Goal: Task Accomplishment & Management: Manage account settings

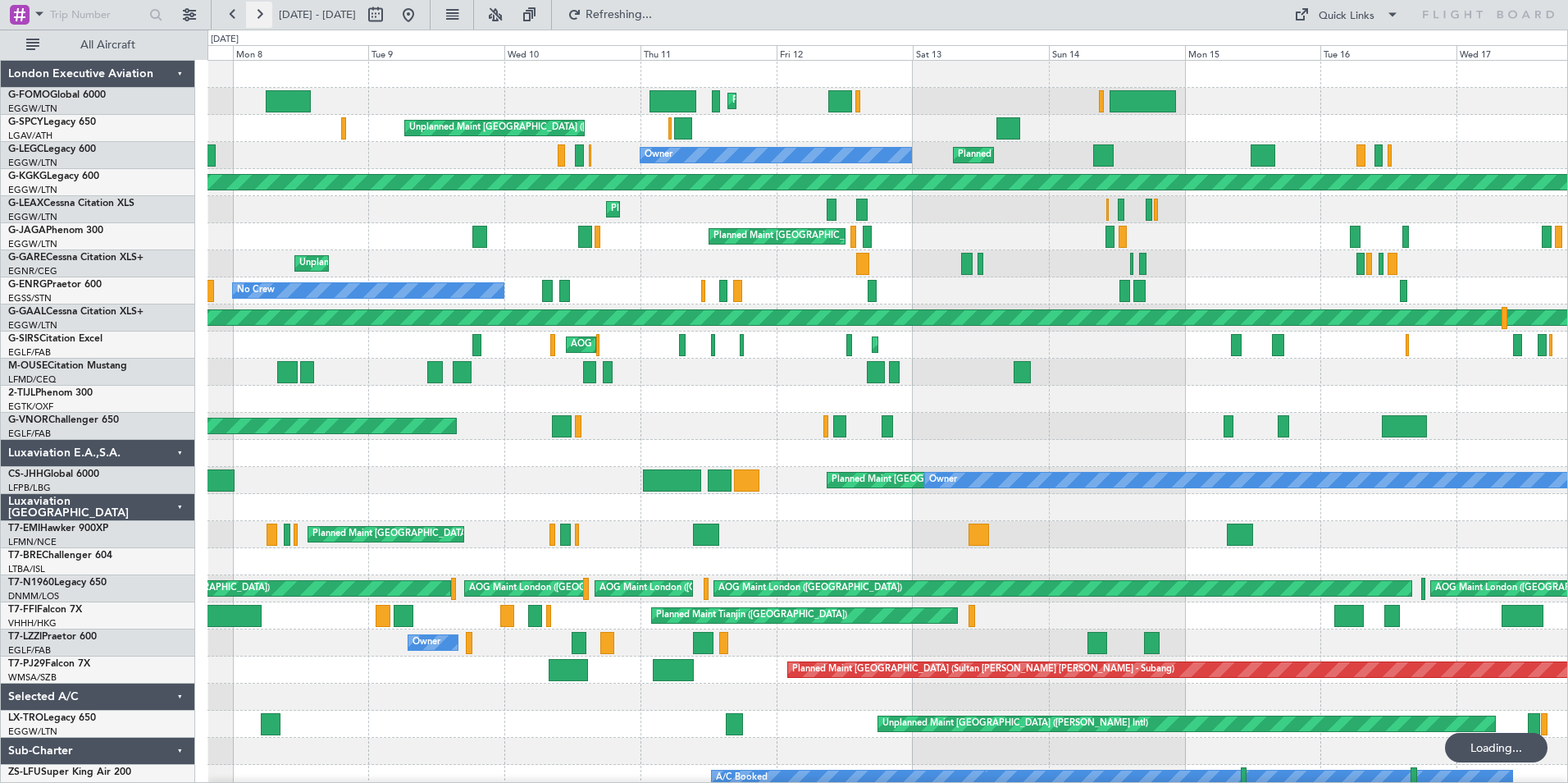
click at [270, 21] on button at bounding box center [259, 15] width 26 height 26
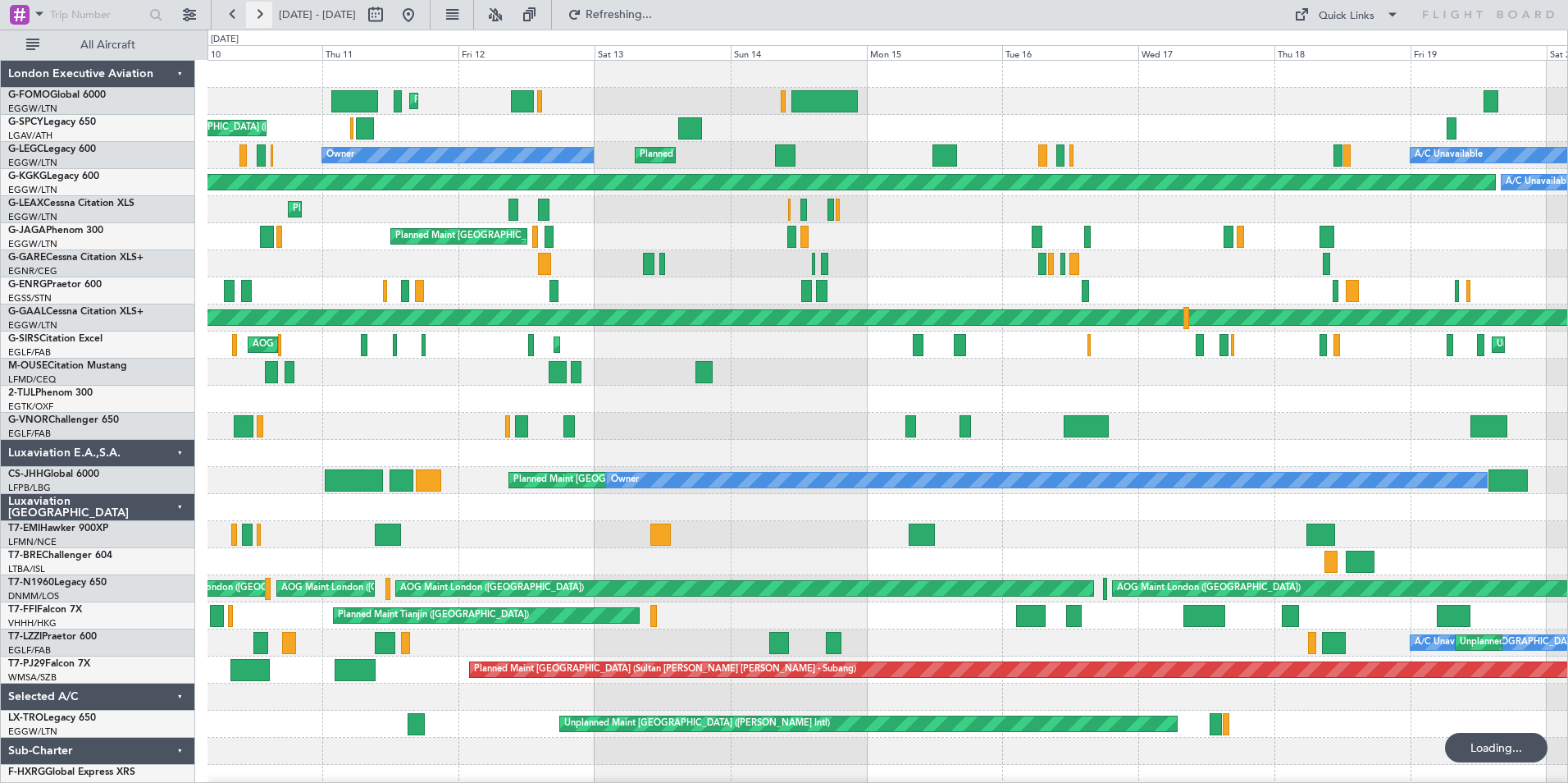
click at [270, 21] on button at bounding box center [259, 15] width 26 height 26
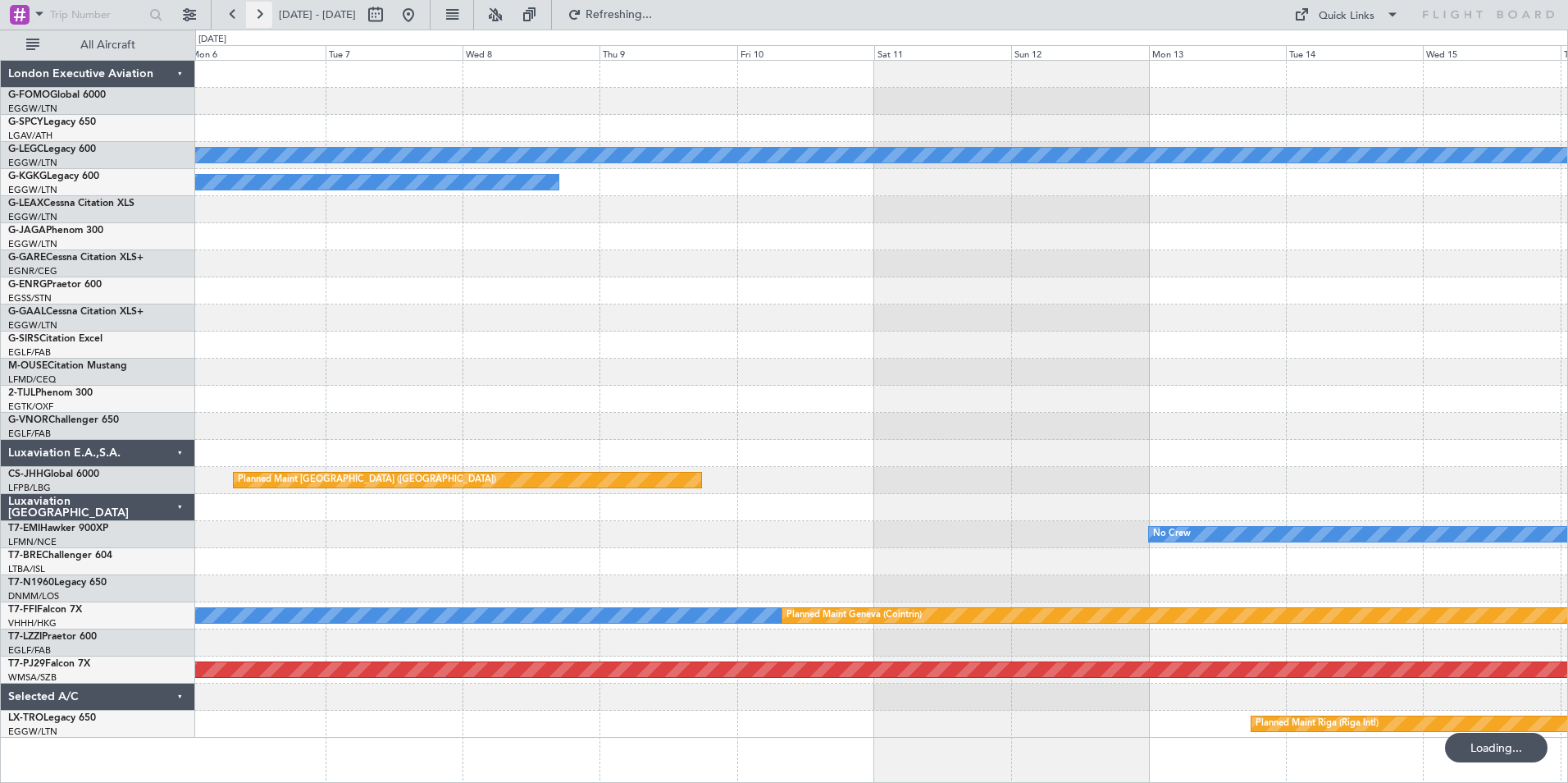
click at [270, 21] on button at bounding box center [259, 15] width 26 height 26
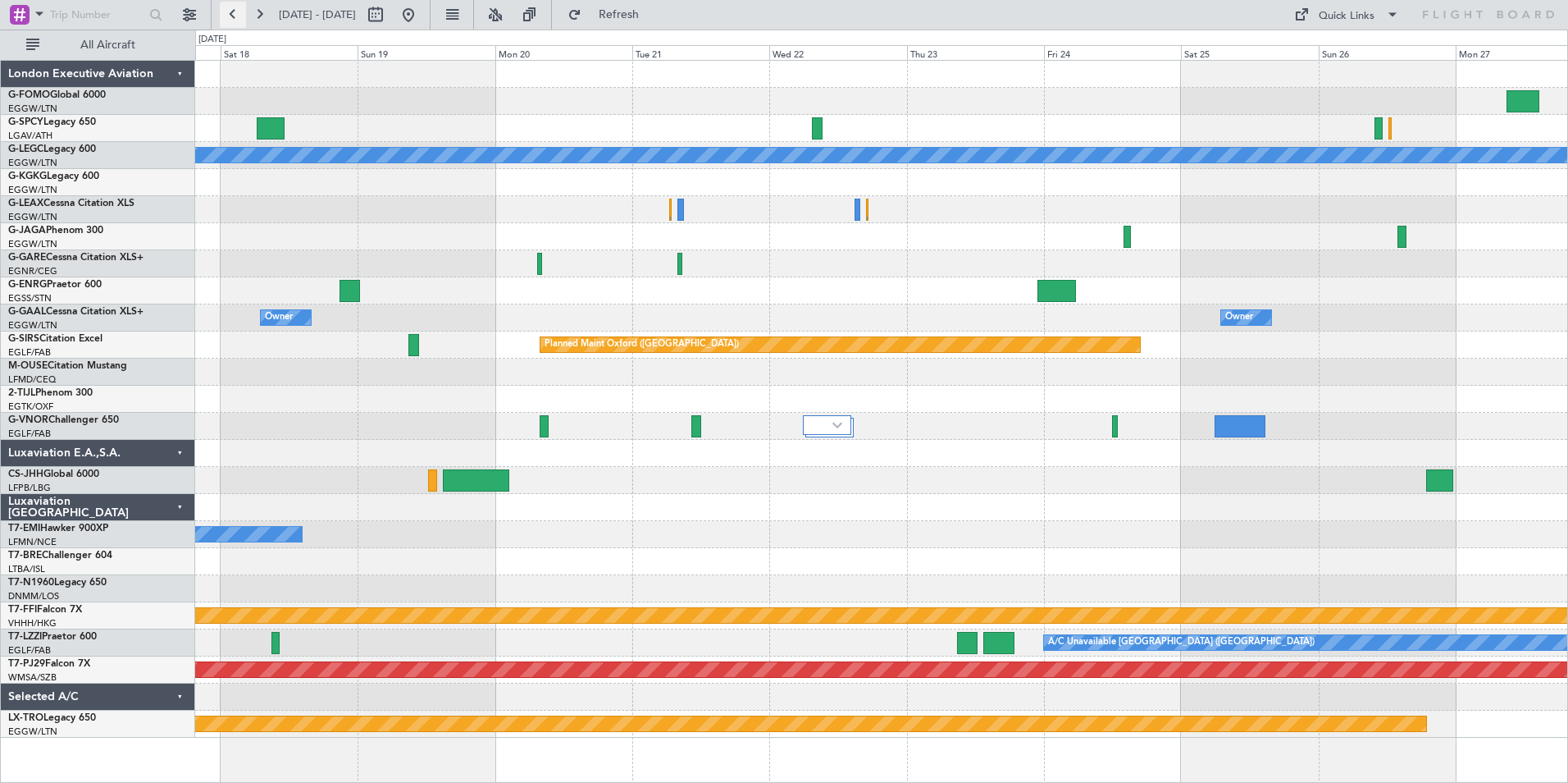
click at [231, 18] on button at bounding box center [233, 15] width 26 height 26
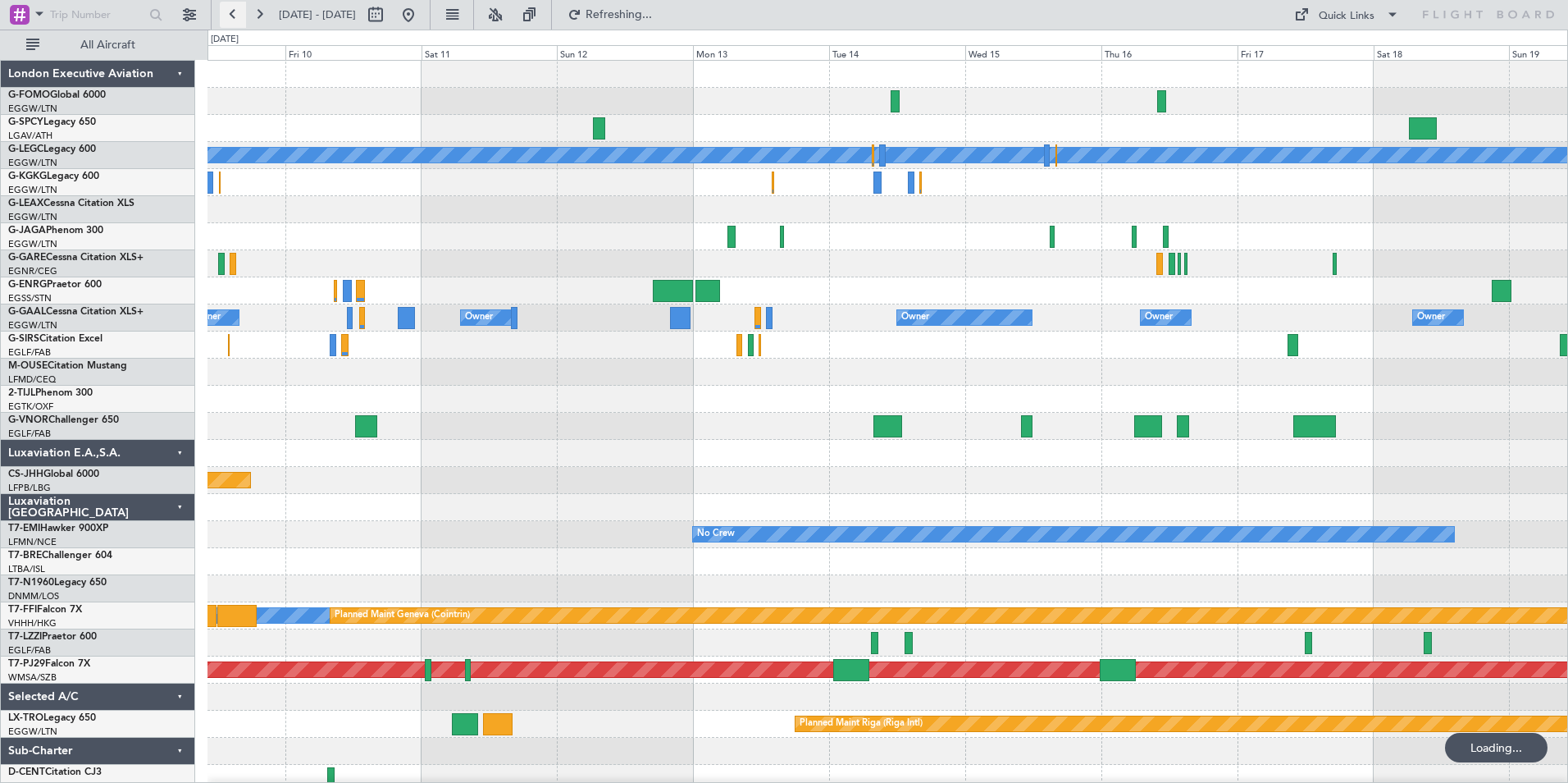
click at [231, 18] on button at bounding box center [233, 15] width 26 height 26
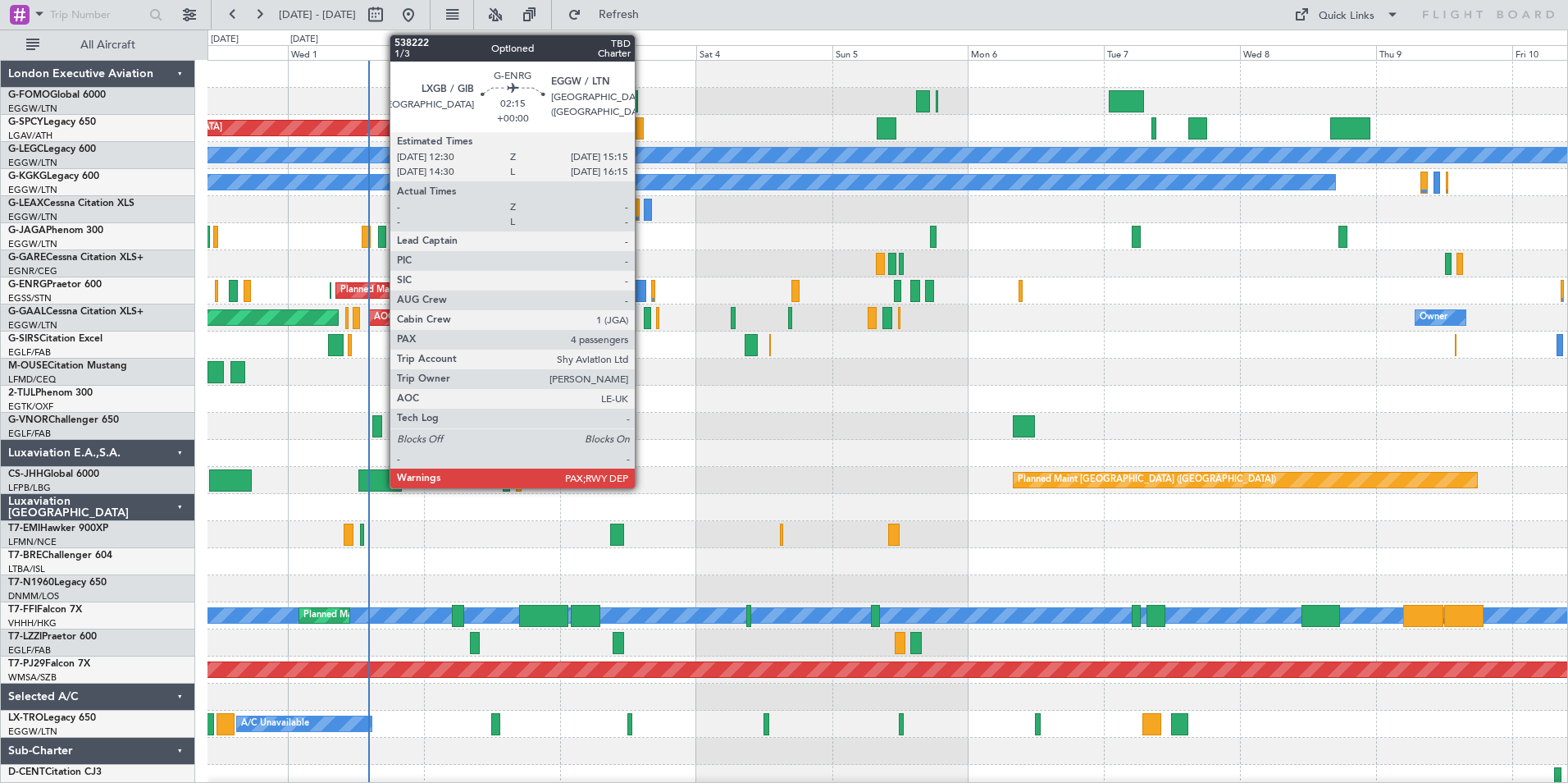
click at [642, 289] on div at bounding box center [638, 291] width 16 height 22
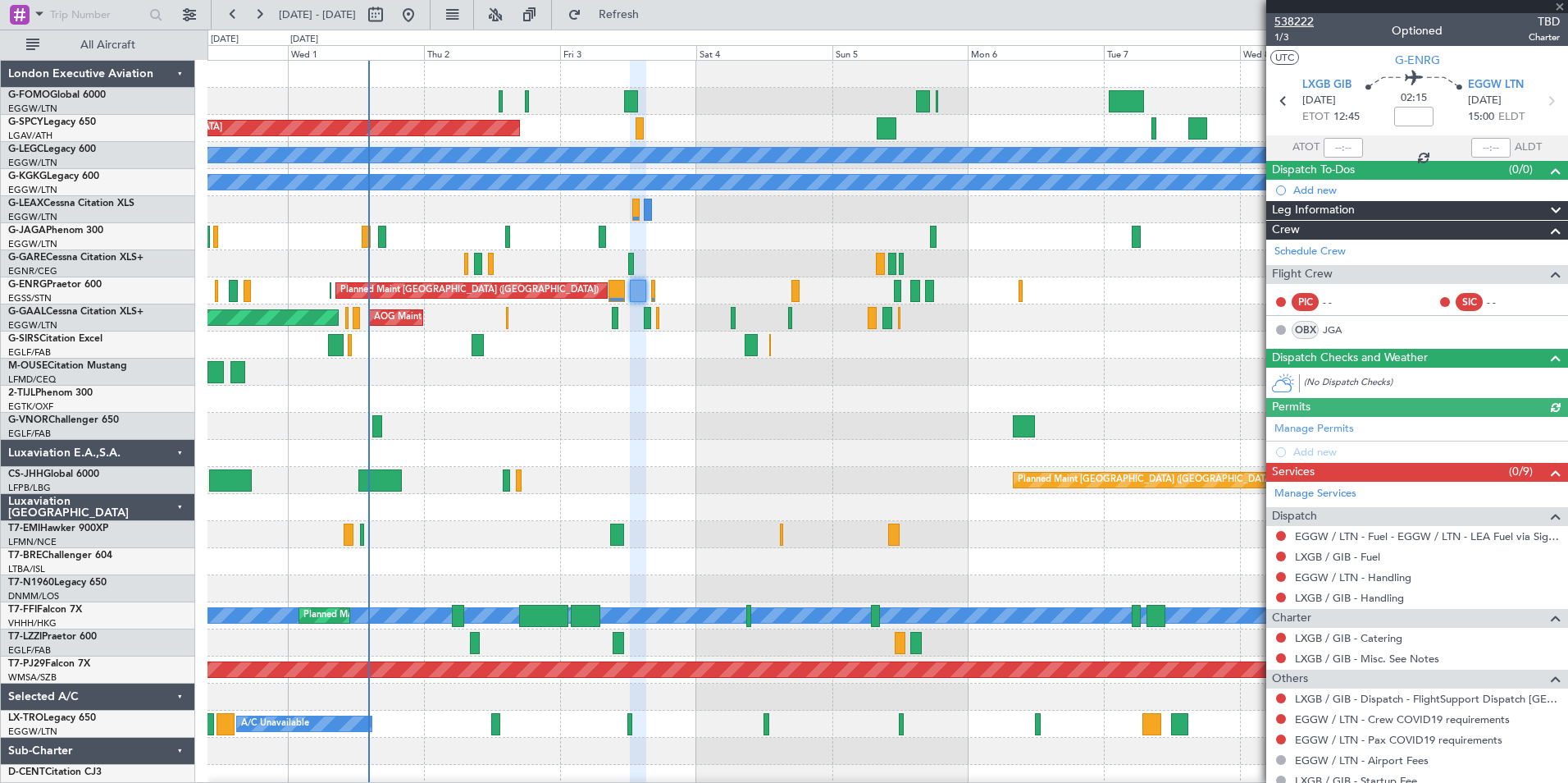
click at [1310, 17] on span "538222" at bounding box center [1294, 21] width 40 height 17
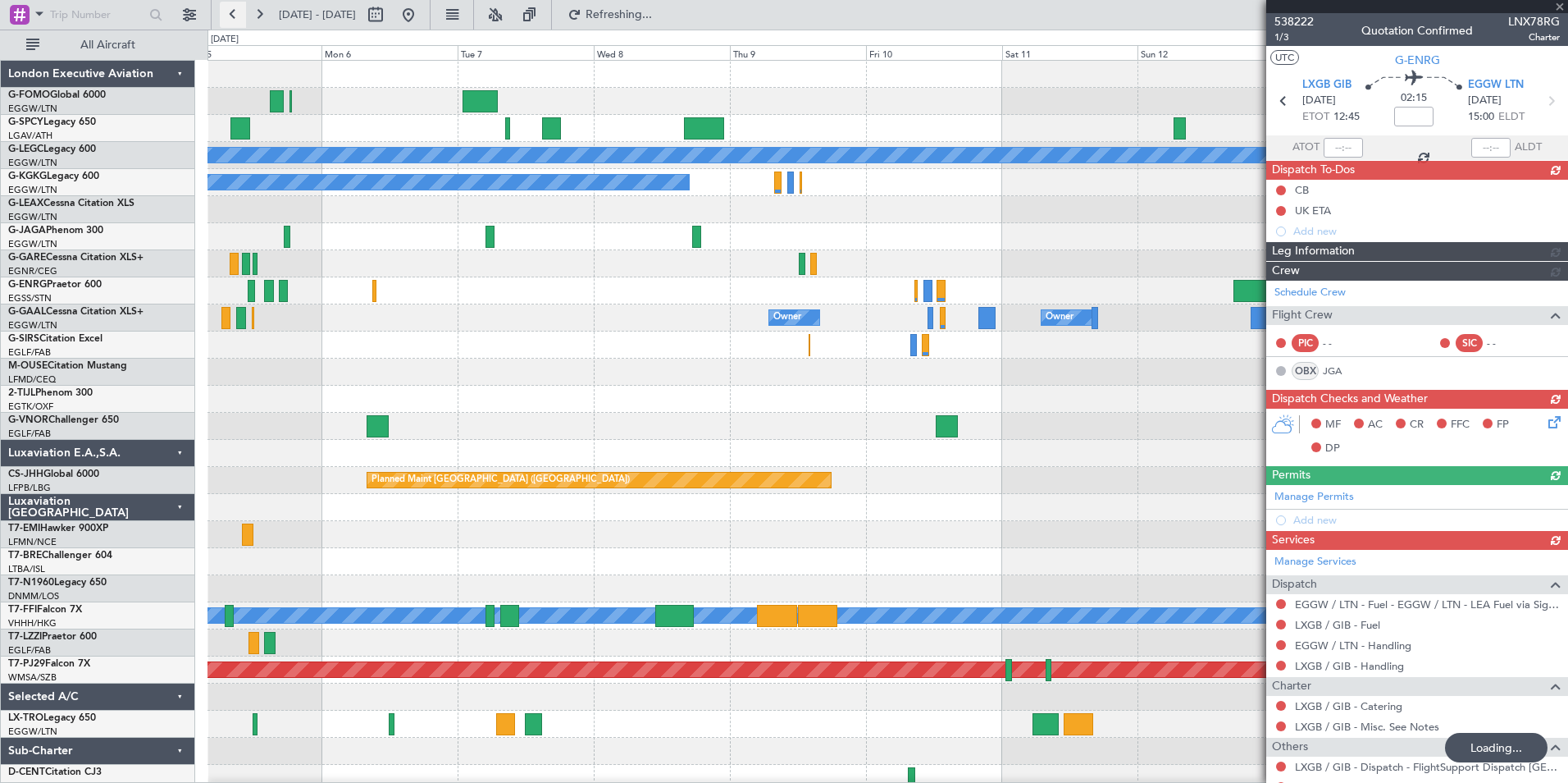
click at [236, 11] on button at bounding box center [233, 15] width 26 height 26
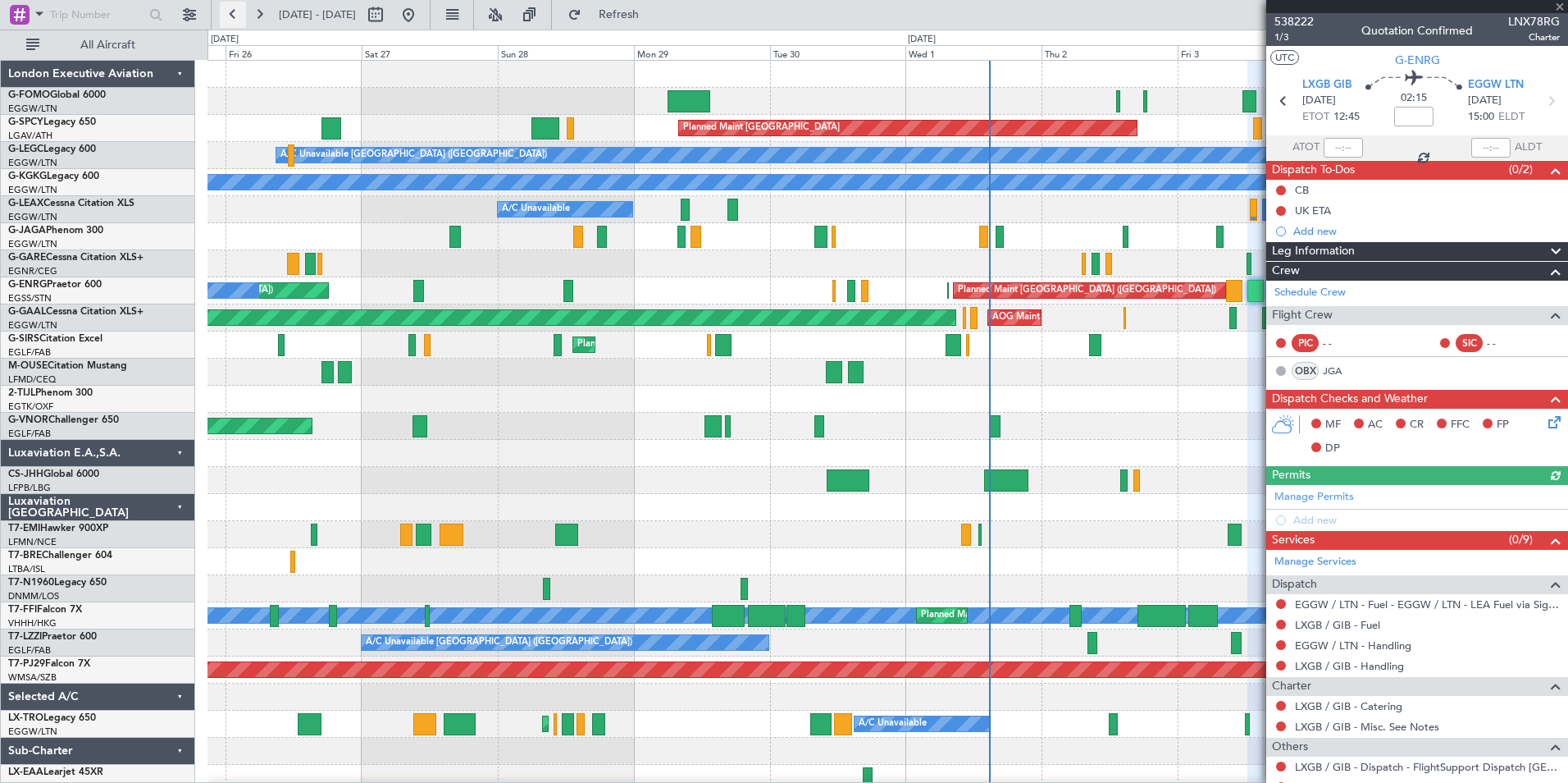
click at [236, 11] on button at bounding box center [233, 15] width 26 height 26
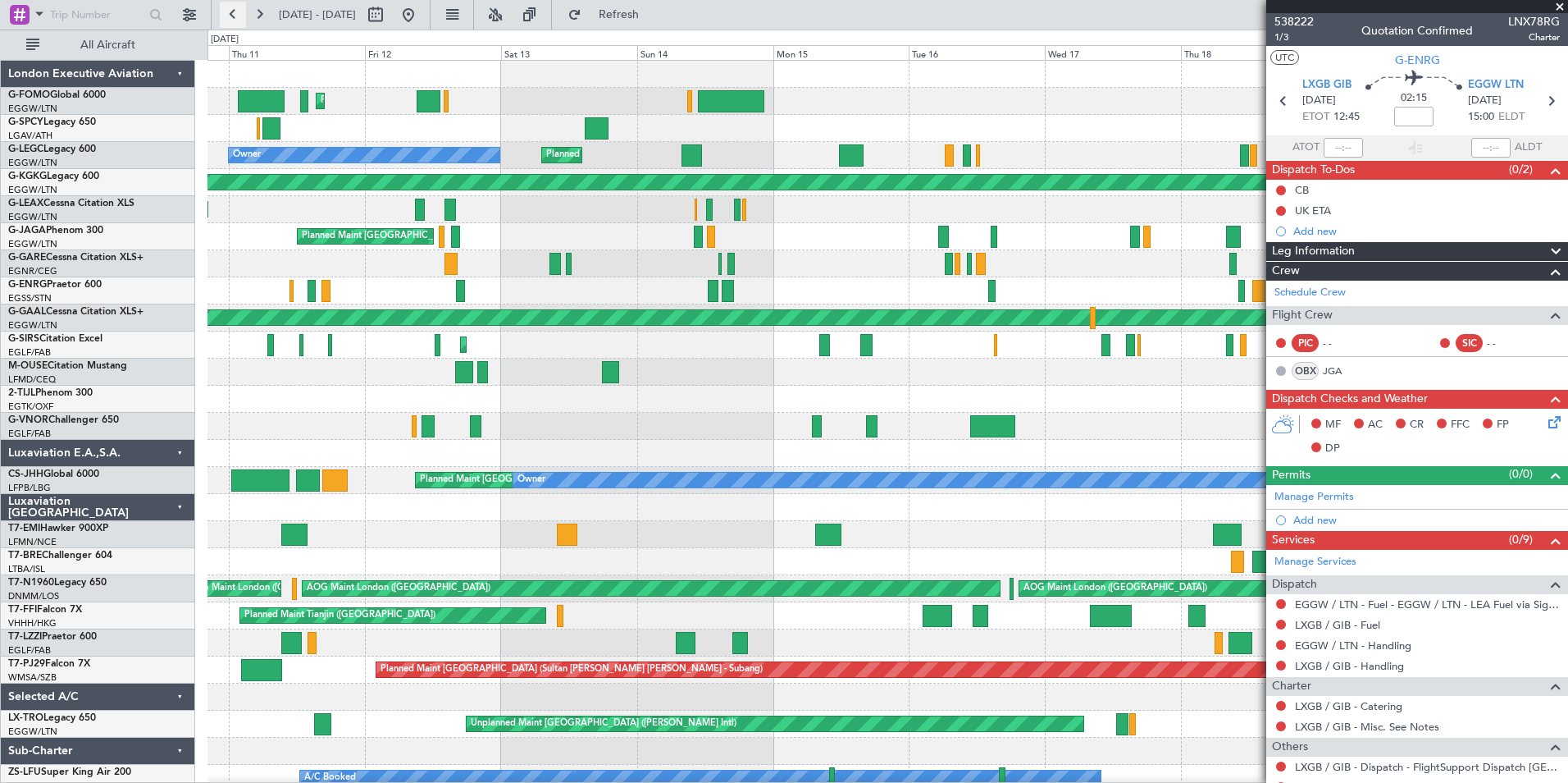
click at [230, 17] on button at bounding box center [233, 15] width 26 height 26
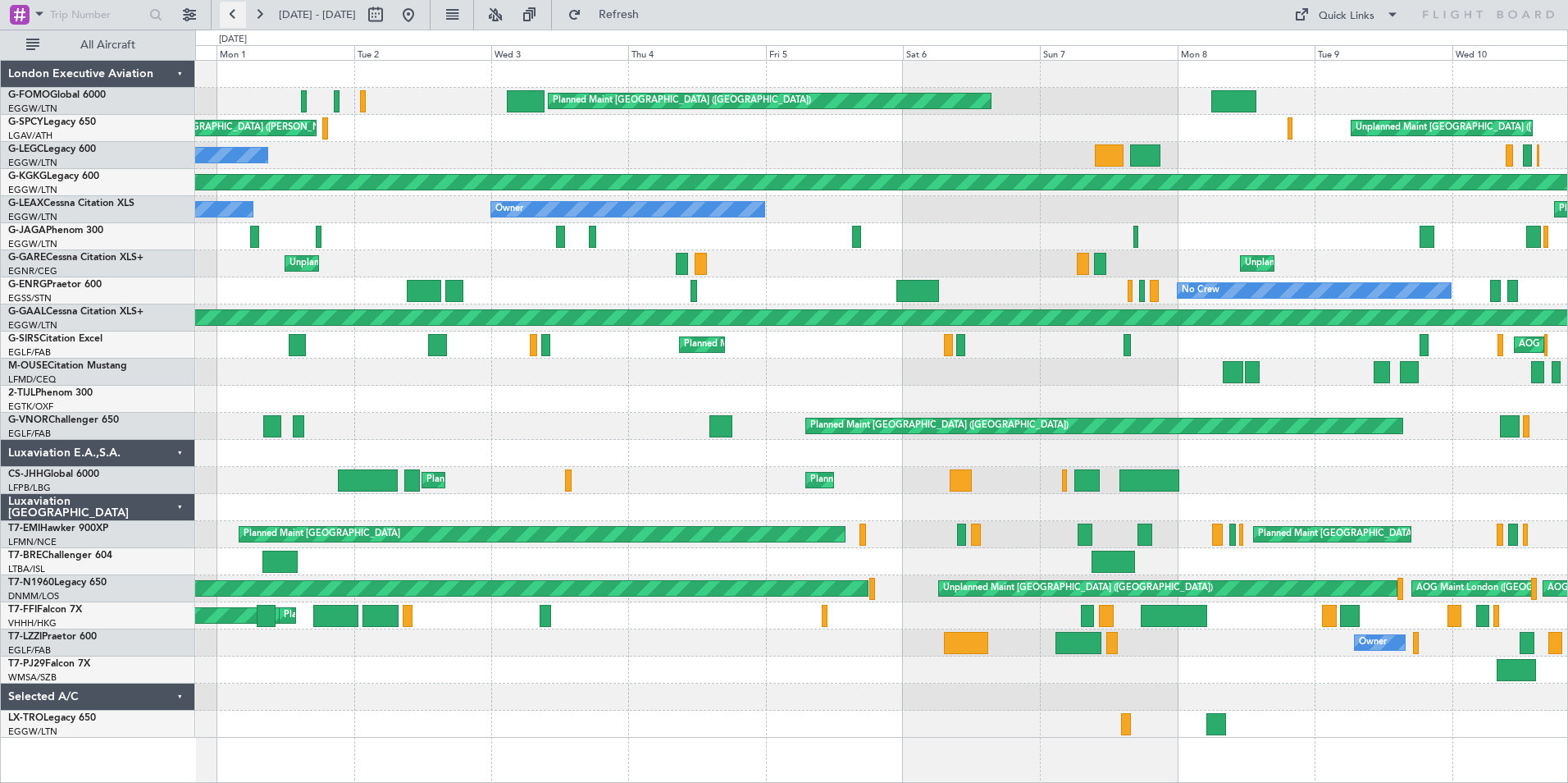
click at [235, 21] on button at bounding box center [233, 15] width 26 height 26
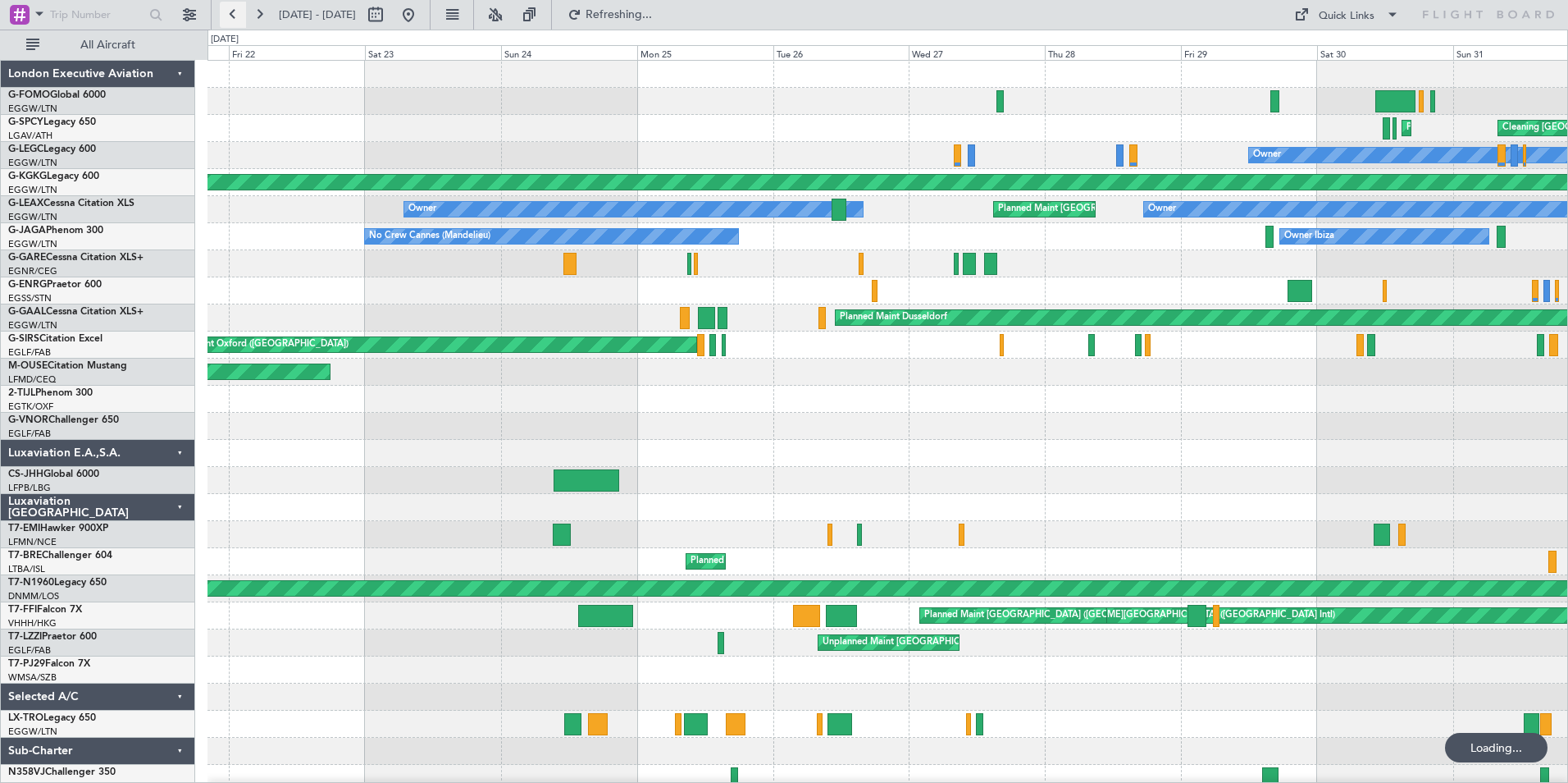
click at [235, 21] on button at bounding box center [233, 15] width 26 height 26
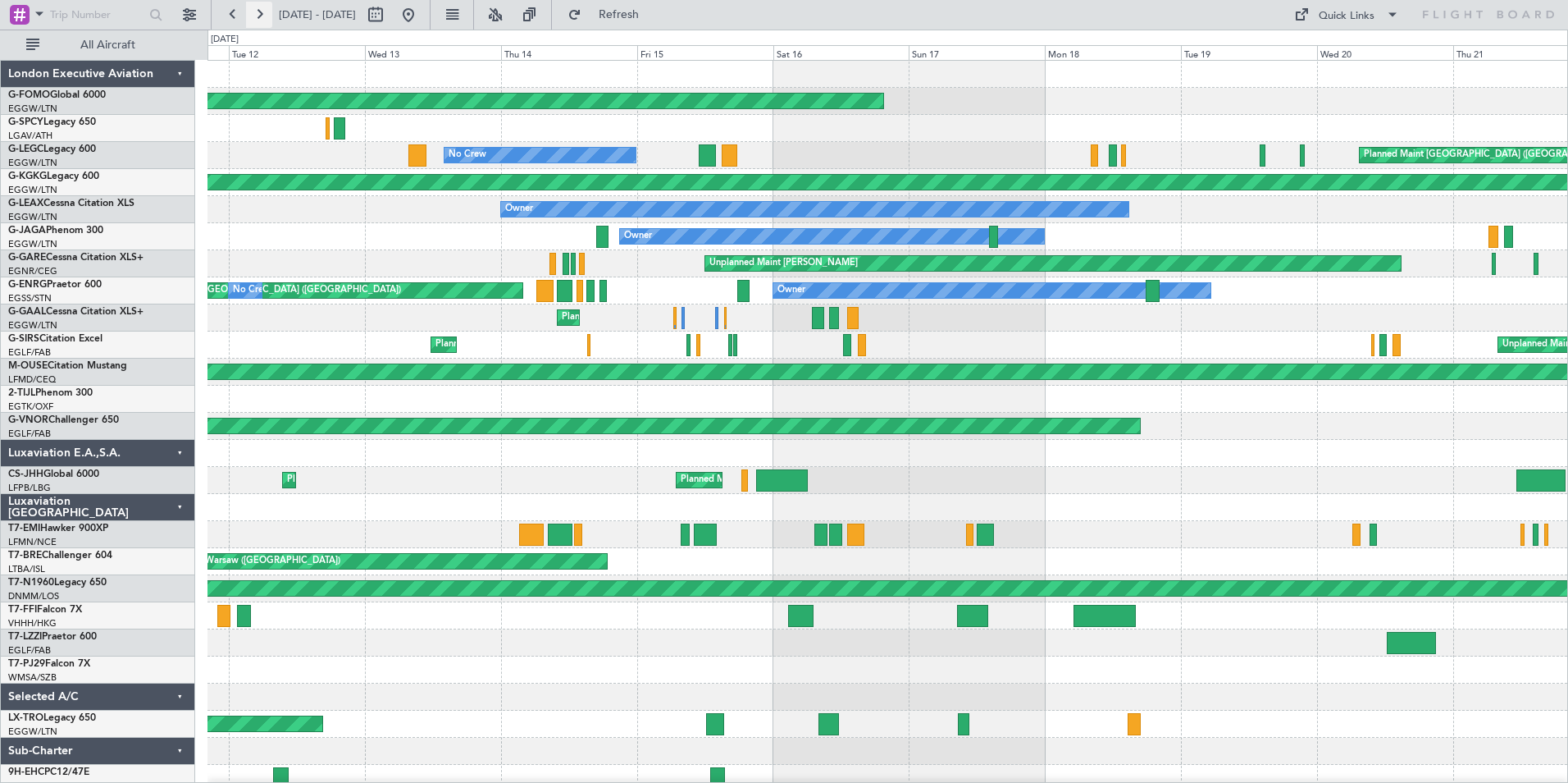
click at [263, 12] on button at bounding box center [259, 15] width 26 height 26
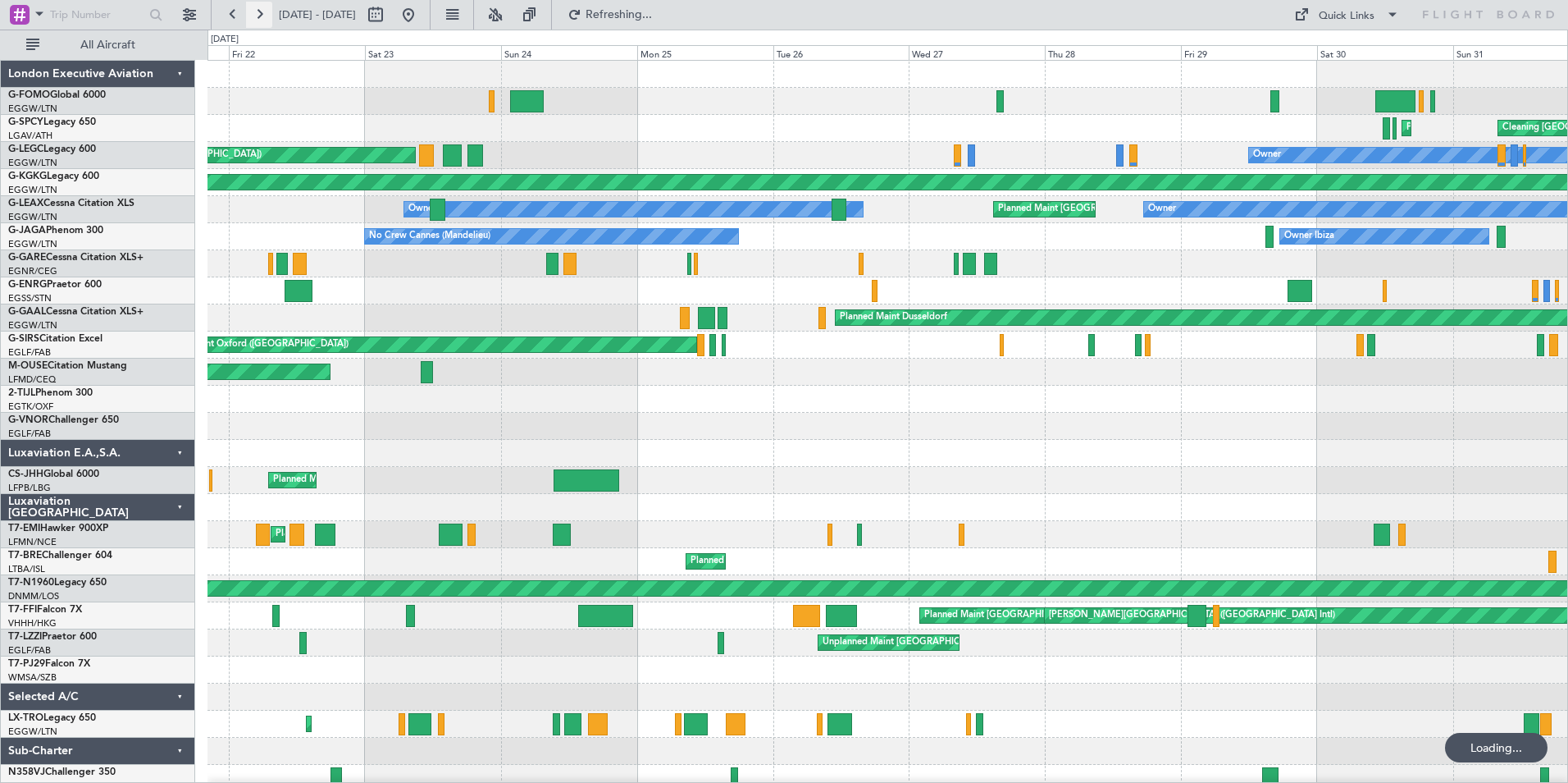
click at [263, 12] on button at bounding box center [259, 15] width 26 height 26
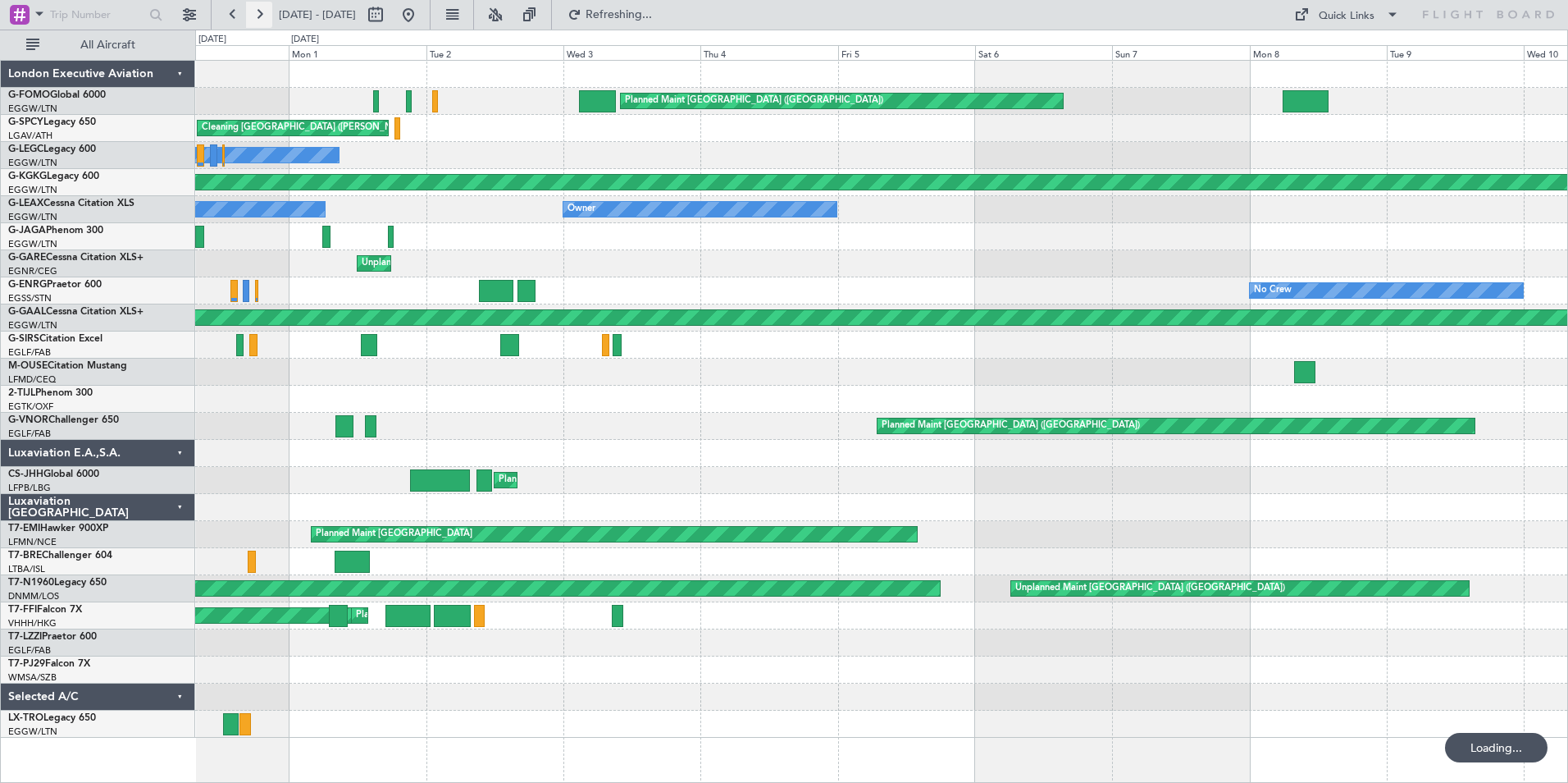
click at [263, 12] on button at bounding box center [259, 15] width 26 height 26
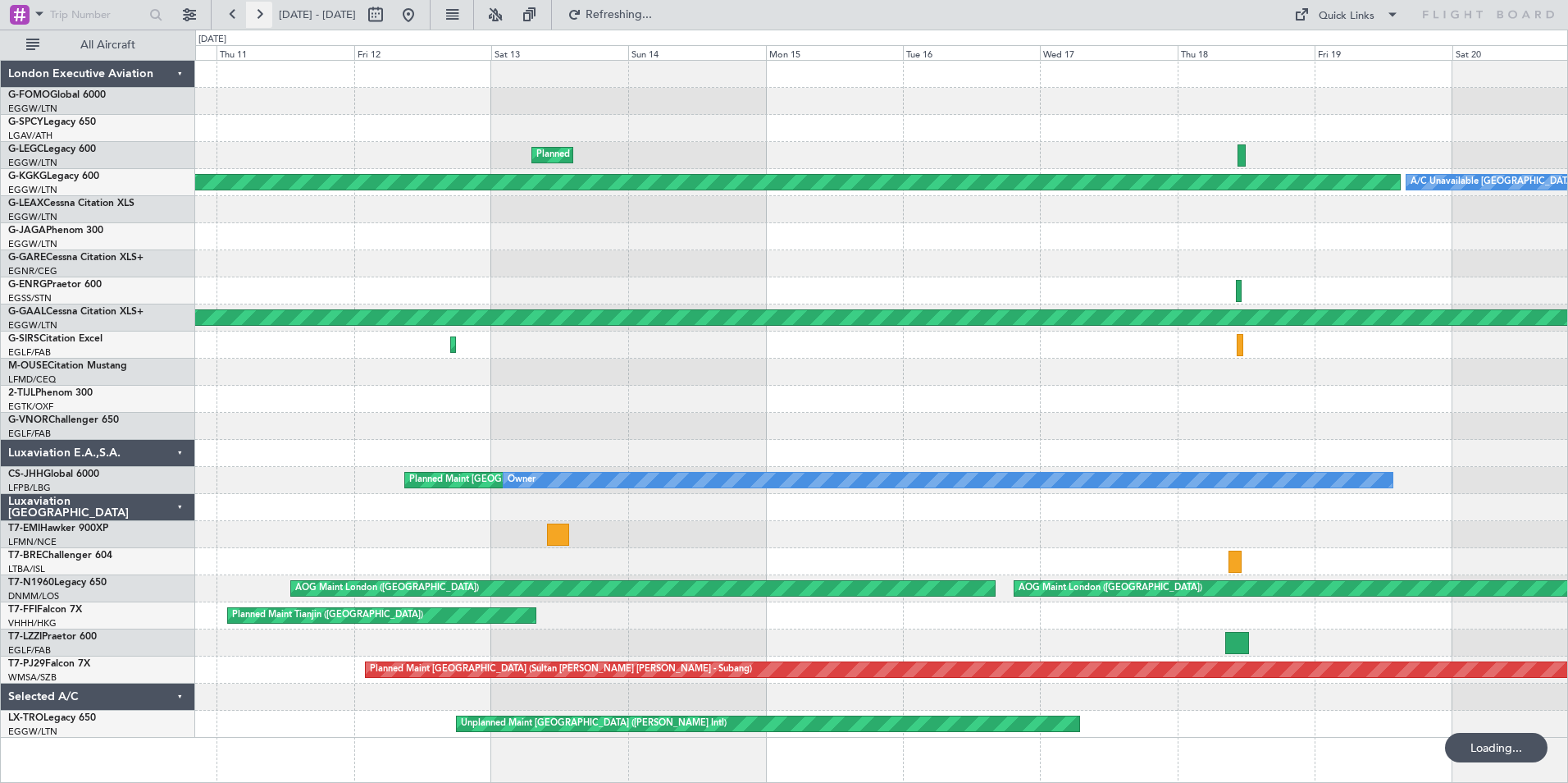
click at [262, 13] on button at bounding box center [259, 15] width 26 height 26
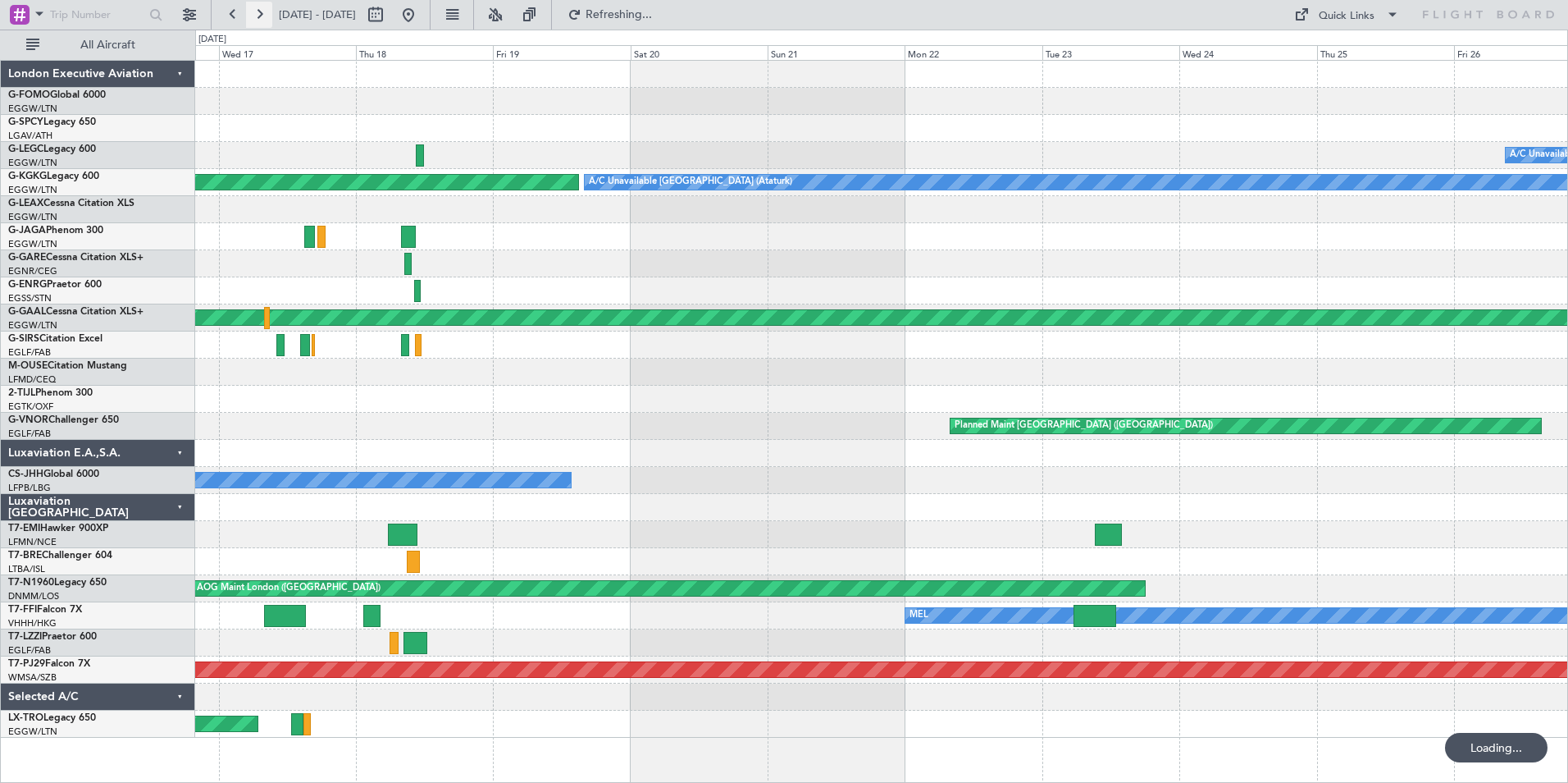
click at [262, 13] on button at bounding box center [259, 15] width 26 height 26
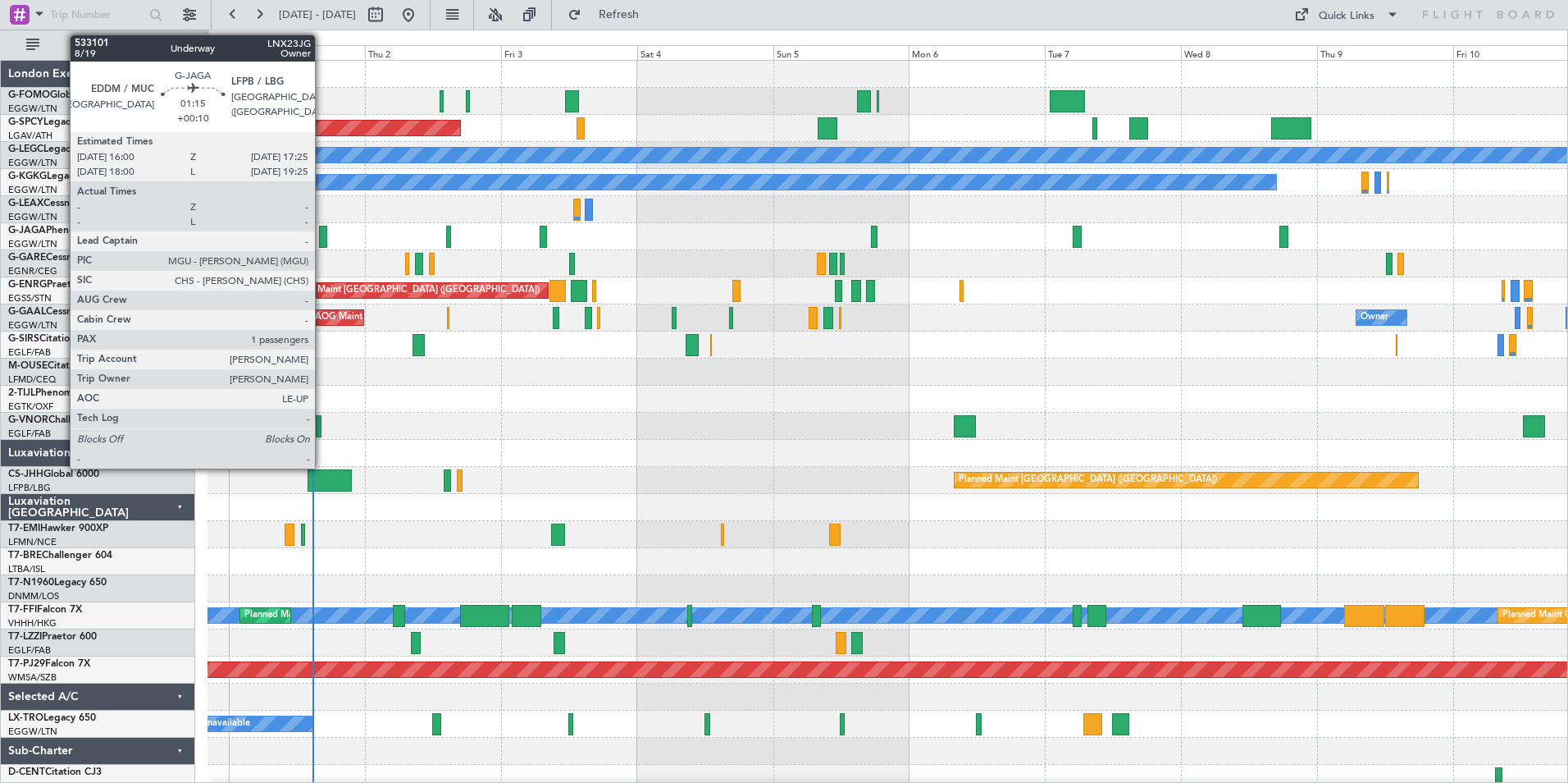
click at [323, 232] on div at bounding box center [323, 236] width 8 height 22
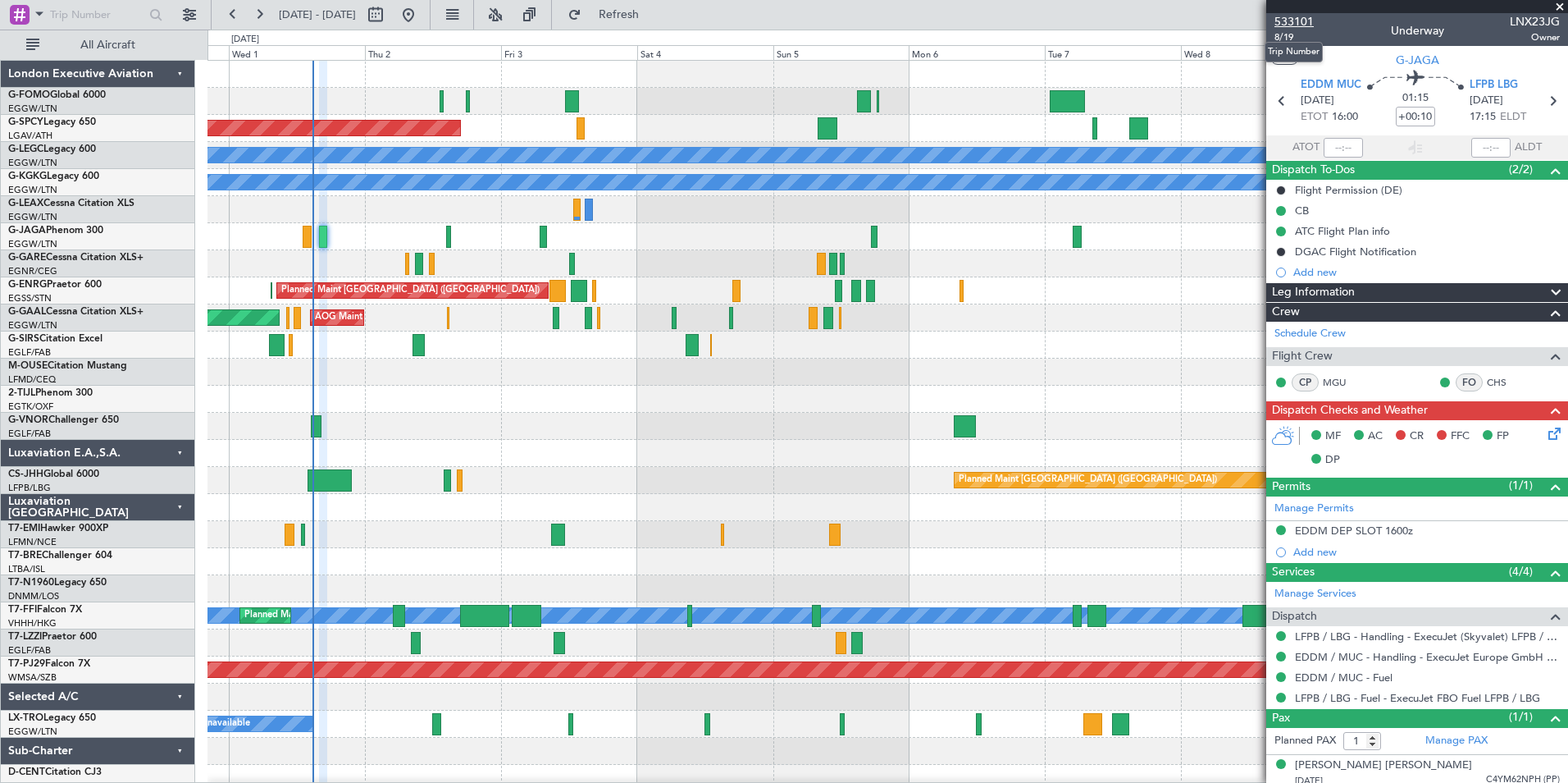
click at [1307, 20] on span "533101" at bounding box center [1294, 21] width 40 height 17
click at [622, 17] on button "Refresh" at bounding box center [610, 15] width 99 height 26
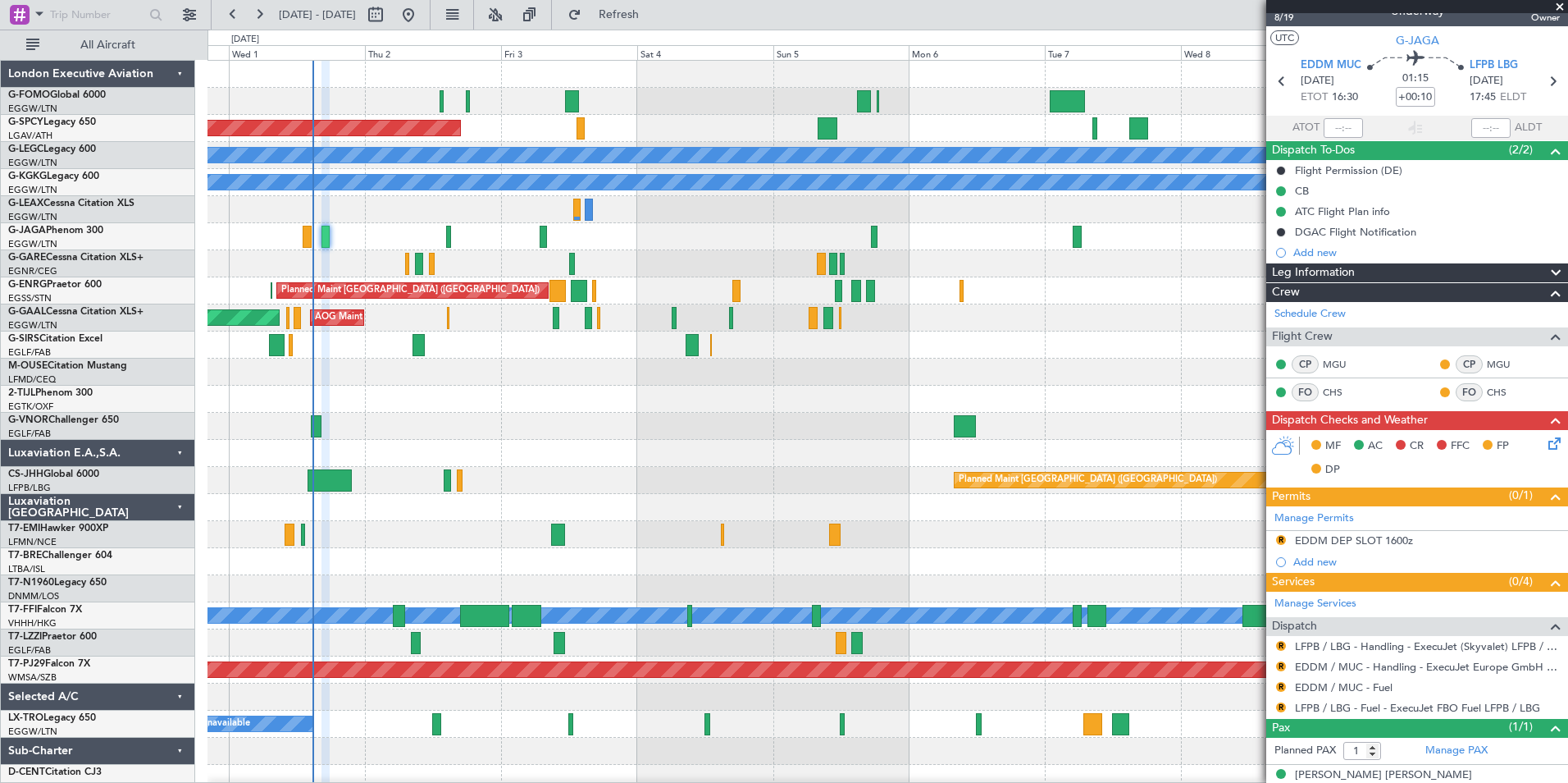
scroll to position [38, 0]
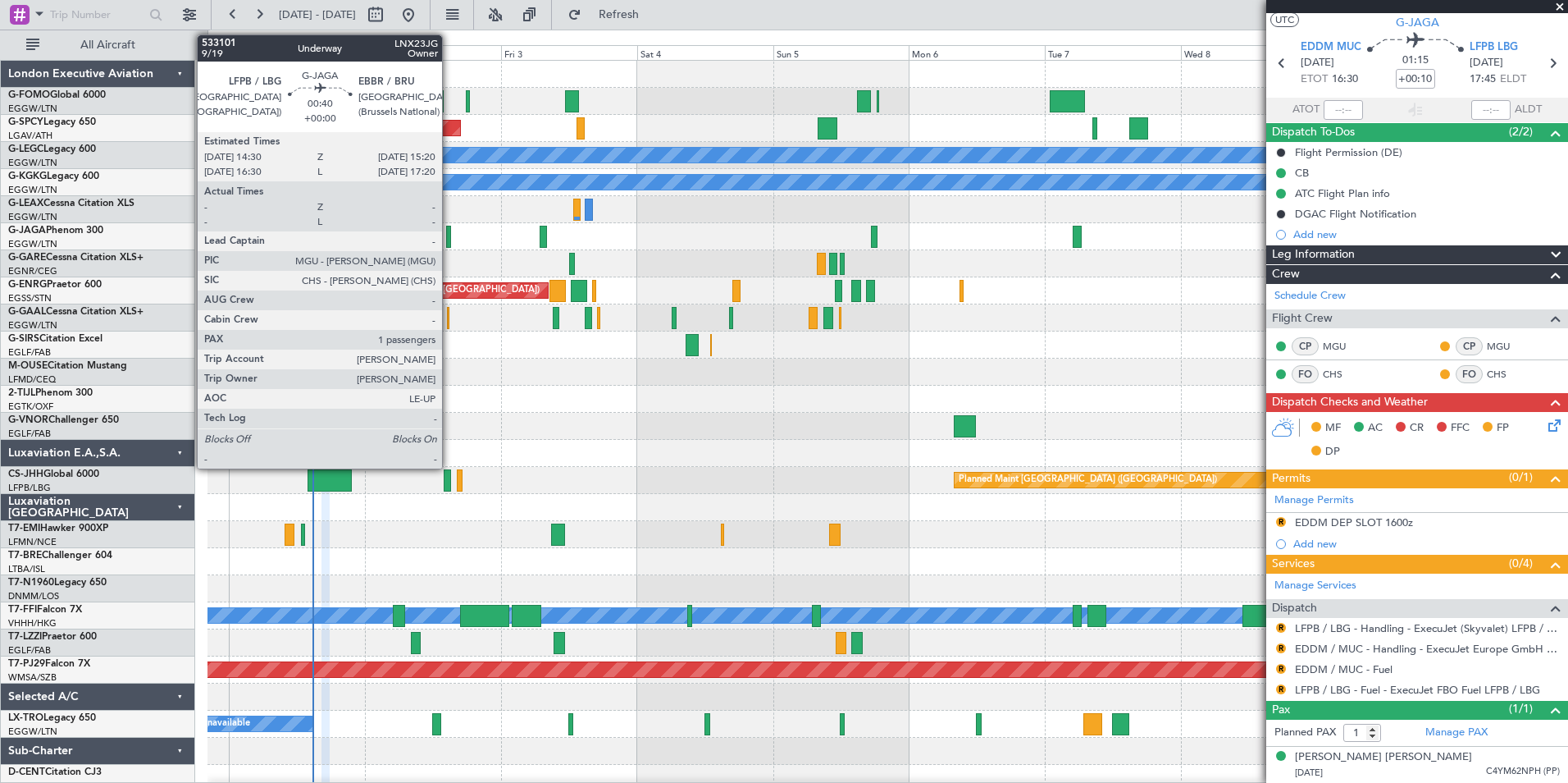
click at [449, 242] on div at bounding box center [449, 236] width 5 height 22
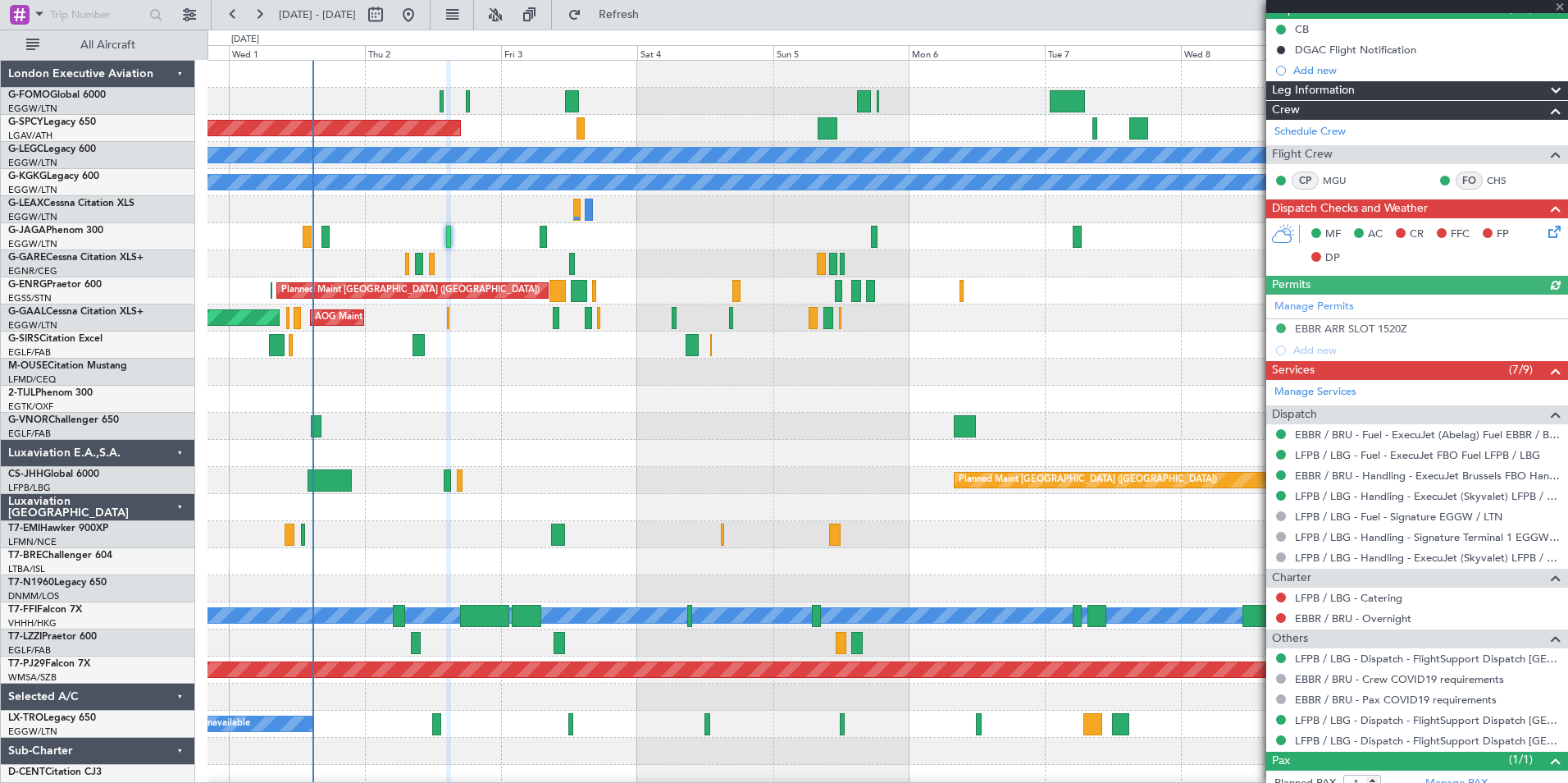
scroll to position [212, 0]
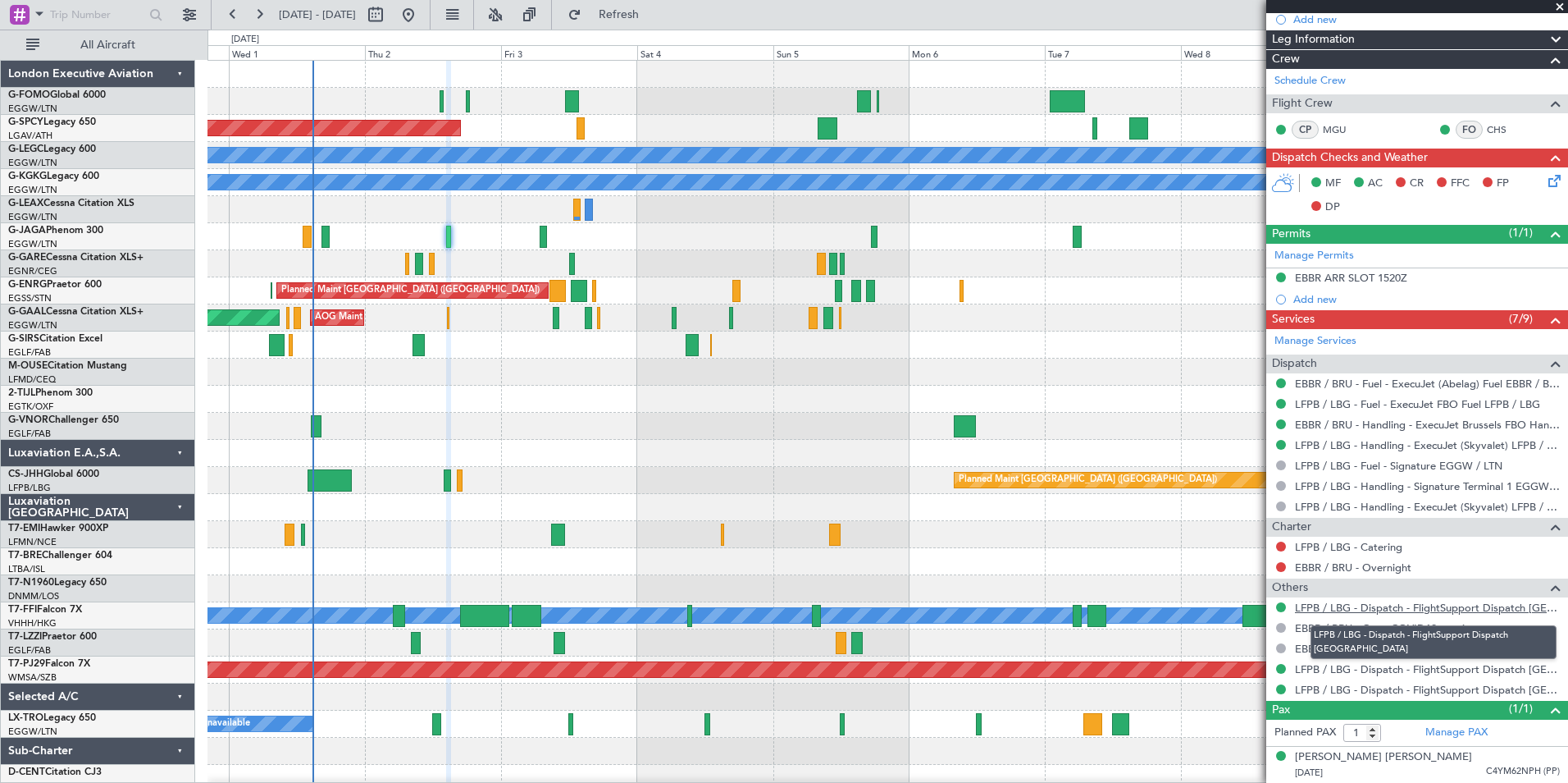
click at [1459, 611] on link "LFPB / LBG - Dispatch - FlightSupport Dispatch [GEOGRAPHIC_DATA]" at bounding box center [1427, 607] width 265 height 14
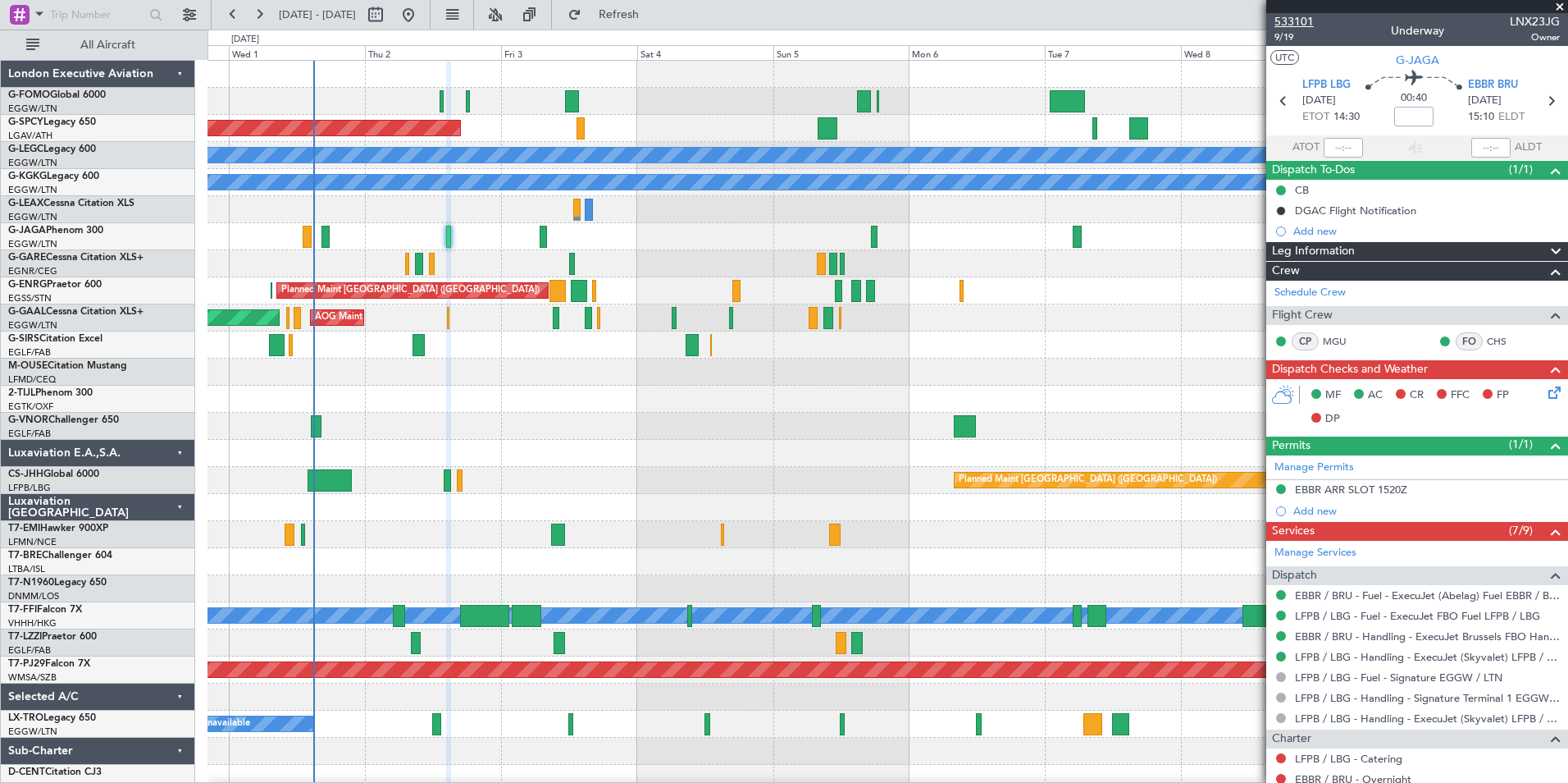
click at [1292, 23] on span "533101" at bounding box center [1294, 21] width 40 height 17
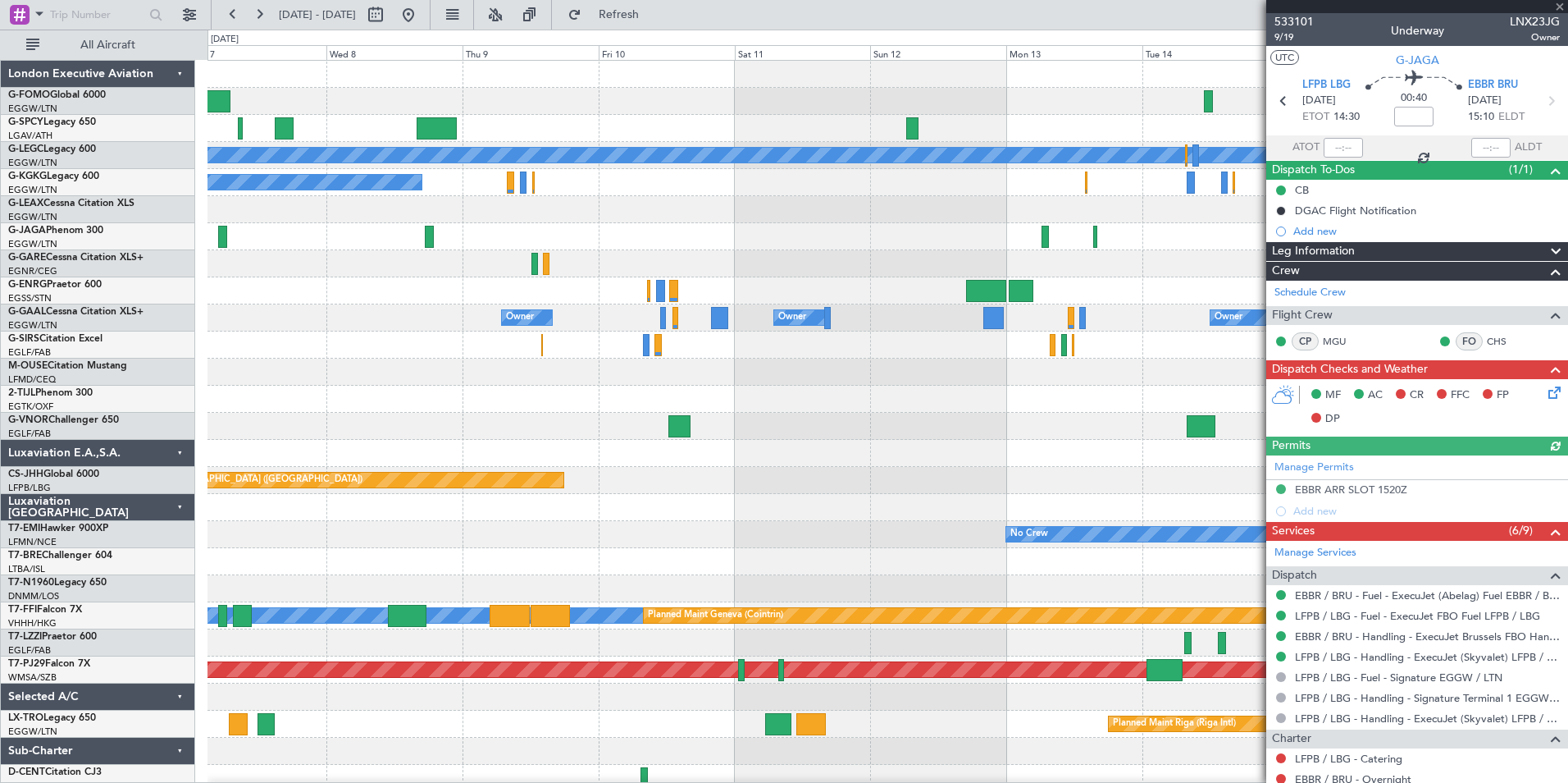
scroll to position [2, 0]
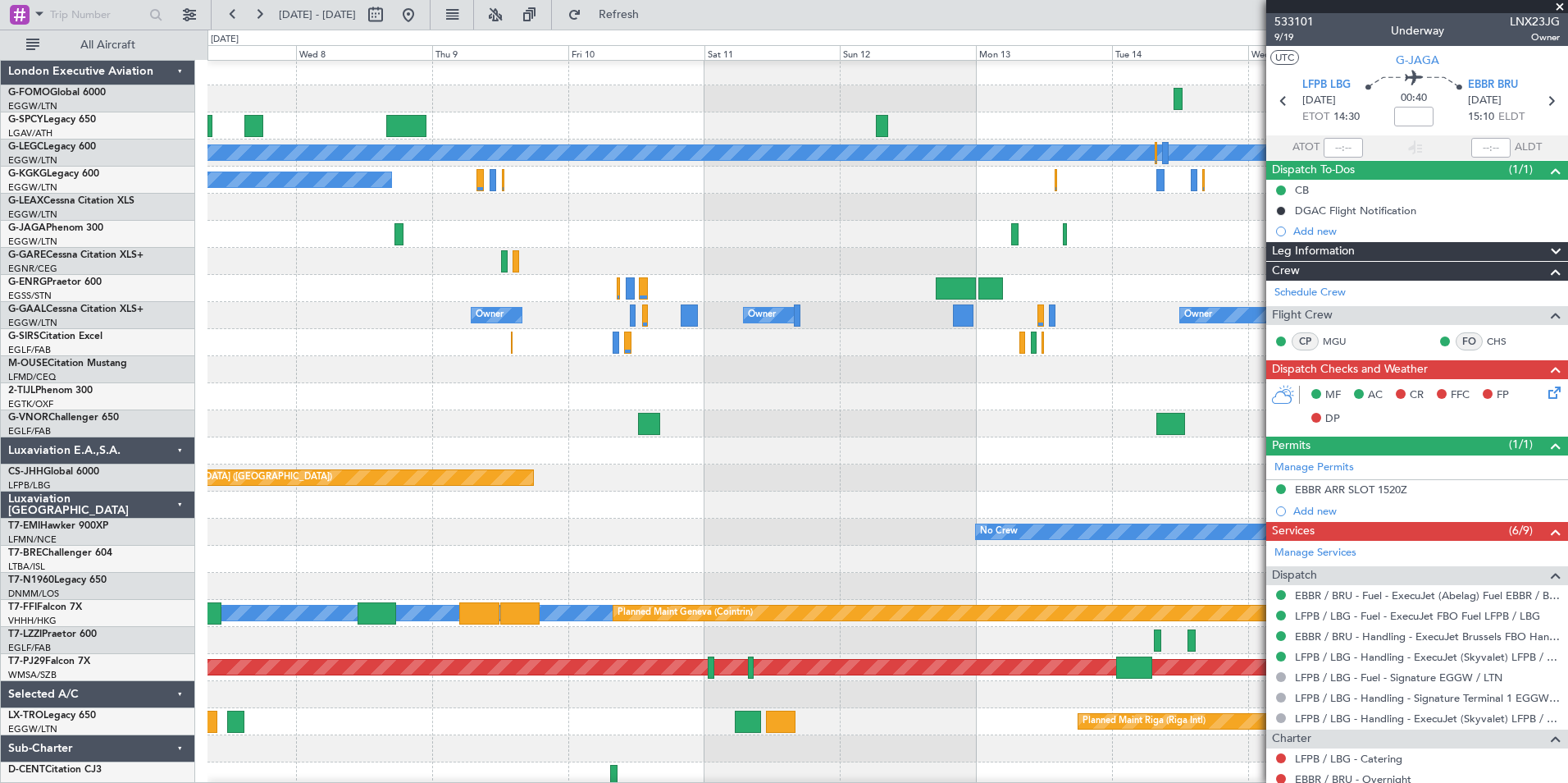
click at [703, 210] on div at bounding box center [887, 207] width 1360 height 27
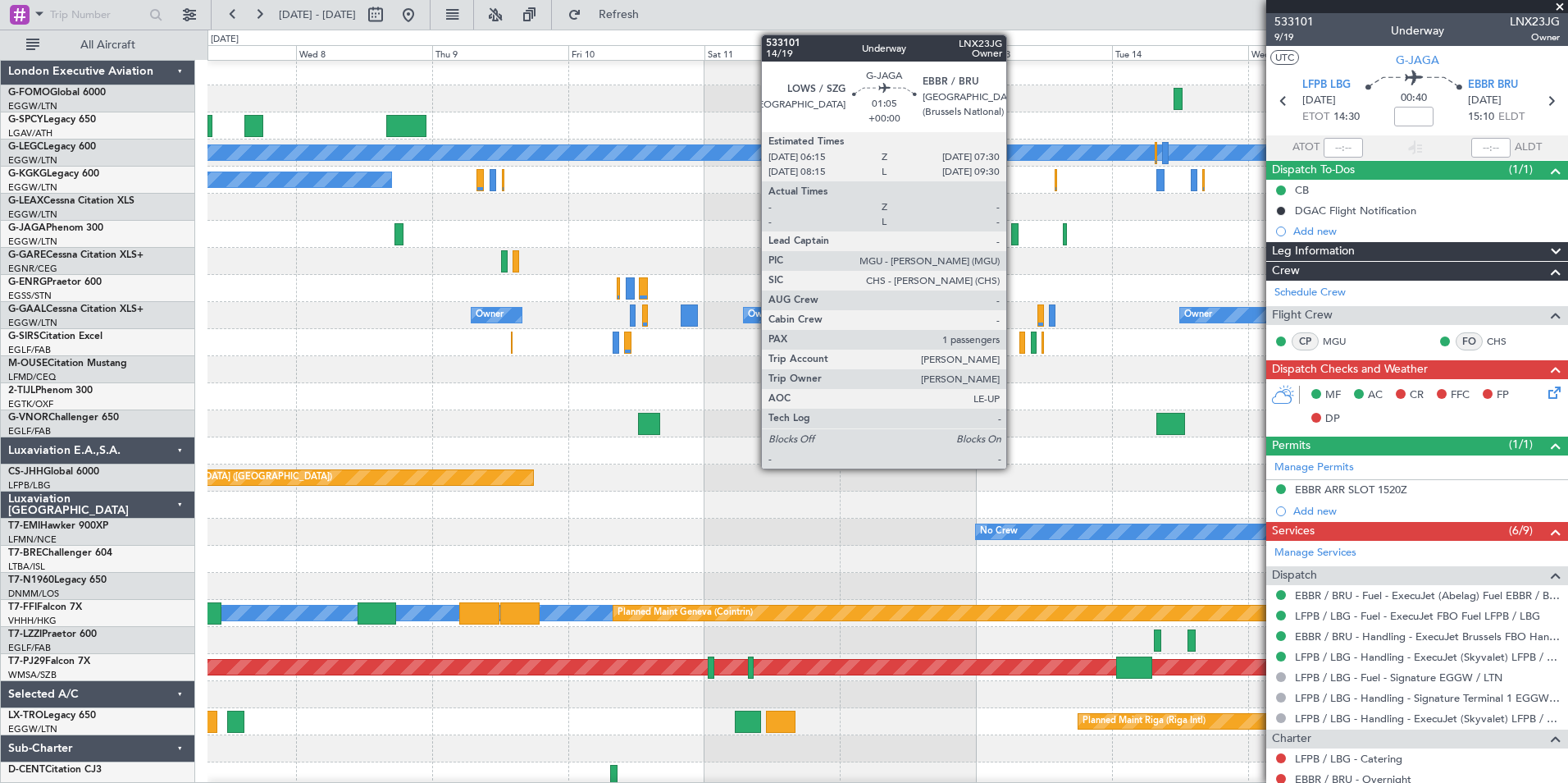
click at [1014, 235] on div at bounding box center [1015, 234] width 7 height 22
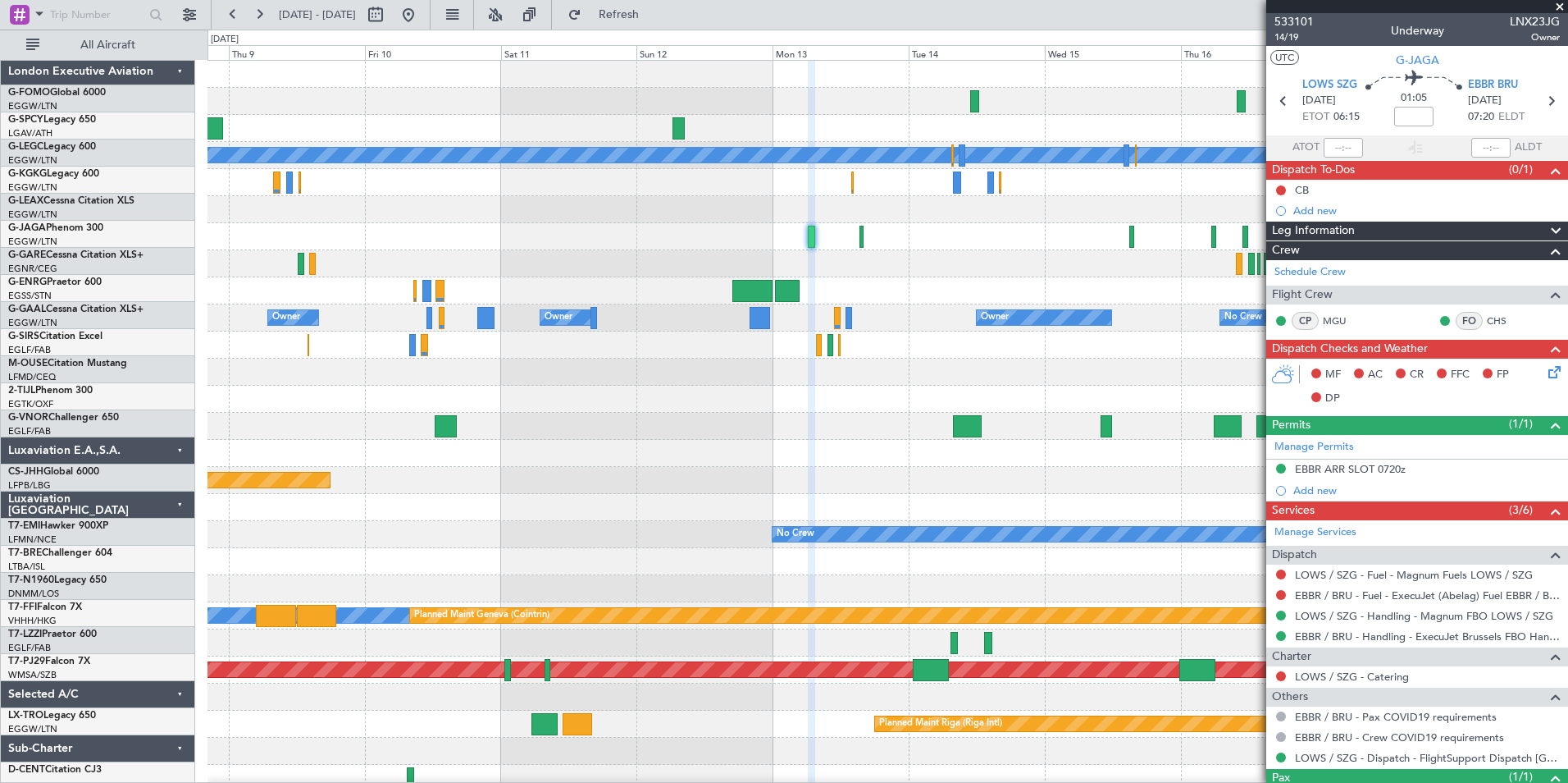
scroll to position [0, 0]
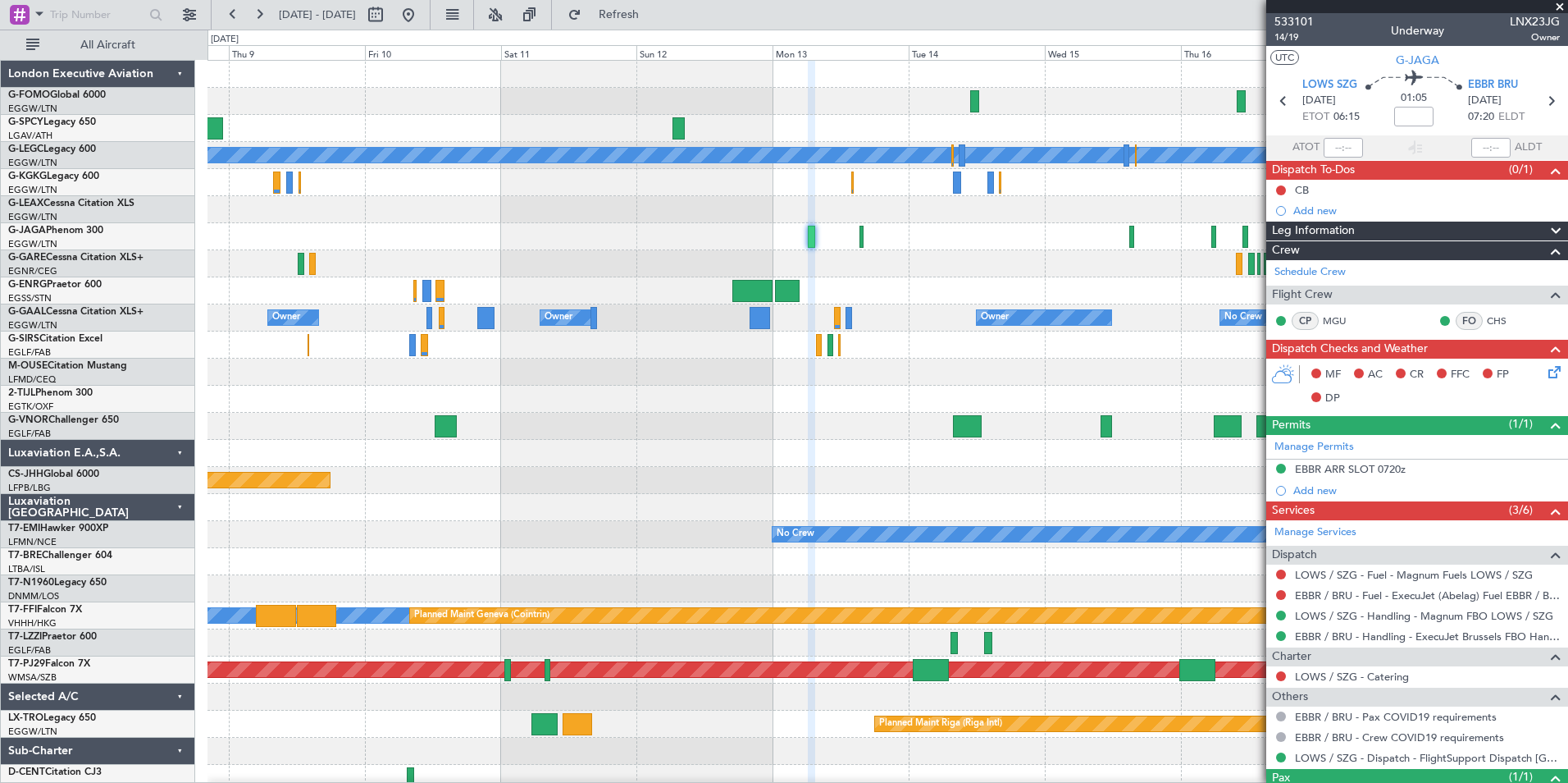
click at [849, 329] on div "A/C Unavailable [GEOGRAPHIC_DATA] ([GEOGRAPHIC_DATA]) A/C Unavailable [GEOGRAPH…" at bounding box center [887, 426] width 1360 height 731
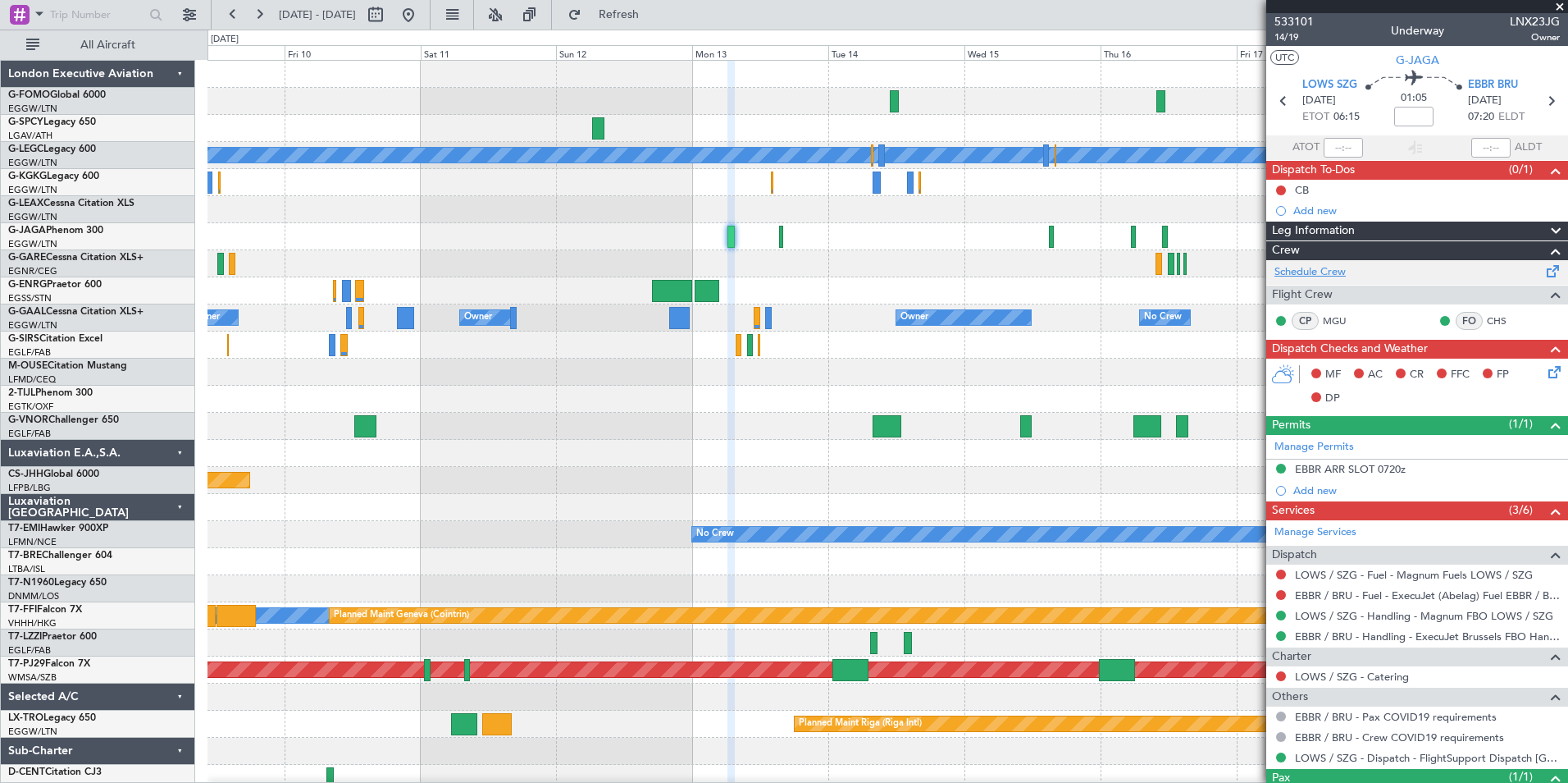
click at [1286, 268] on link "Schedule Crew" at bounding box center [1310, 273] width 72 height 16
click at [647, 21] on button "Refresh" at bounding box center [610, 15] width 99 height 26
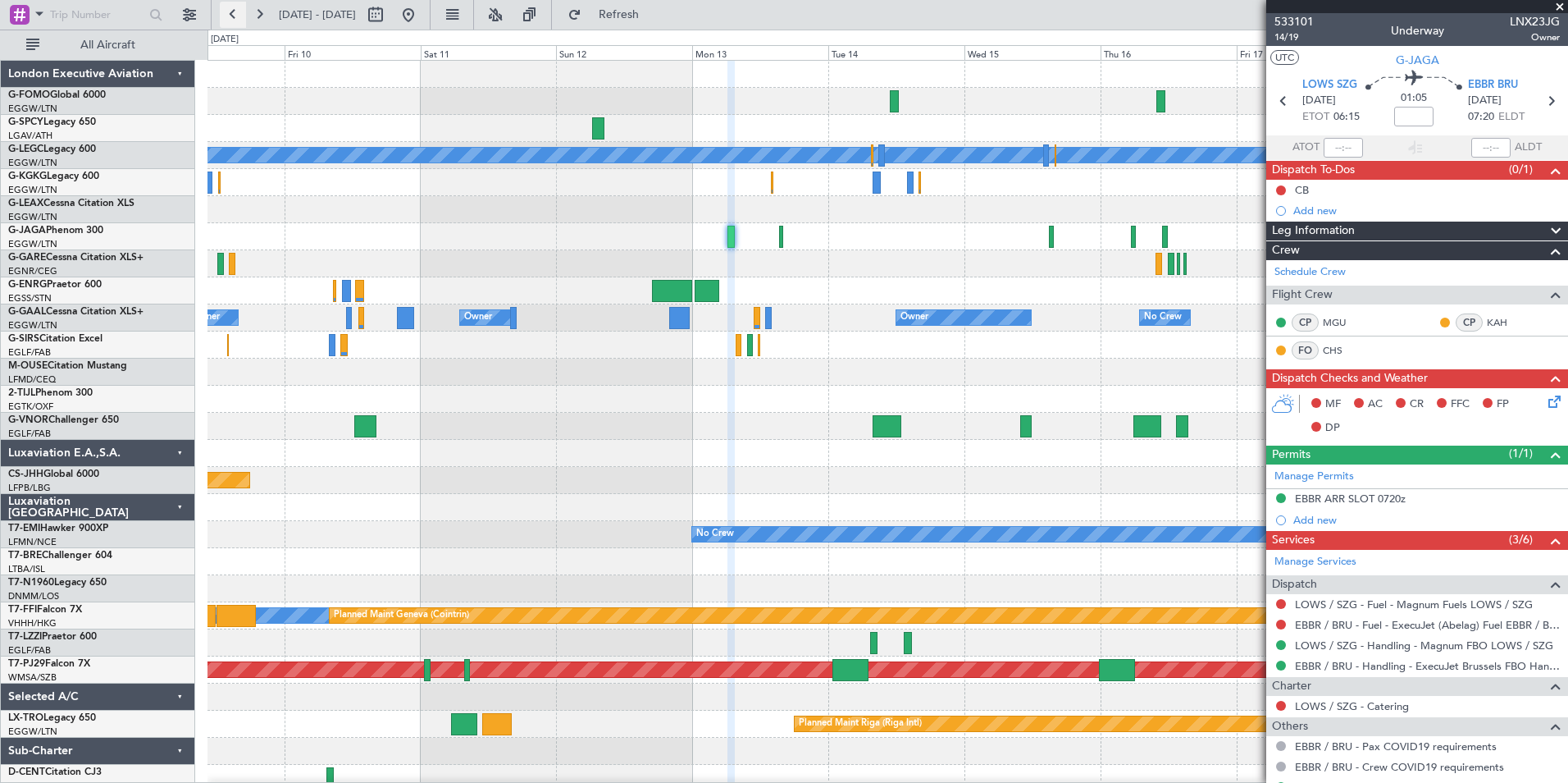
click at [240, 23] on button at bounding box center [233, 15] width 26 height 26
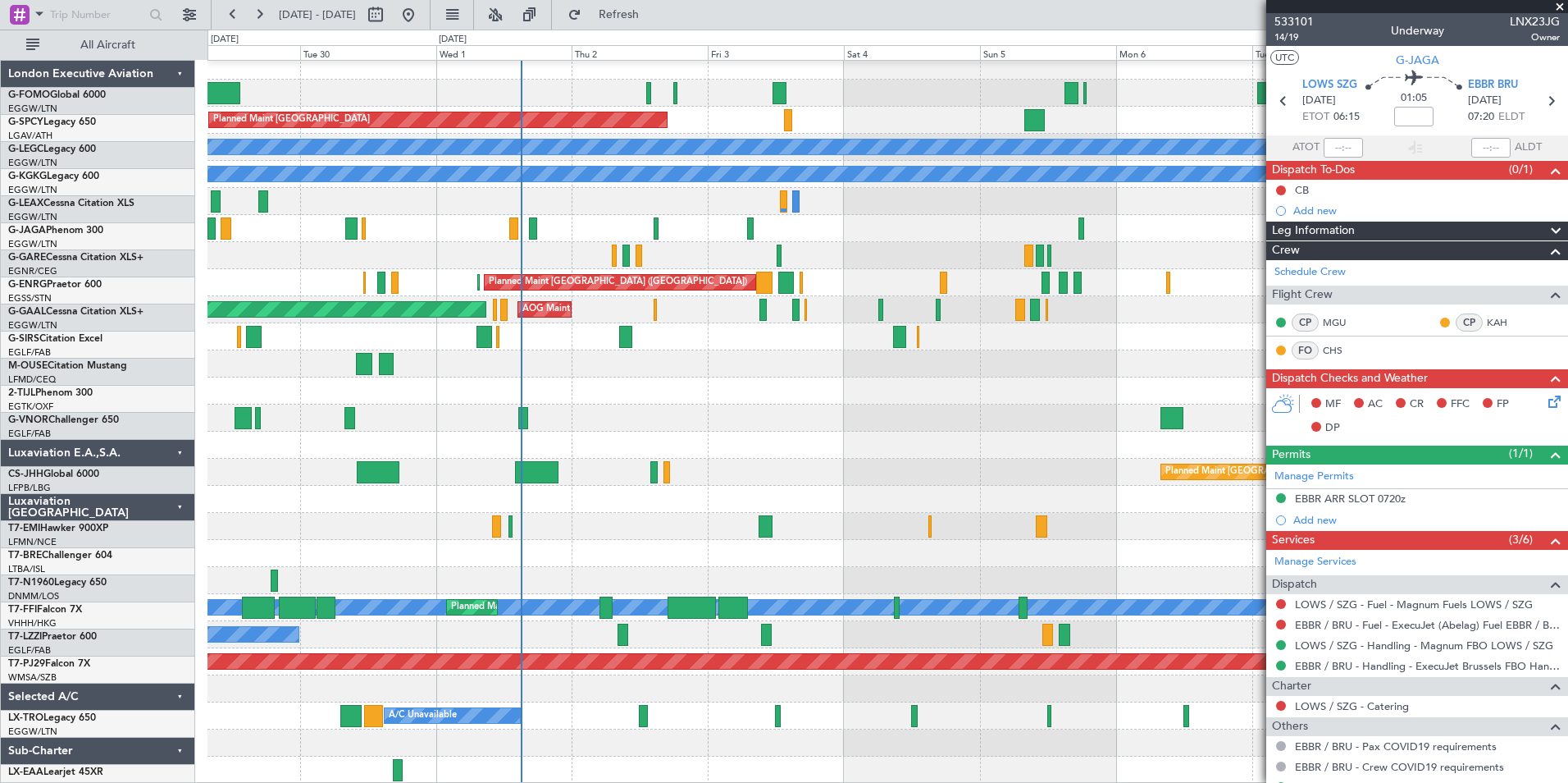
scroll to position [8, 0]
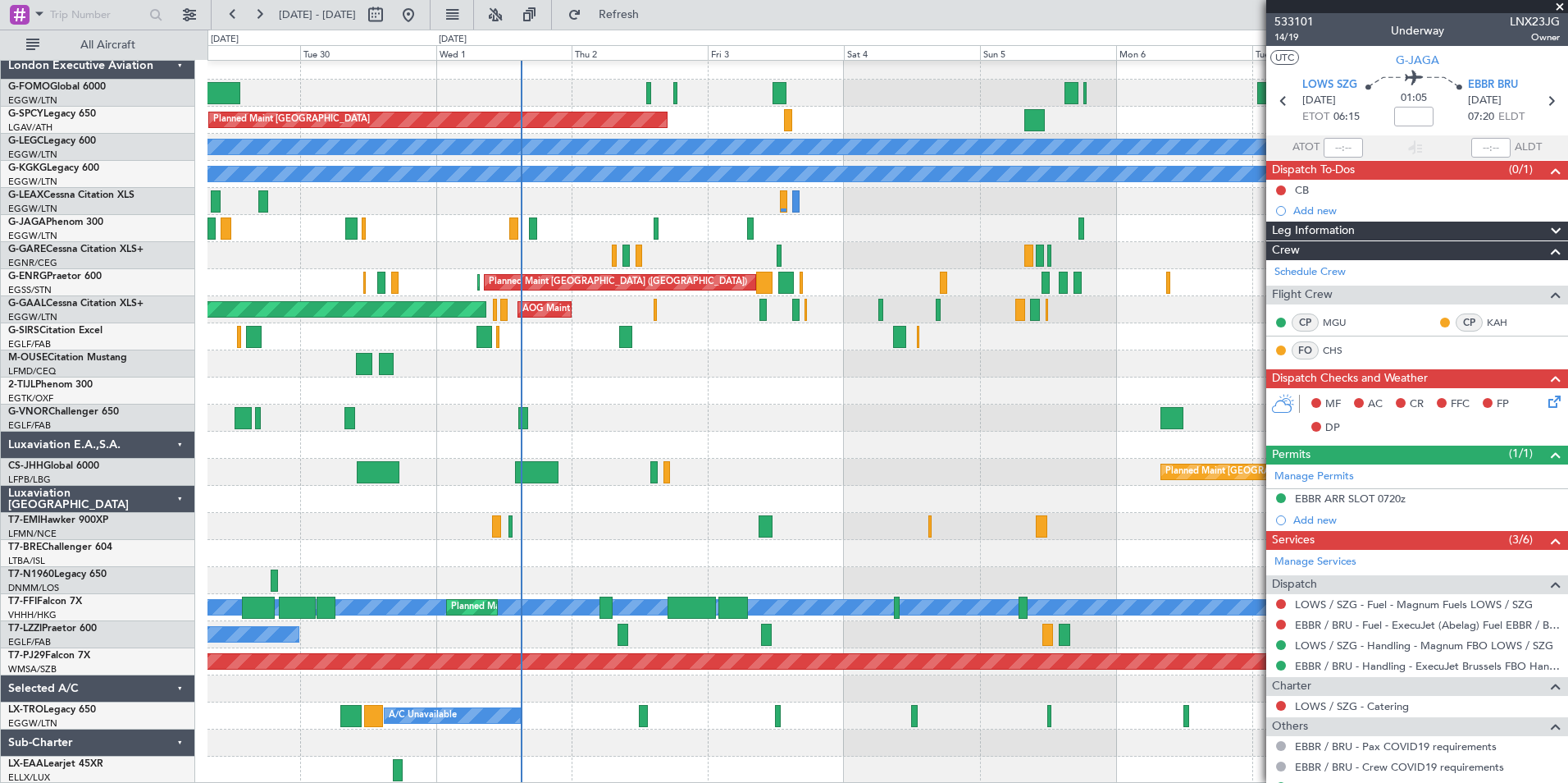
click at [608, 495] on div "Planned Maint [GEOGRAPHIC_DATA] A/C Unavailable [GEOGRAPHIC_DATA] ([GEOGRAPHIC_…" at bounding box center [887, 418] width 1360 height 731
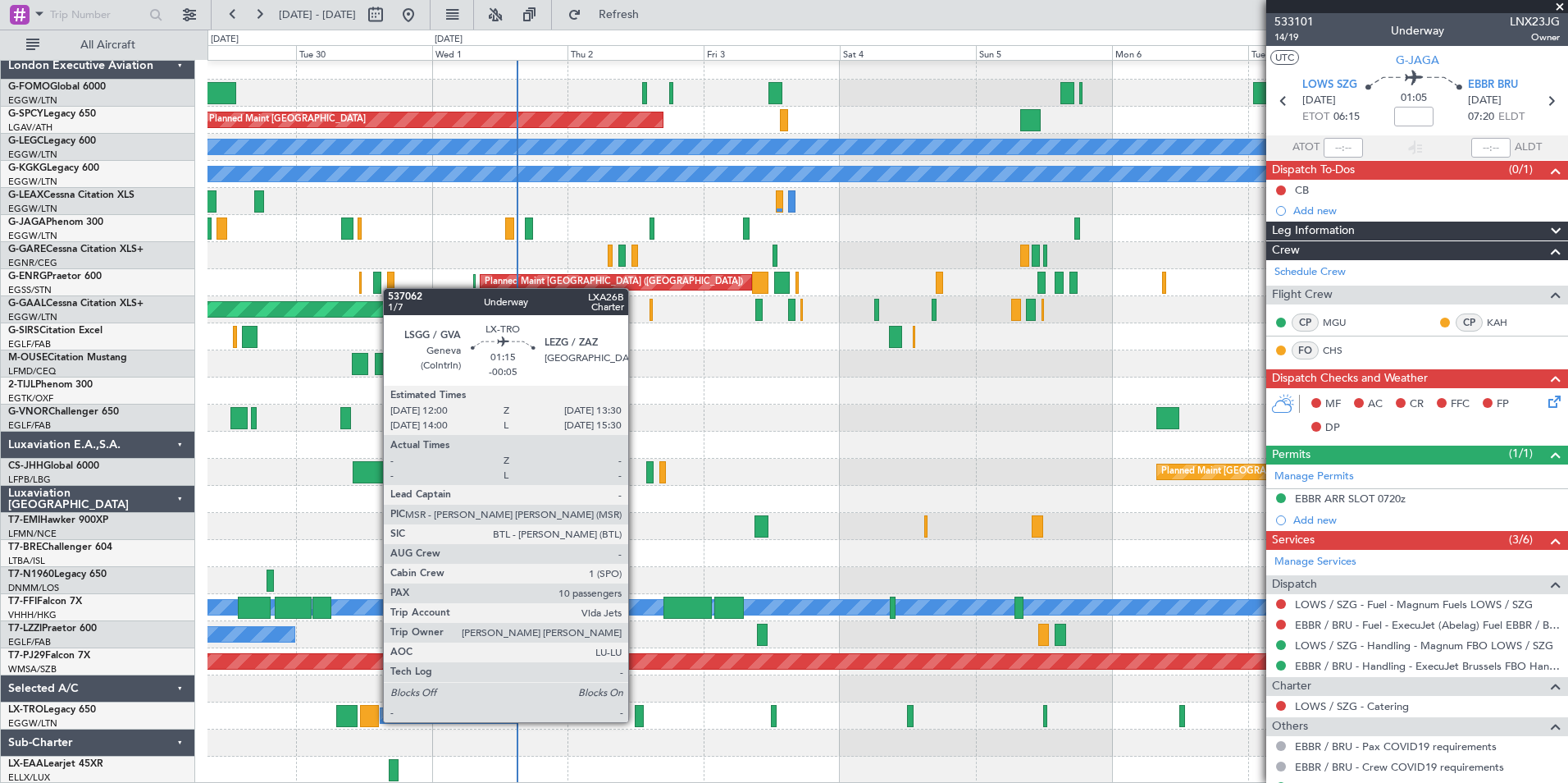
click at [635, 720] on div at bounding box center [639, 715] width 9 height 22
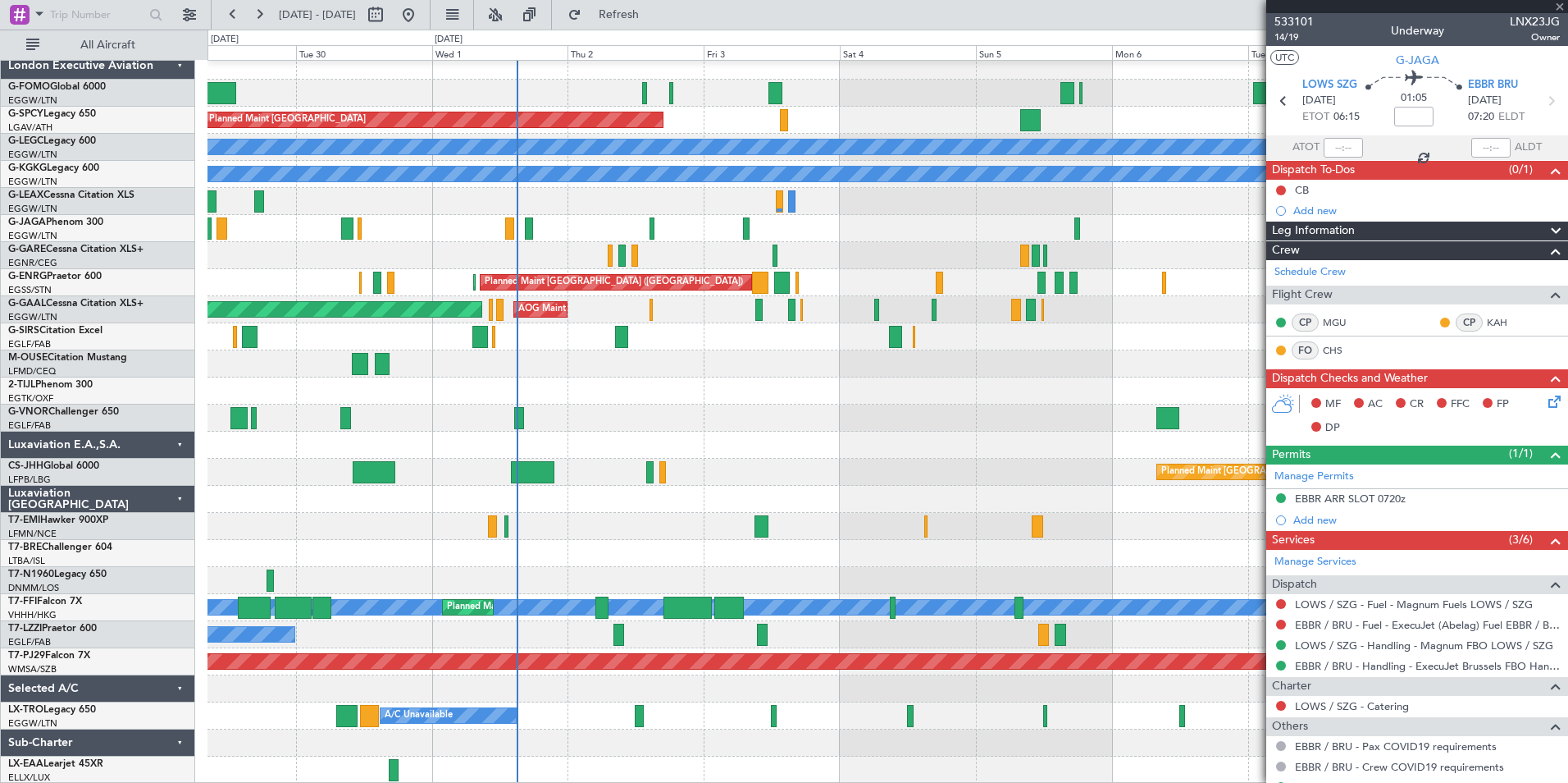
type input "-00:05"
type input "10"
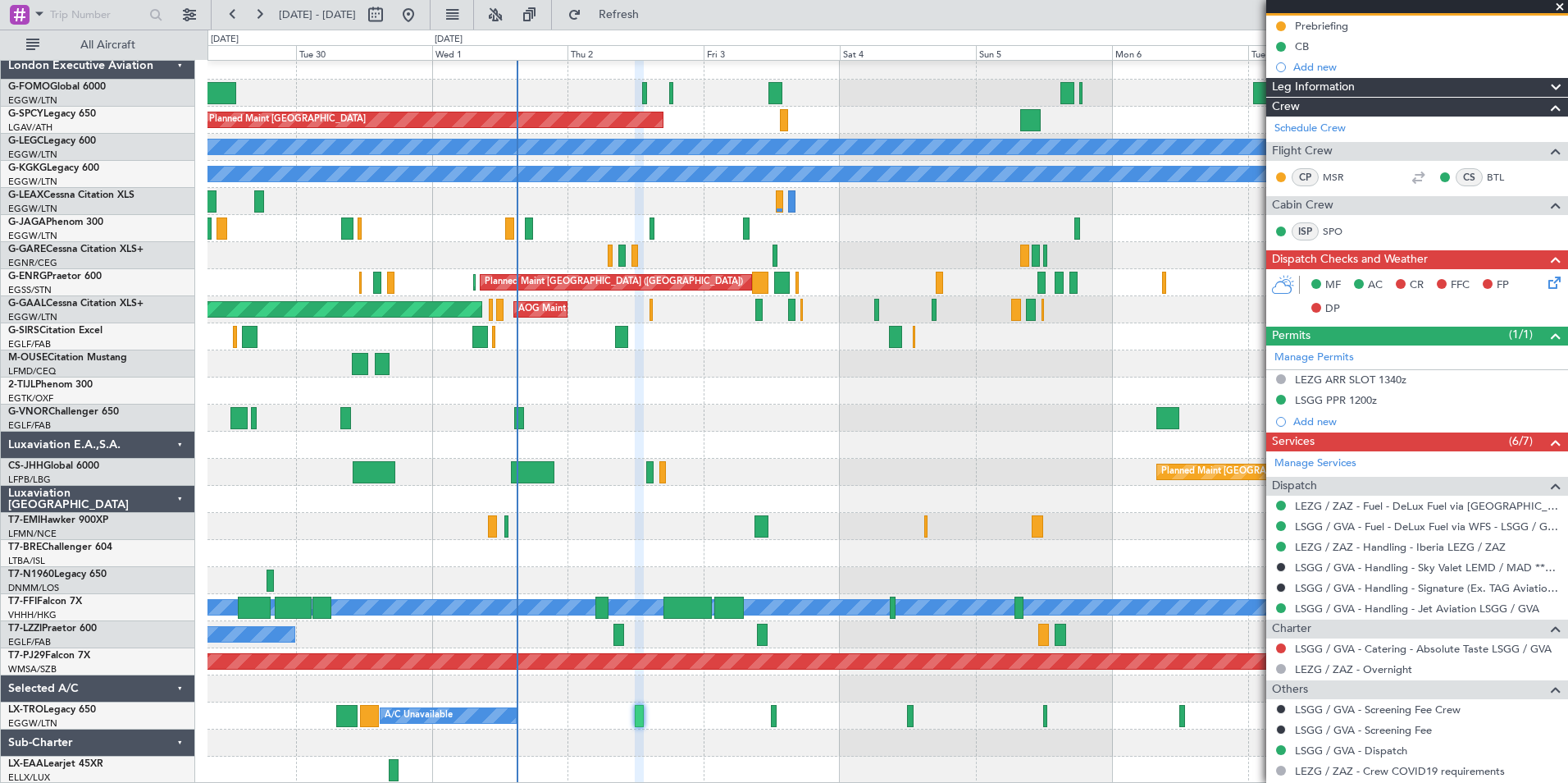
scroll to position [0, 0]
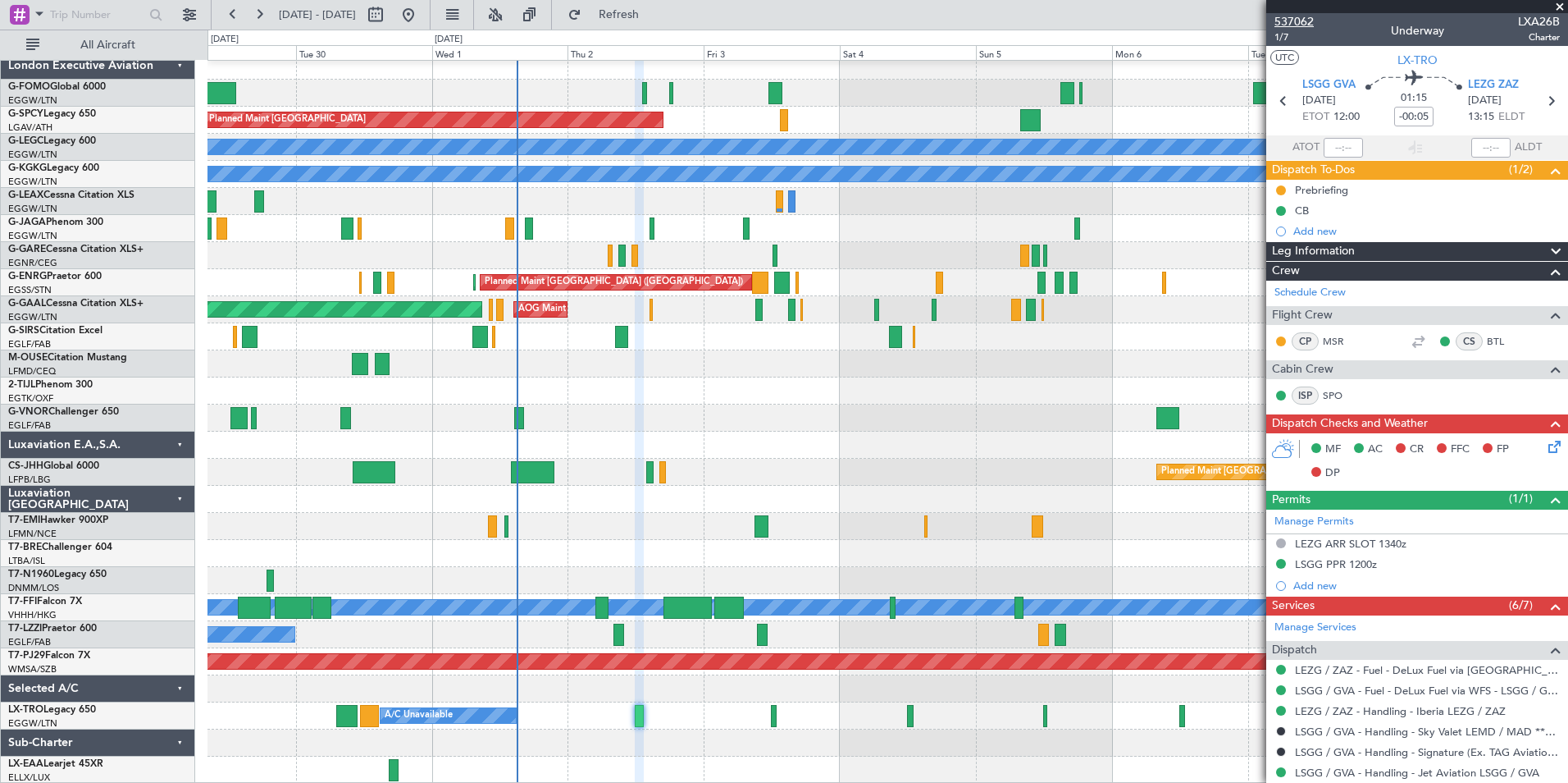
click at [1292, 24] on span "537062" at bounding box center [1294, 21] width 40 height 17
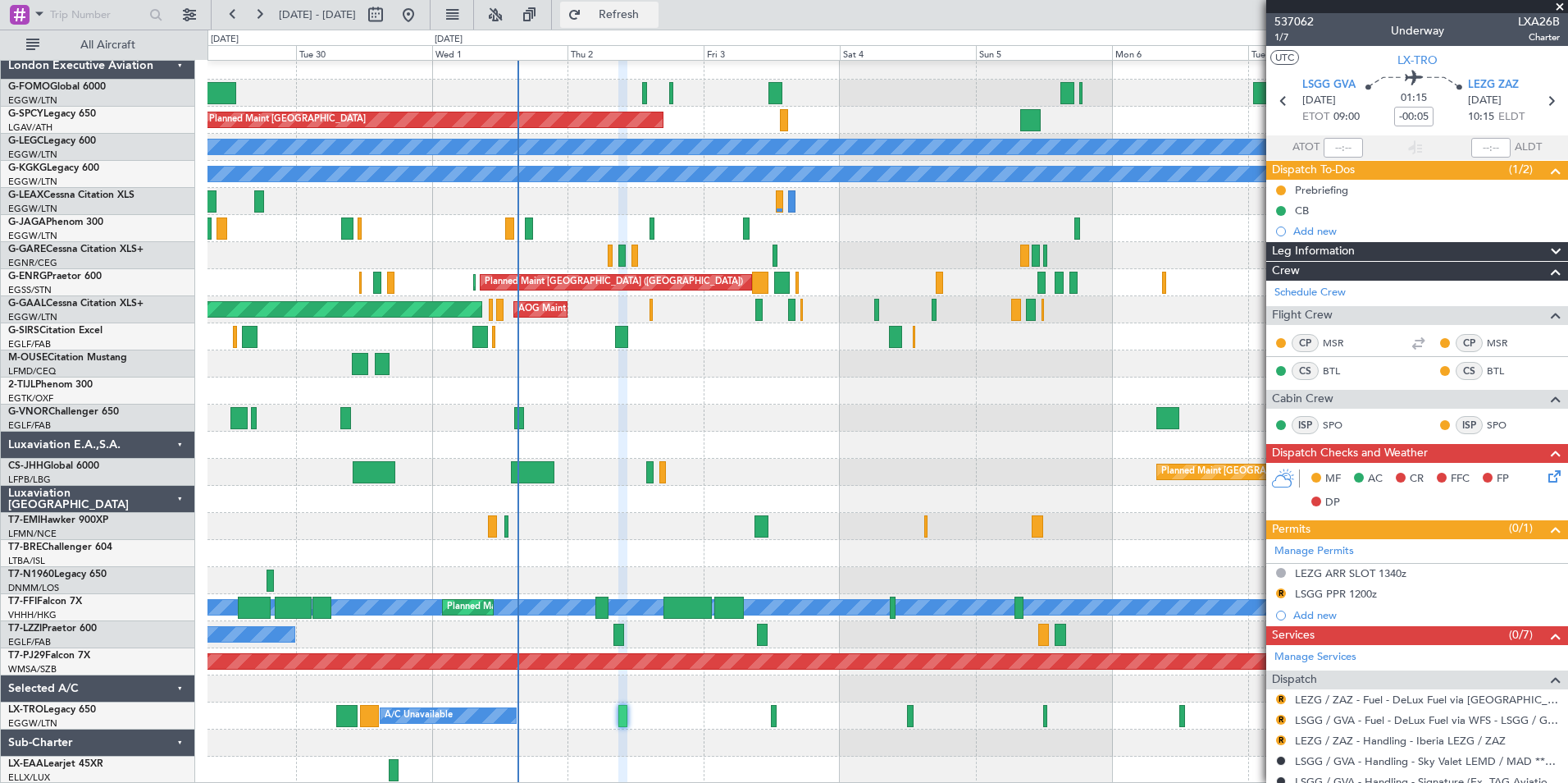
click at [637, 12] on span "Refresh" at bounding box center [619, 15] width 69 height 12
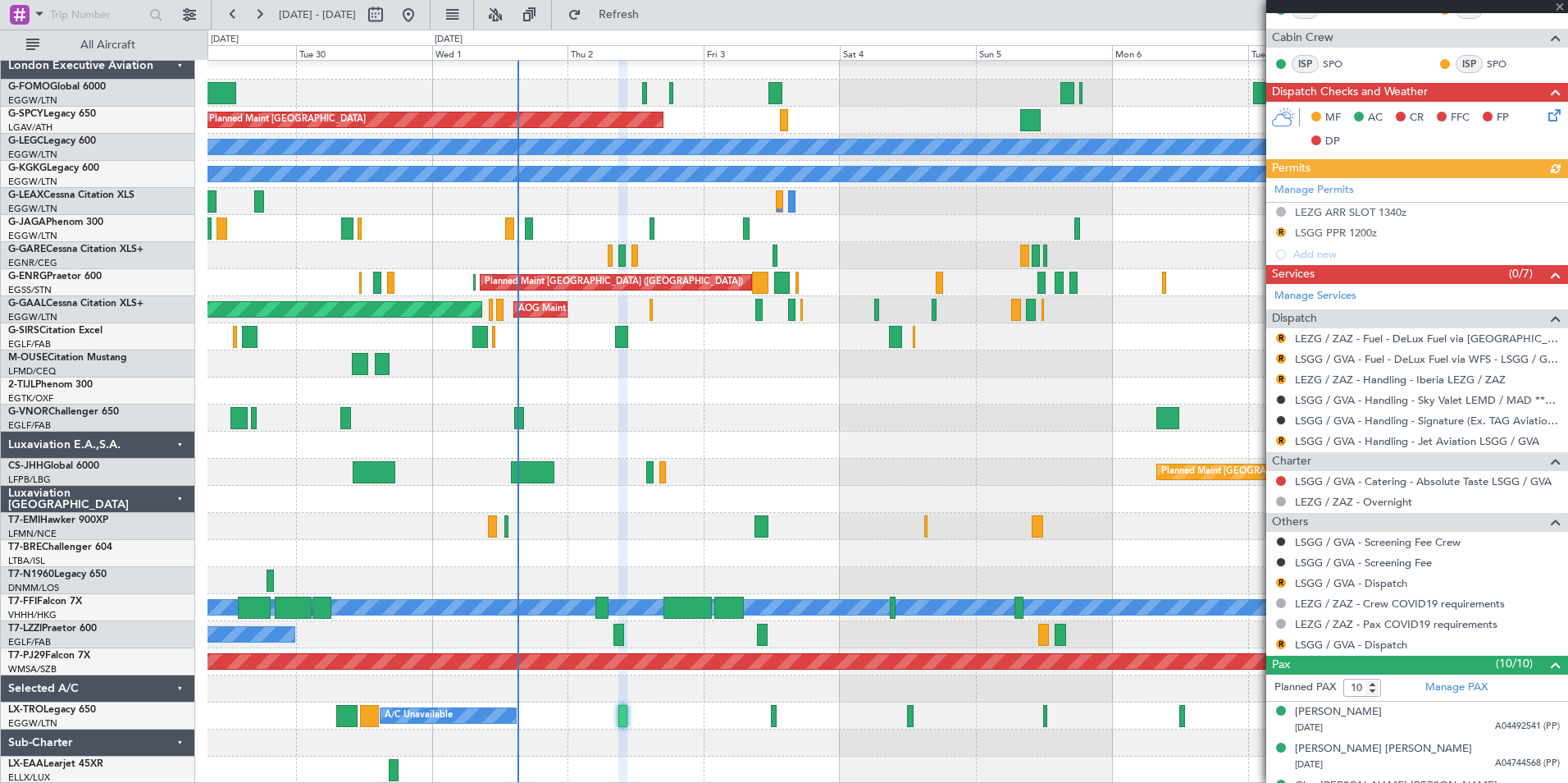
scroll to position [371, 0]
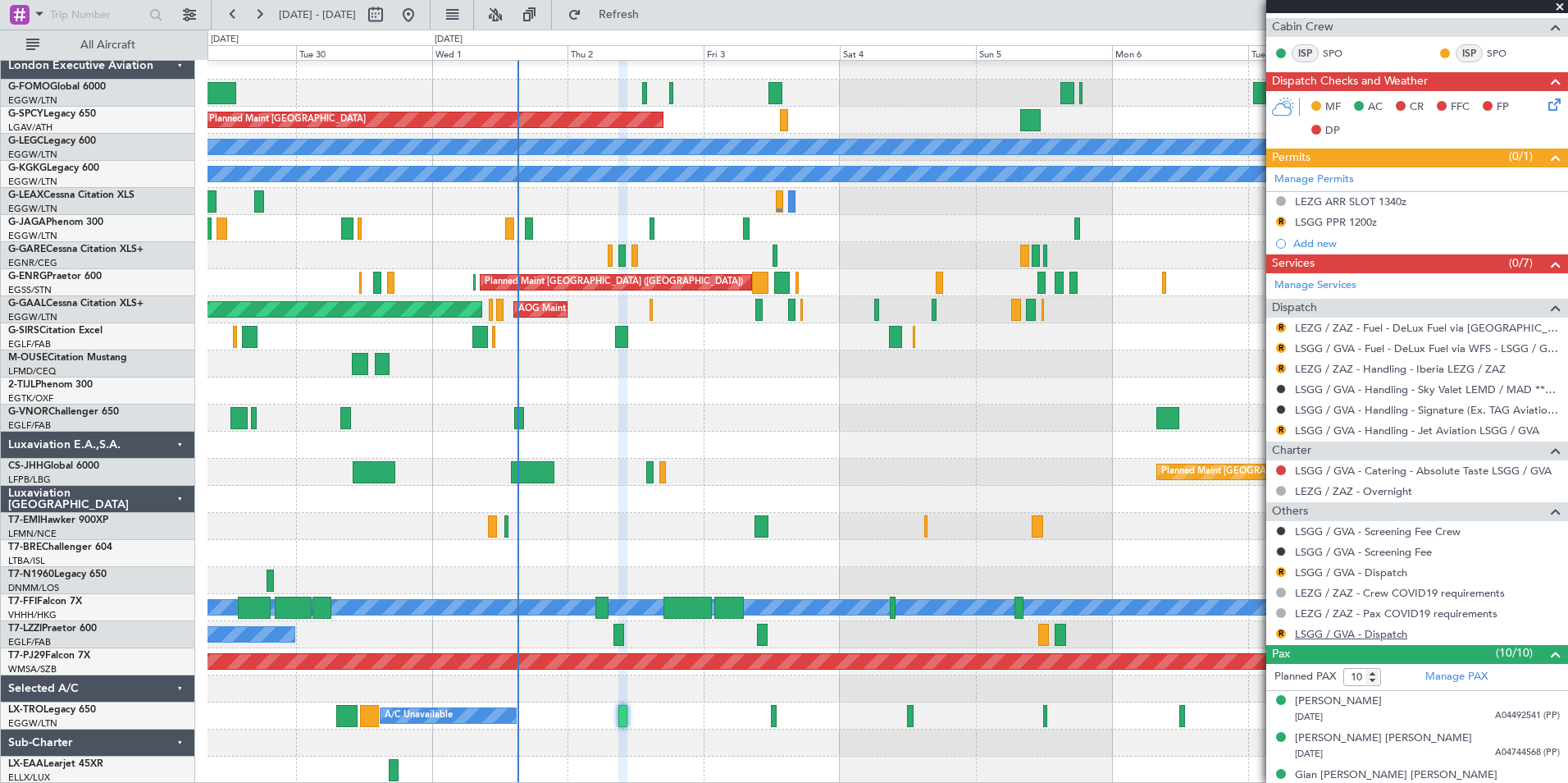
click at [1306, 632] on link "LSGG / GVA - Dispatch" at bounding box center [1351, 633] width 113 height 14
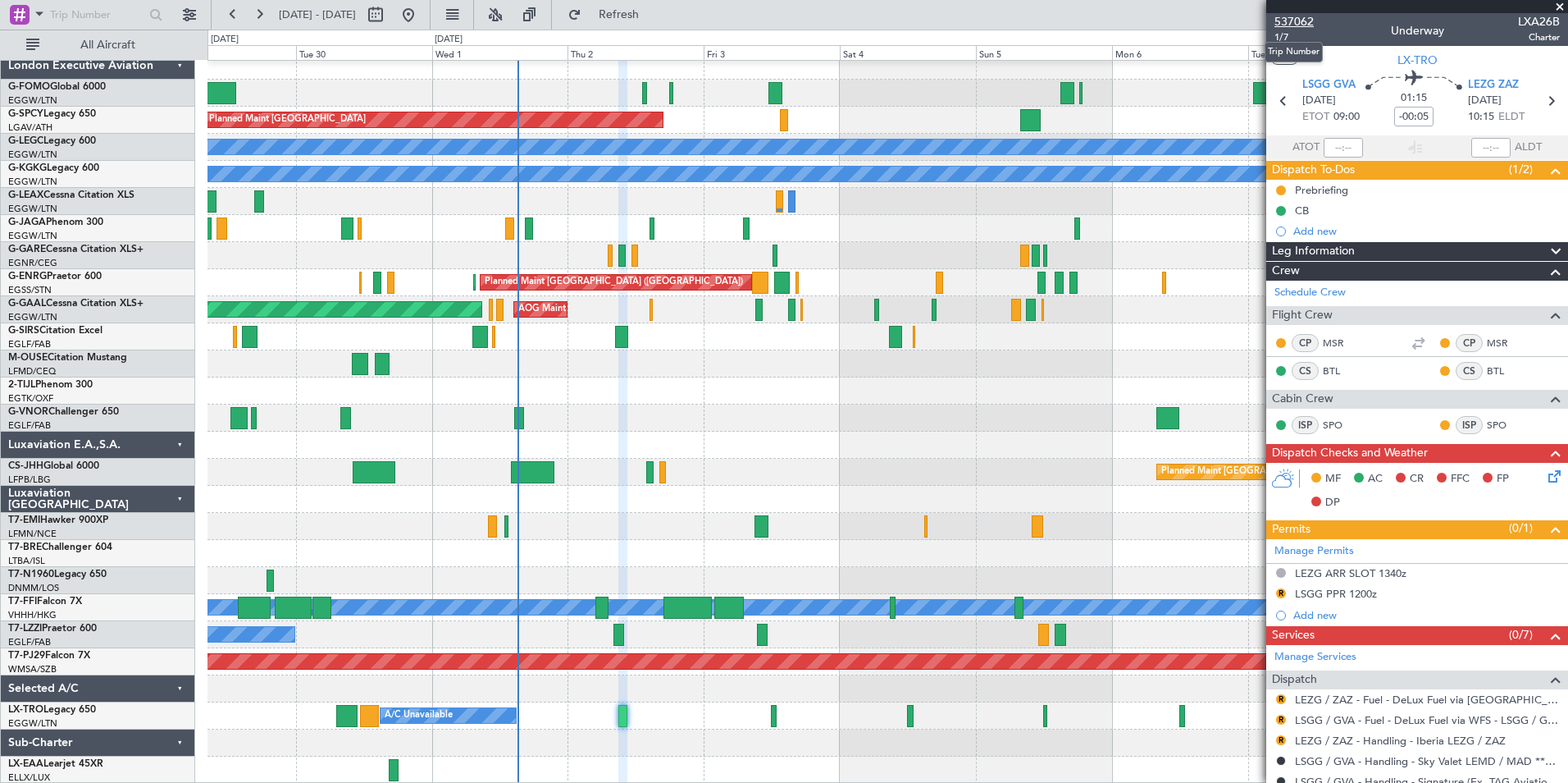
click at [1300, 21] on span "537062" at bounding box center [1294, 21] width 40 height 17
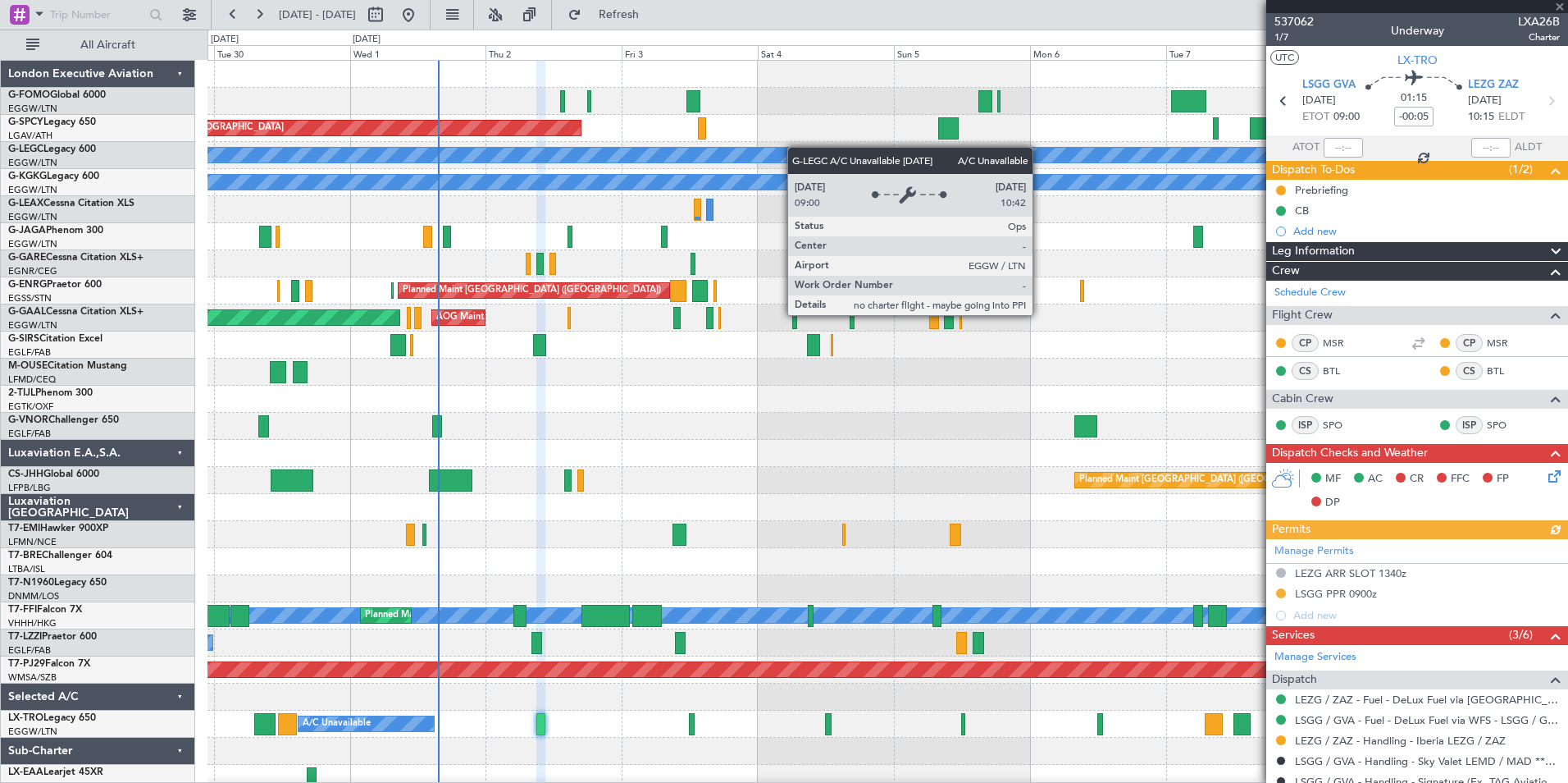
click at [796, 147] on div "Planned Maint [GEOGRAPHIC_DATA] A/C Unavailable [GEOGRAPHIC_DATA] ([GEOGRAPHIC_…" at bounding box center [887, 426] width 1360 height 731
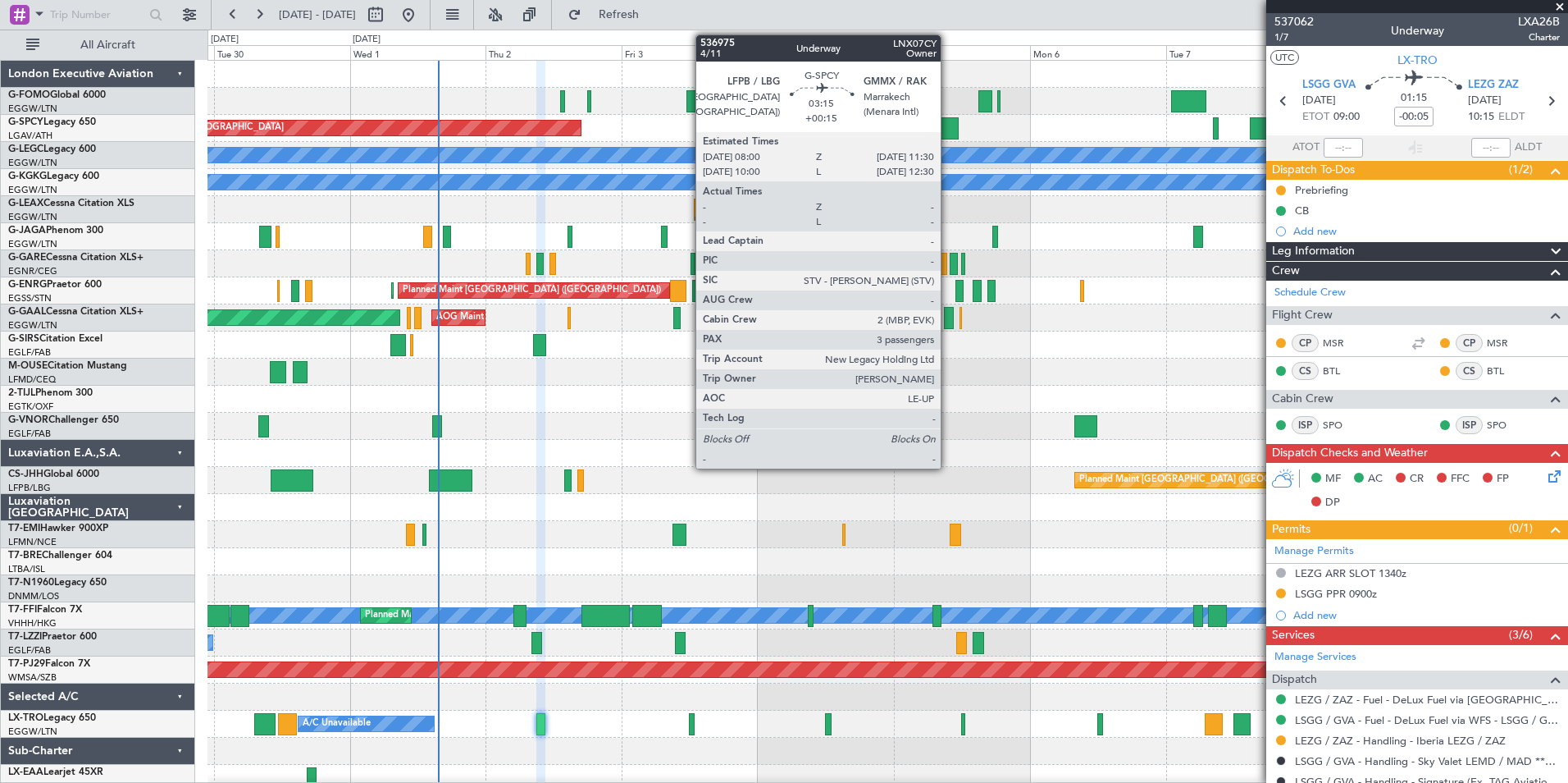
click at [948, 125] on div at bounding box center [948, 128] width 21 height 22
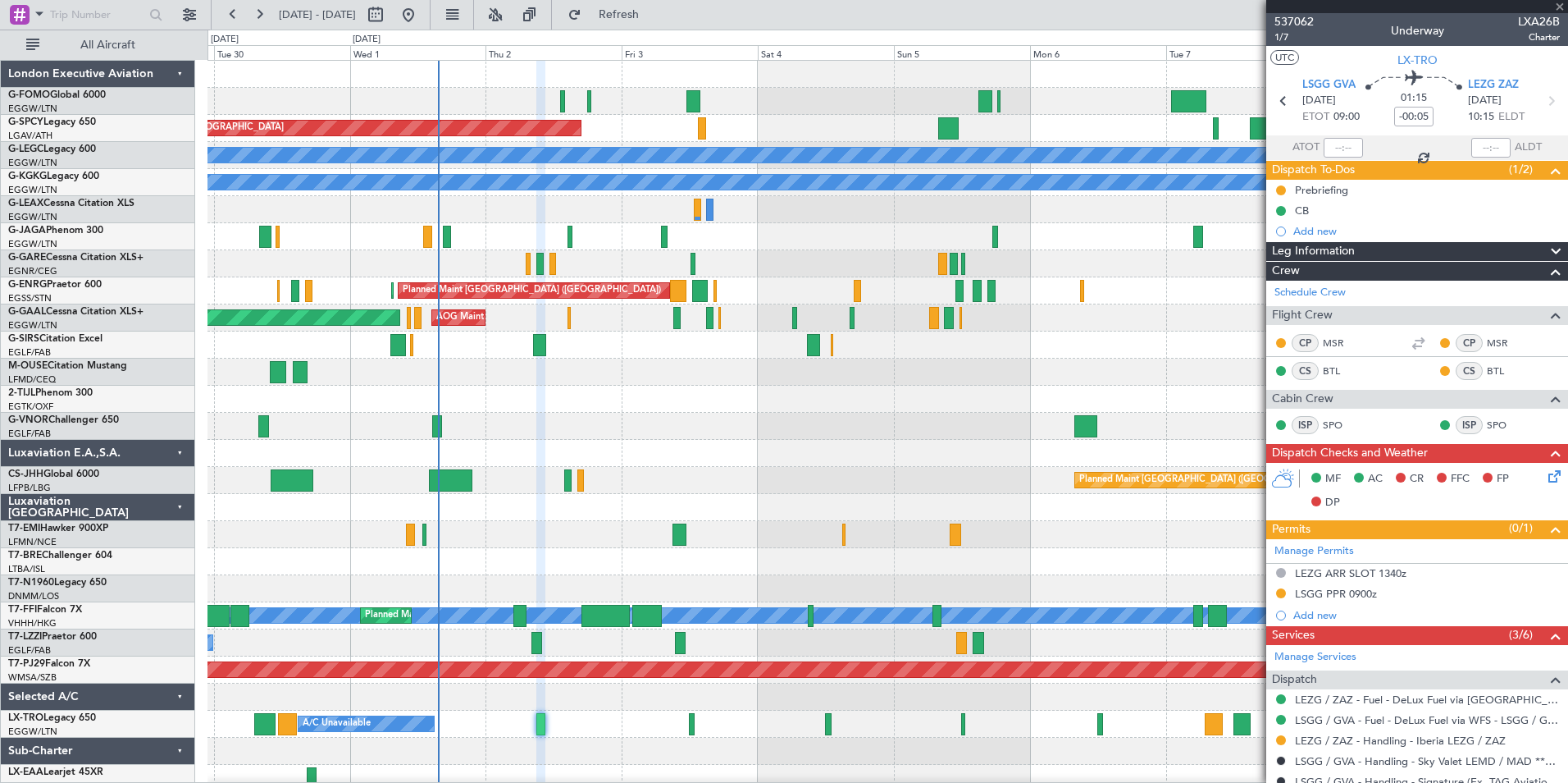
type input "+00:15"
type input "3"
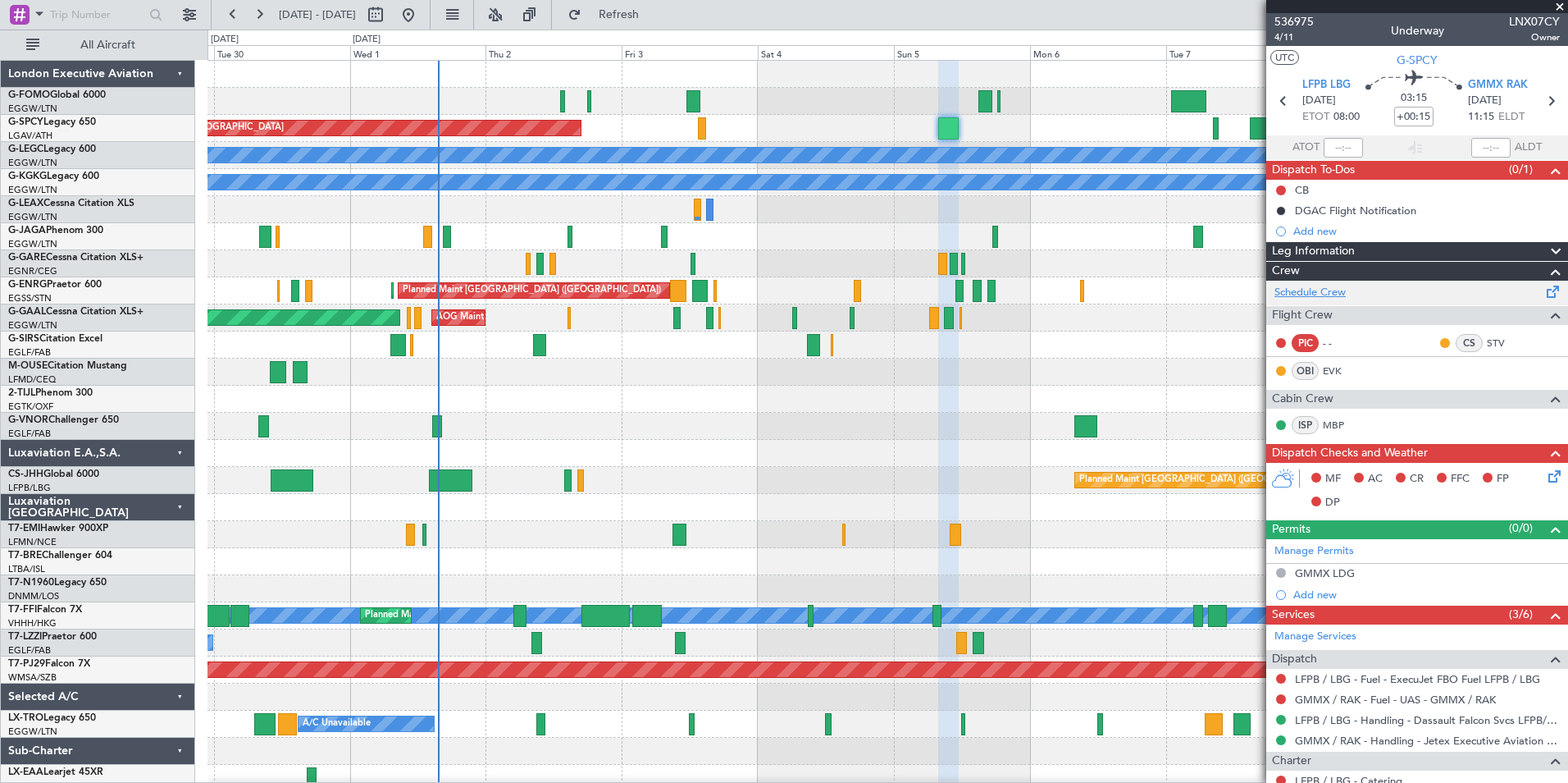
click at [1325, 293] on link "Schedule Crew" at bounding box center [1310, 293] width 72 height 16
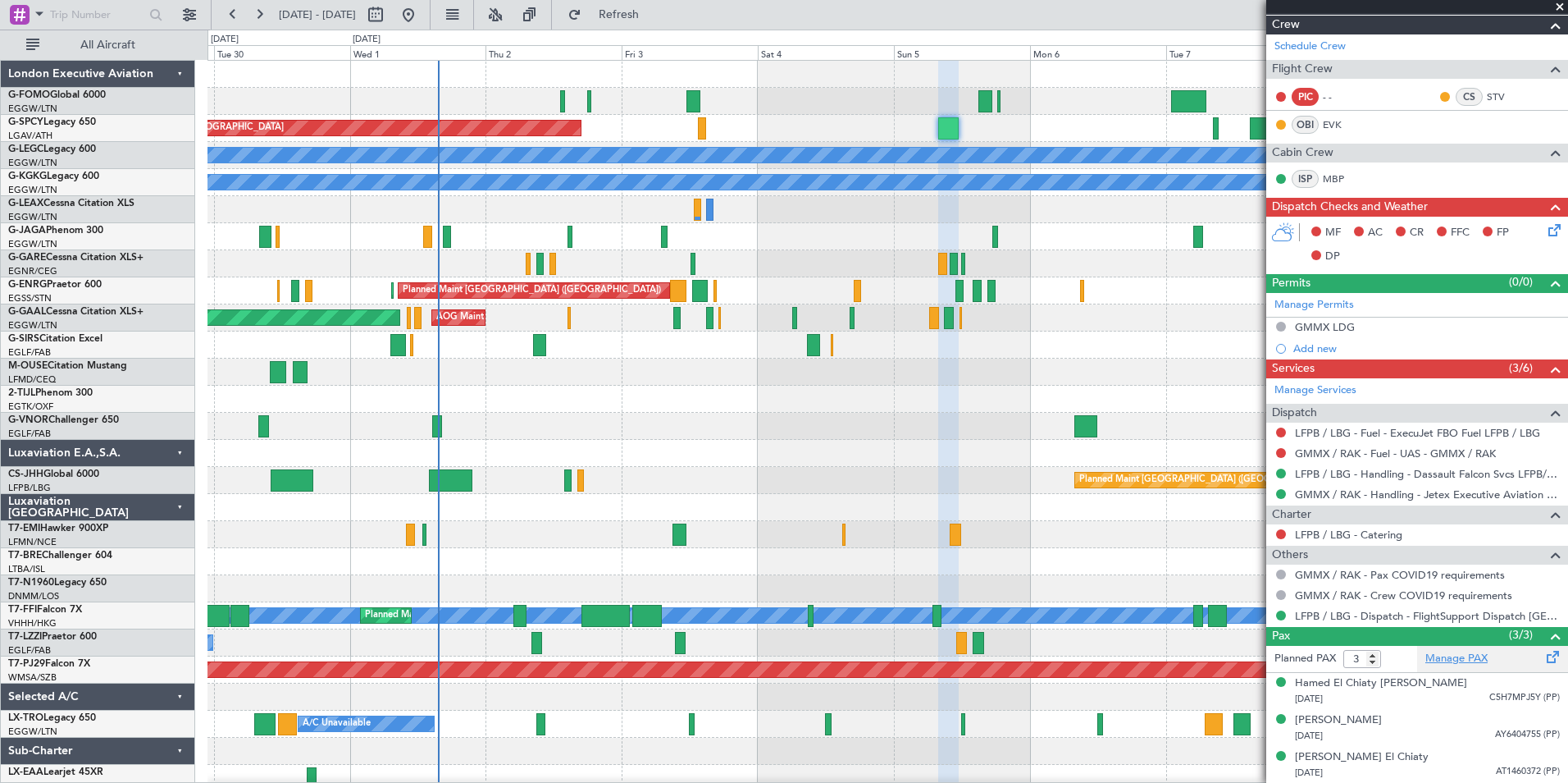
click at [1445, 658] on link "Manage PAX" at bounding box center [1457, 659] width 63 height 16
click at [1448, 659] on link "Manage PAX" at bounding box center [1457, 659] width 63 height 16
click at [624, 7] on button "Refresh" at bounding box center [610, 15] width 99 height 26
click at [619, 8] on button "Refresh" at bounding box center [610, 15] width 99 height 26
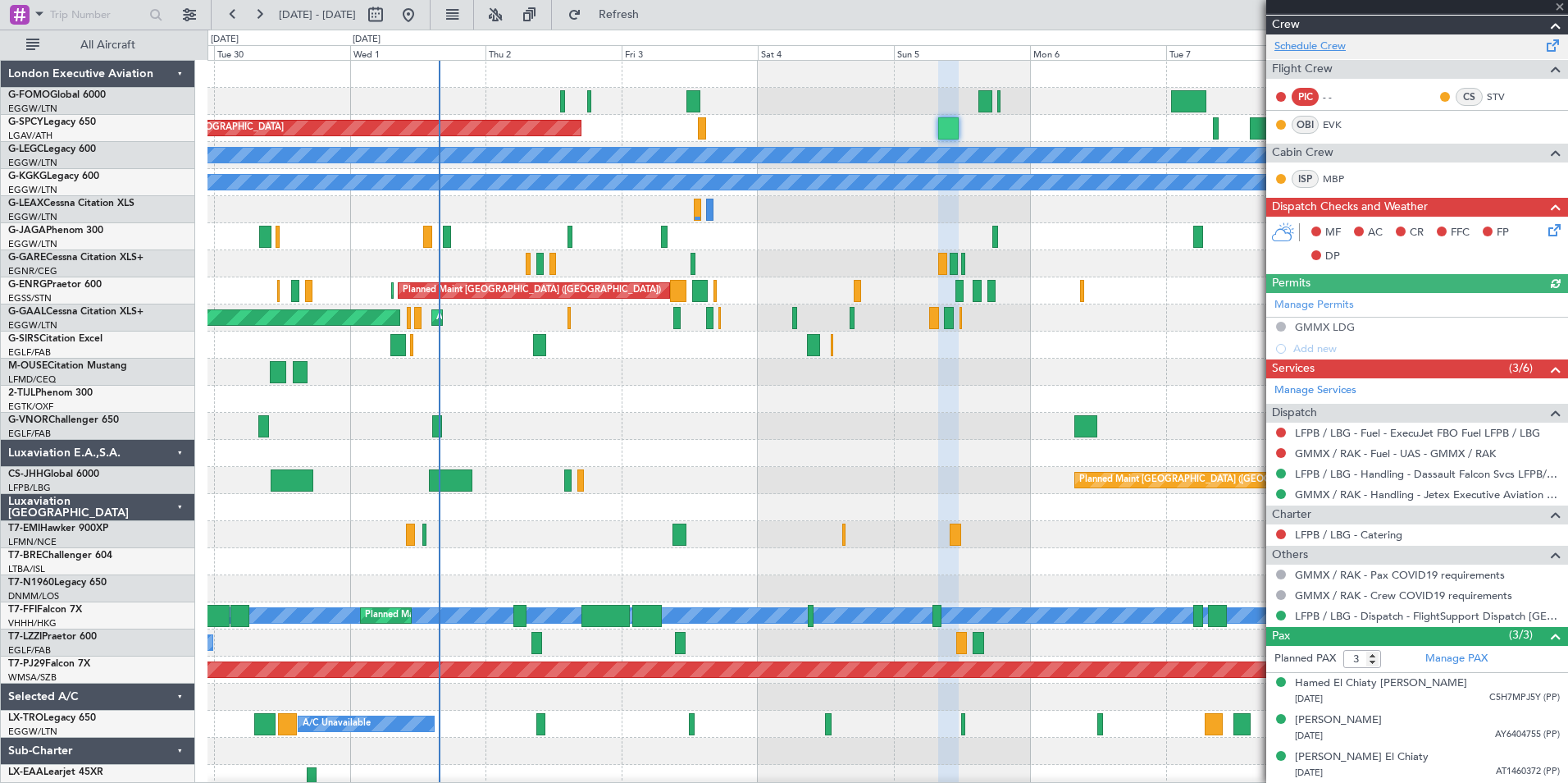
click at [1298, 45] on link "Schedule Crew" at bounding box center [1310, 47] width 72 height 16
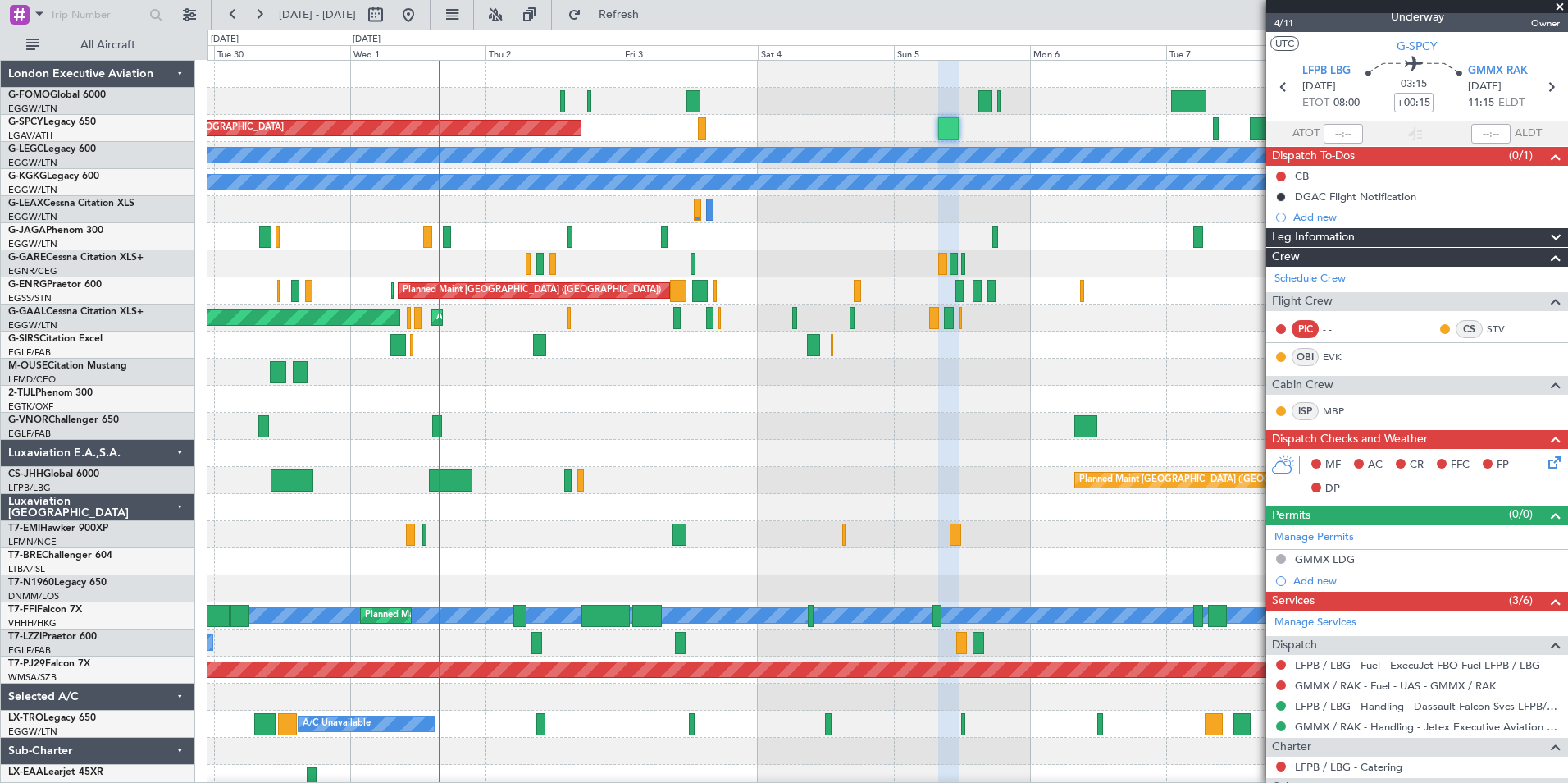
scroll to position [0, 0]
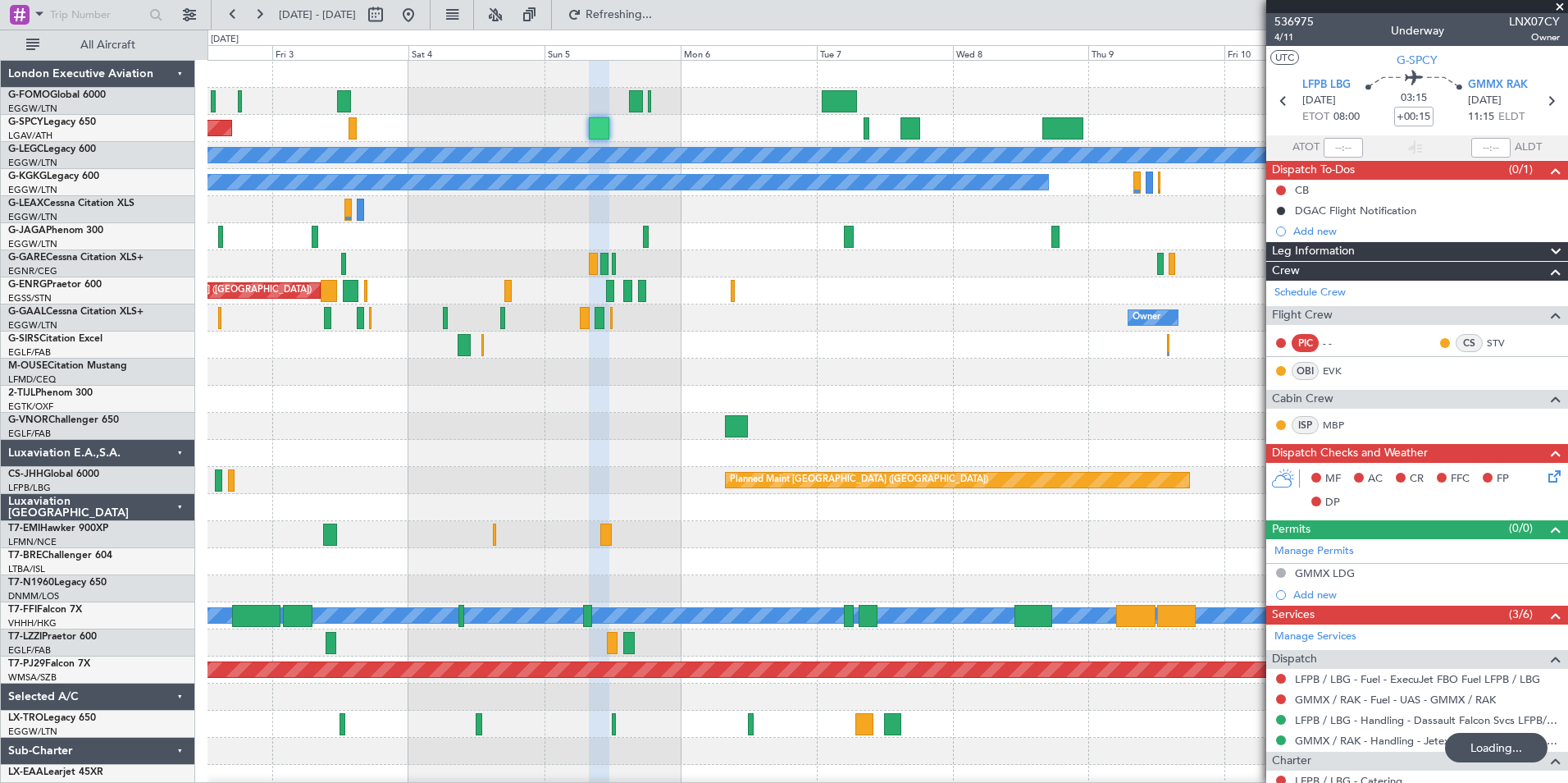
click at [433, 515] on div "Planned Maint [GEOGRAPHIC_DATA] A/C Unavailable [GEOGRAPHIC_DATA] ([GEOGRAPHIC_…" at bounding box center [887, 426] width 1360 height 731
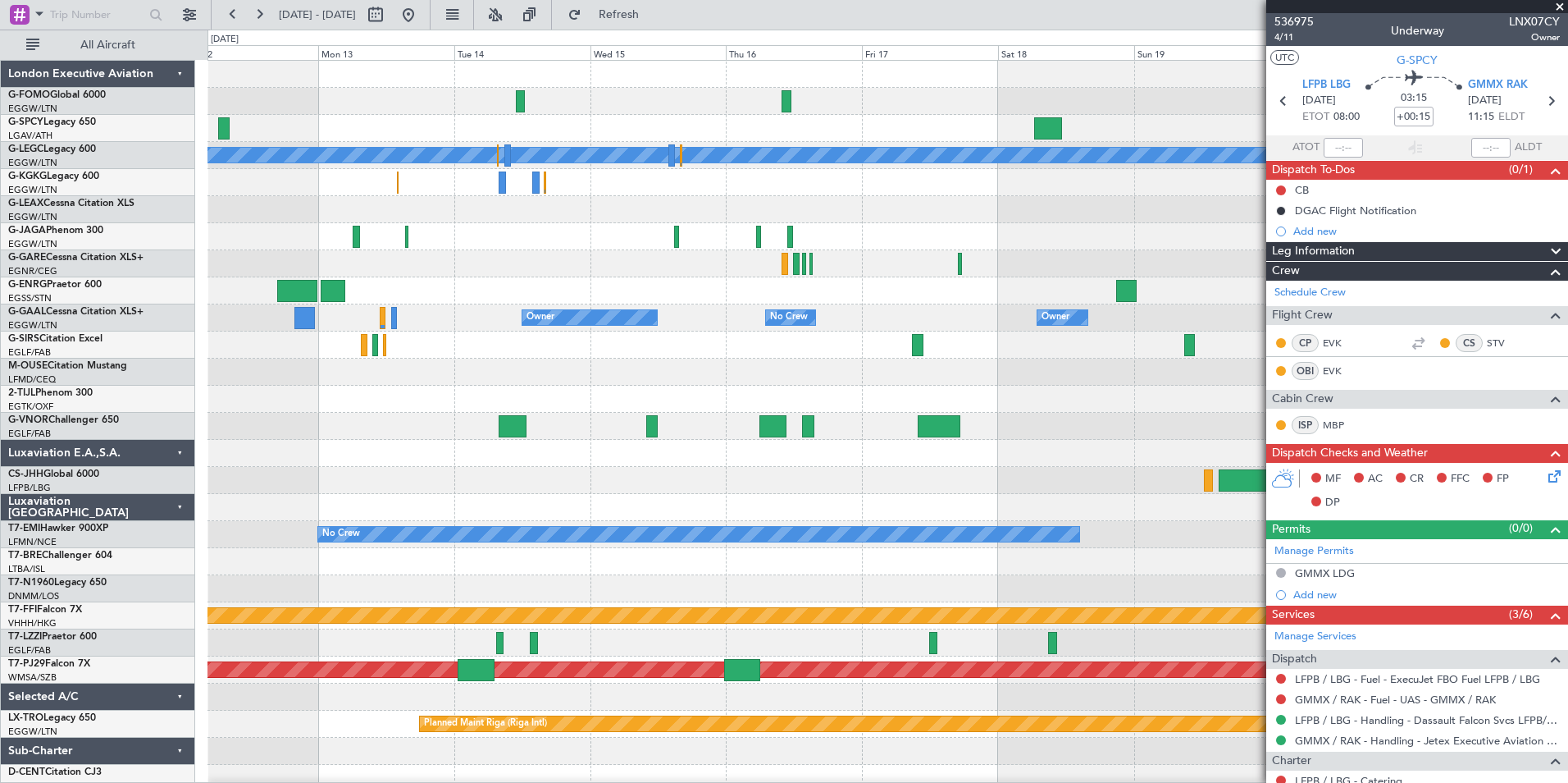
click at [161, 361] on div "A/C Unavailable [GEOGRAPHIC_DATA] ([GEOGRAPHIC_DATA]) Owner Owner No Crew Owner…" at bounding box center [784, 406] width 1568 height 753
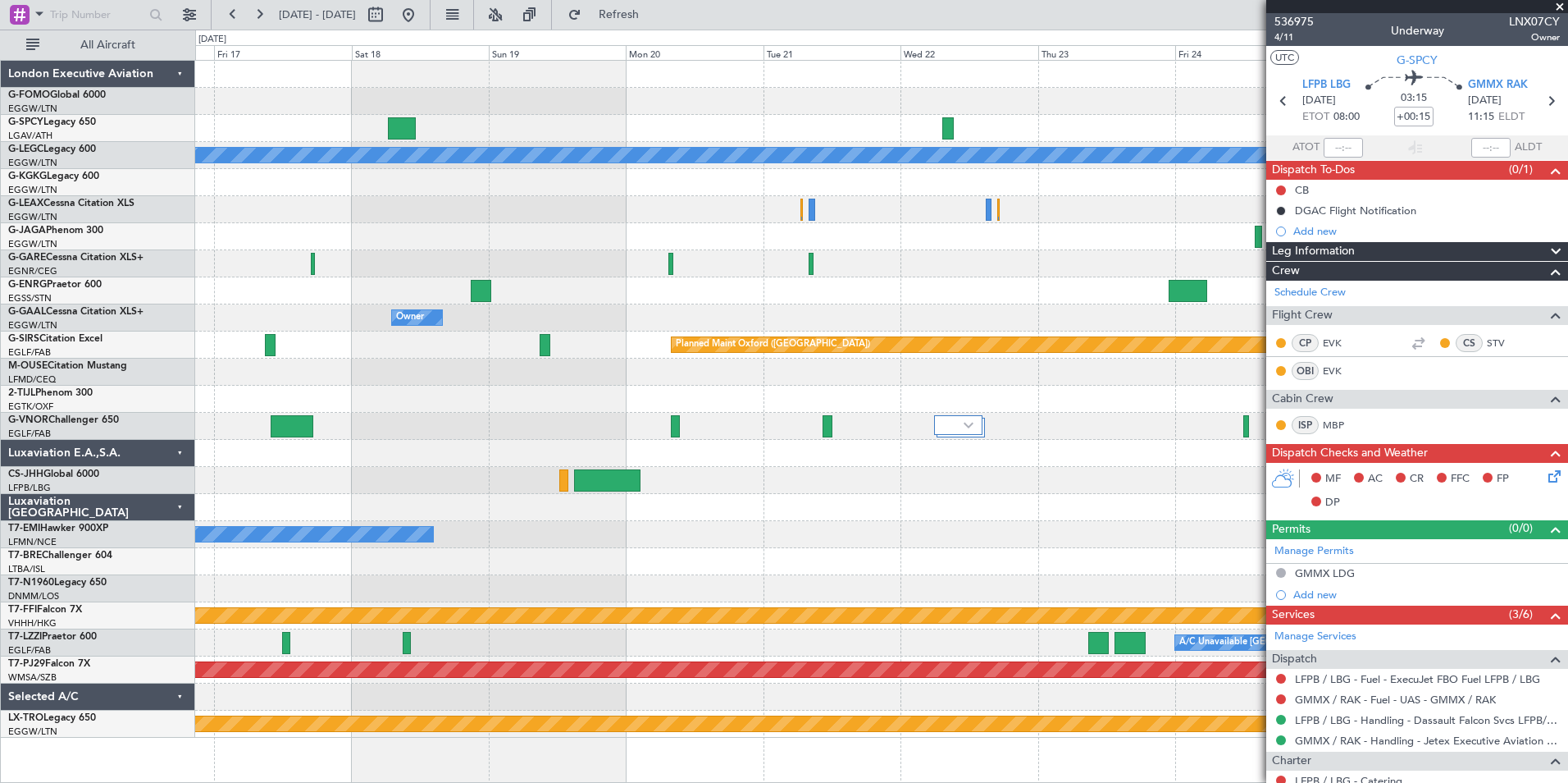
click at [400, 233] on div "A/C Unavailable [GEOGRAPHIC_DATA] ([GEOGRAPHIC_DATA]) Owner Owner Owner Owner N…" at bounding box center [881, 399] width 1372 height 677
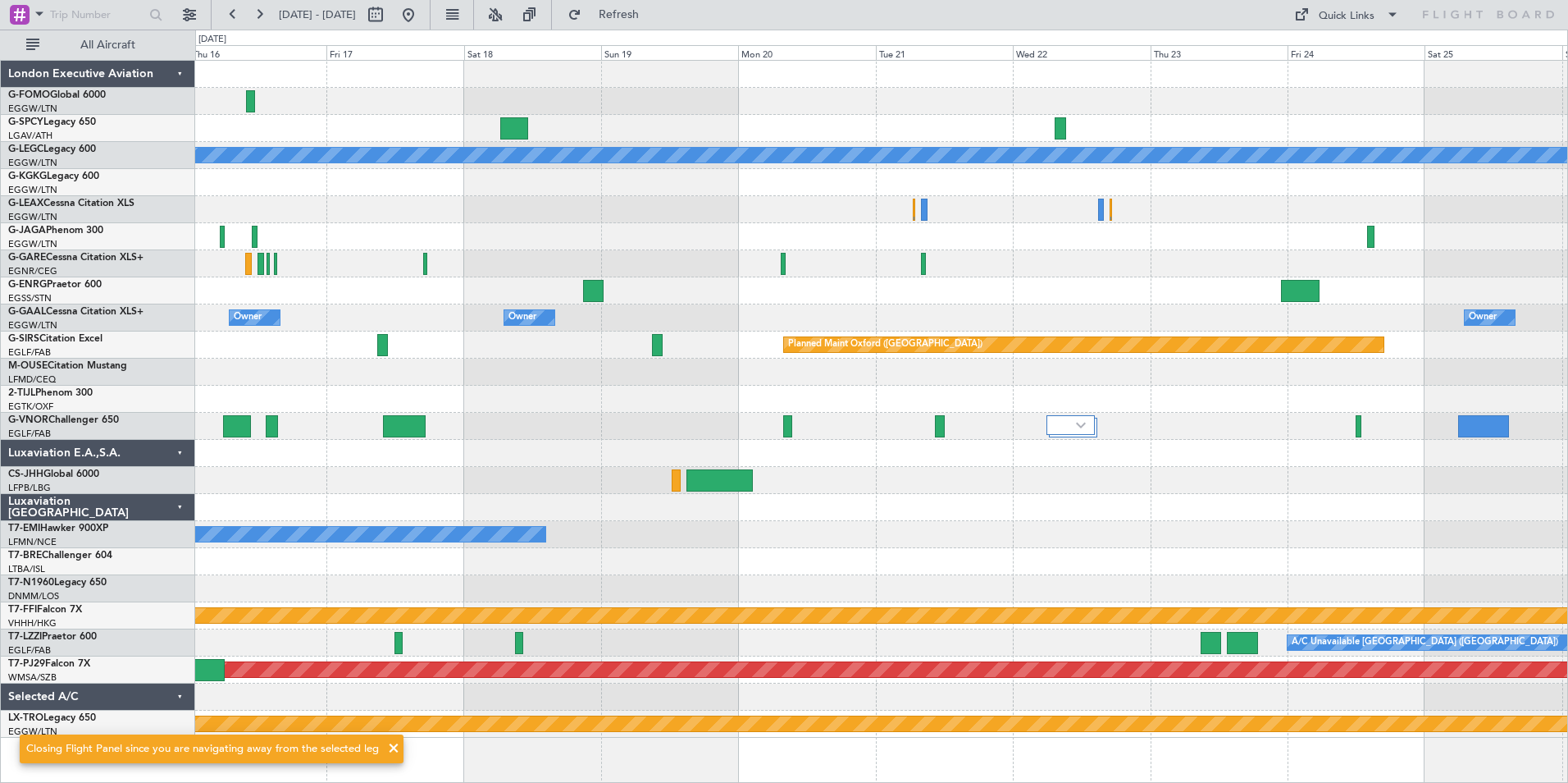
click at [1235, 296] on div "A/C Unavailable [GEOGRAPHIC_DATA] ([GEOGRAPHIC_DATA]) Owner Owner No Crew Owner…" at bounding box center [881, 399] width 1372 height 677
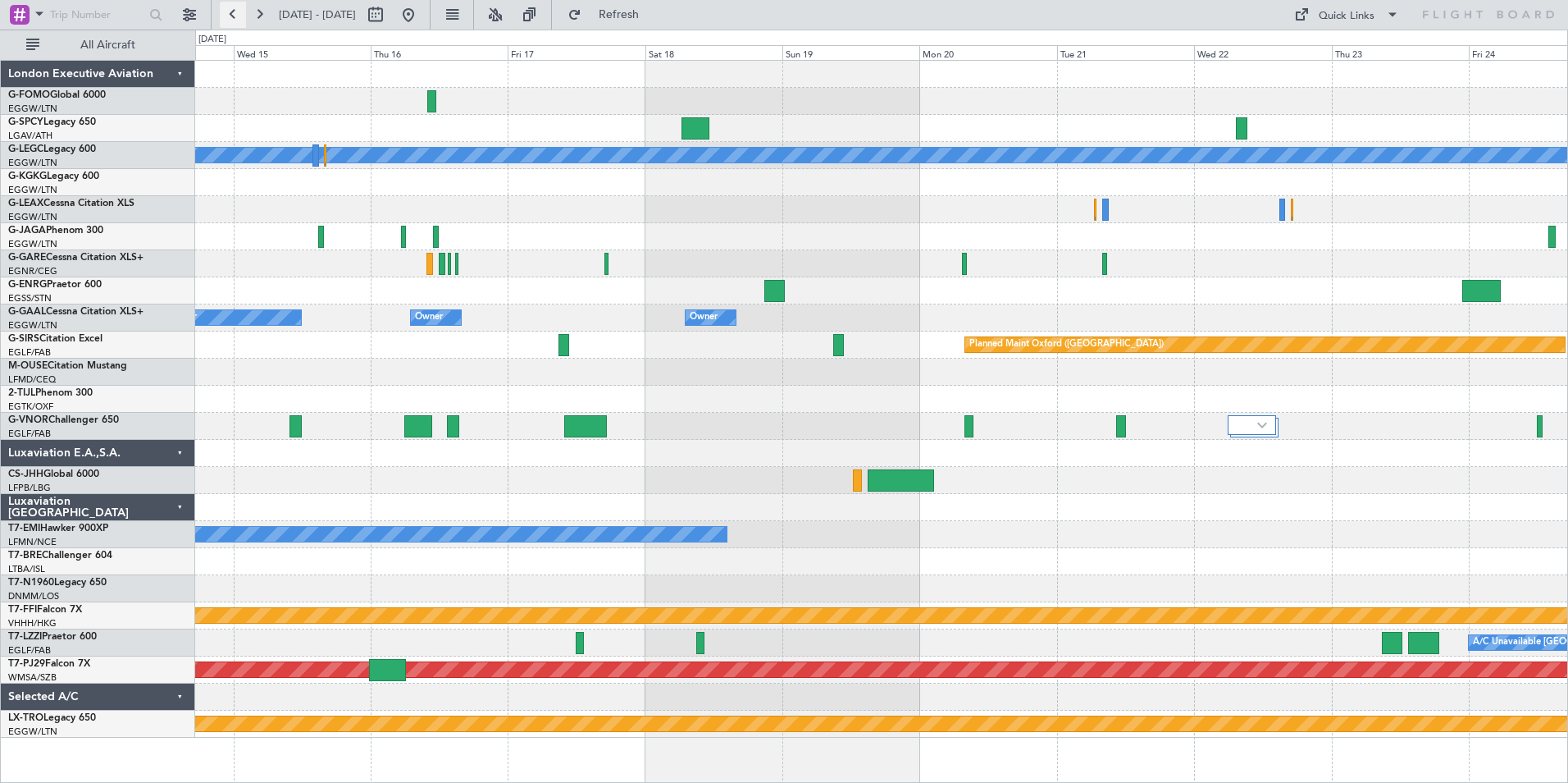
click at [235, 17] on button at bounding box center [233, 15] width 26 height 26
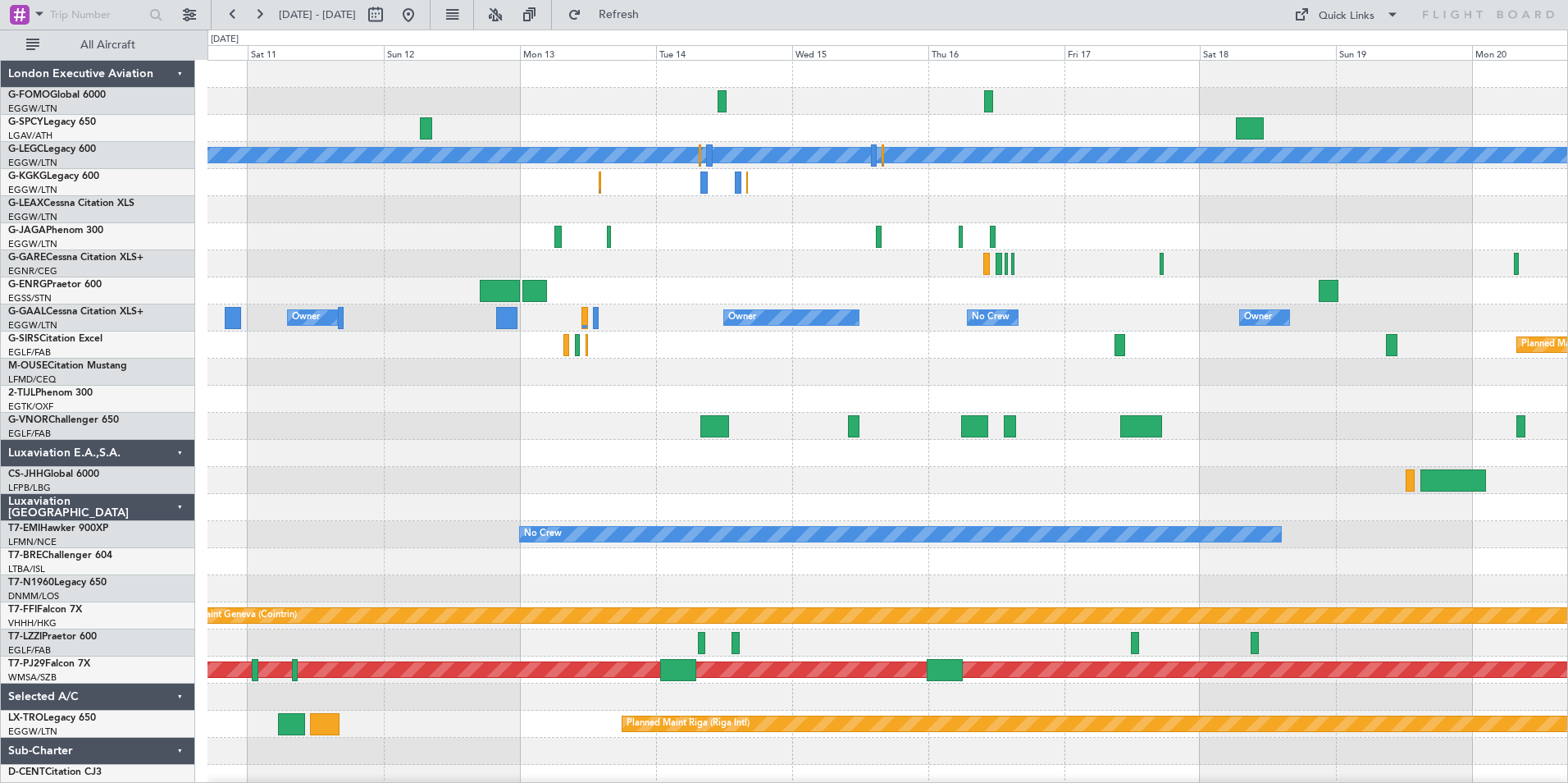
click at [570, 189] on div "A/C Unavailable [GEOGRAPHIC_DATA] ([GEOGRAPHIC_DATA]) A/C Unavailable [GEOGRAPH…" at bounding box center [887, 426] width 1360 height 731
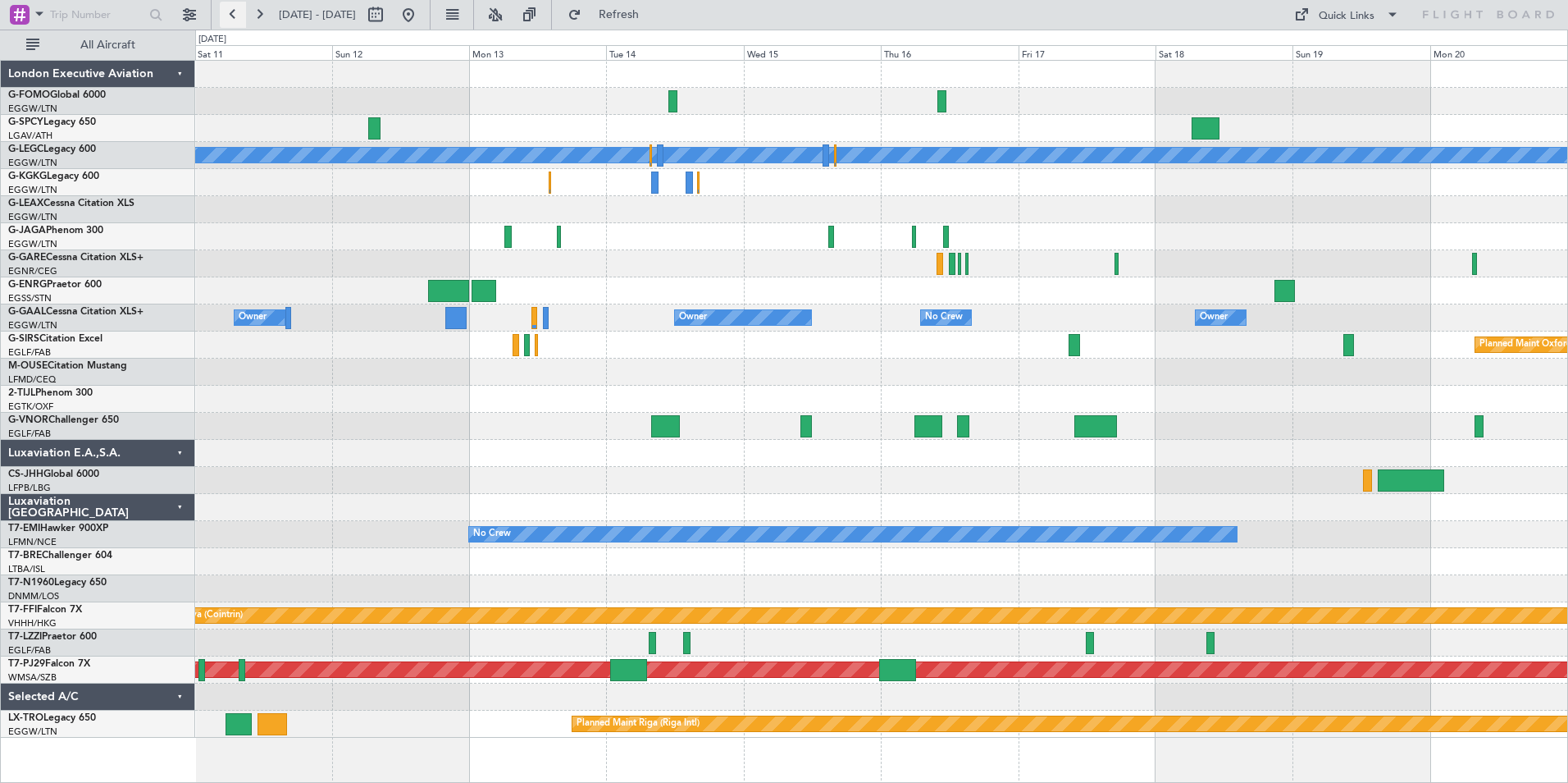
click at [230, 16] on button at bounding box center [233, 15] width 26 height 26
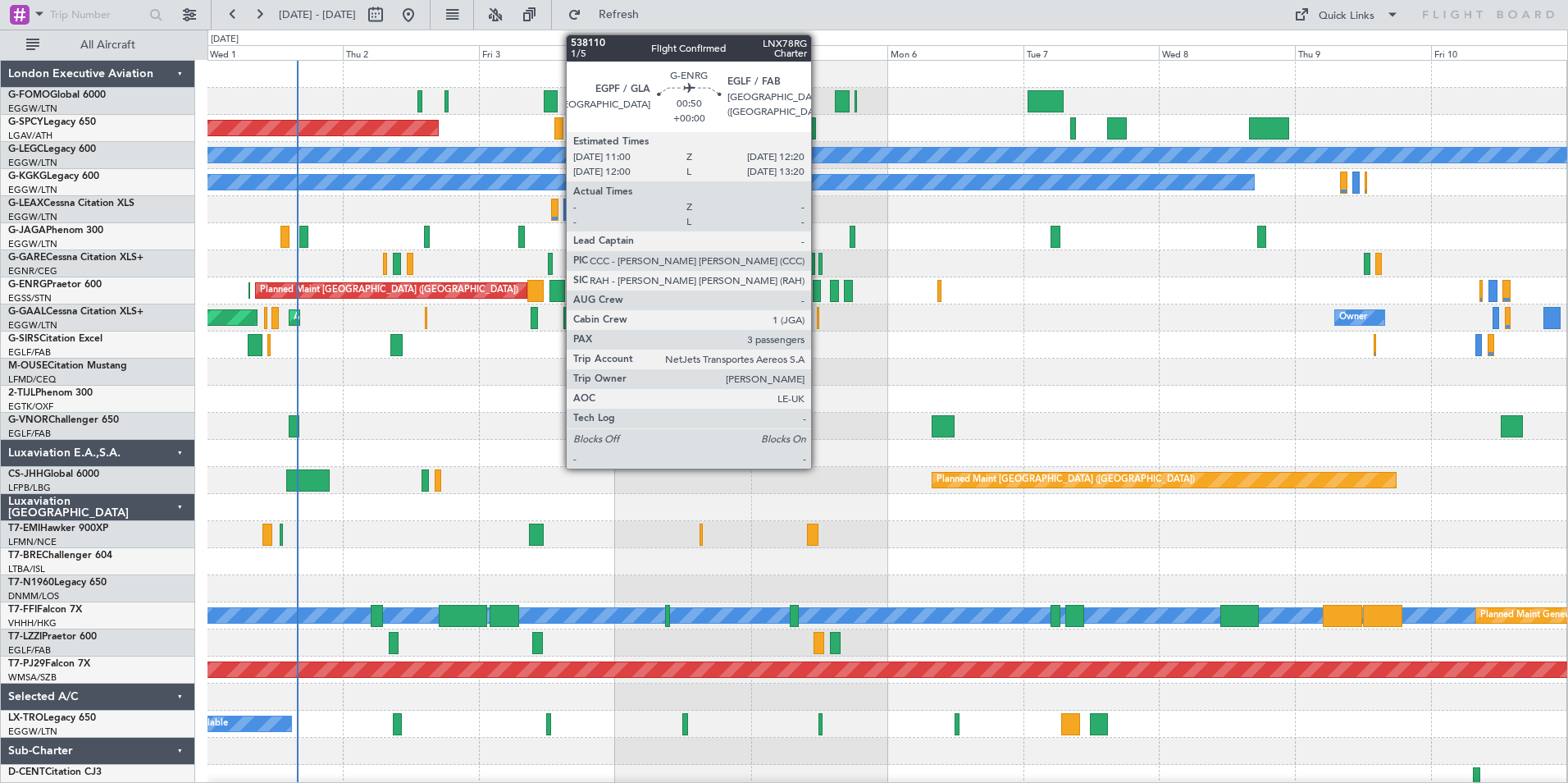
click at [818, 293] on div at bounding box center [817, 291] width 8 height 22
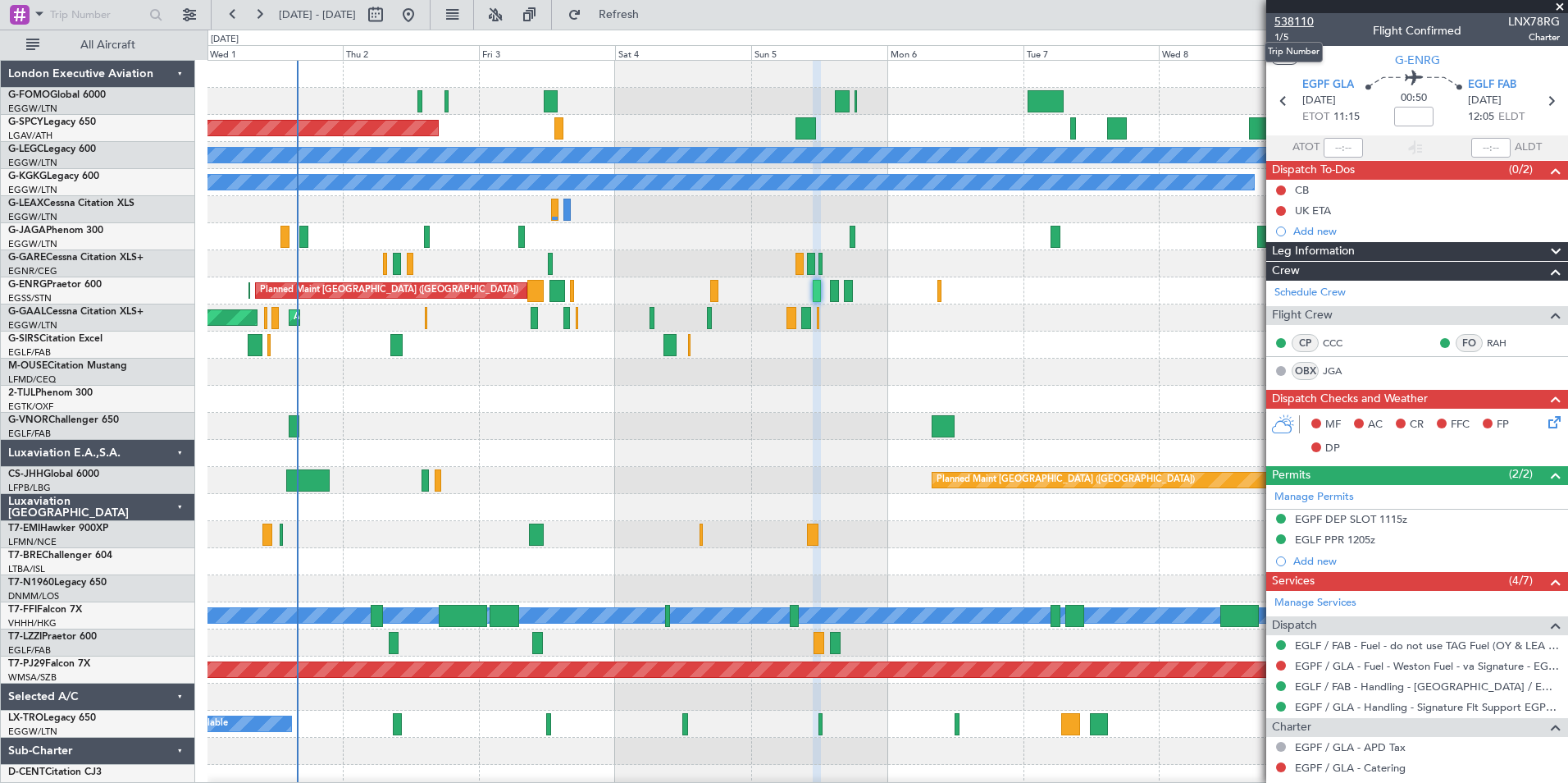
click at [1308, 28] on span "538110" at bounding box center [1294, 21] width 40 height 17
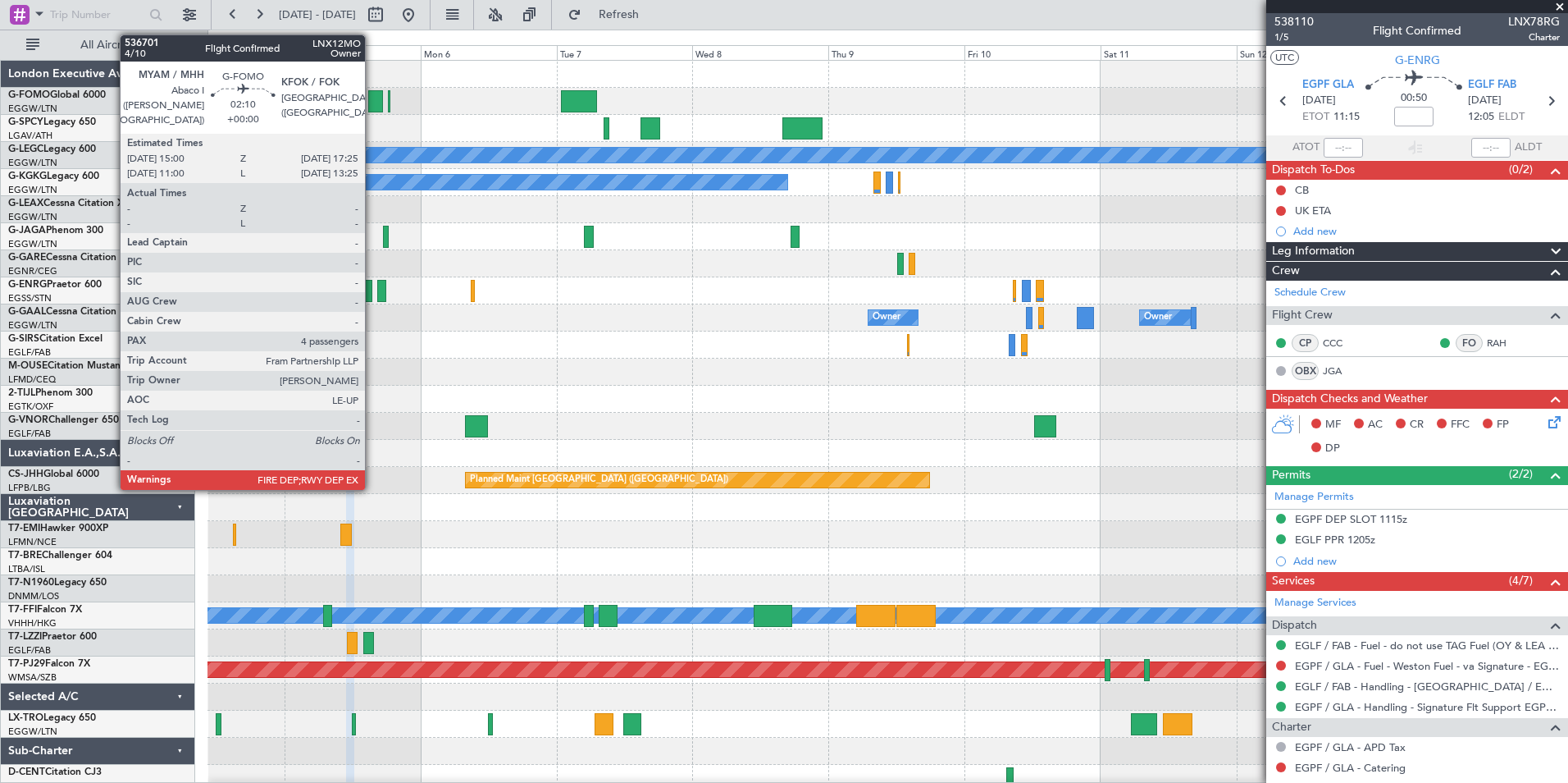
click at [372, 103] on div at bounding box center [375, 101] width 14 height 22
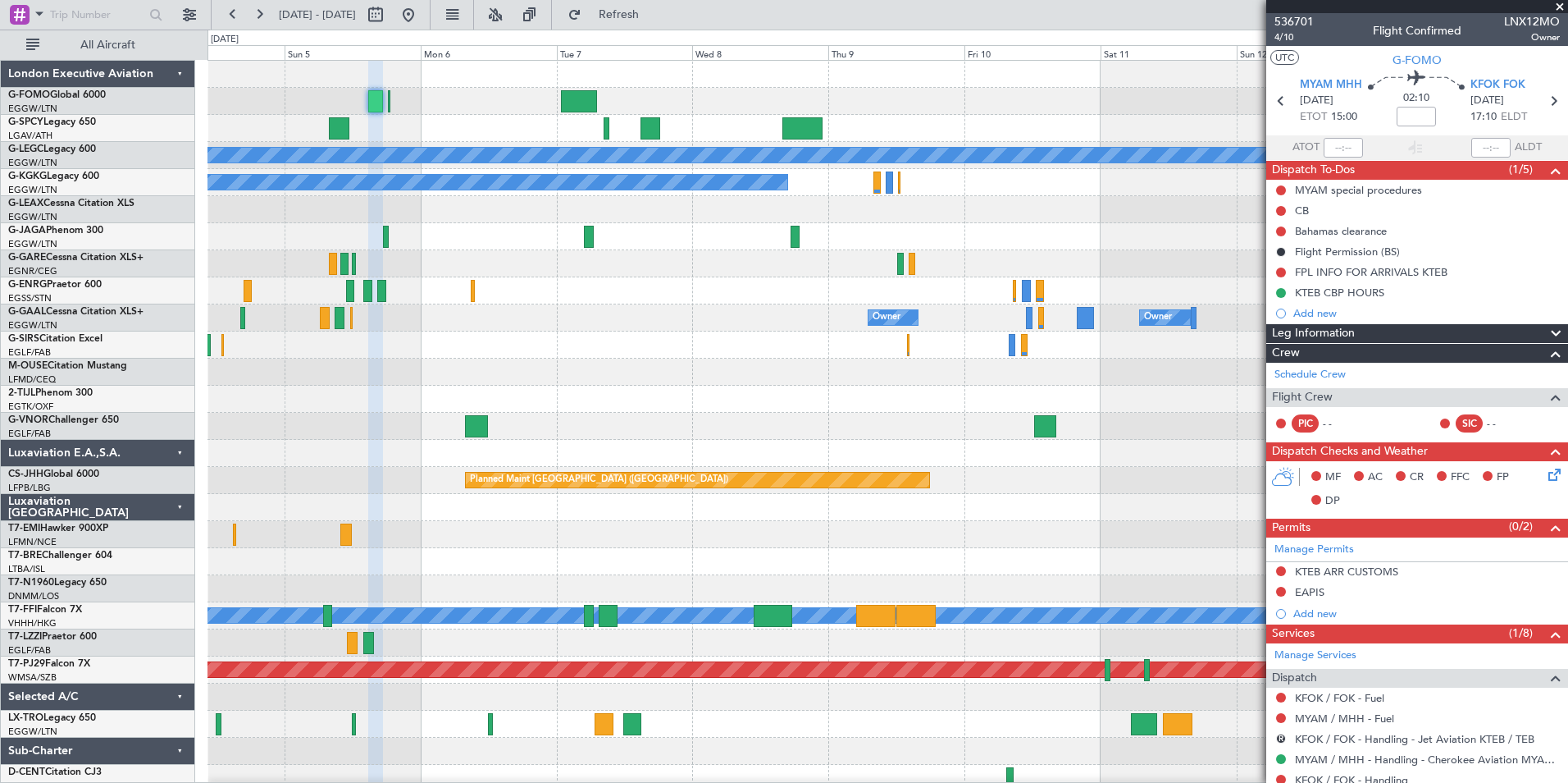
scroll to position [323, 0]
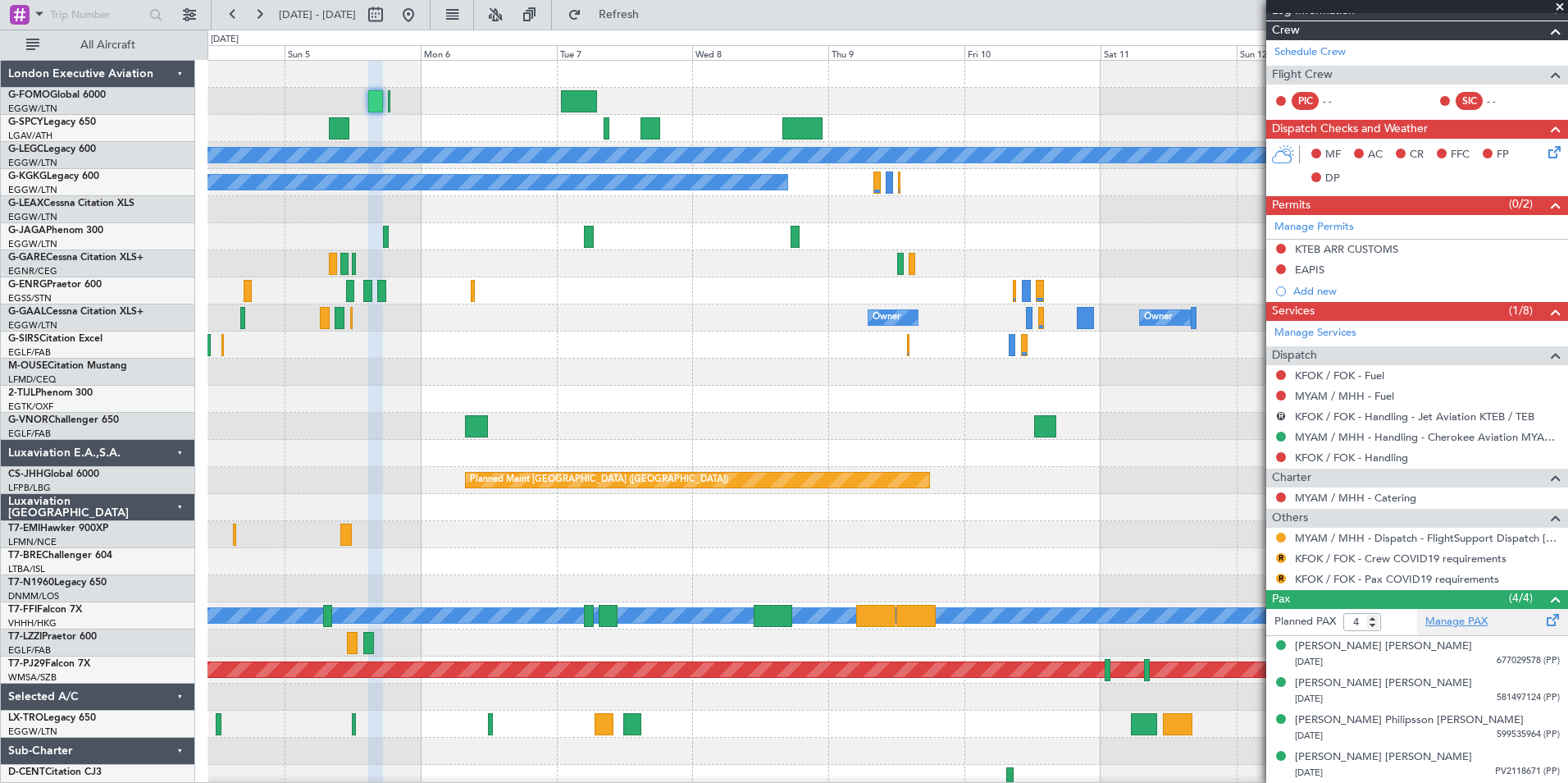
click at [1461, 621] on link "Manage PAX" at bounding box center [1457, 622] width 63 height 16
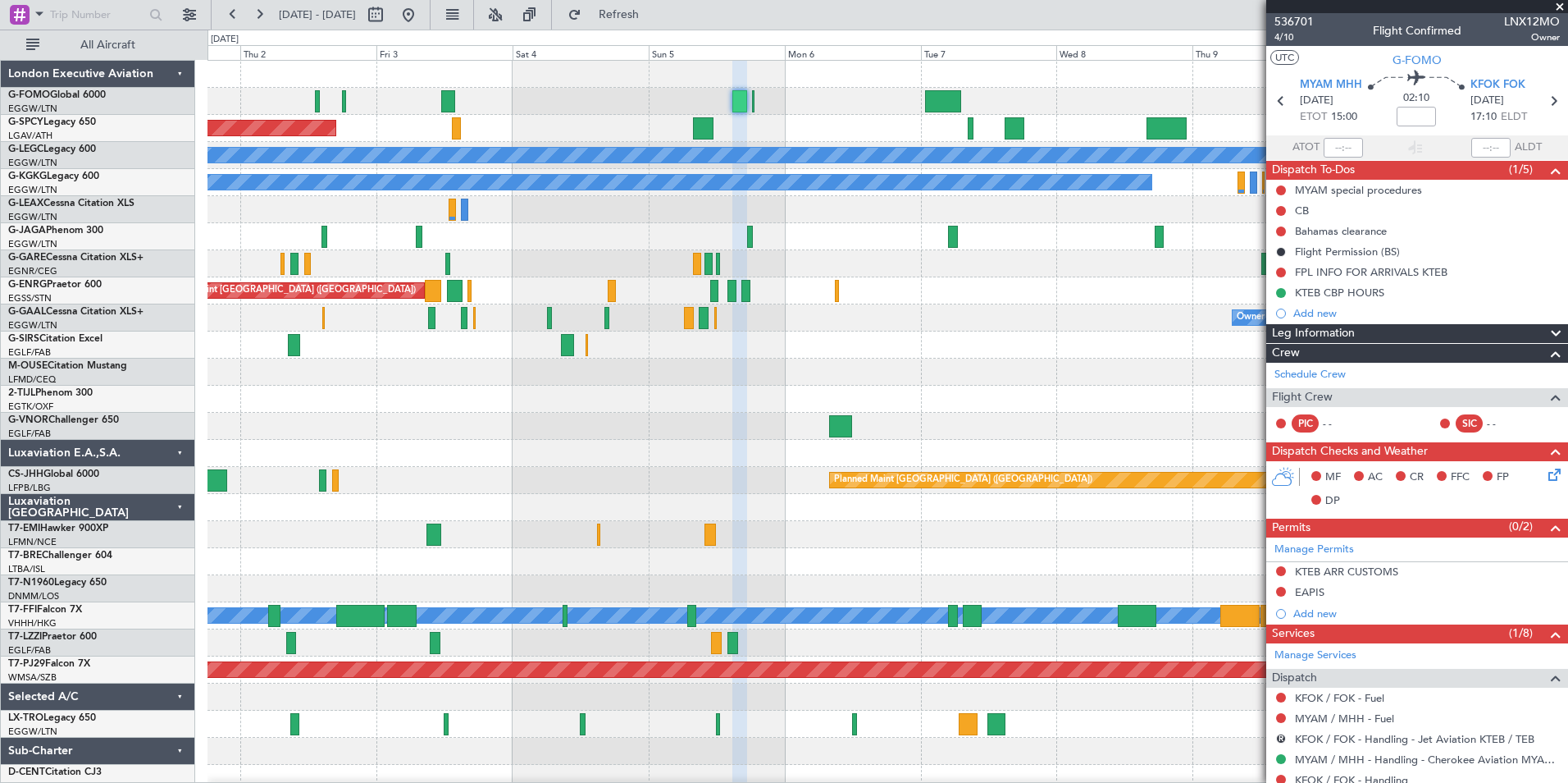
click at [619, 576] on div "Planned Maint Bremen A/C Unavailable London (Luton) A/C Unavailable Istanbul (A…" at bounding box center [887, 426] width 1360 height 731
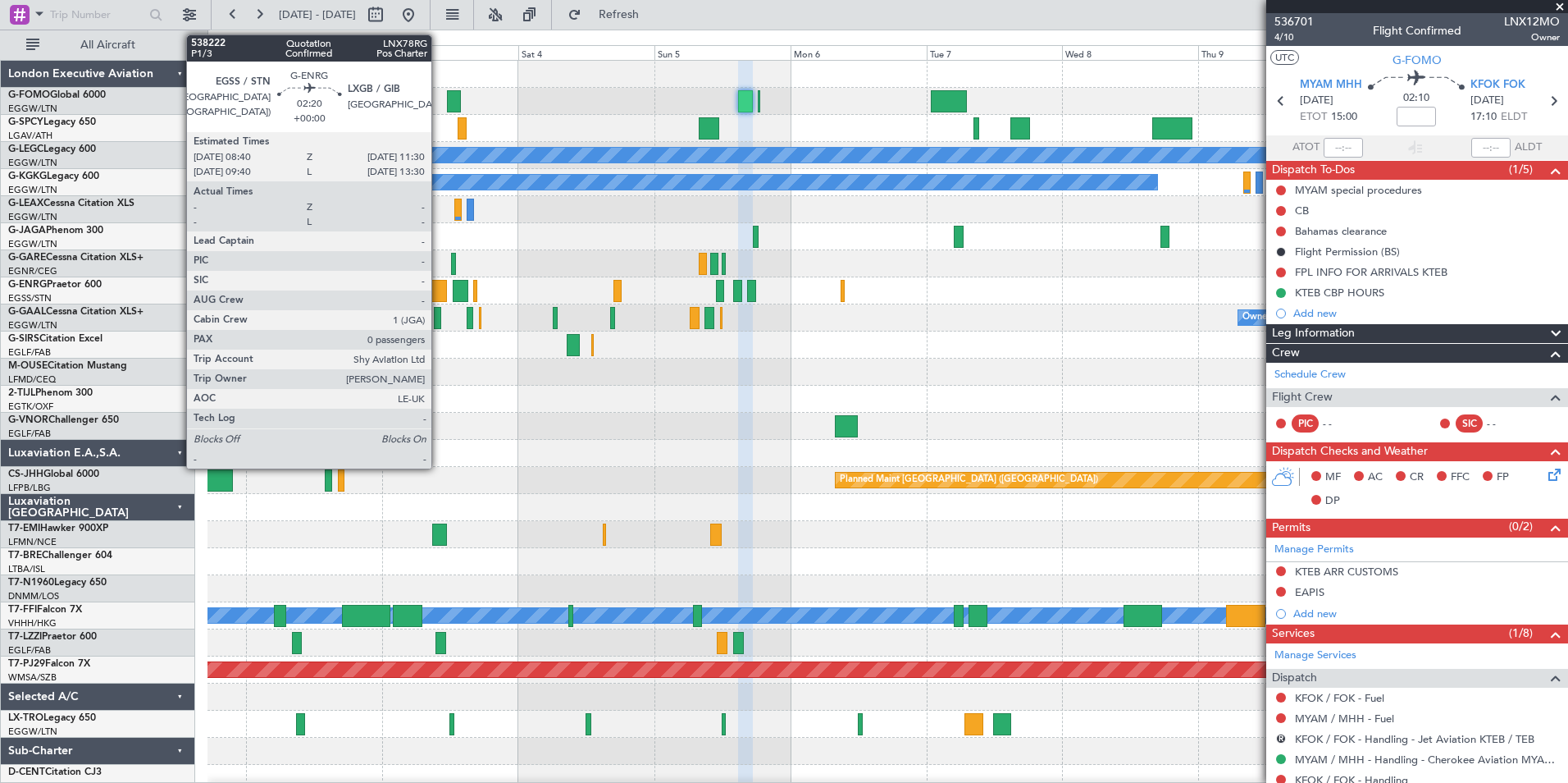
click at [439, 286] on div at bounding box center [439, 291] width 16 height 22
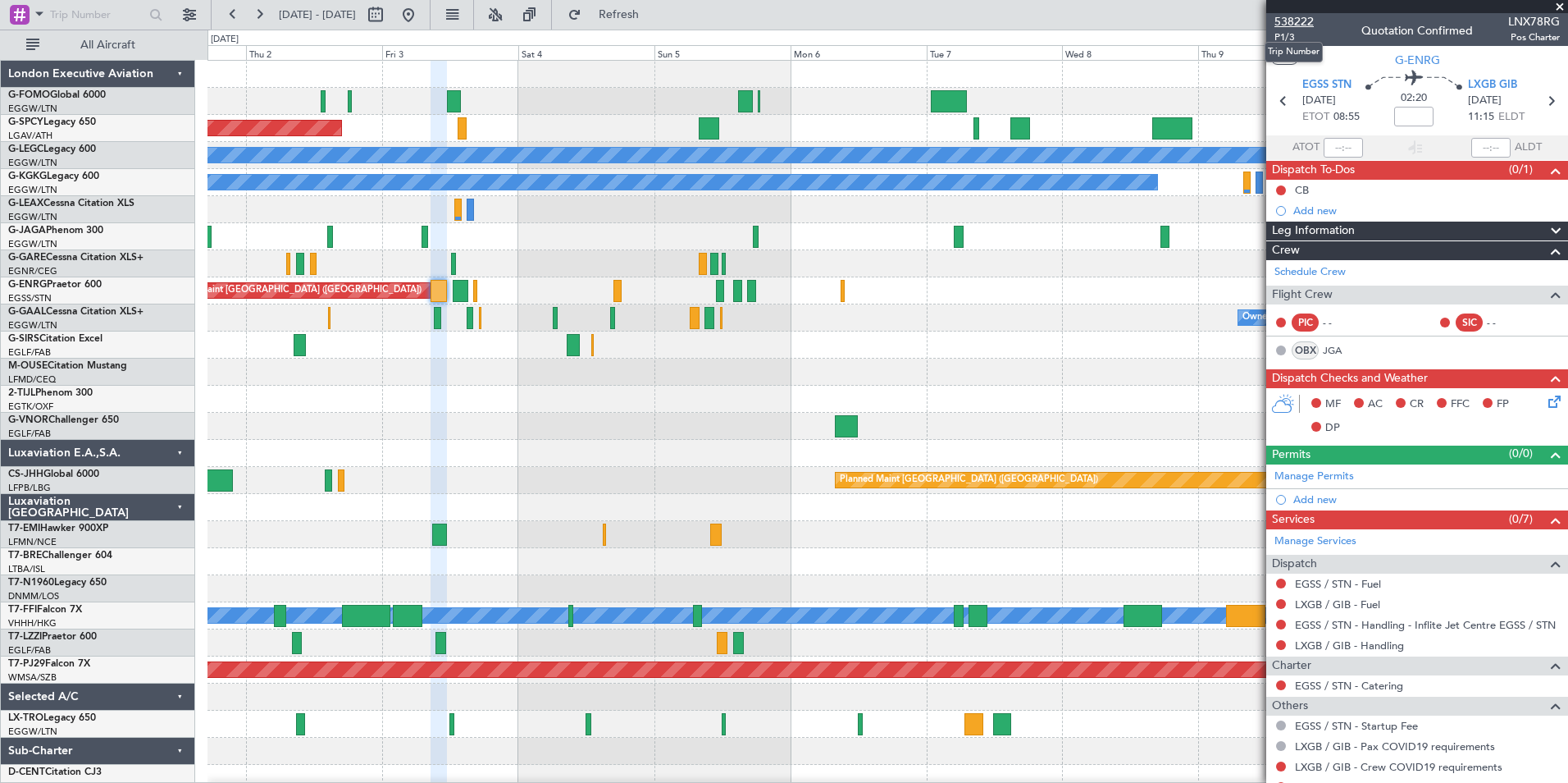
click at [1298, 16] on span "538222" at bounding box center [1294, 21] width 40 height 17
click at [654, 17] on span "Refresh" at bounding box center [619, 15] width 69 height 12
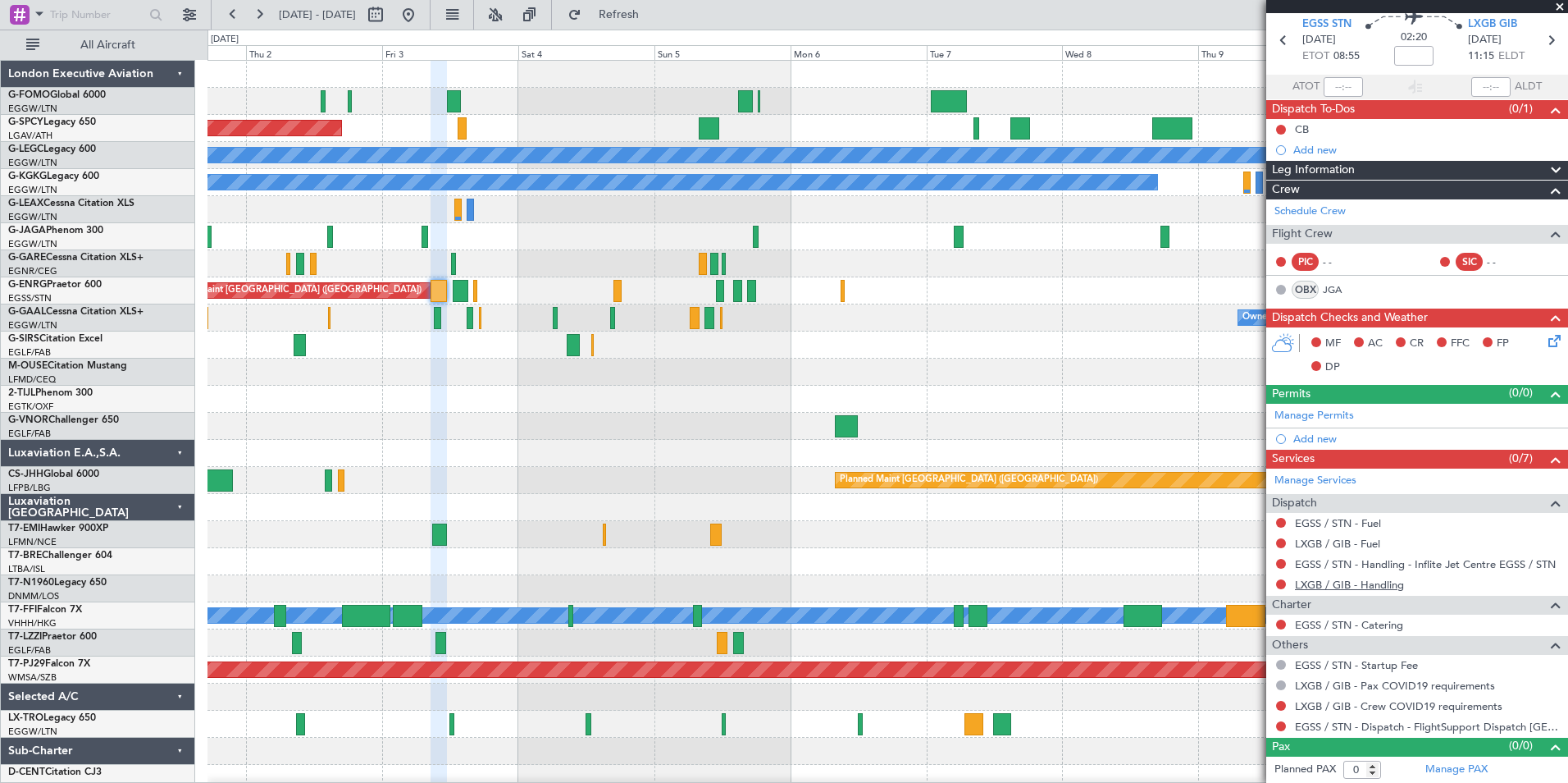
click at [1370, 583] on link "LXGB / GIB - Handling" at bounding box center [1349, 584] width 109 height 14
click at [1325, 585] on link "LXGB / GIB - Handling" at bounding box center [1349, 584] width 109 height 14
click at [635, 17] on button "Refresh" at bounding box center [610, 15] width 99 height 26
click at [1331, 547] on link "LXGB / GIB - Fuel" at bounding box center [1338, 543] width 86 height 14
click at [641, 7] on button "Refresh" at bounding box center [610, 15] width 99 height 26
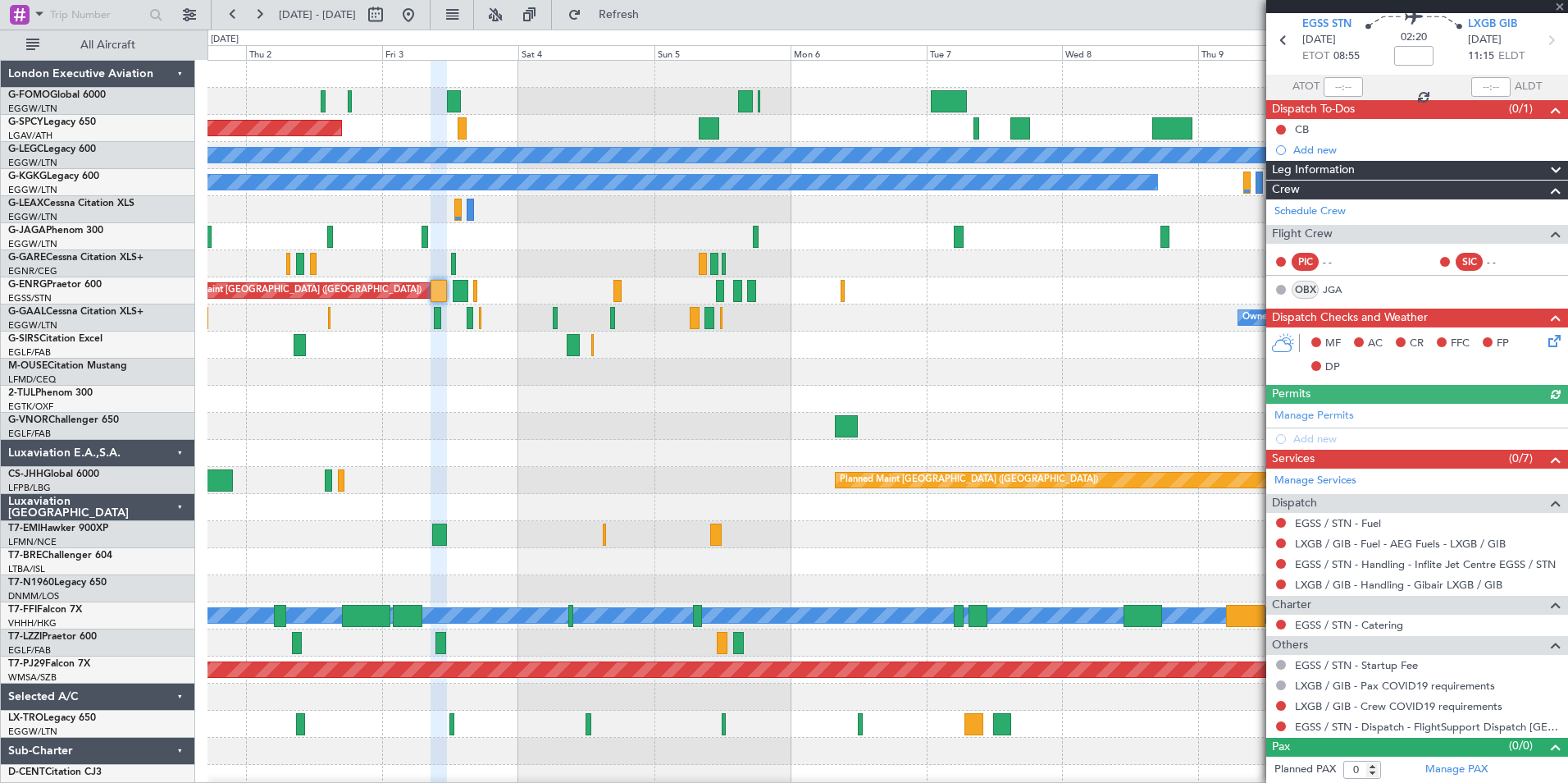
click at [1362, 514] on div "EGSS / STN - Fuel" at bounding box center [1417, 523] width 302 height 21
click at [1332, 526] on link "EGSS / STN - Fuel" at bounding box center [1338, 523] width 86 height 14
click at [654, 13] on span "Refresh" at bounding box center [619, 15] width 69 height 12
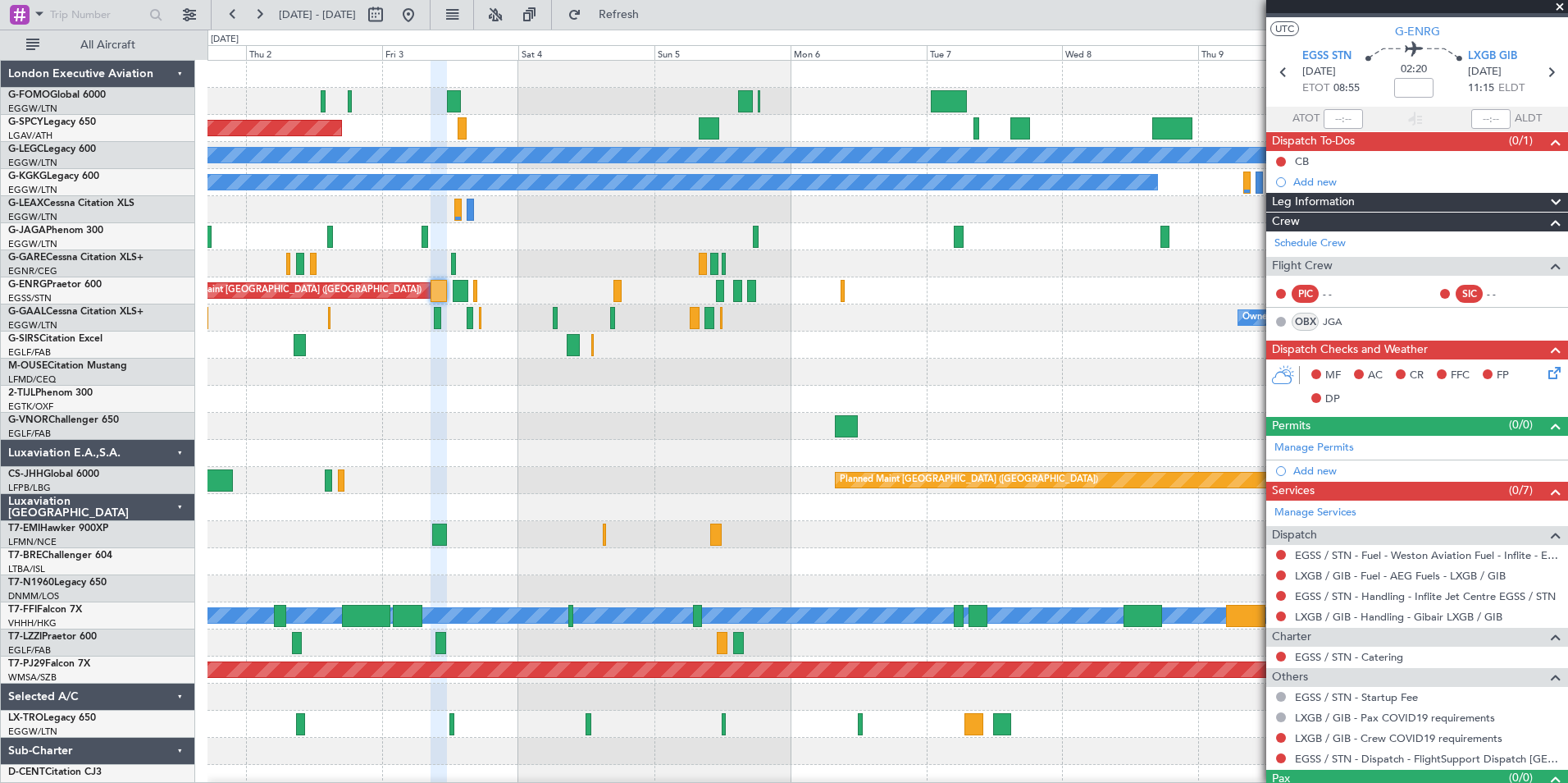
scroll to position [0, 0]
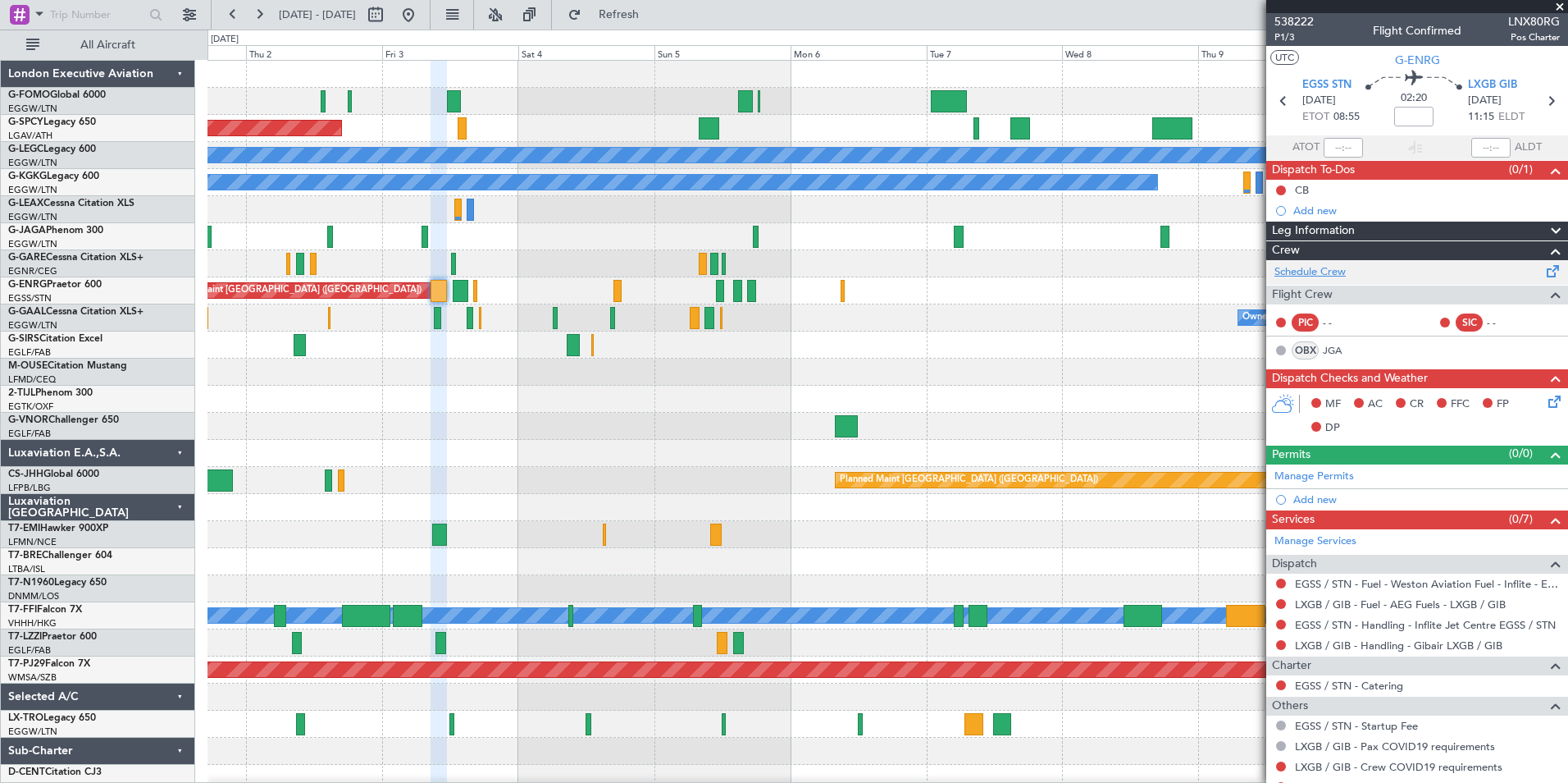
click at [1325, 269] on link "Schedule Crew" at bounding box center [1310, 273] width 72 height 16
click at [654, 26] on button "Refresh" at bounding box center [610, 15] width 99 height 26
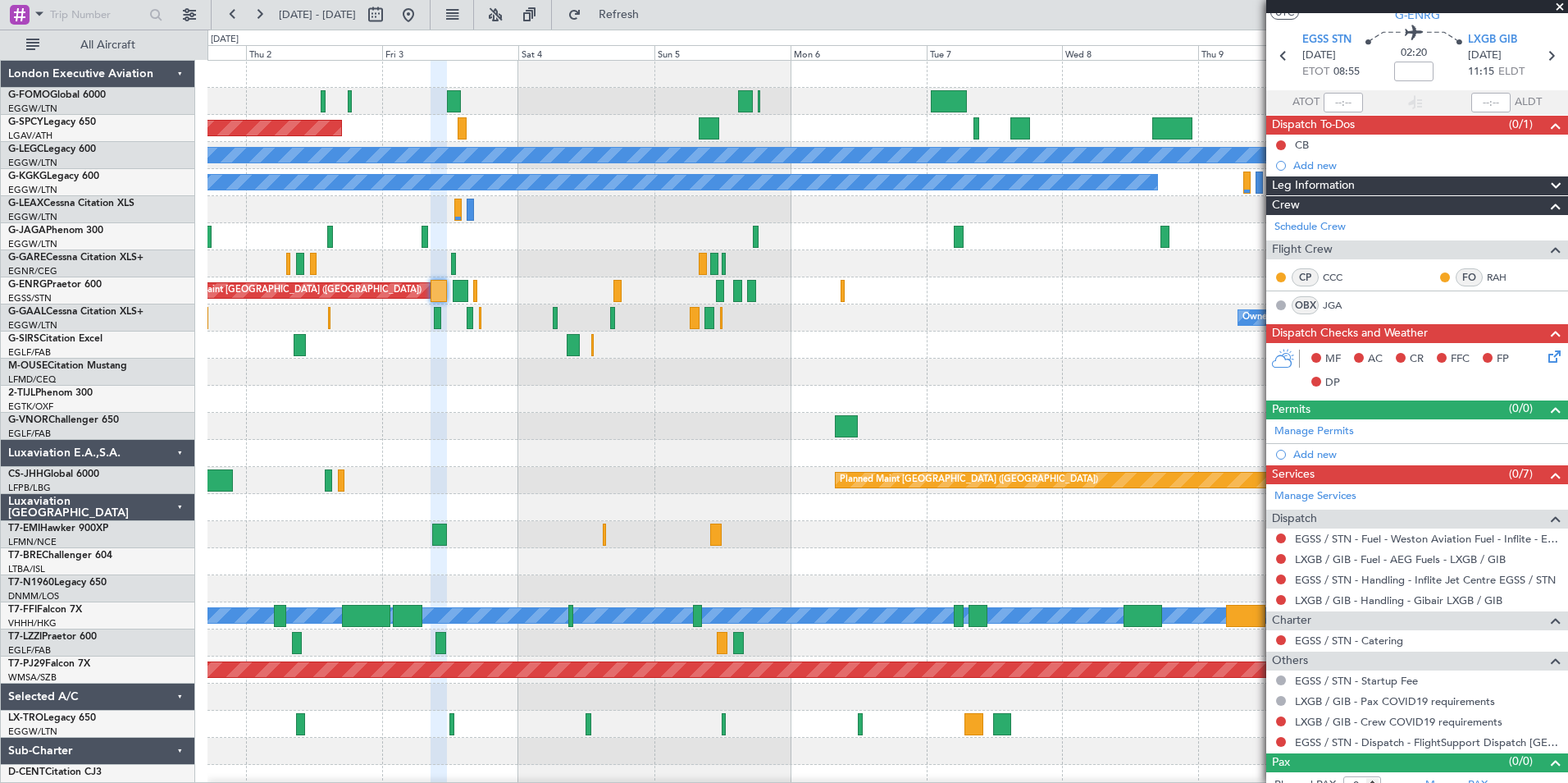
scroll to position [61, 0]
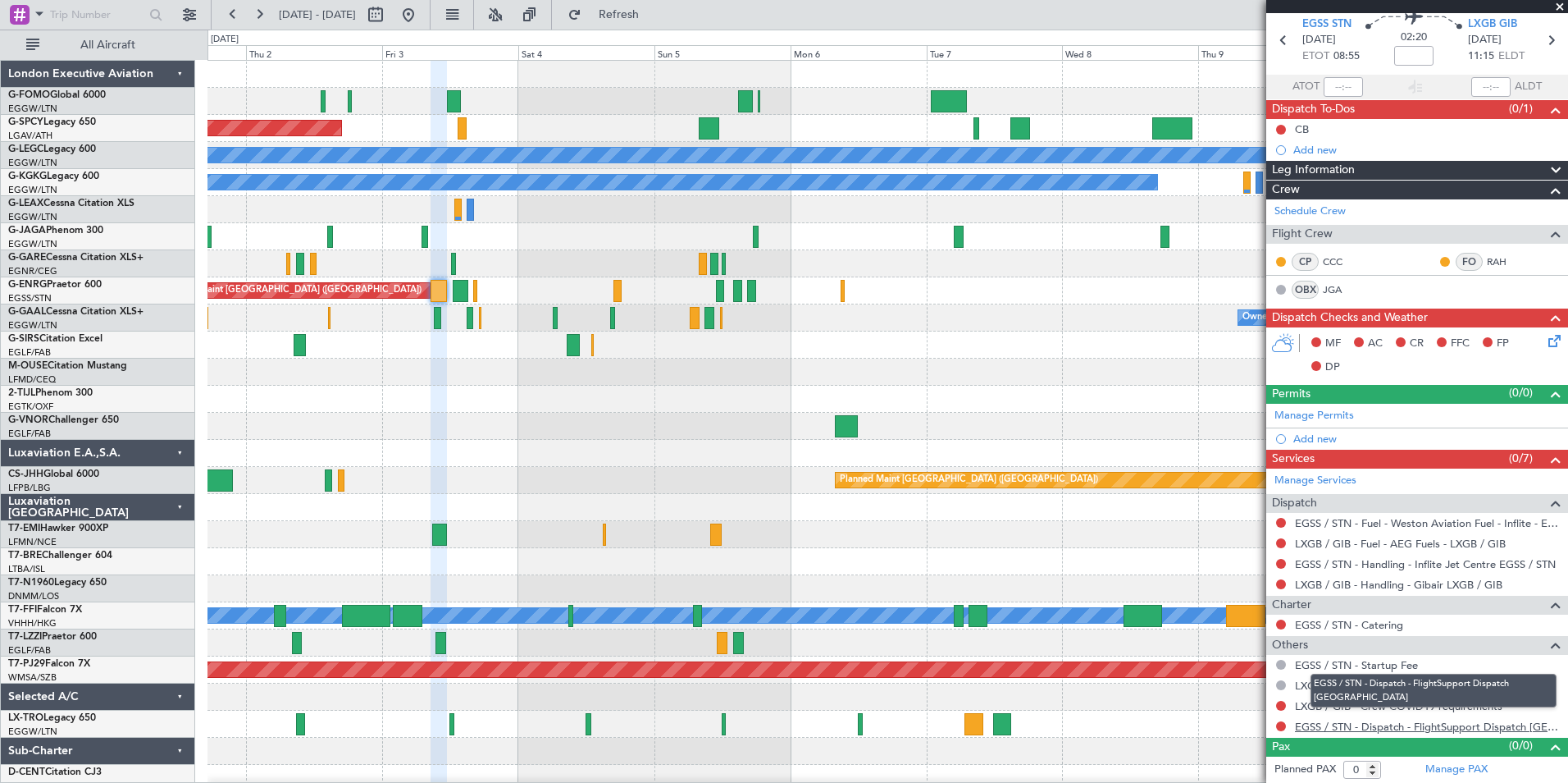
click at [1492, 728] on link "EGSS / STN - Dispatch - FlightSupport Dispatch UK" at bounding box center [1427, 726] width 265 height 14
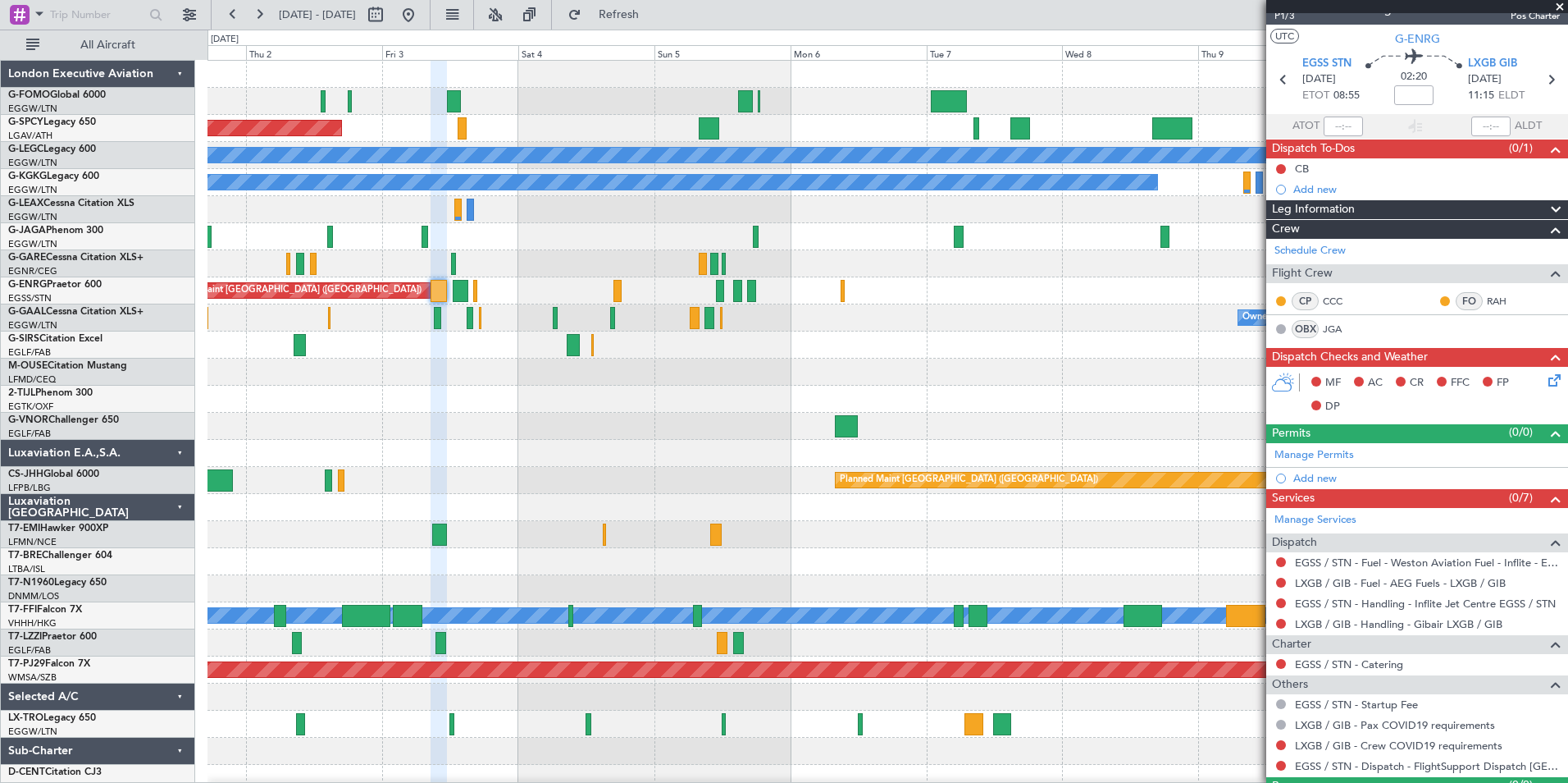
scroll to position [0, 0]
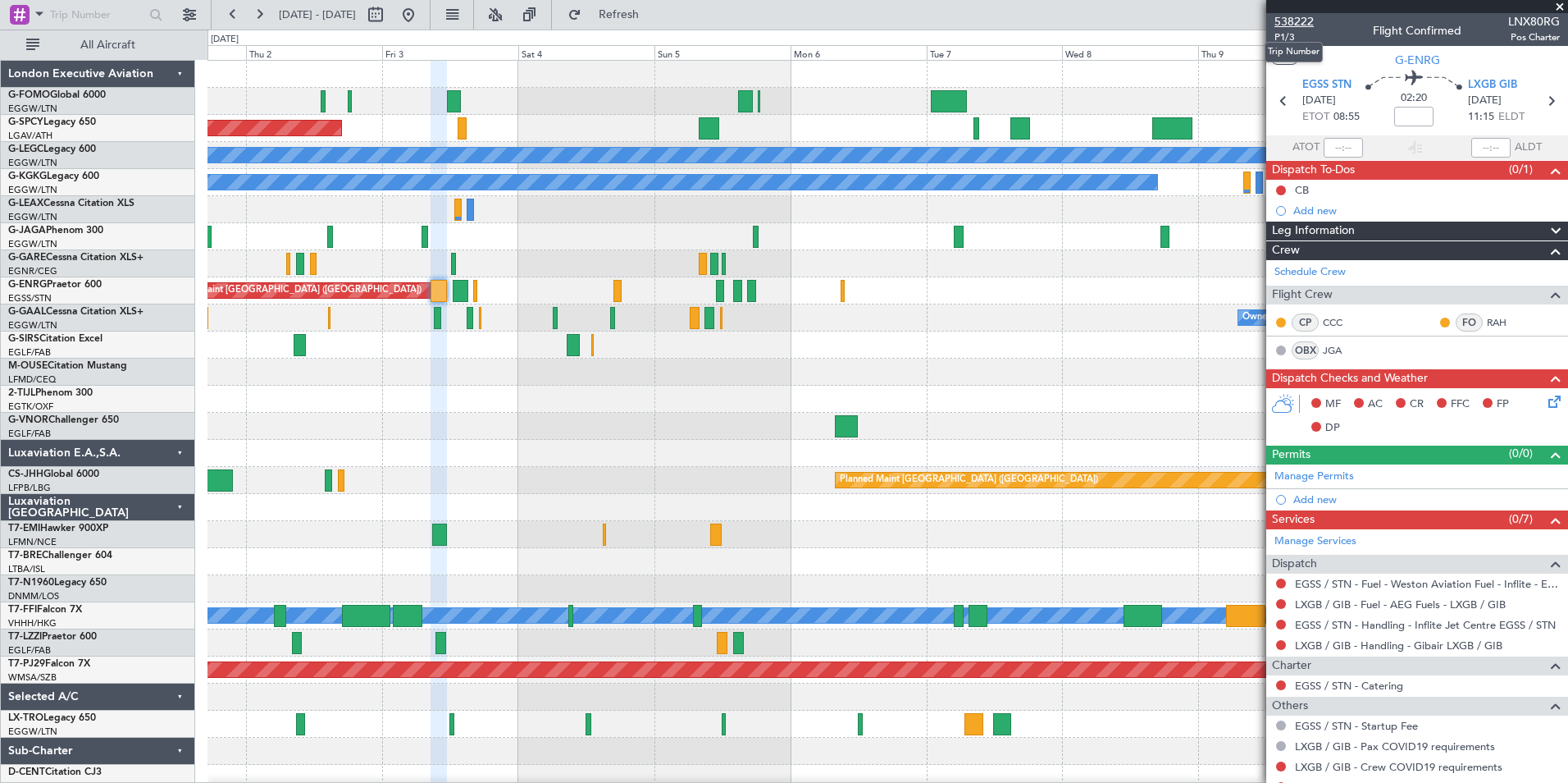
click at [1307, 21] on span "538222" at bounding box center [1294, 21] width 40 height 17
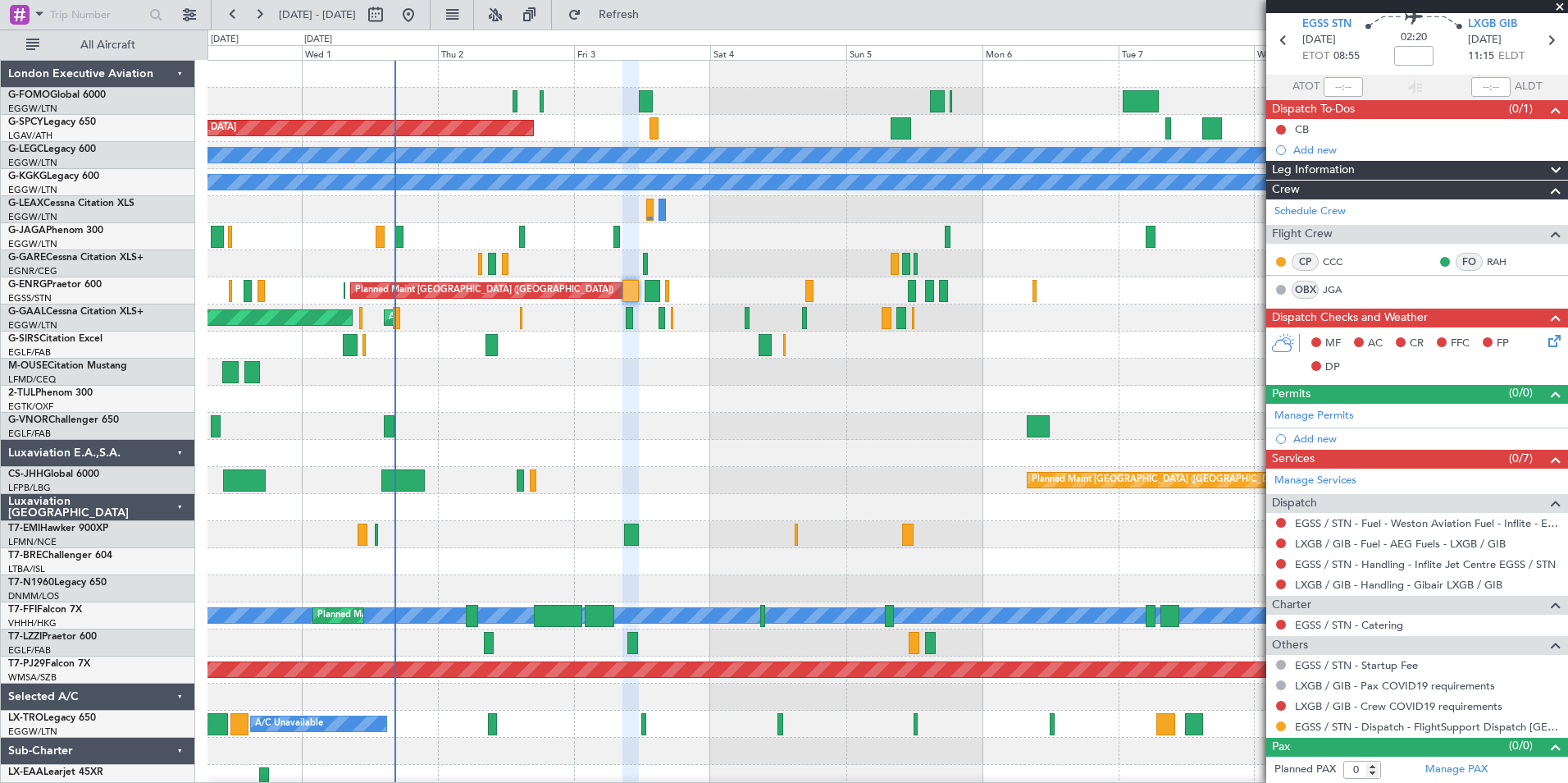
click at [653, 29] on fb-refresh-button "Refresh" at bounding box center [610, 15] width 115 height 30
click at [653, 14] on span "Refresh" at bounding box center [619, 15] width 69 height 12
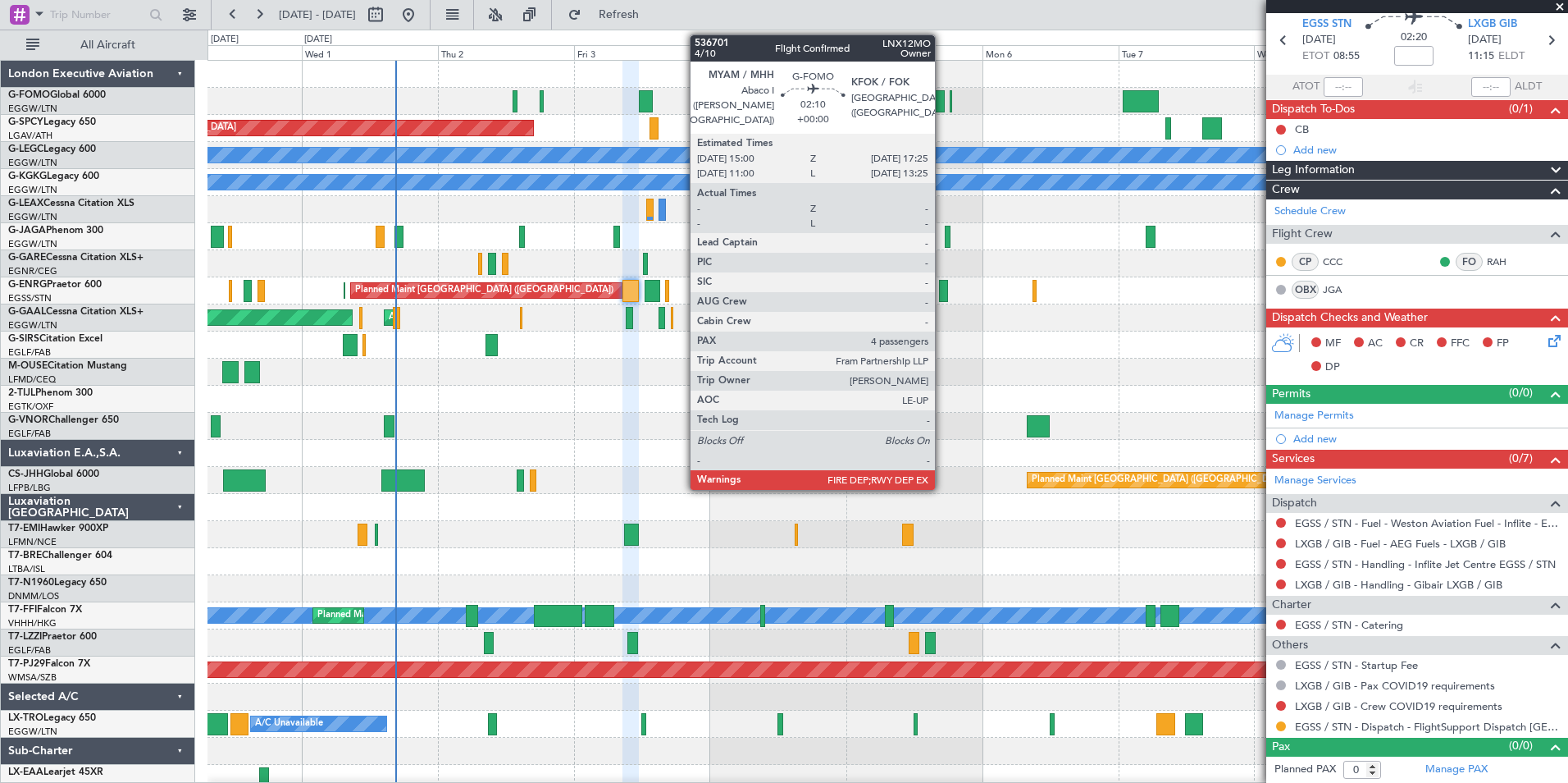
click at [942, 106] on div at bounding box center [937, 101] width 14 height 22
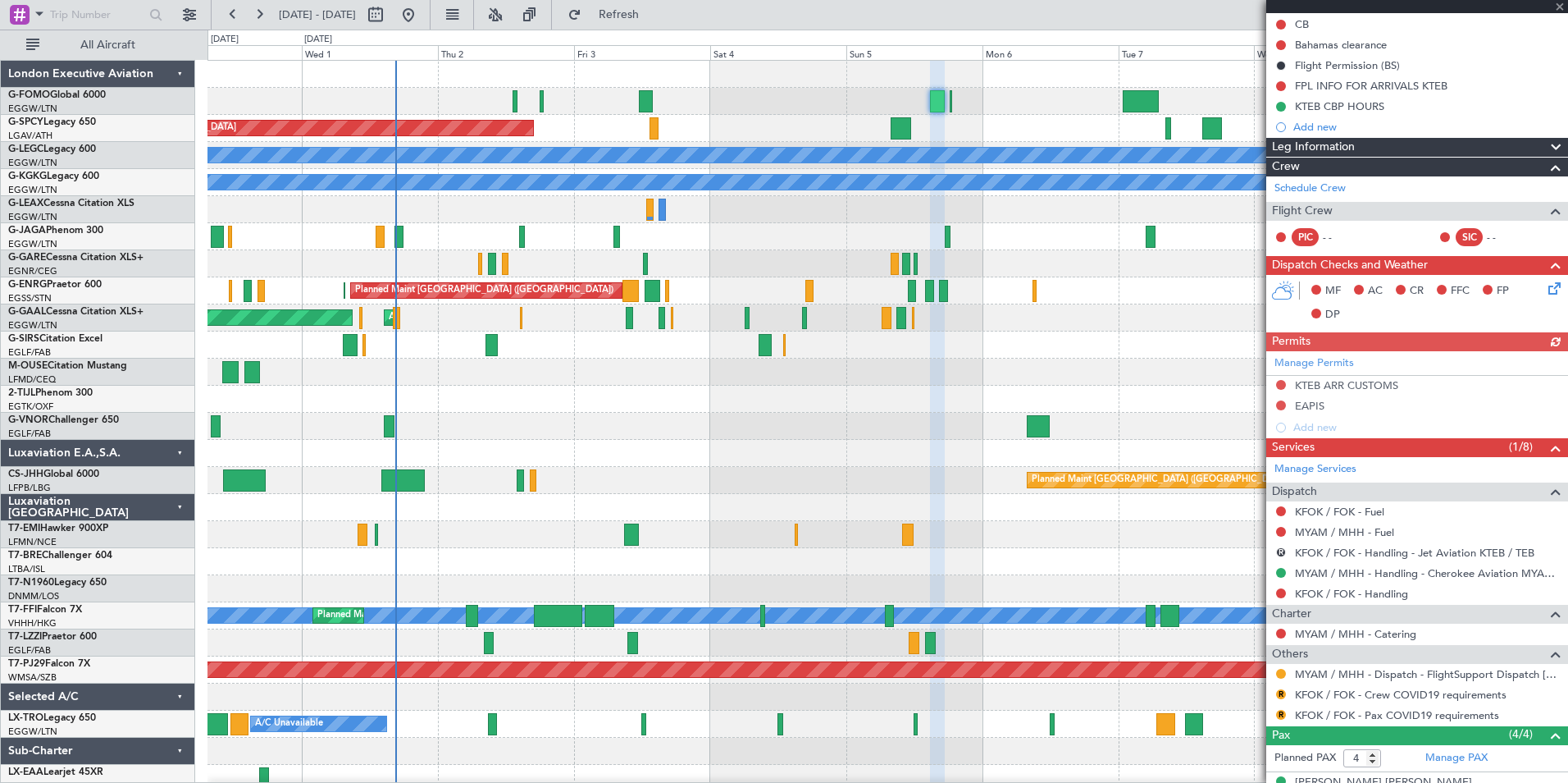
scroll to position [323, 0]
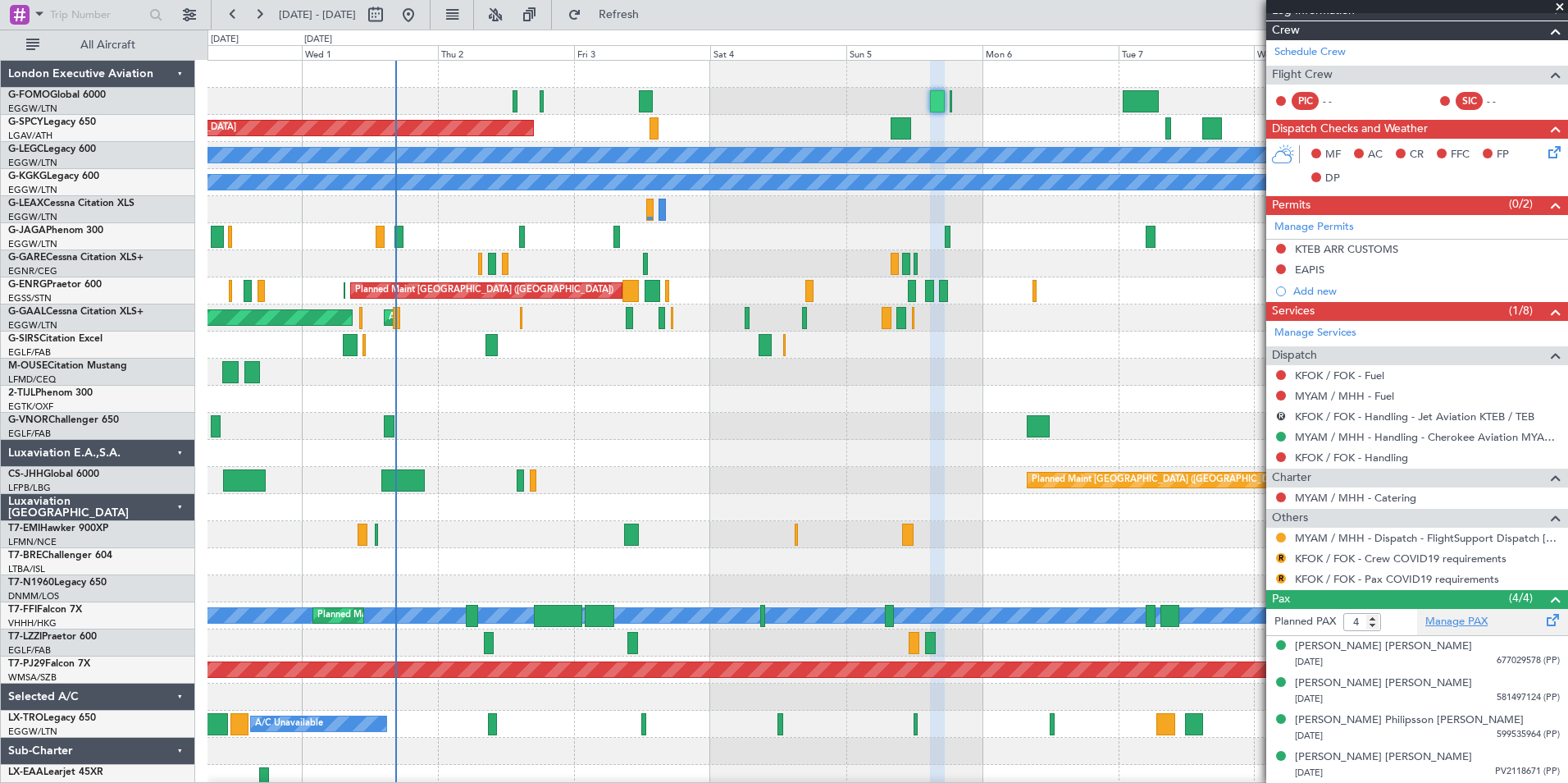
click at [1450, 624] on link "Manage PAX" at bounding box center [1457, 622] width 63 height 16
click at [1448, 625] on link "Manage PAX" at bounding box center [1457, 622] width 63 height 16
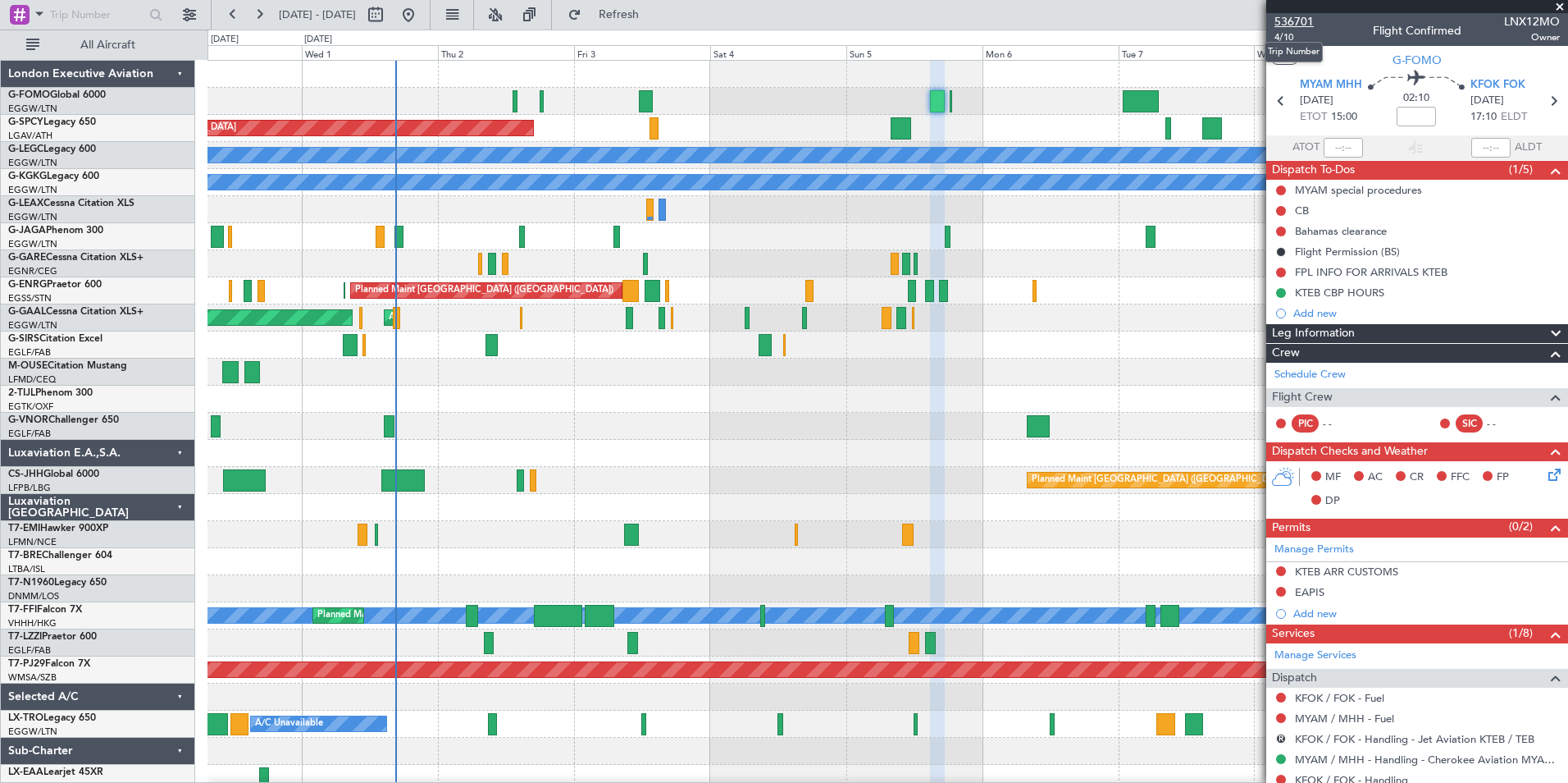
click at [1300, 21] on span "536701" at bounding box center [1294, 21] width 40 height 17
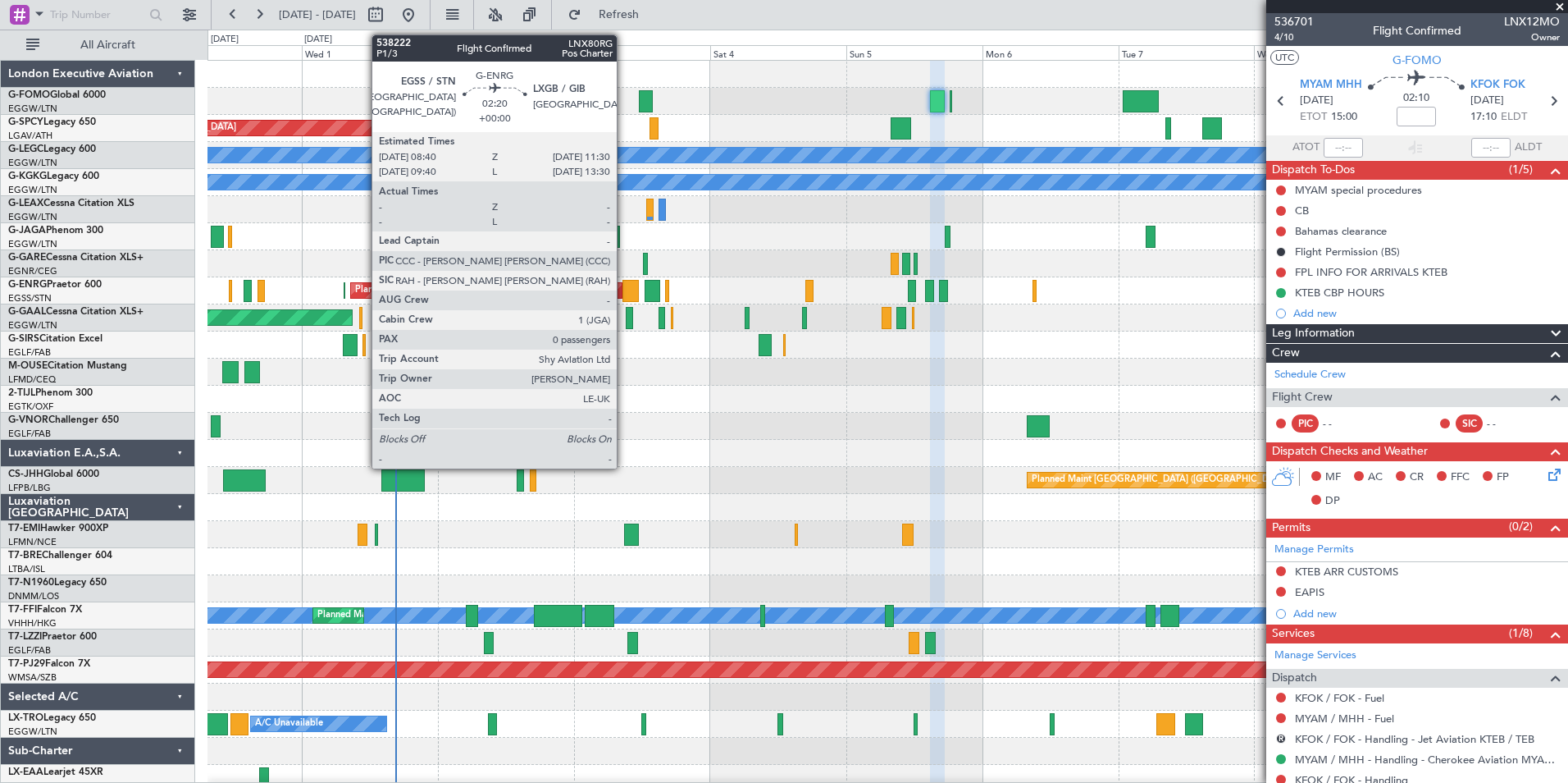
click at [624, 284] on div at bounding box center [630, 291] width 16 height 22
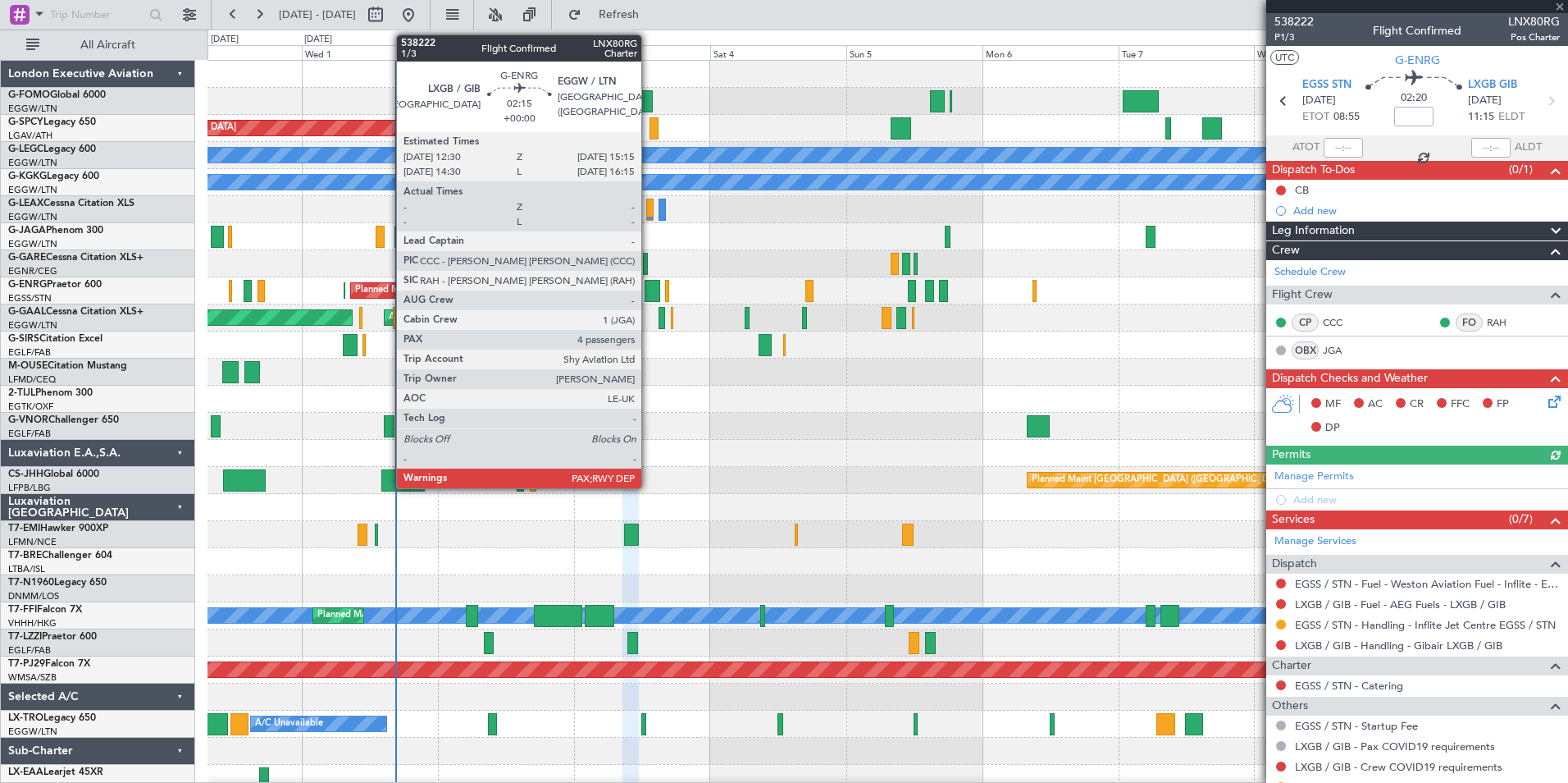
click at [649, 289] on div at bounding box center [653, 291] width 16 height 22
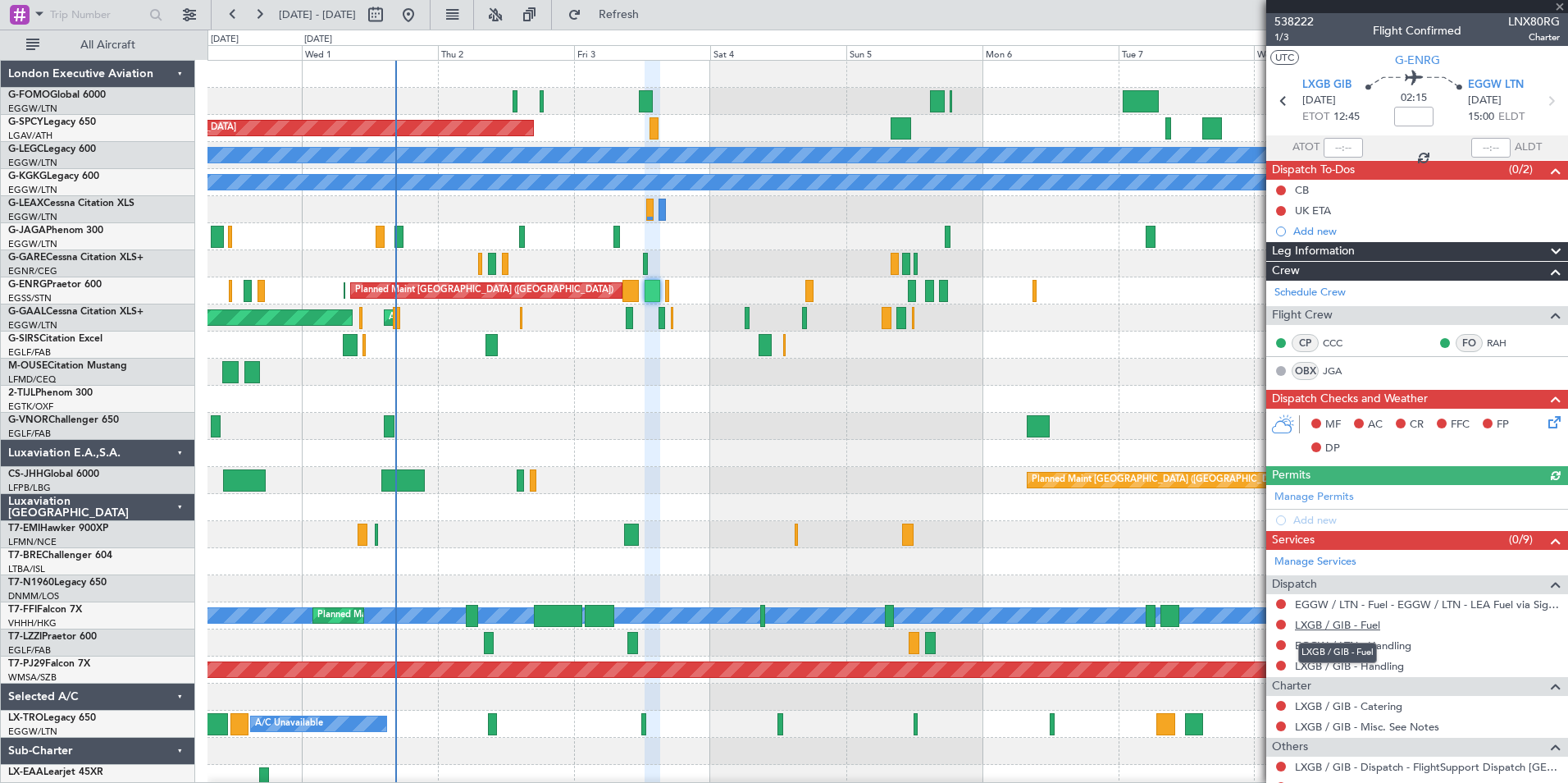
click at [1348, 618] on link "LXGB / GIB - Fuel" at bounding box center [1338, 624] width 86 height 14
click at [1378, 641] on link "EGGW / LTN - Handling" at bounding box center [1352, 645] width 116 height 14
click at [654, 16] on span "Refresh" at bounding box center [619, 15] width 69 height 12
click at [1374, 664] on link "LXGB / GIB - Handling" at bounding box center [1349, 665] width 109 height 14
click at [648, 6] on button "Refresh" at bounding box center [610, 15] width 99 height 26
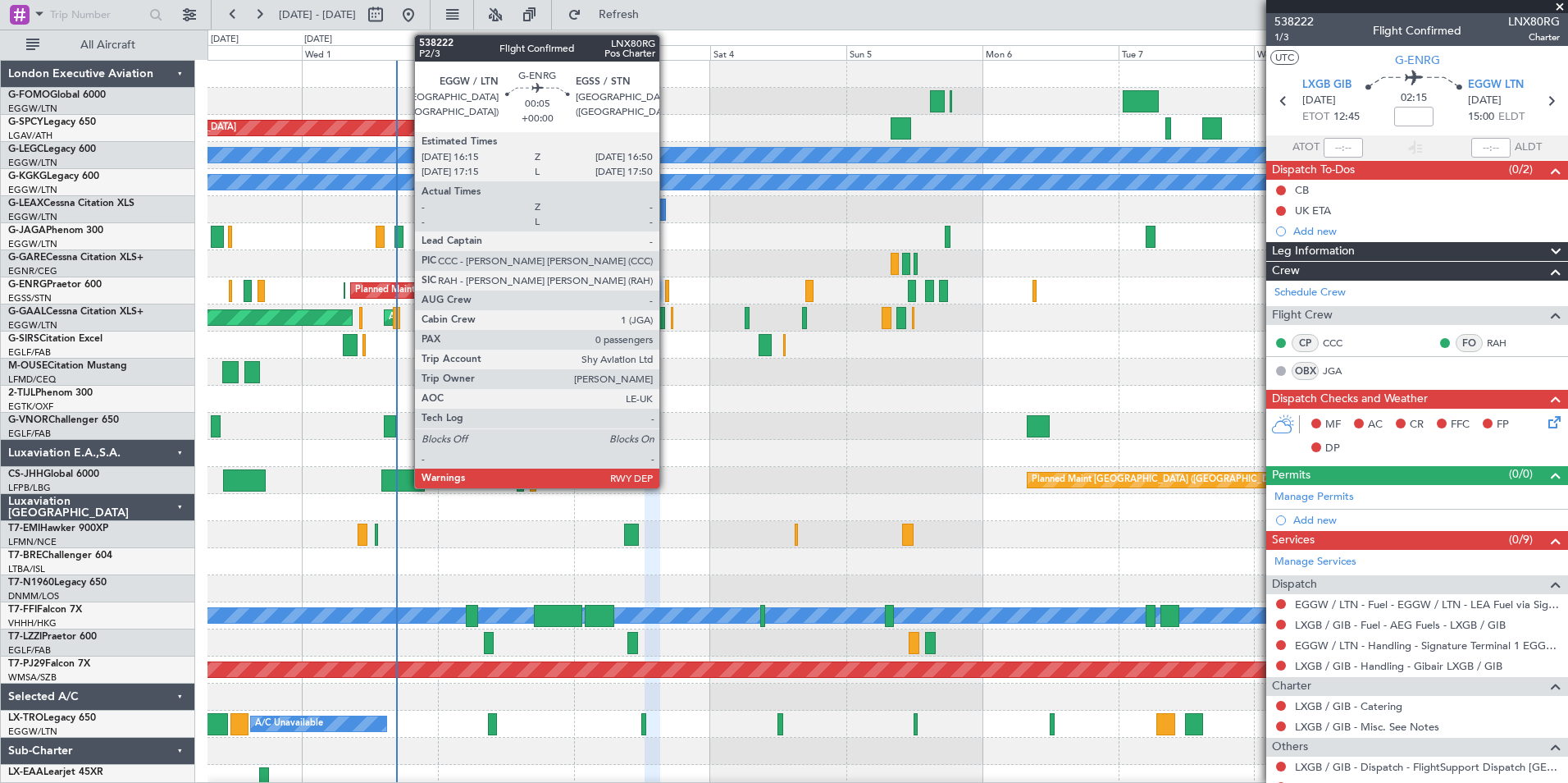
click at [667, 298] on div at bounding box center [667, 291] width 4 height 22
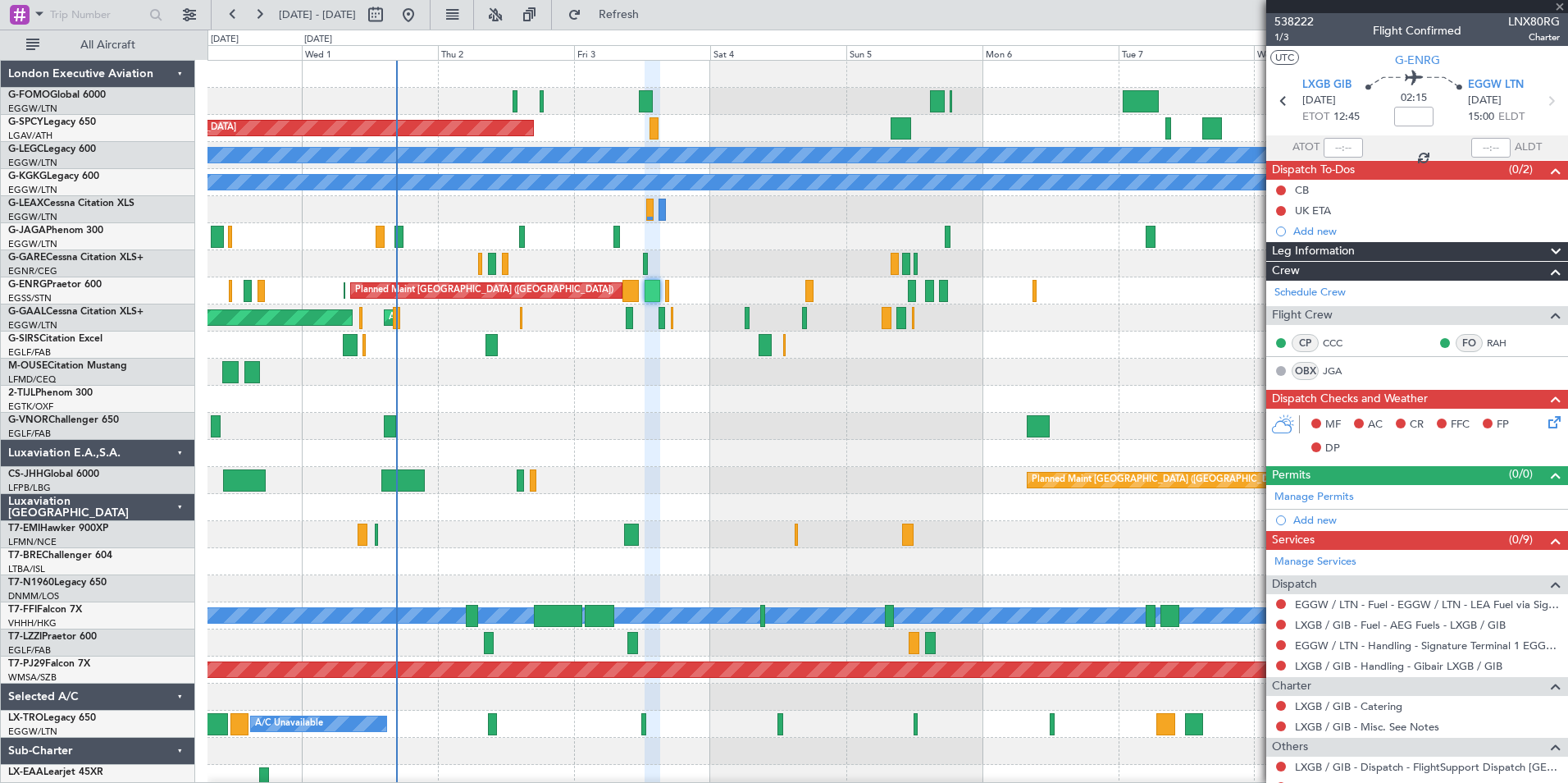
type input "0"
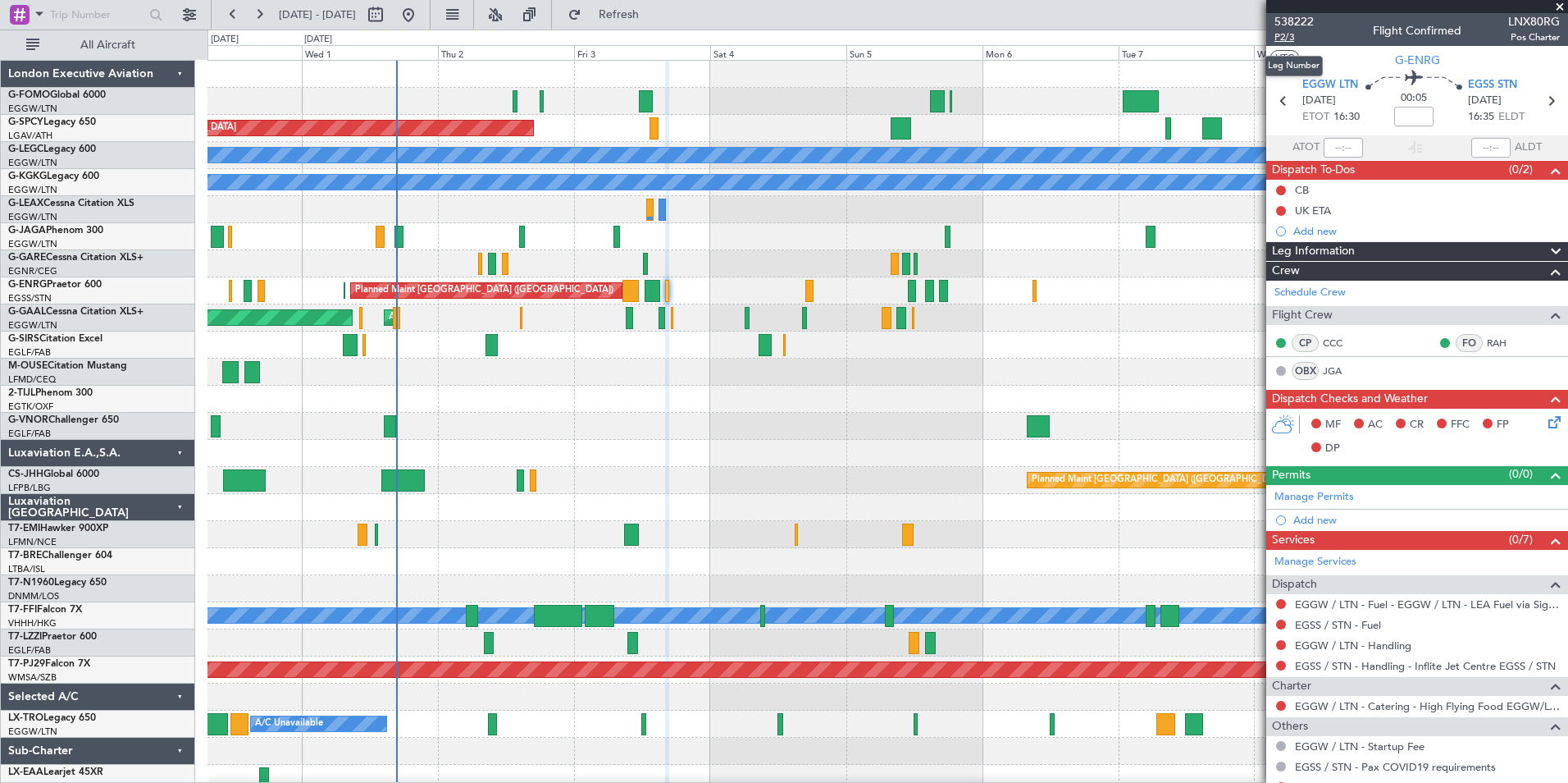
click at [1277, 40] on span "P2/3" at bounding box center [1294, 37] width 40 height 14
click at [640, 20] on span "Refresh" at bounding box center [619, 15] width 69 height 12
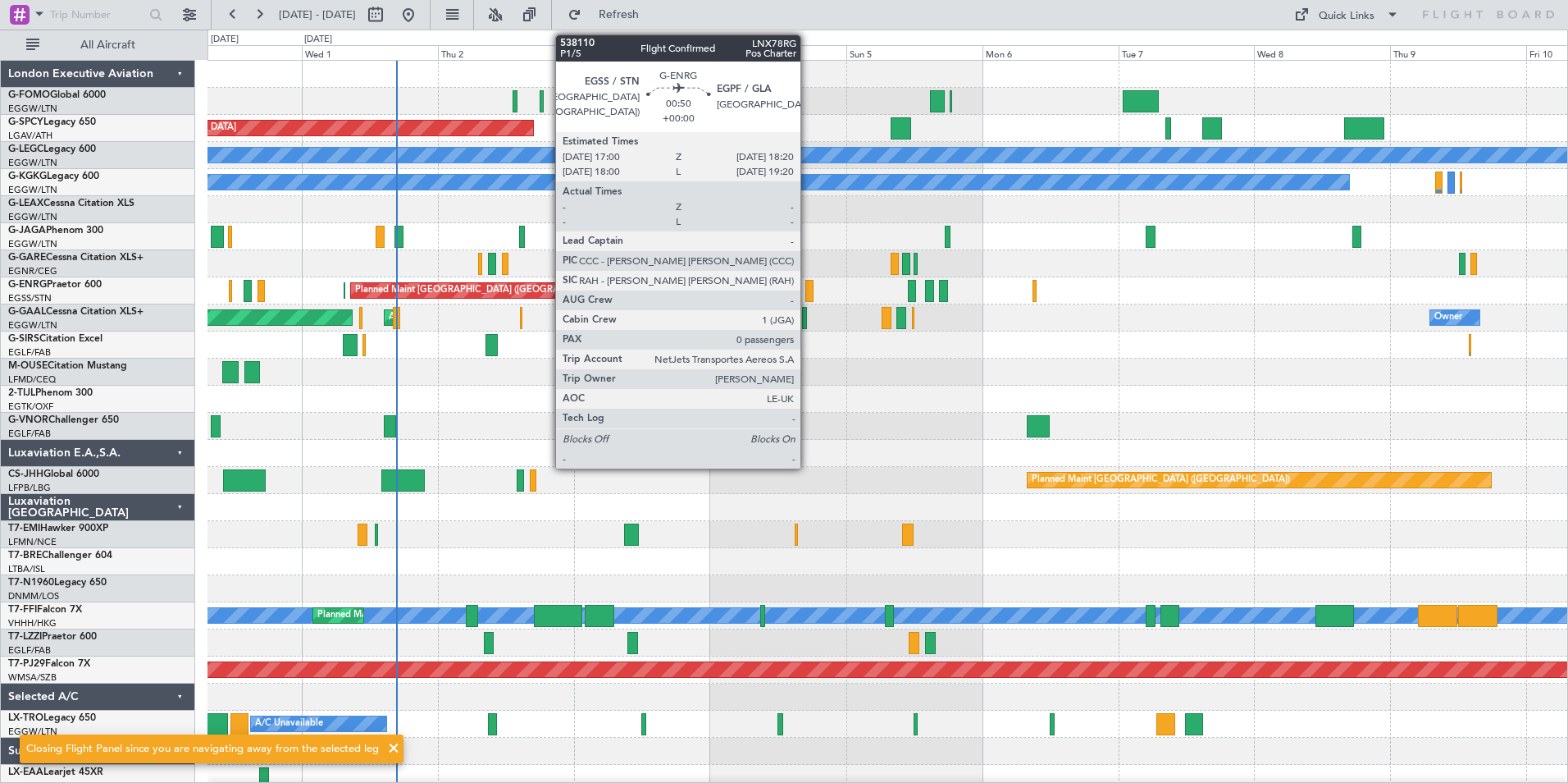
click at [807, 289] on div at bounding box center [810, 291] width 8 height 22
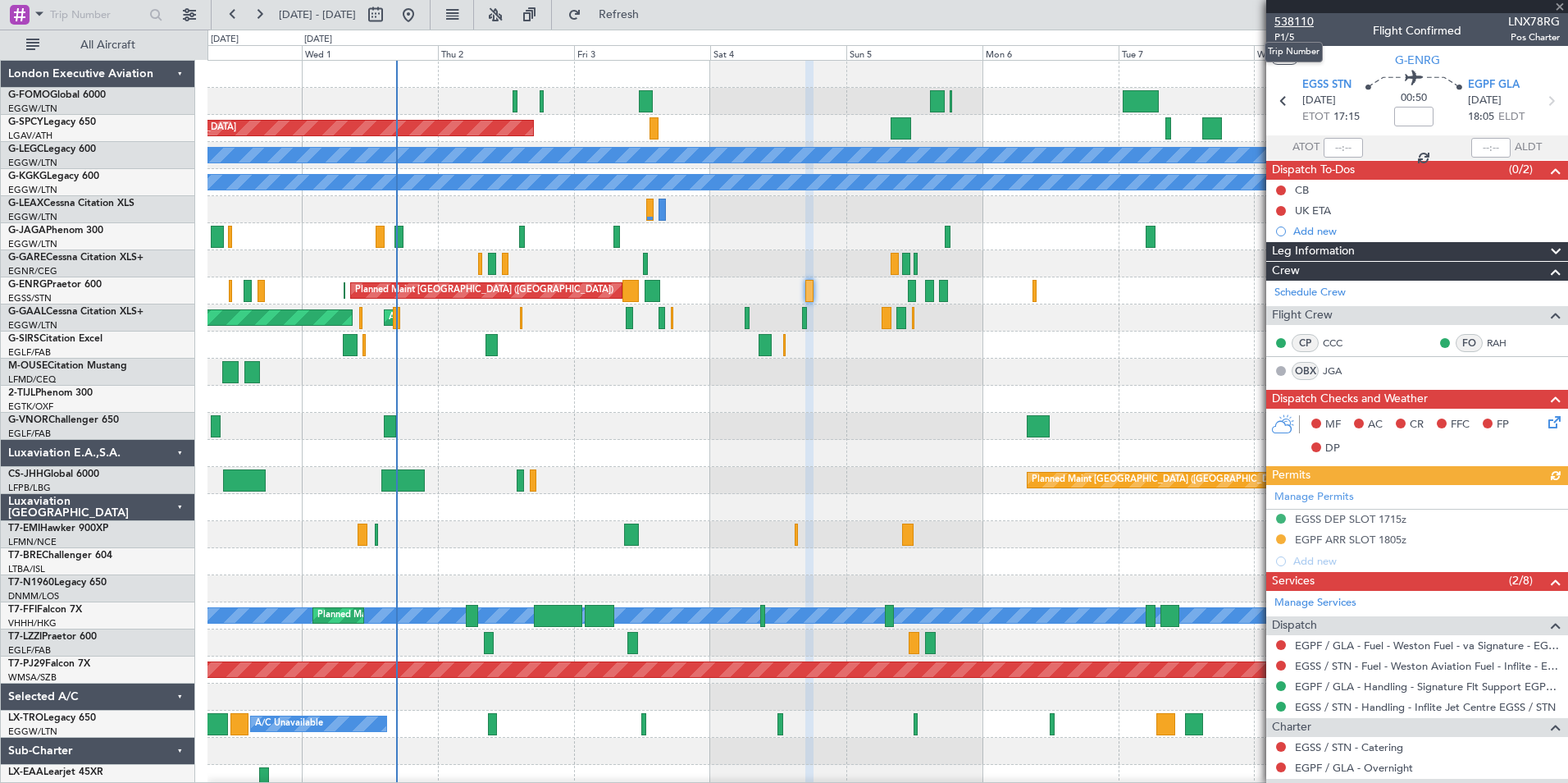
click at [1295, 21] on span "538110" at bounding box center [1294, 21] width 40 height 17
click at [654, 17] on span "Refresh" at bounding box center [619, 15] width 69 height 12
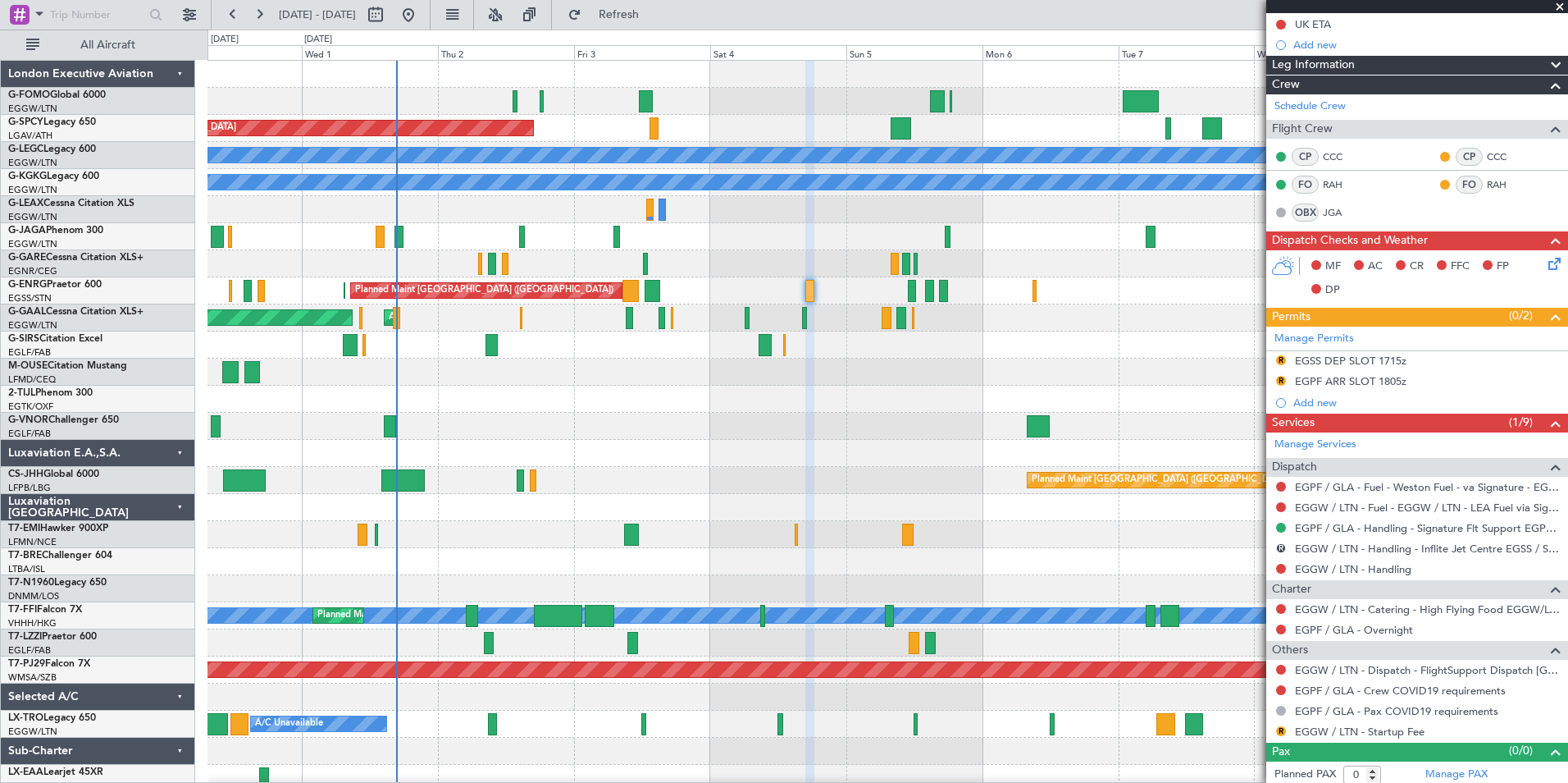
scroll to position [191, 0]
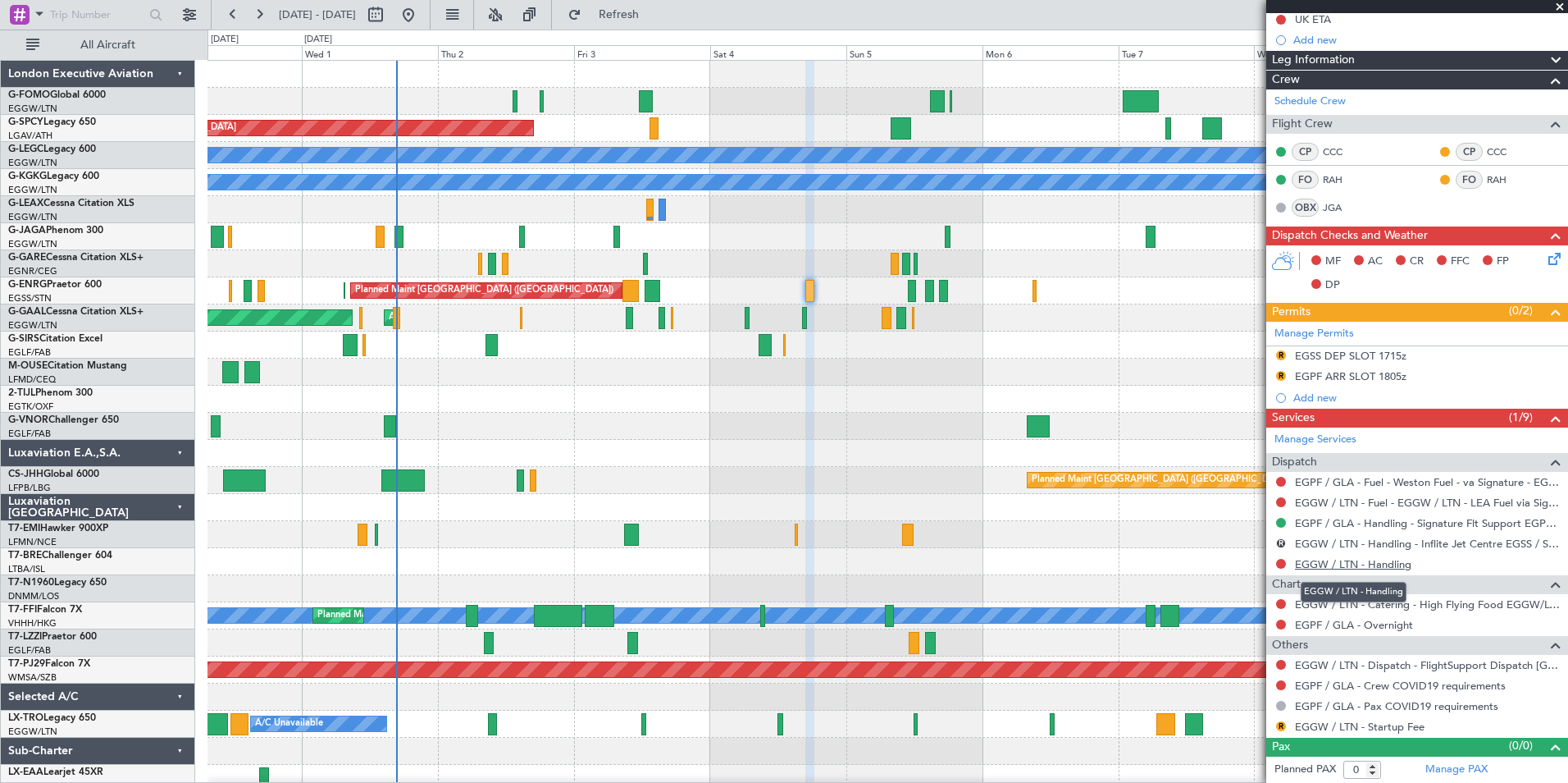
click at [1390, 565] on link "EGGW / LTN - Handling" at bounding box center [1352, 564] width 116 height 14
click at [649, 21] on button "Refresh" at bounding box center [610, 15] width 99 height 26
click at [658, 26] on button "Refresh" at bounding box center [610, 15] width 99 height 26
click at [1507, 662] on link "EGGW / LTN - Dispatch - FlightSupport Dispatch UK" at bounding box center [1427, 664] width 265 height 14
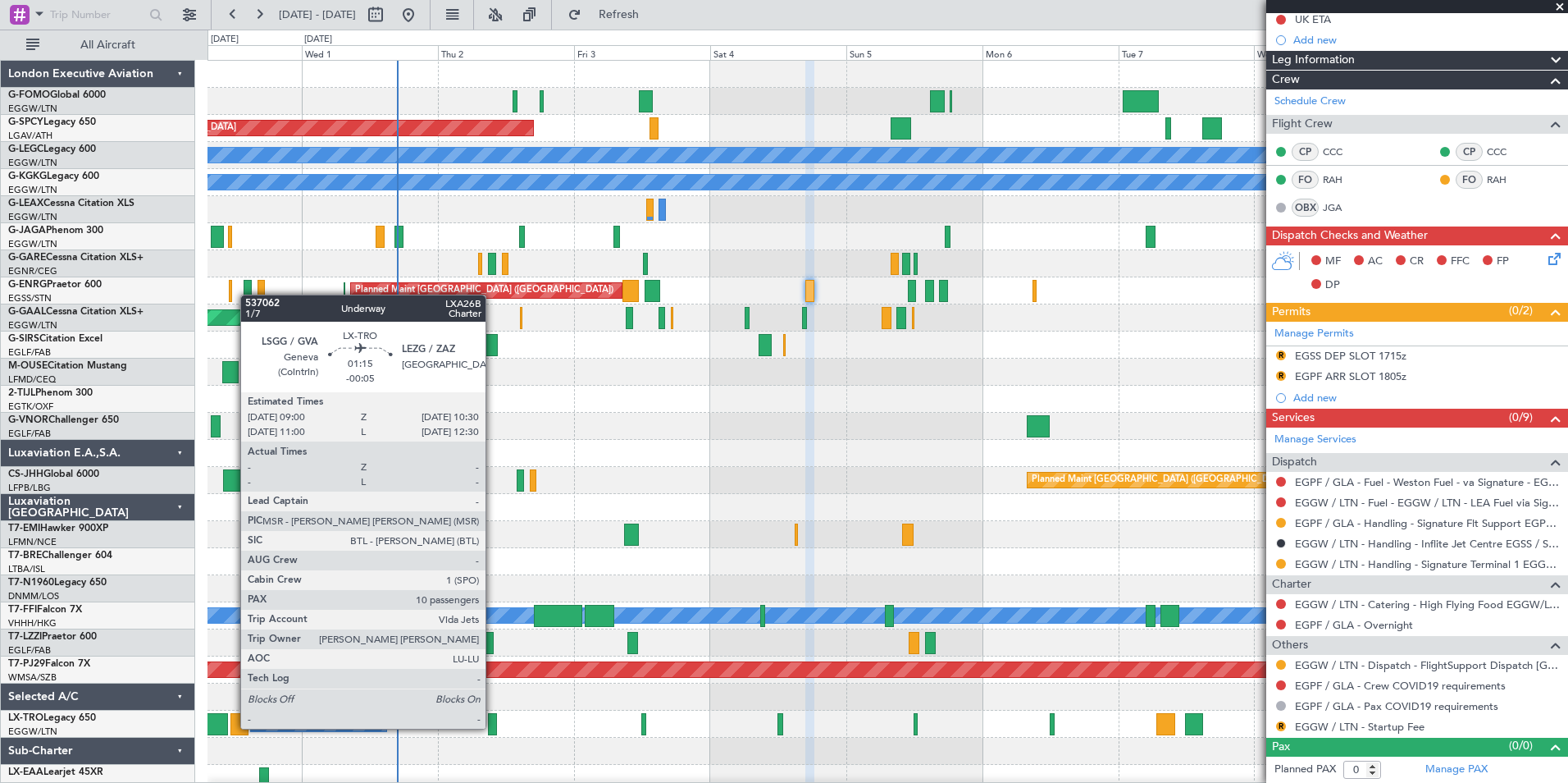
click at [493, 727] on div at bounding box center [492, 724] width 9 height 22
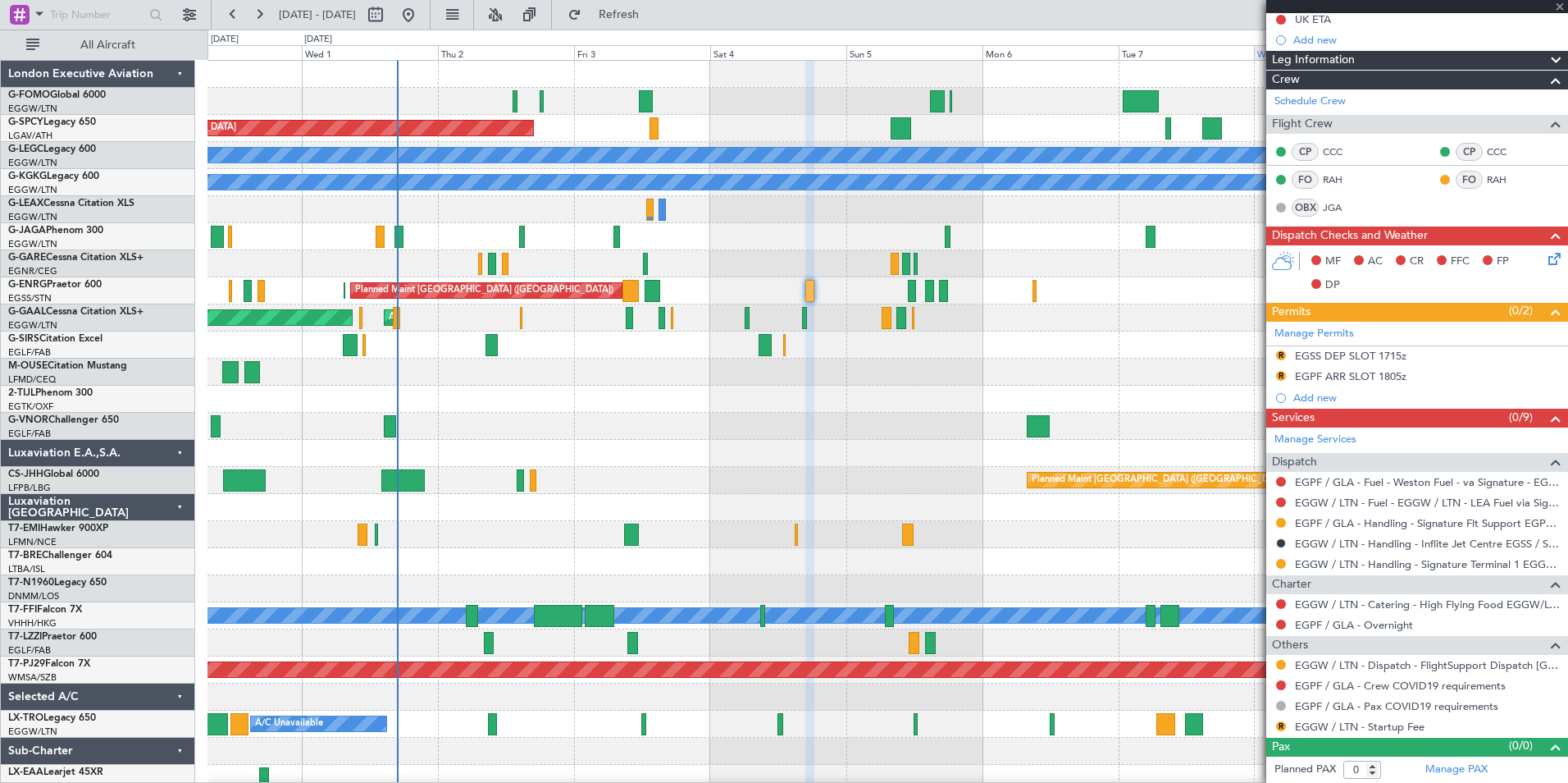
type input "-00:05"
type input "10"
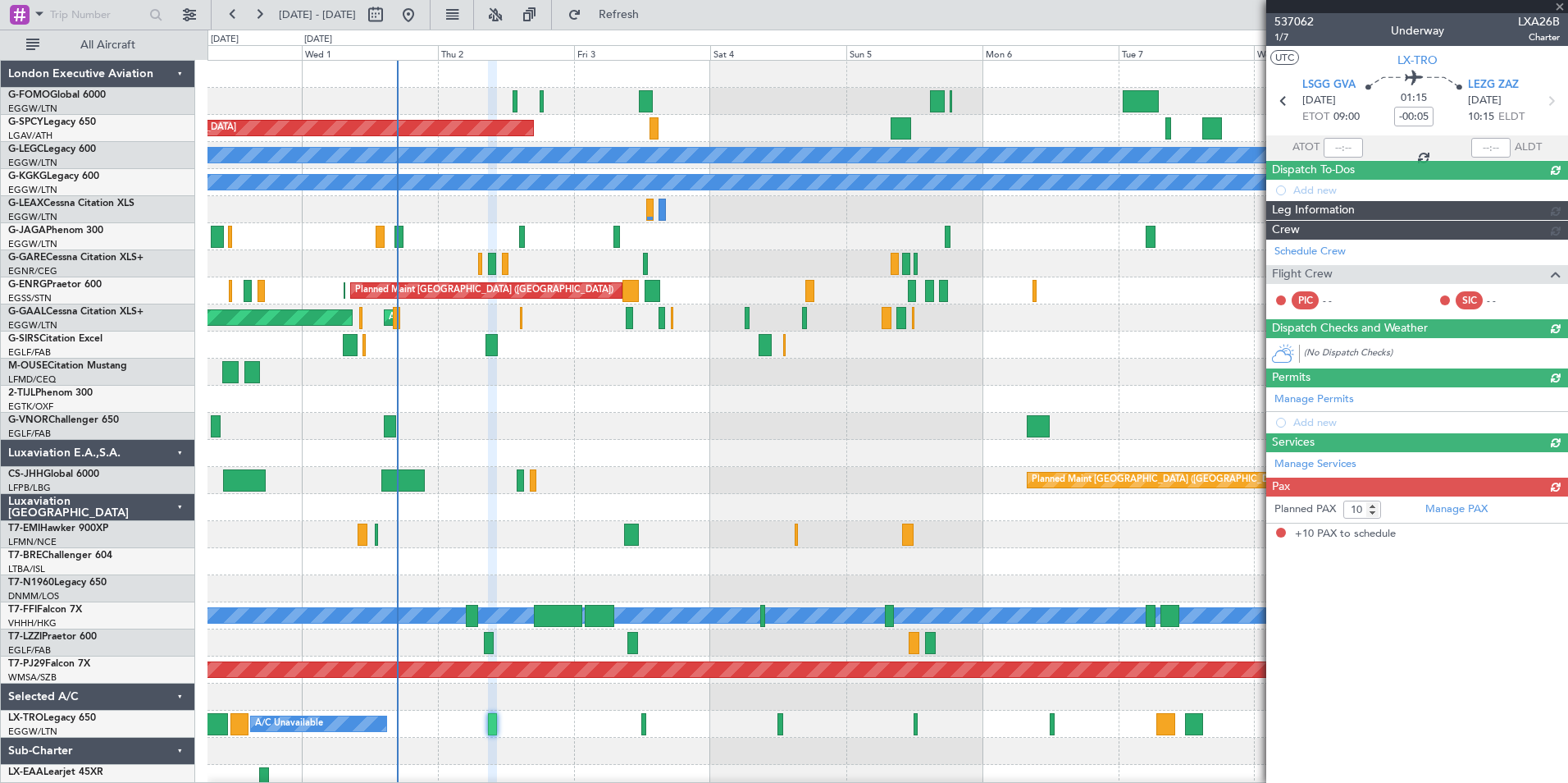
scroll to position [0, 0]
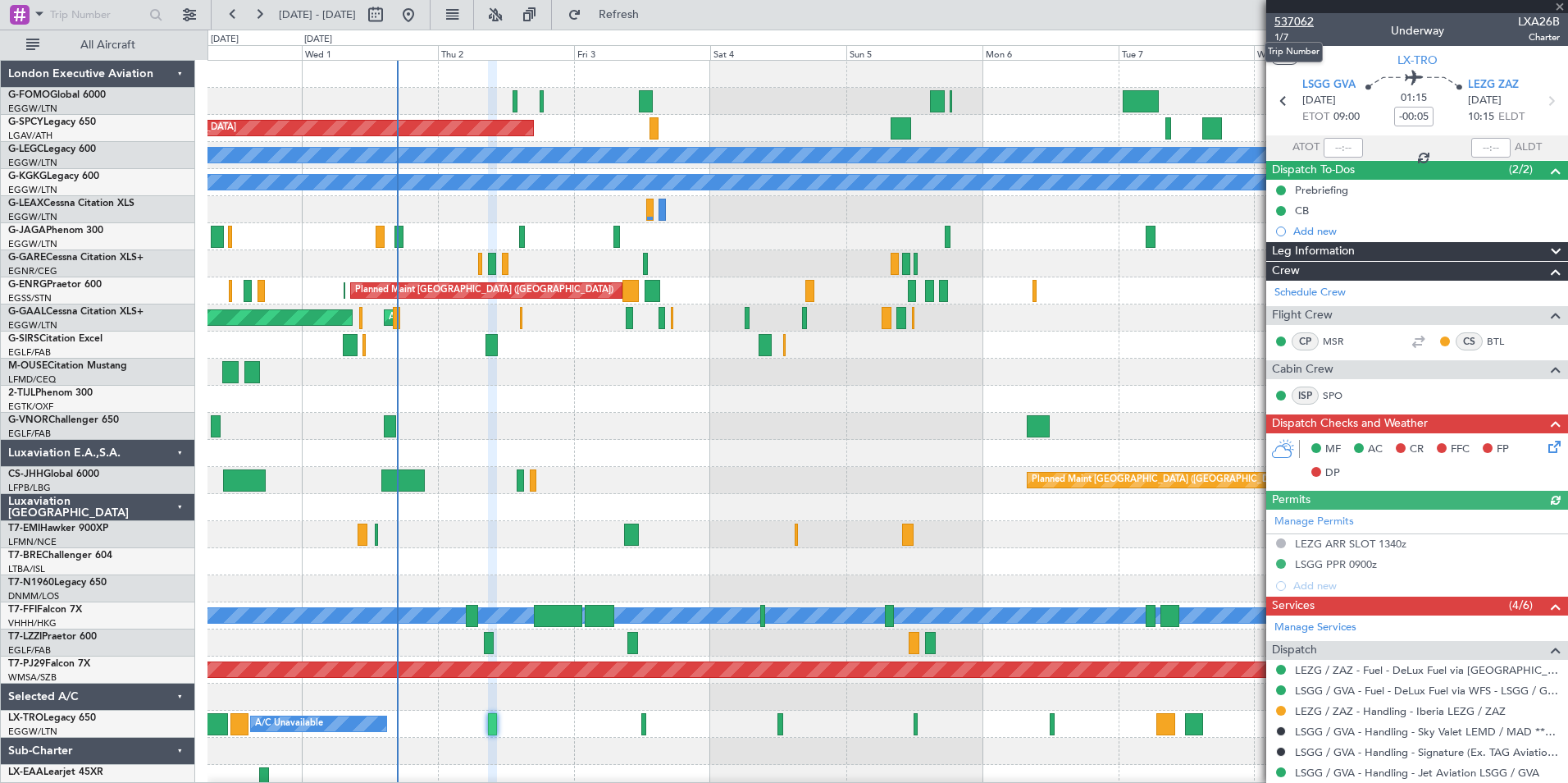
click at [1298, 23] on span "537062" at bounding box center [1294, 21] width 40 height 17
click at [654, 9] on span "Refresh" at bounding box center [619, 15] width 69 height 12
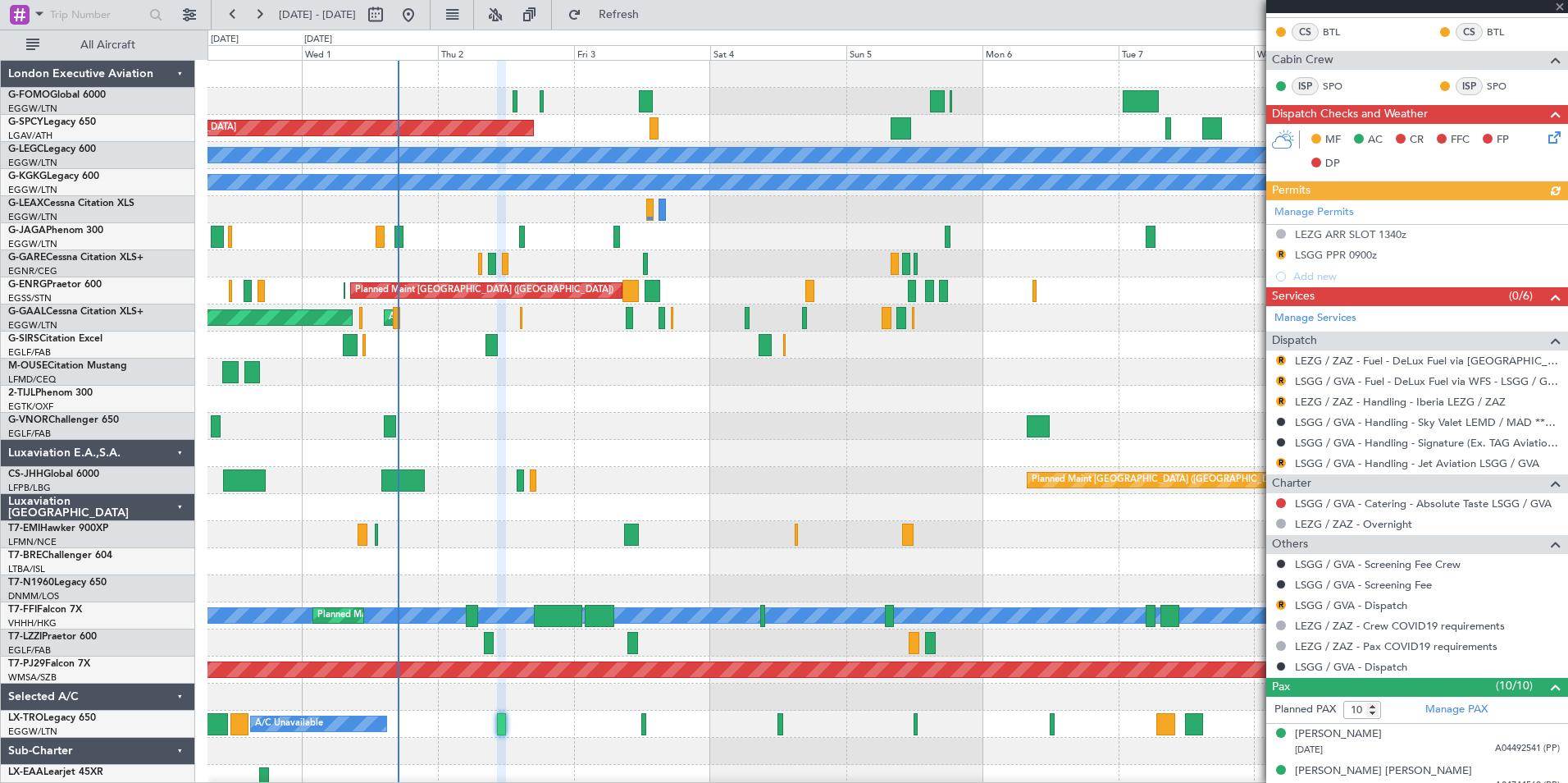
scroll to position [404, 0]
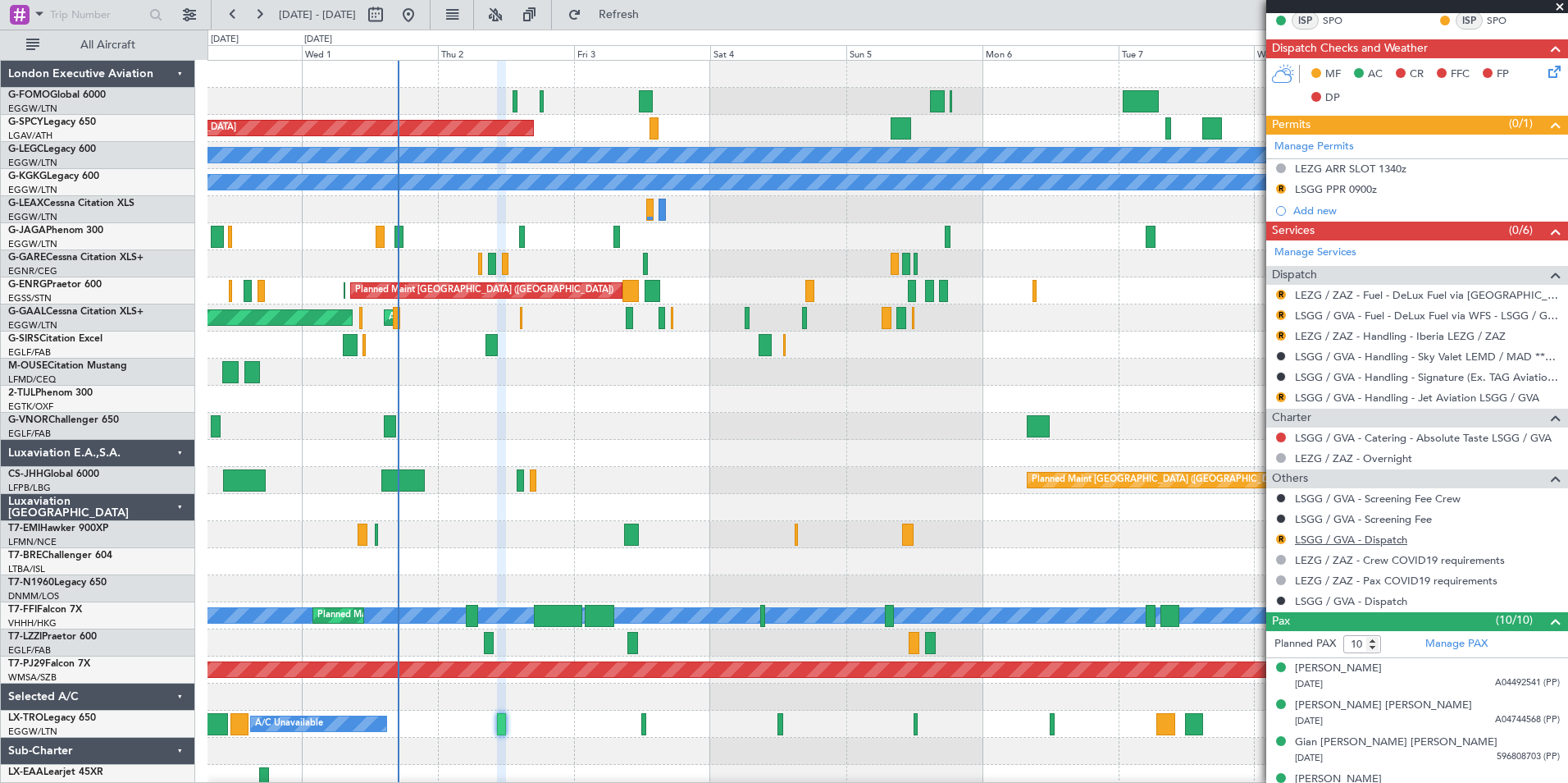
click at [1318, 542] on link "LSGG / GVA - Dispatch" at bounding box center [1351, 539] width 113 height 14
click at [667, 29] on fb-refresh-button "Refresh" at bounding box center [610, 15] width 115 height 30
click at [658, 23] on button "Refresh" at bounding box center [610, 15] width 99 height 26
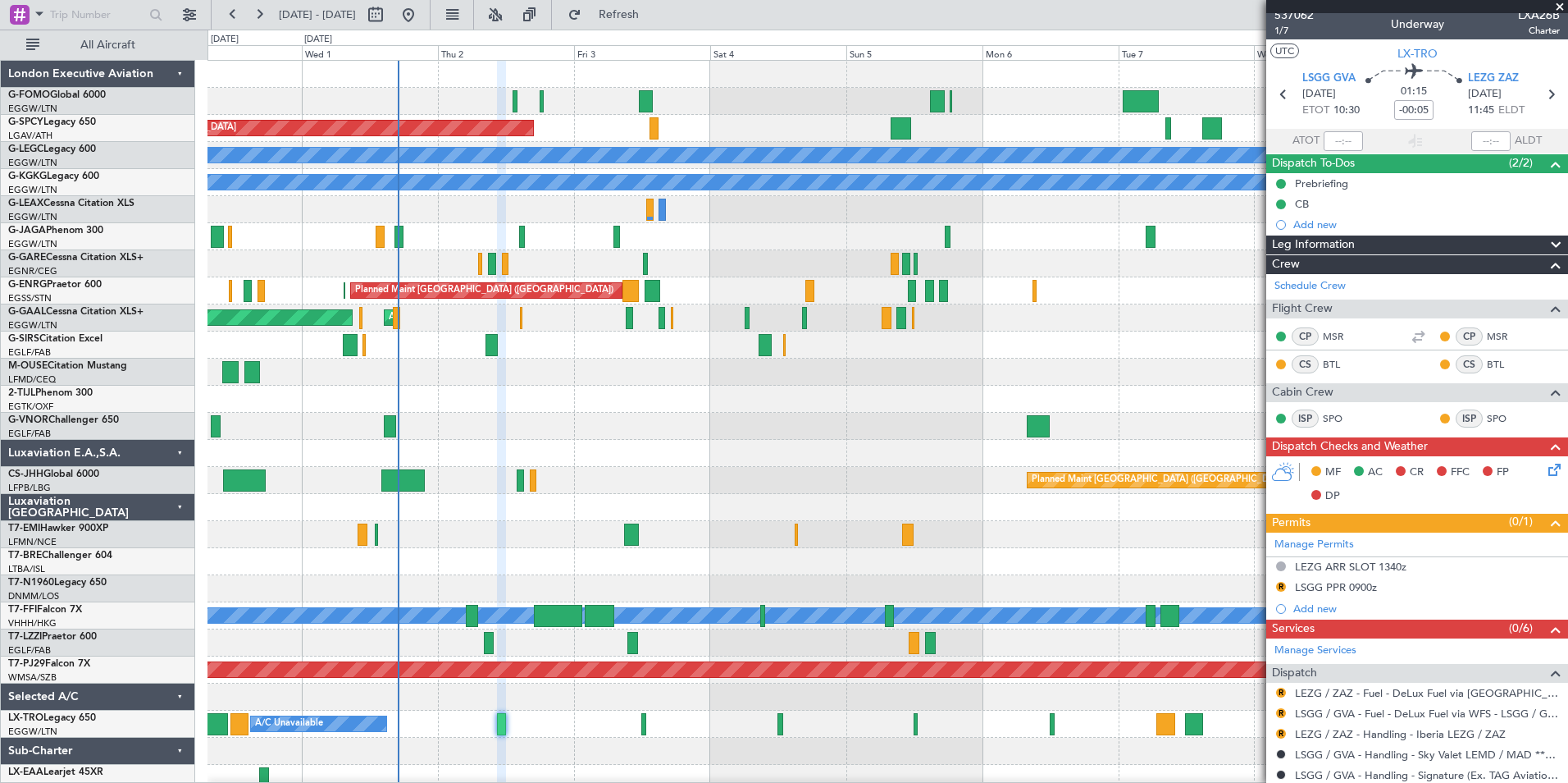
scroll to position [0, 0]
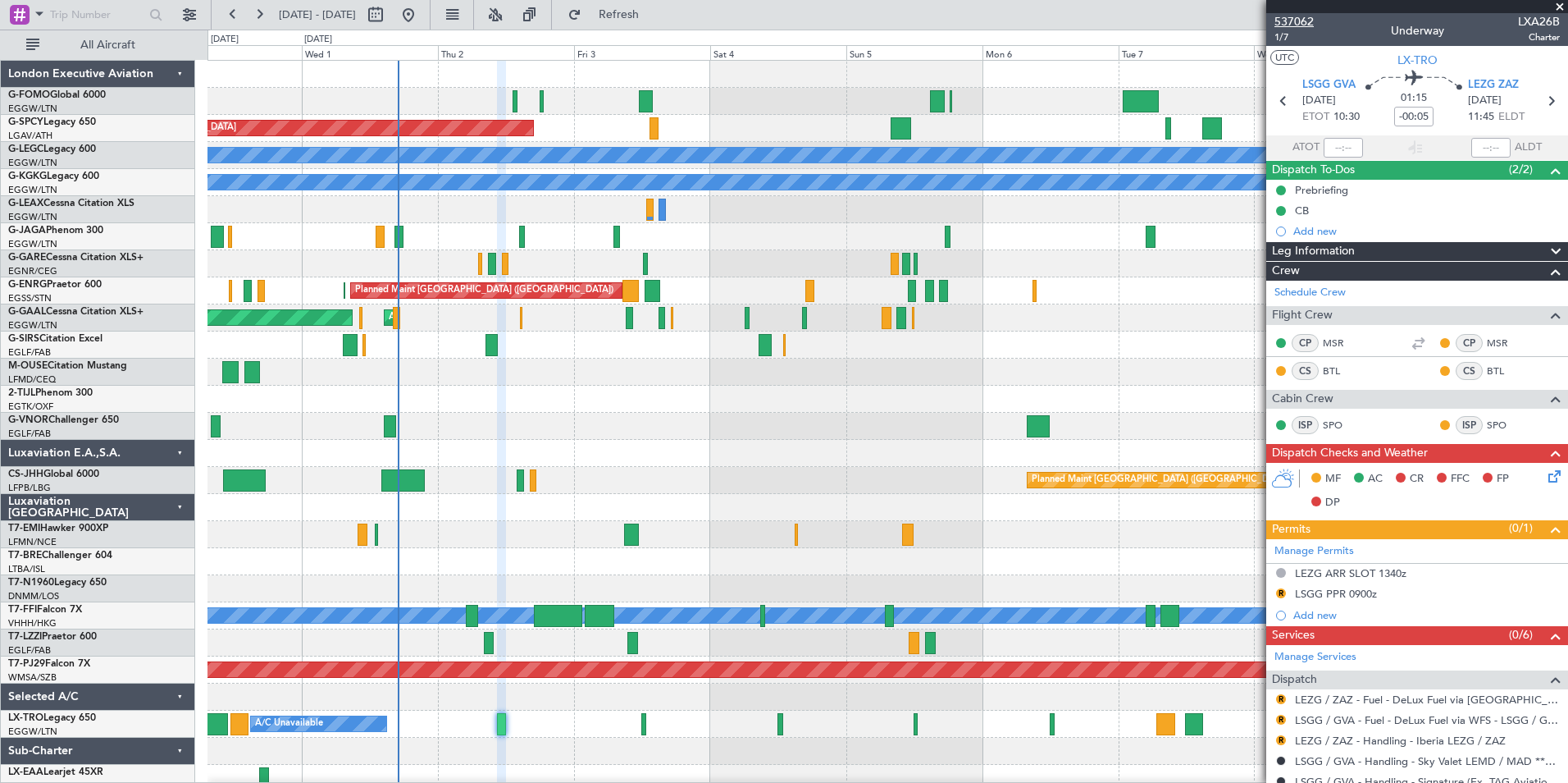
click at [1305, 21] on span "537062" at bounding box center [1294, 21] width 40 height 17
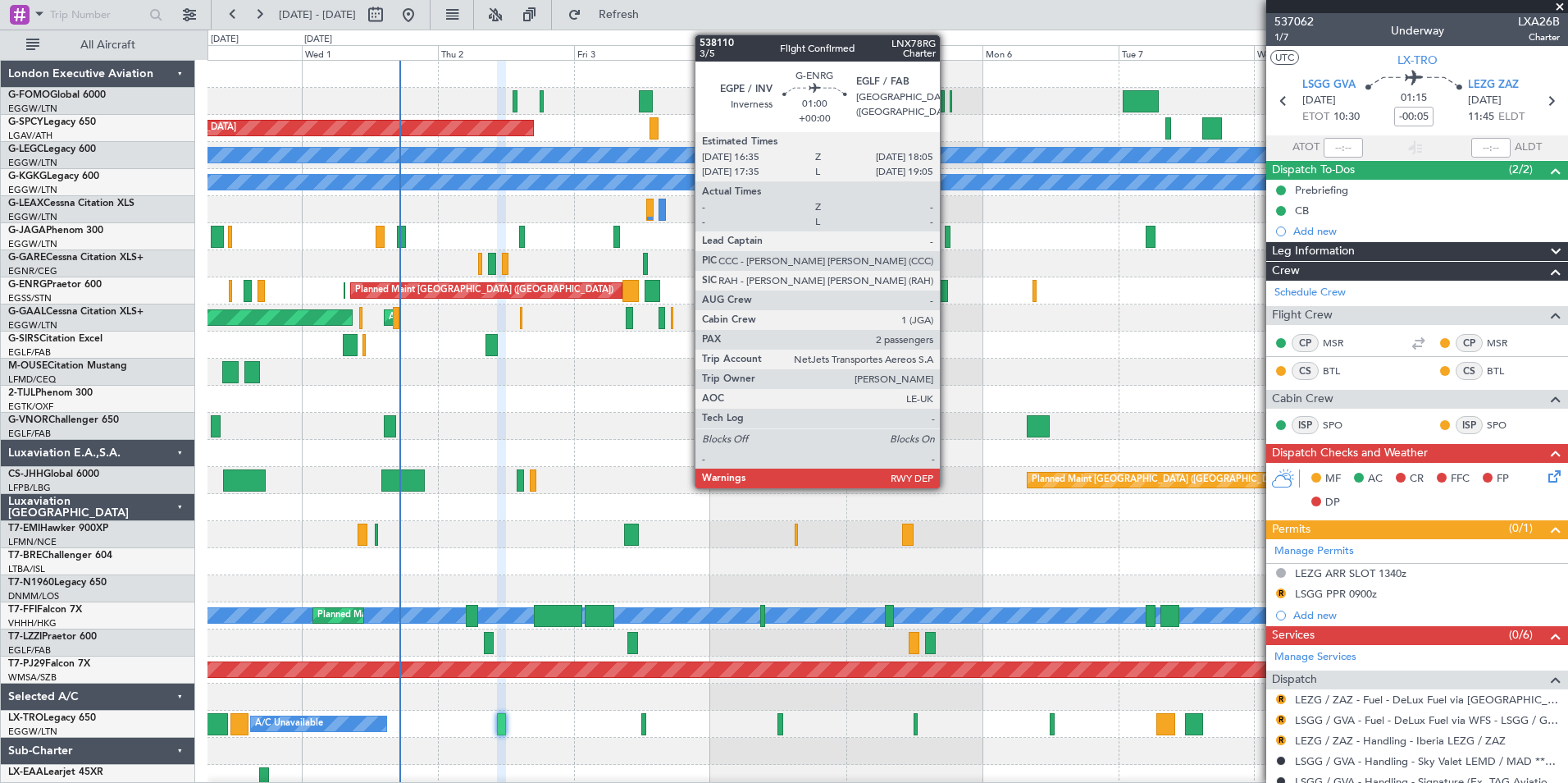
click at [947, 294] on div at bounding box center [943, 291] width 9 height 22
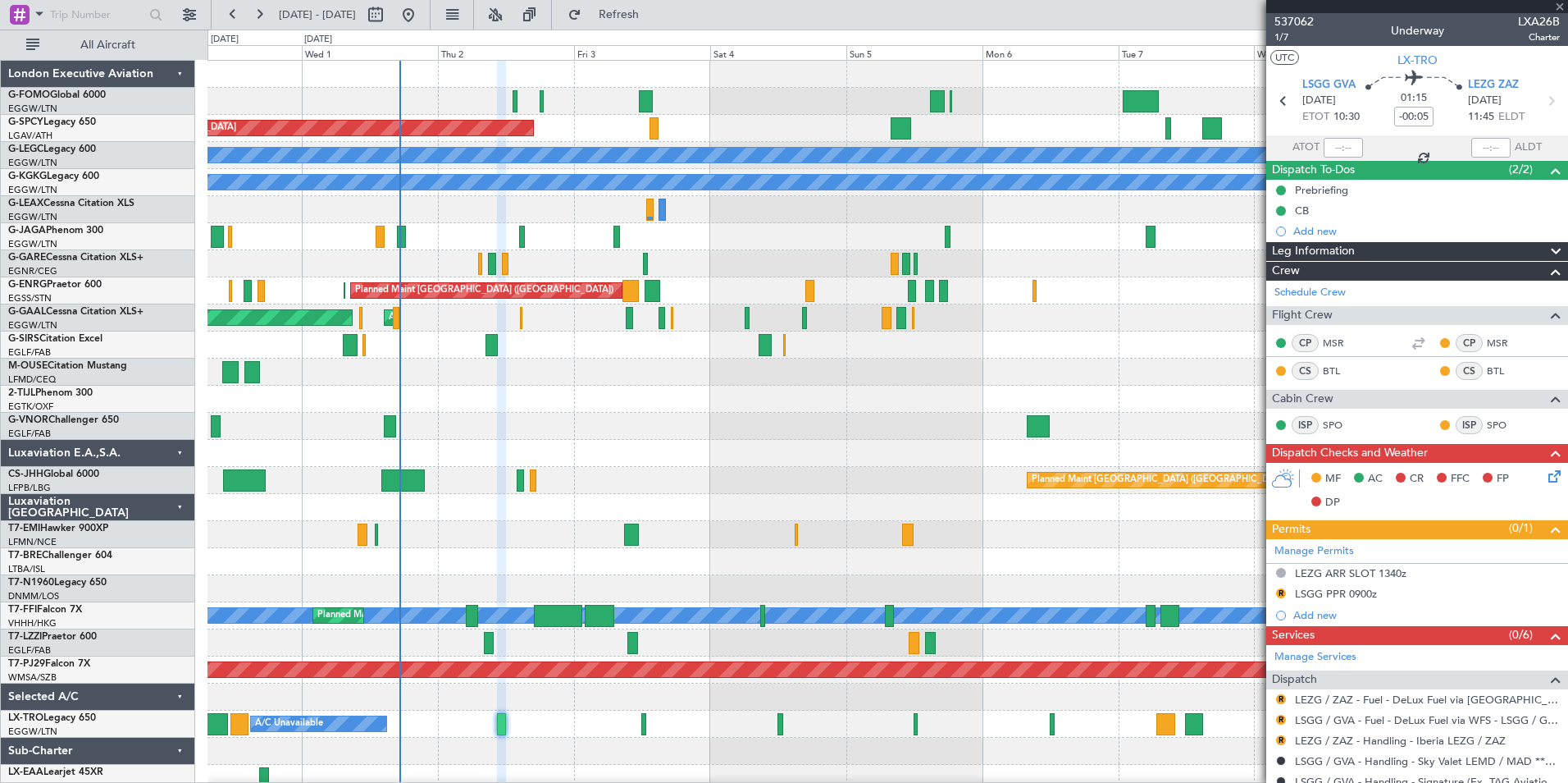
type input "2"
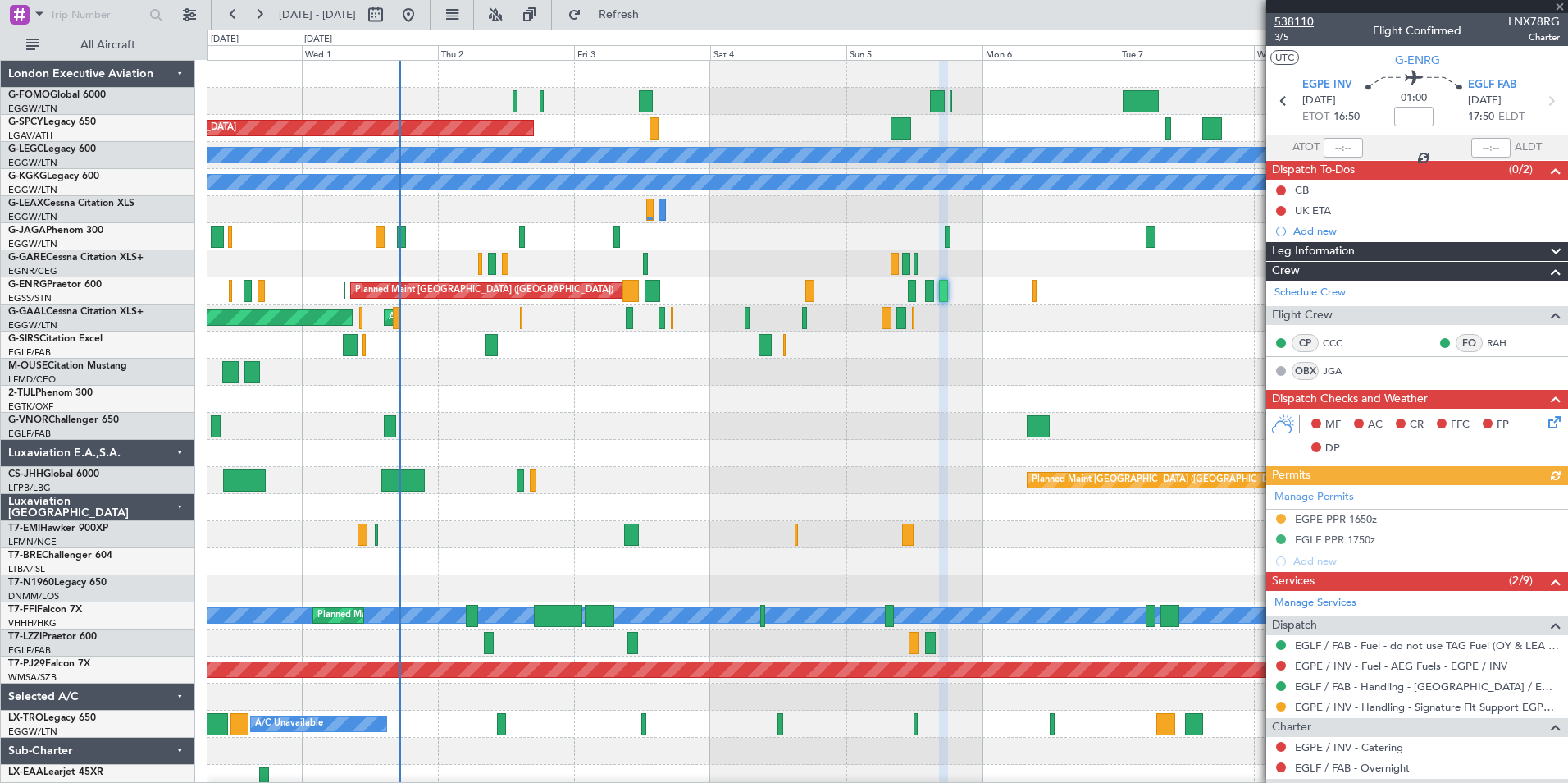
click at [1287, 19] on span "538110" at bounding box center [1294, 21] width 40 height 17
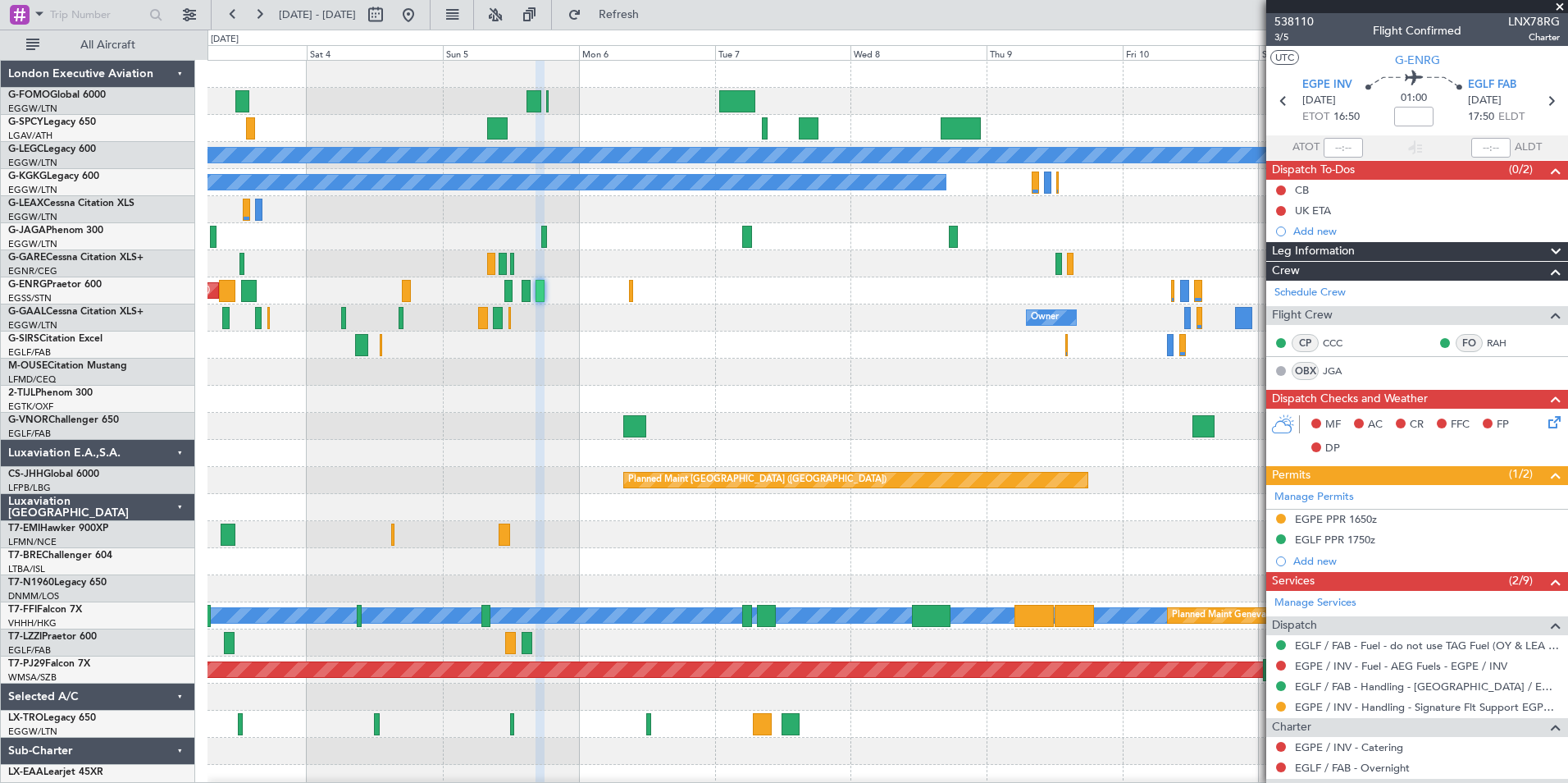
click at [596, 545] on div "Planned Maint Bremen A/C Unavailable London (Luton) A/C Unavailable Istanbul (A…" at bounding box center [887, 426] width 1360 height 731
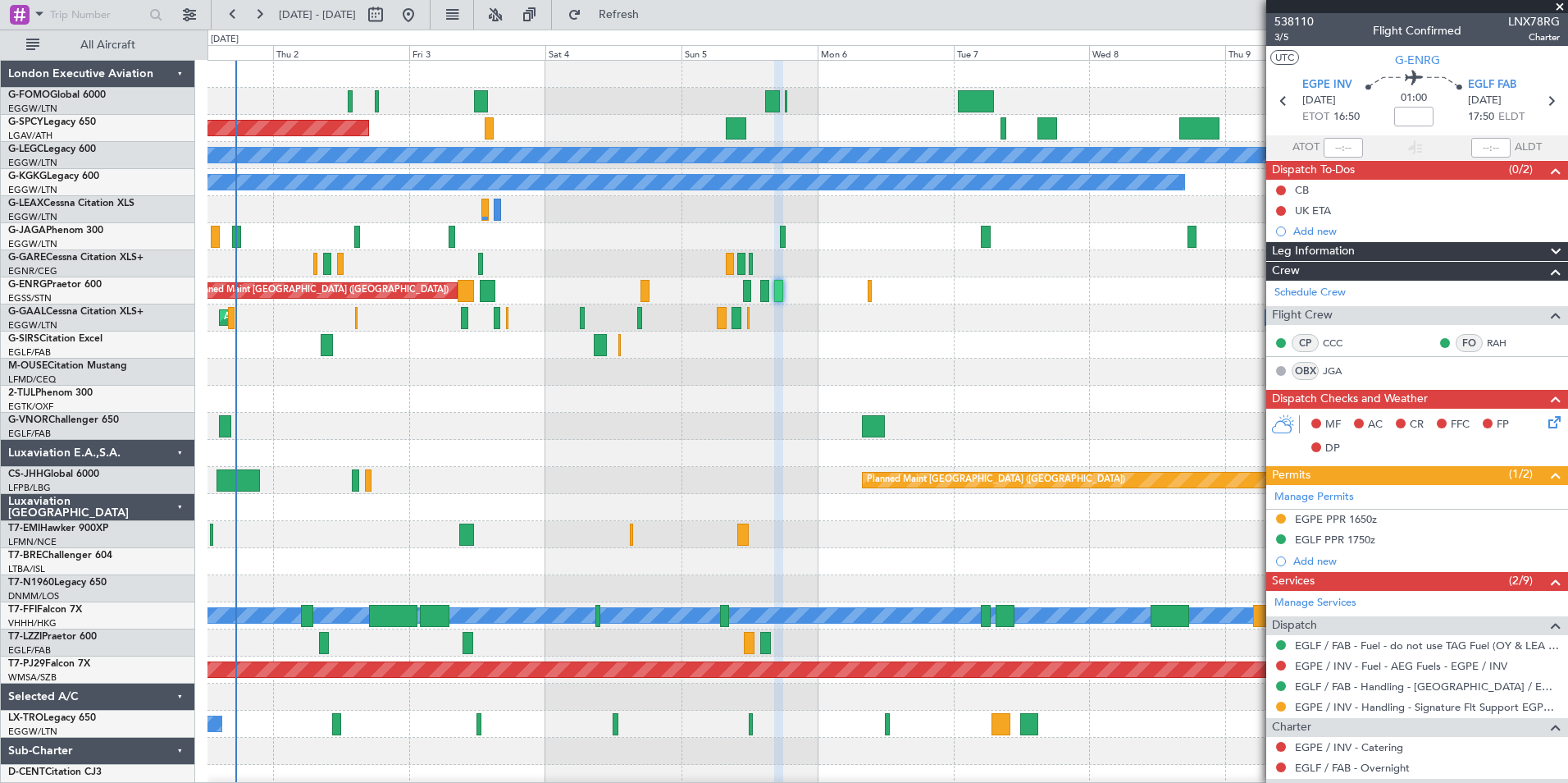
click at [650, 553] on div "Planned Maint Bremen A/C Unavailable London (Luton) A/C Unavailable Istanbul (A…" at bounding box center [887, 426] width 1360 height 731
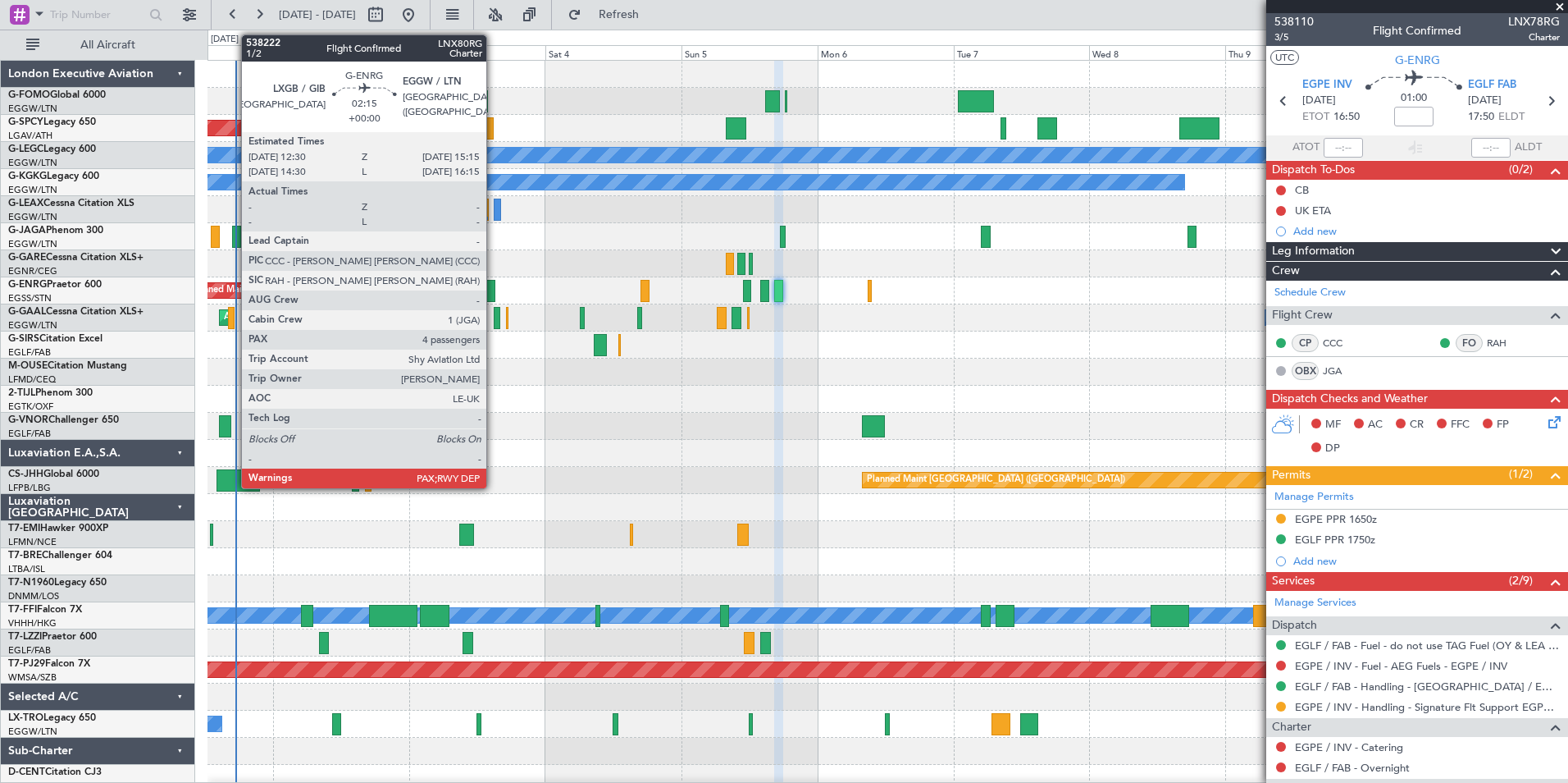
click at [494, 288] on div at bounding box center [488, 291] width 16 height 22
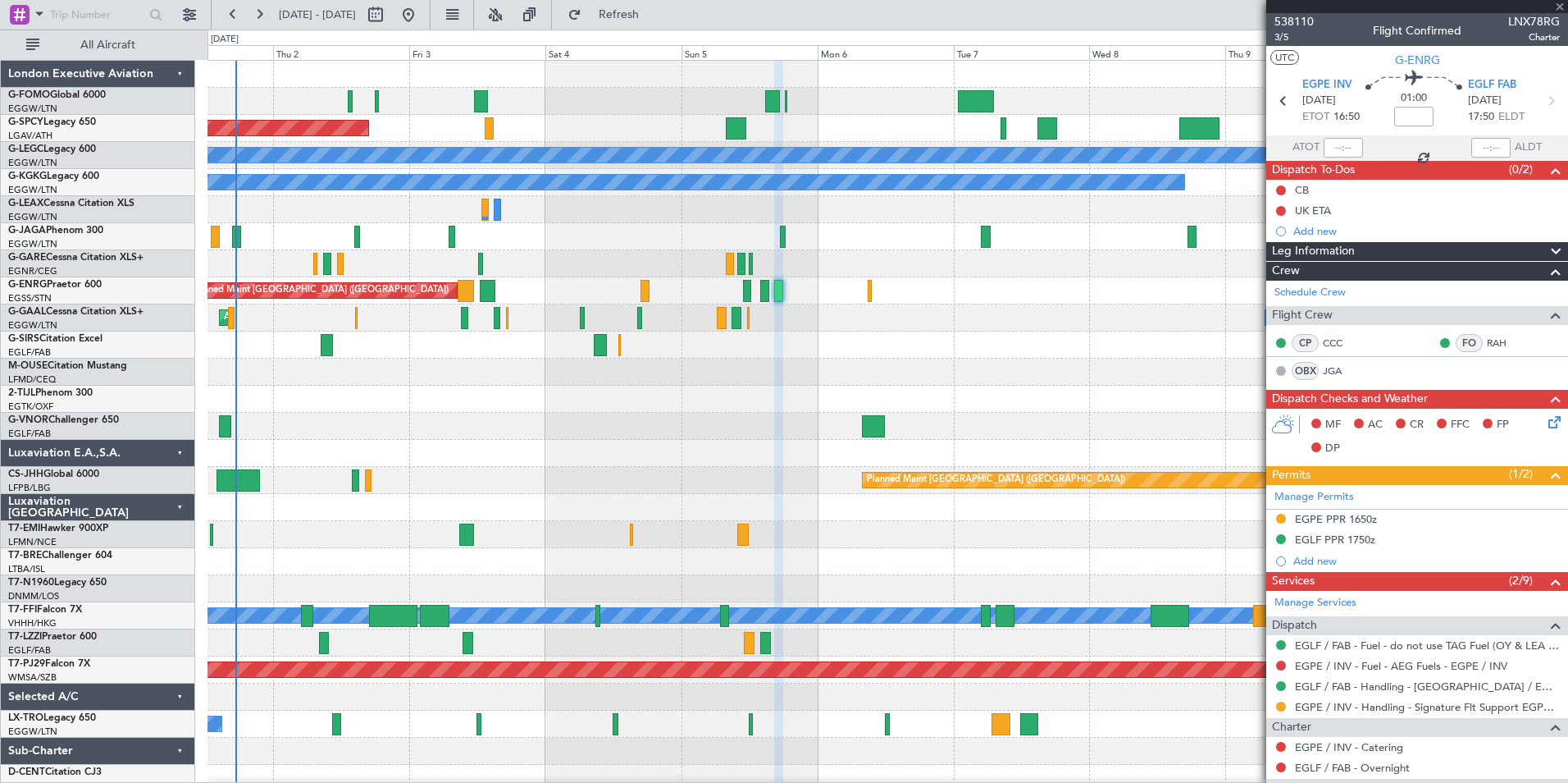
type input "4"
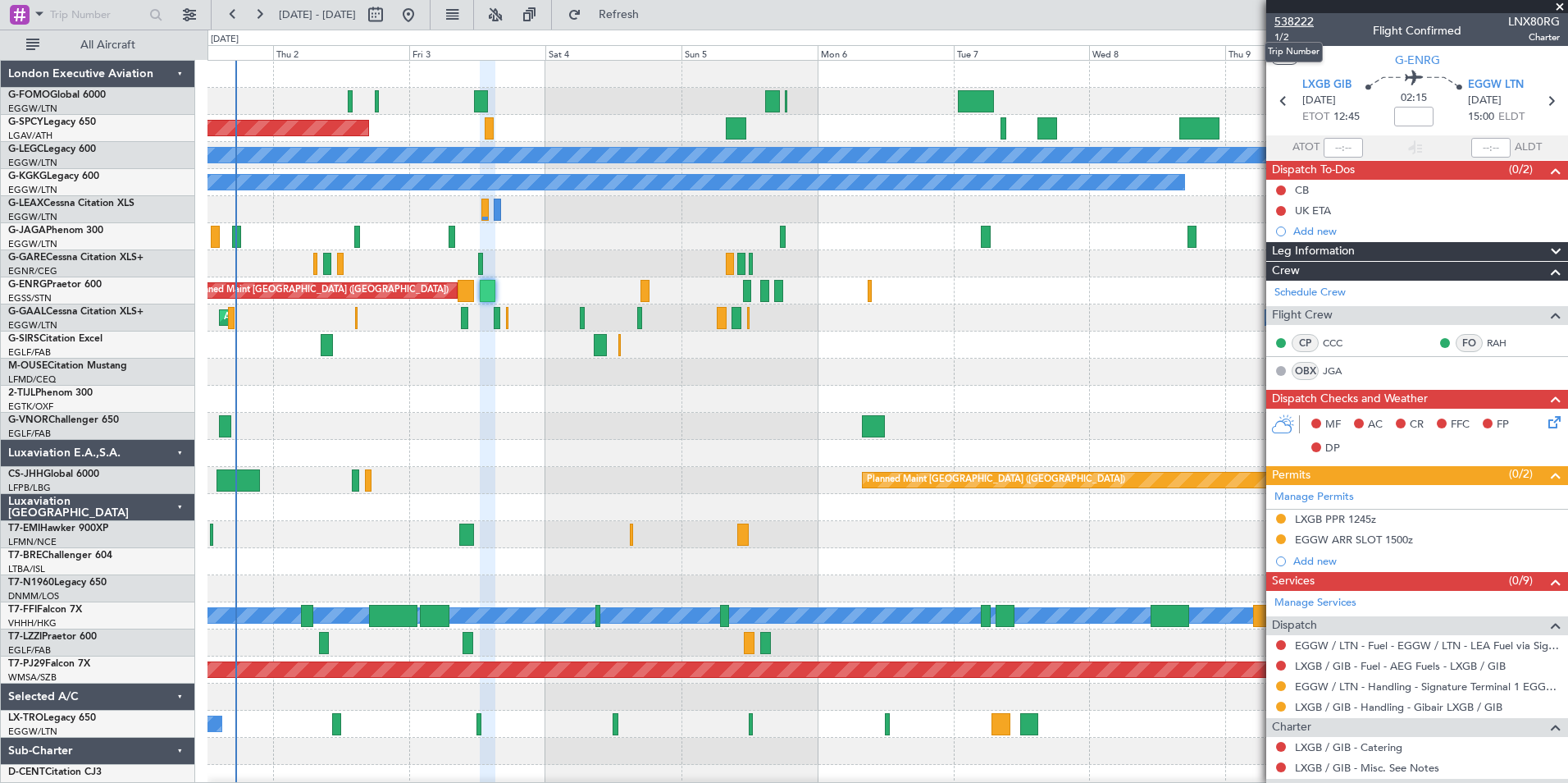
click at [1289, 24] on span "538222" at bounding box center [1294, 21] width 40 height 17
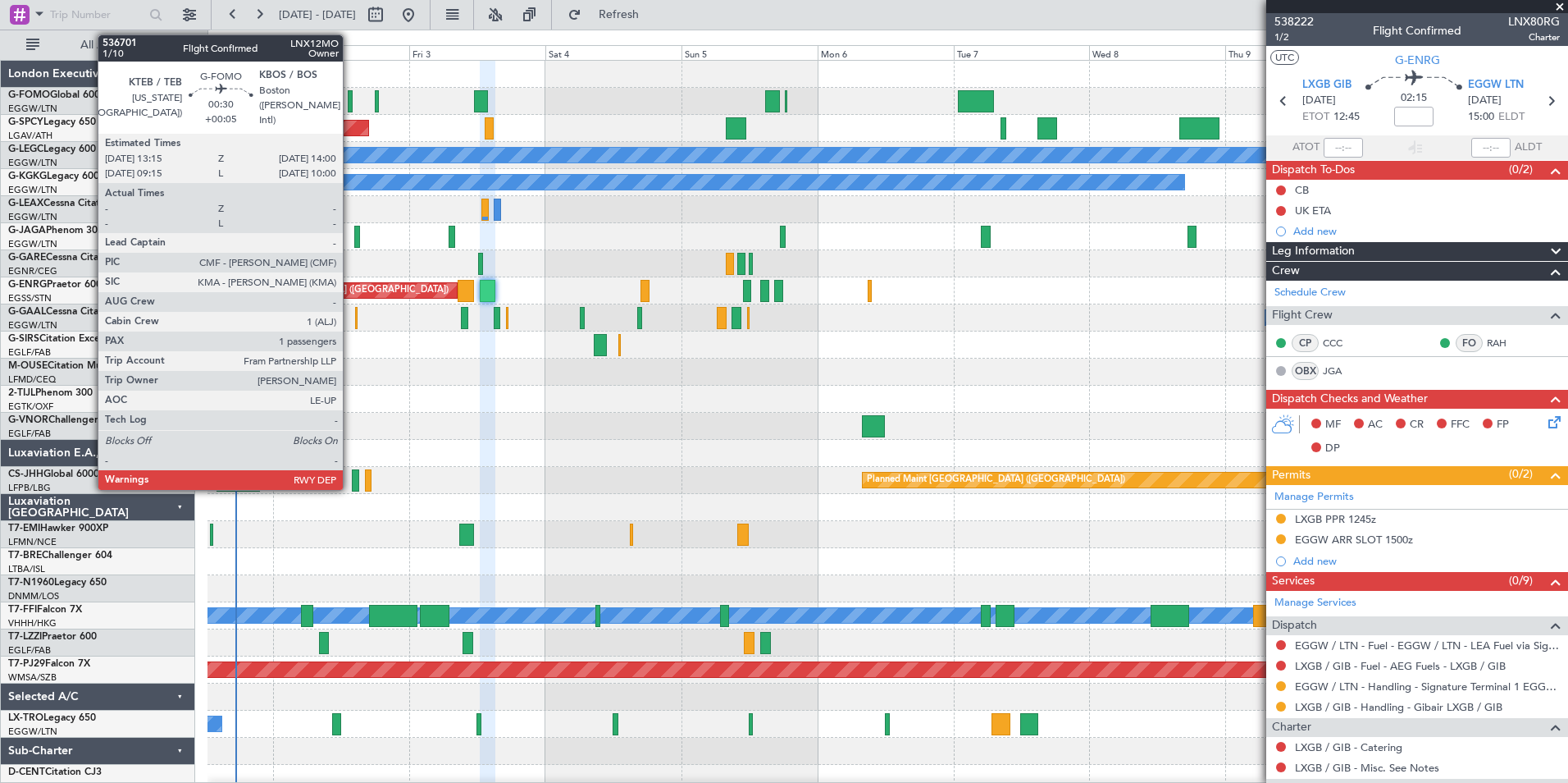
click at [350, 101] on div at bounding box center [350, 101] width 5 height 22
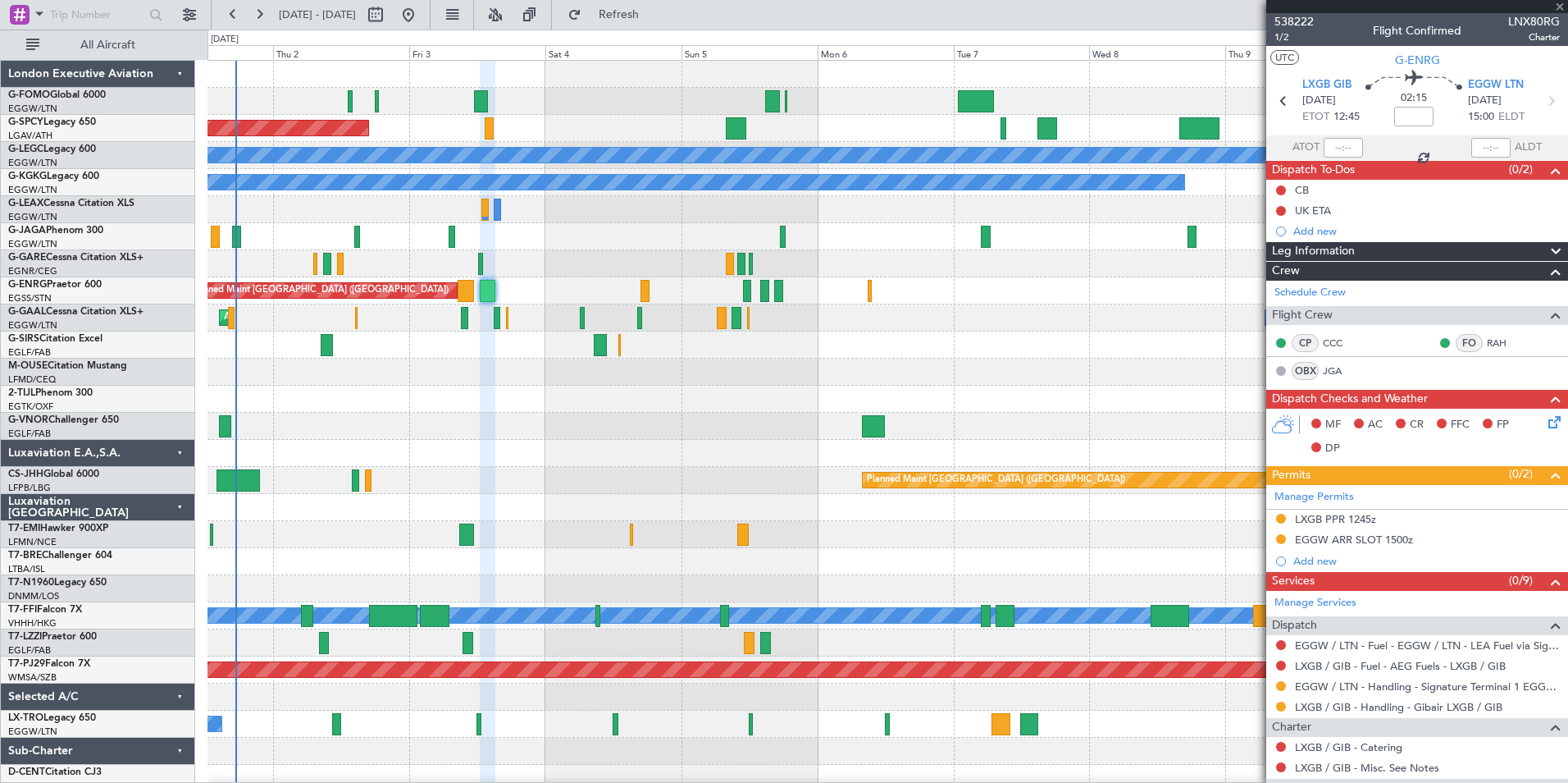
type input "+00:05"
type input "1"
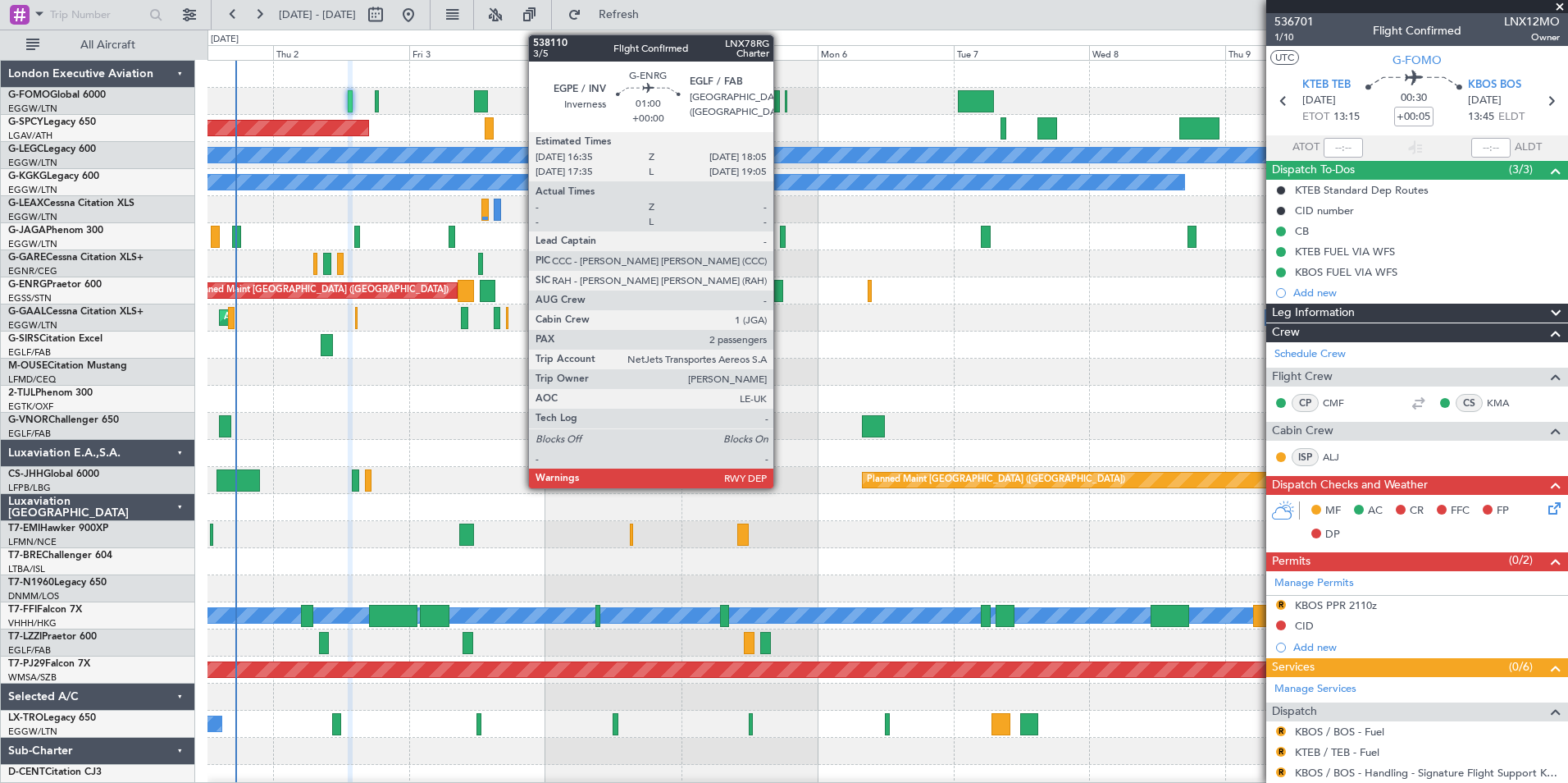
click at [781, 287] on div at bounding box center [779, 291] width 9 height 22
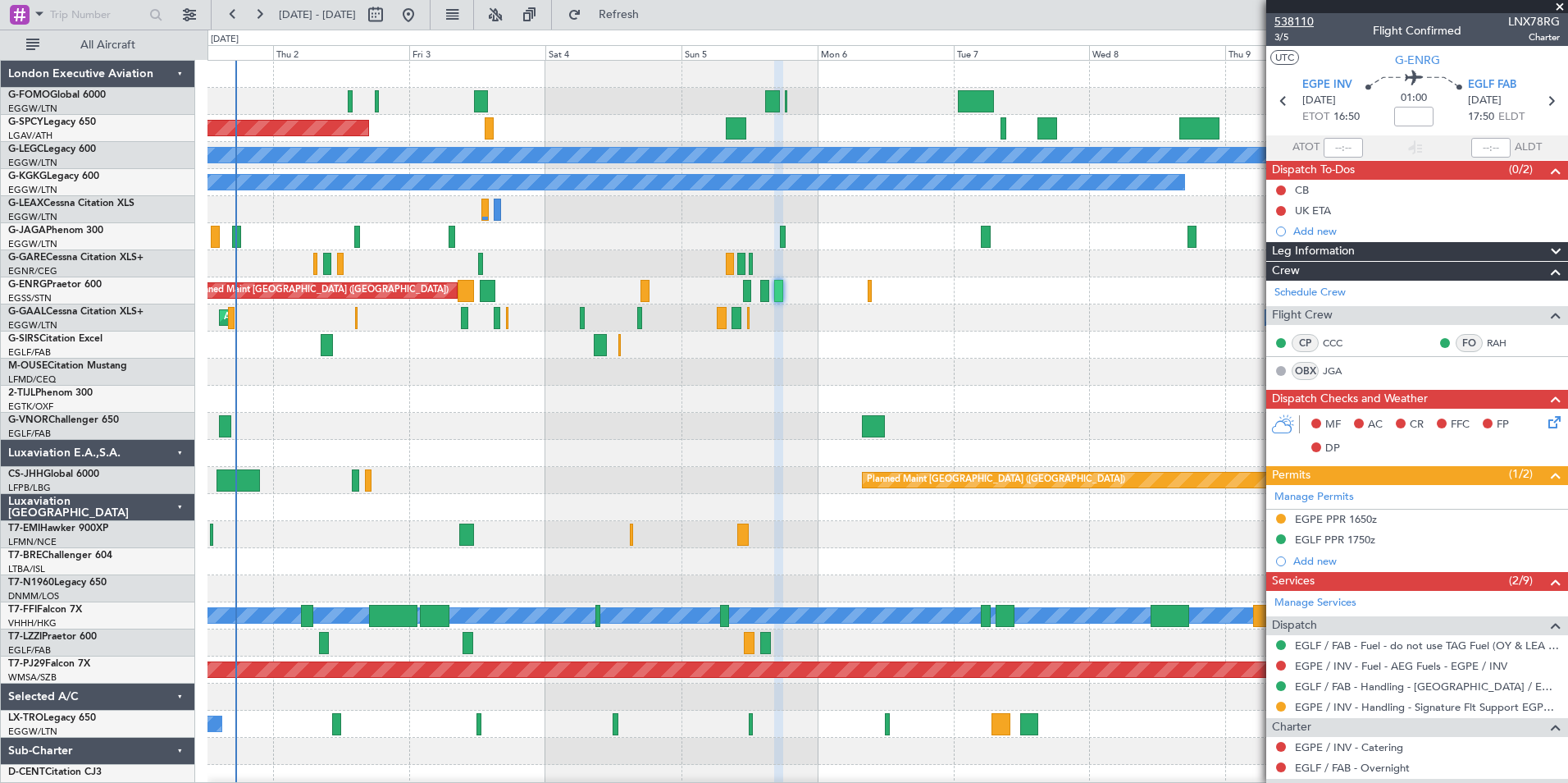
click at [1305, 30] on span "538110" at bounding box center [1294, 21] width 40 height 17
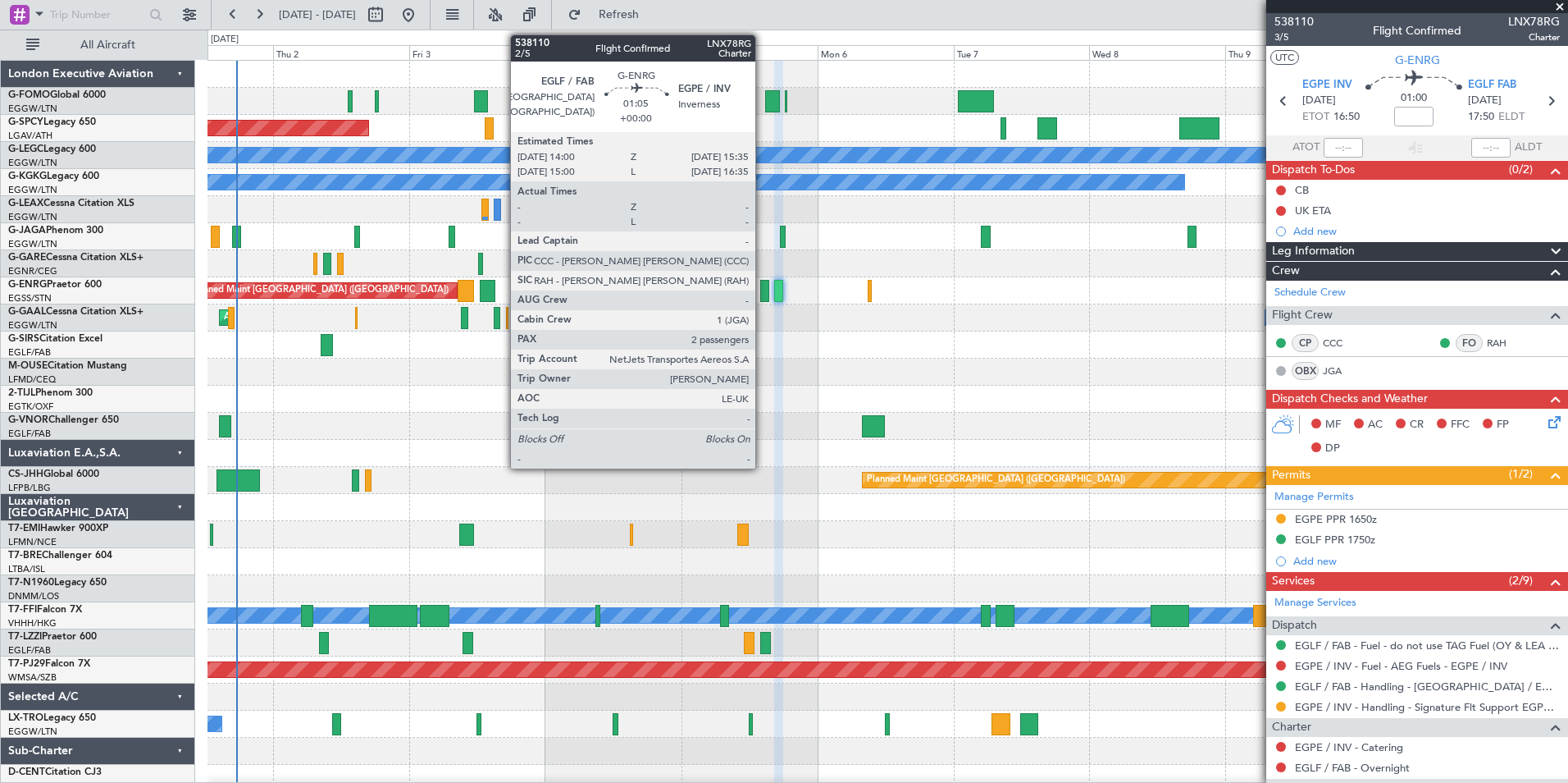
click at [763, 292] on div at bounding box center [765, 291] width 9 height 22
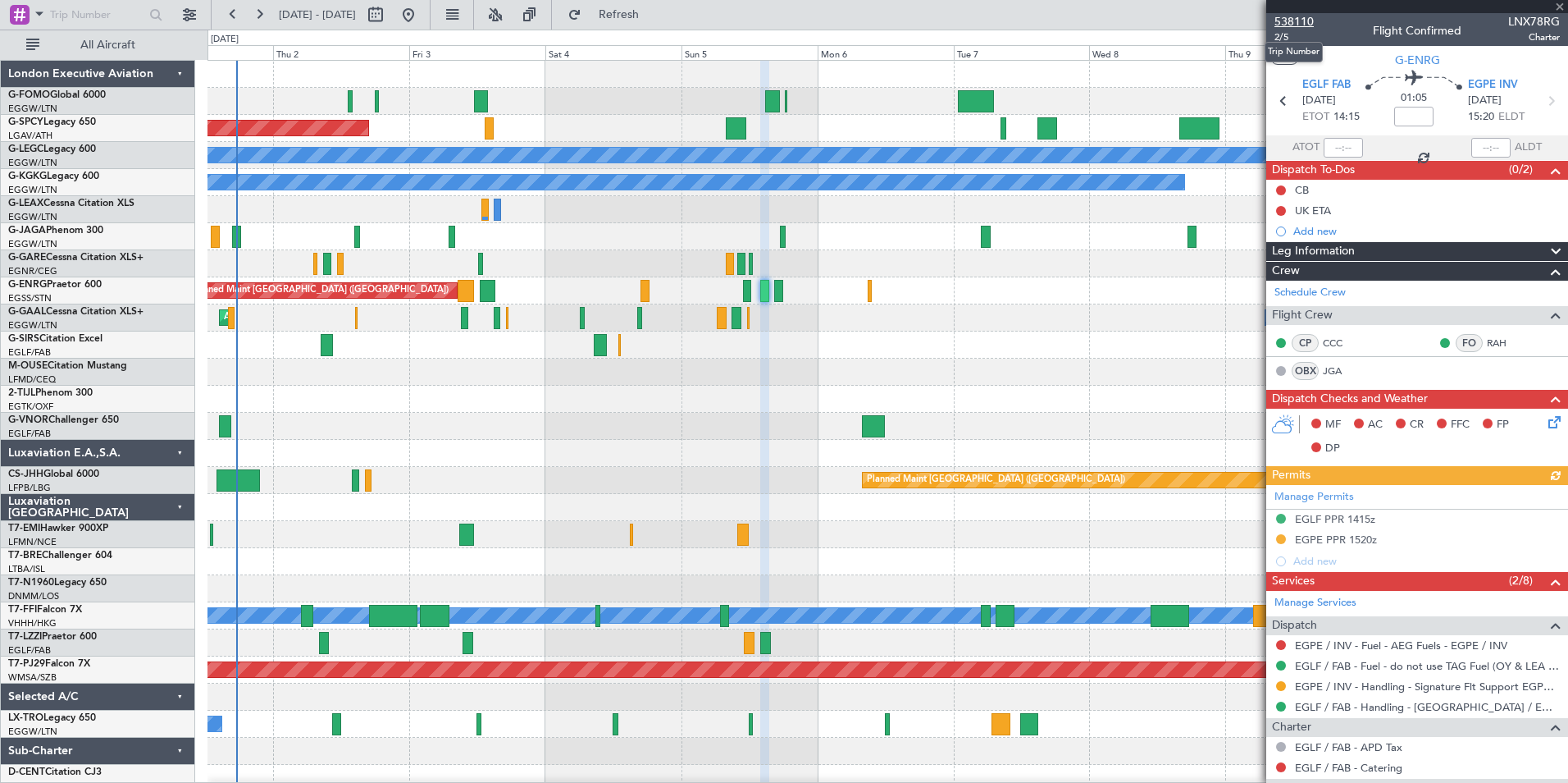
click at [1294, 14] on span "538110" at bounding box center [1294, 21] width 40 height 17
click at [647, 19] on span "Refresh" at bounding box center [619, 15] width 69 height 12
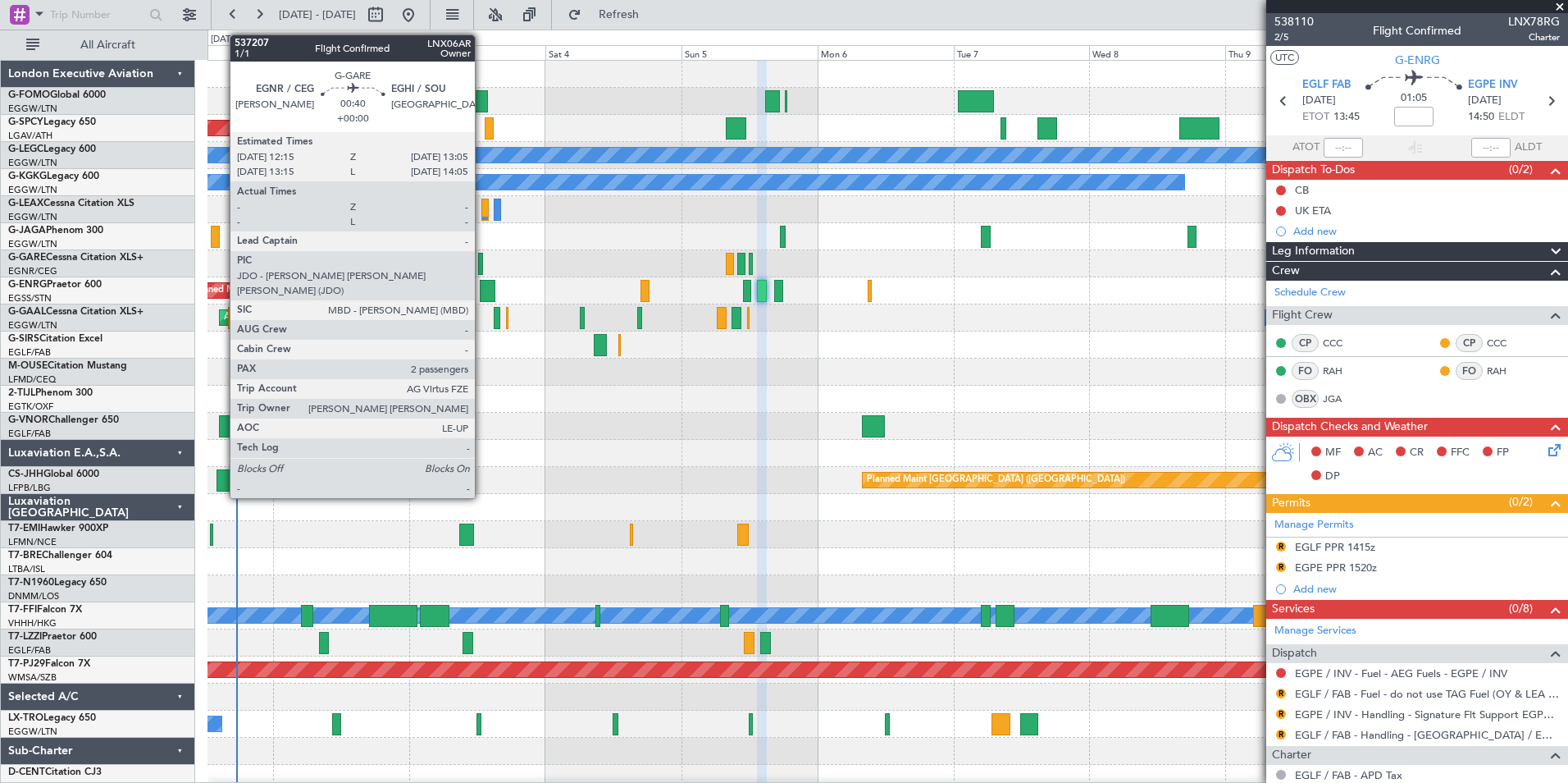
click at [482, 263] on div at bounding box center [481, 263] width 5 height 22
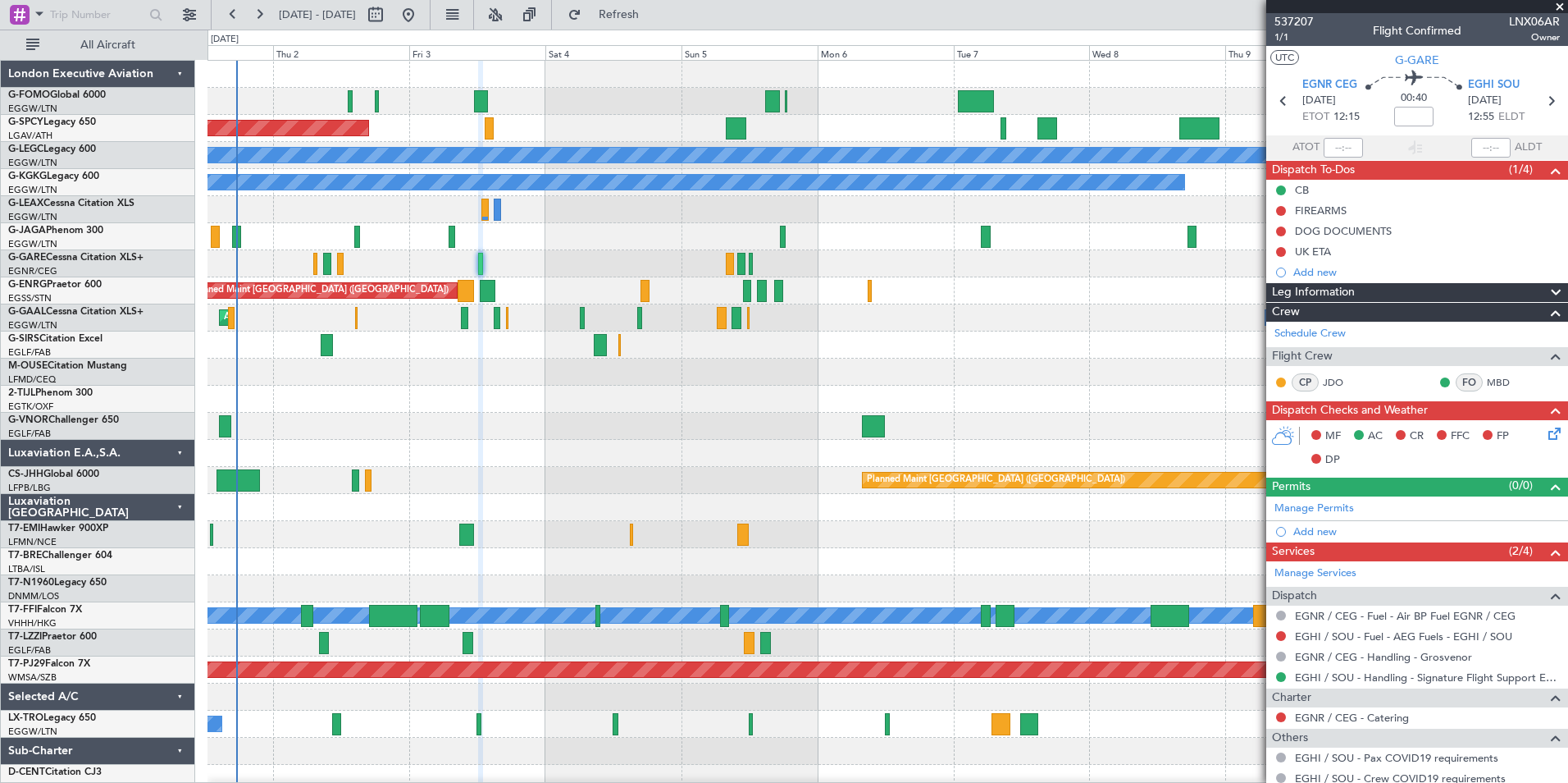
scroll to position [146, 0]
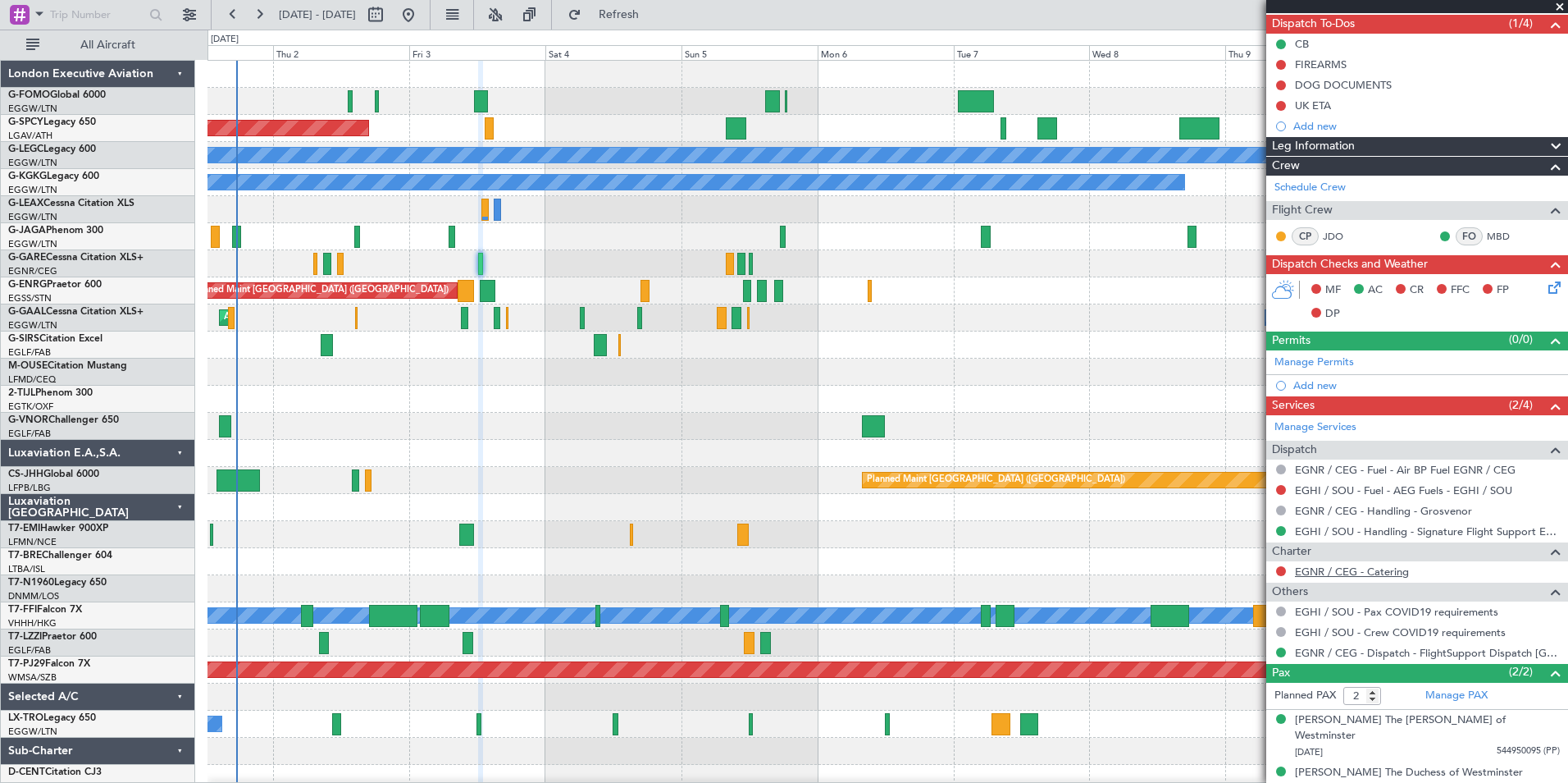
click at [1342, 574] on link "EGNR / CEG - Catering" at bounding box center [1352, 571] width 114 height 14
click at [640, 22] on button "Refresh" at bounding box center [610, 15] width 99 height 26
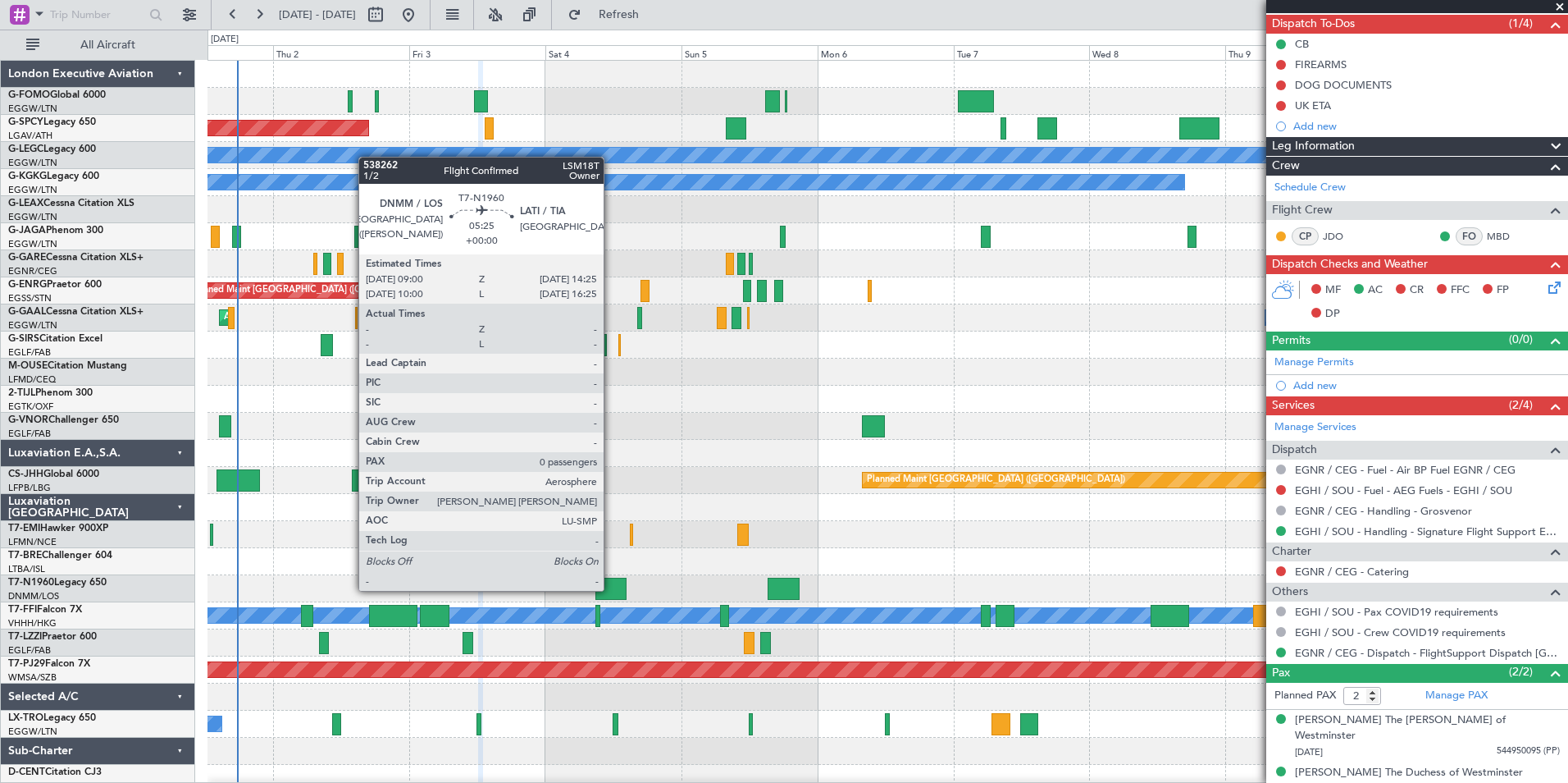
click at [611, 589] on div at bounding box center [611, 588] width 31 height 22
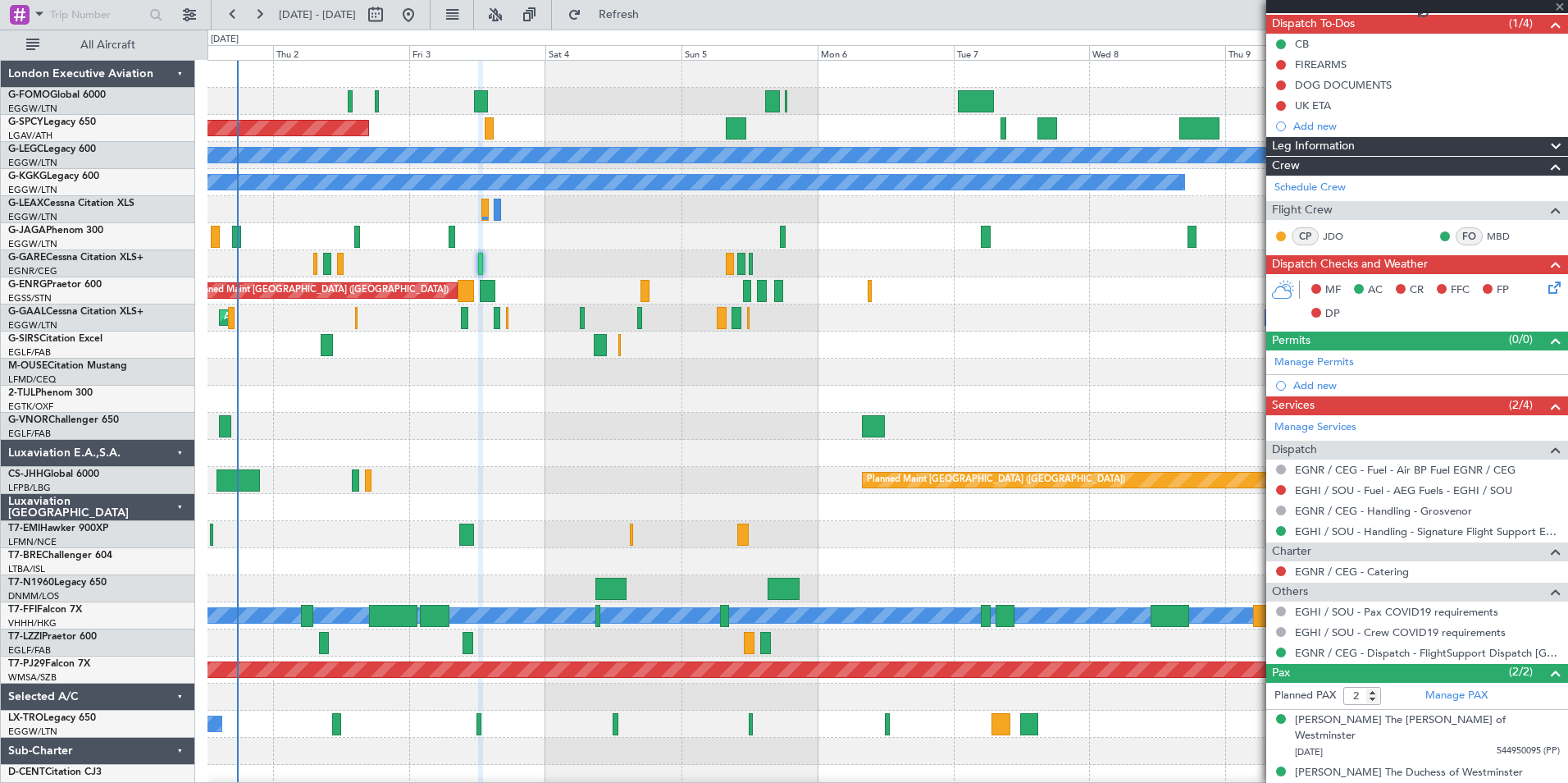
type input "0"
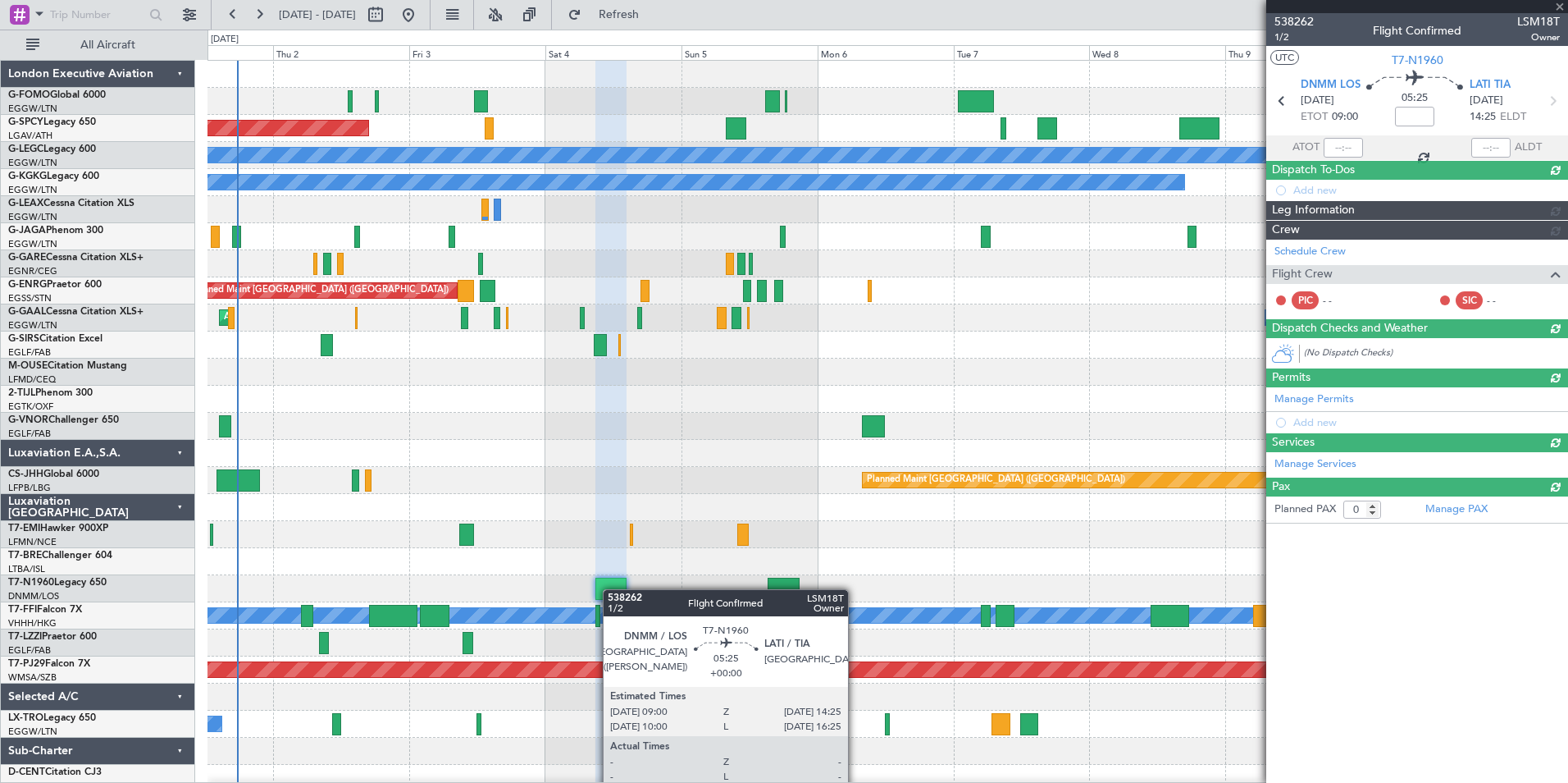
scroll to position [0, 0]
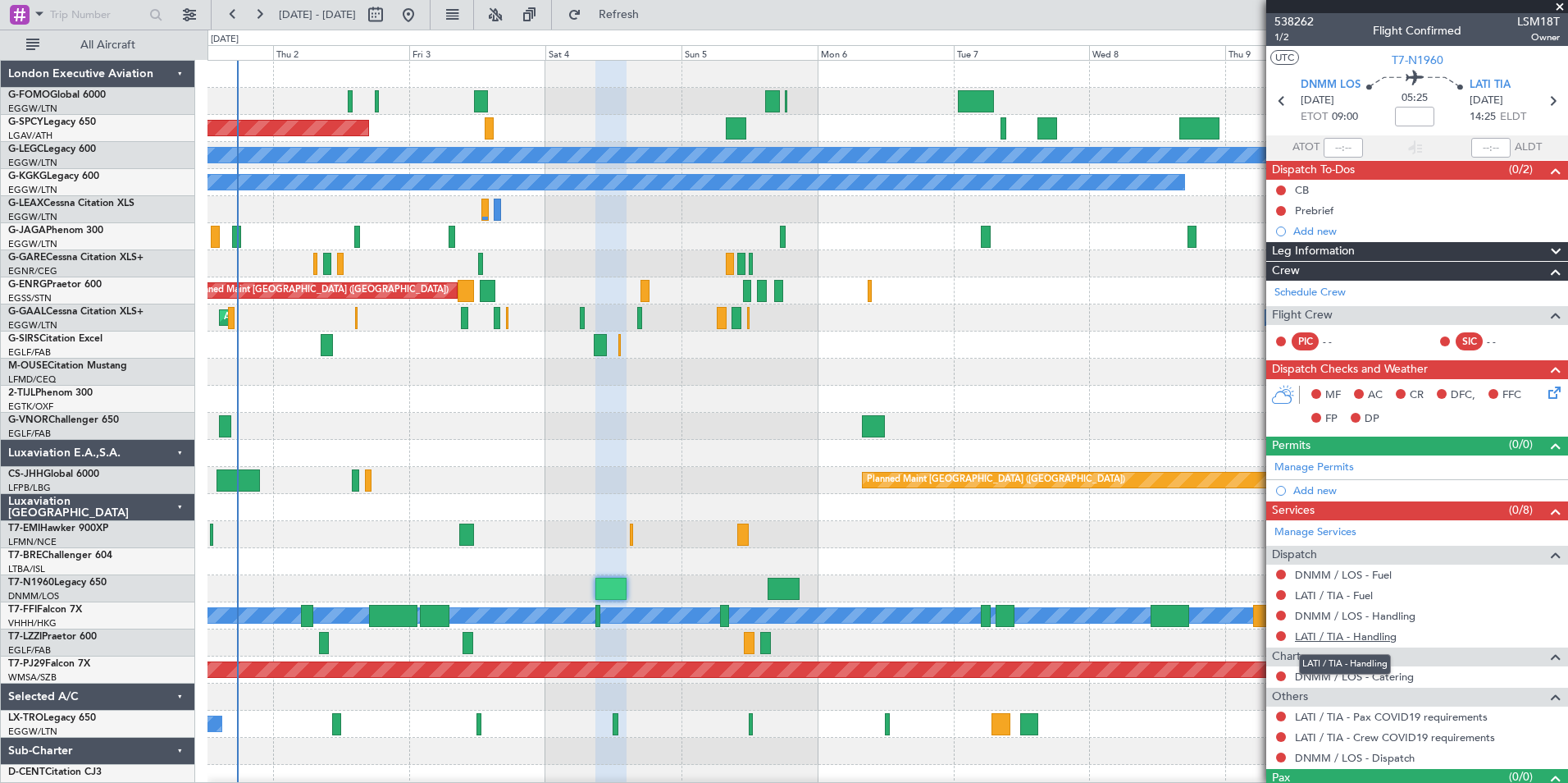
click at [1376, 636] on link "LATI / TIA - Handling" at bounding box center [1346, 636] width 102 height 14
click at [1394, 615] on link "DNMM / LOS - Handling" at bounding box center [1355, 615] width 120 height 14
click at [654, 16] on span "Refresh" at bounding box center [619, 15] width 69 height 12
click at [1364, 592] on link "LATI / TIA - Fuel" at bounding box center [1333, 594] width 78 height 14
click at [1362, 580] on mat-tooltip-component "DNMM / LOS - Fuel" at bounding box center [1342, 602] width 110 height 44
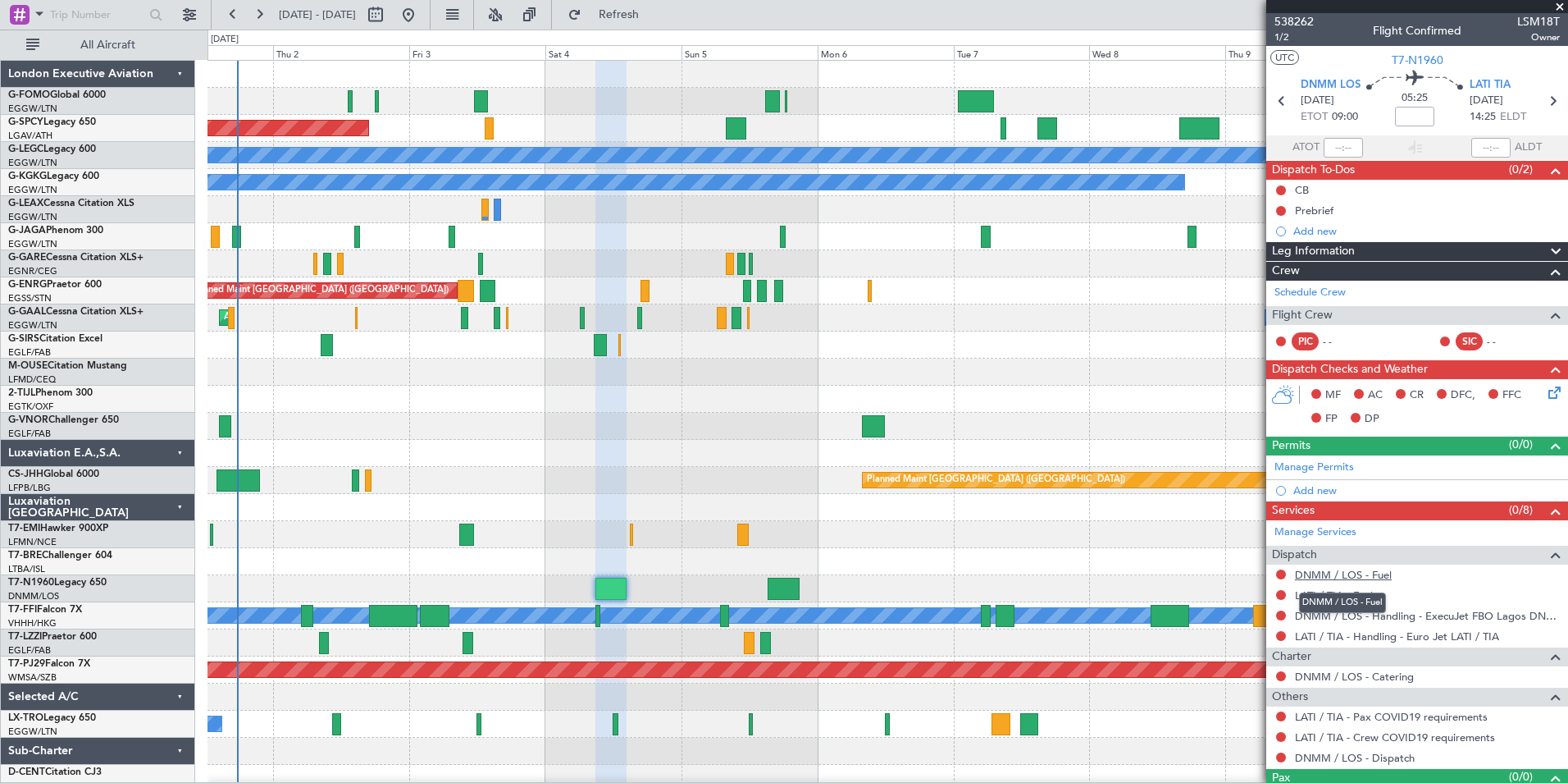
click at [1363, 571] on link "DNMM / LOS - Fuel" at bounding box center [1343, 575] width 97 height 14
click at [654, 19] on span "Refresh" at bounding box center [619, 15] width 69 height 12
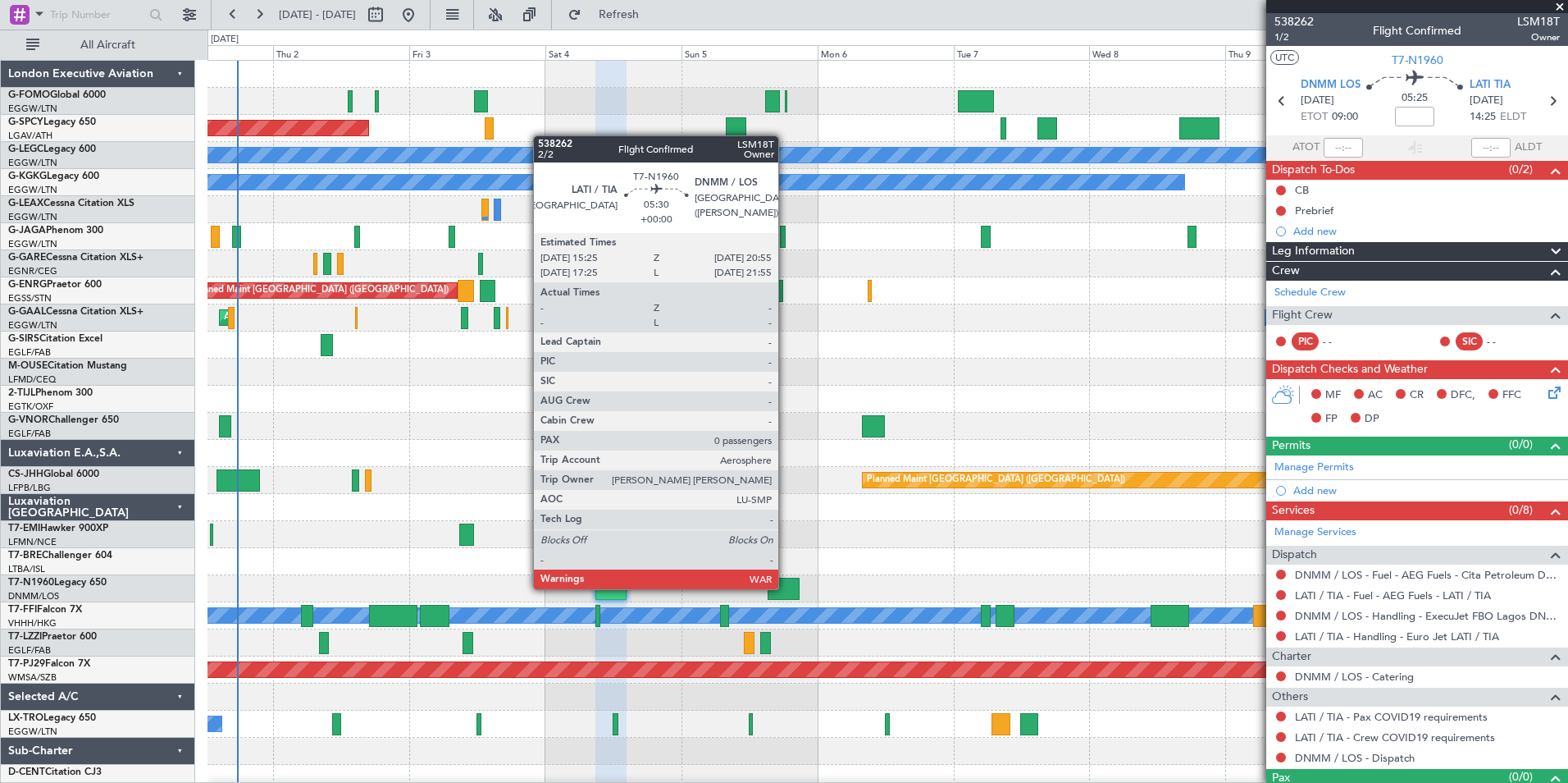
click at [786, 587] on div at bounding box center [784, 588] width 32 height 22
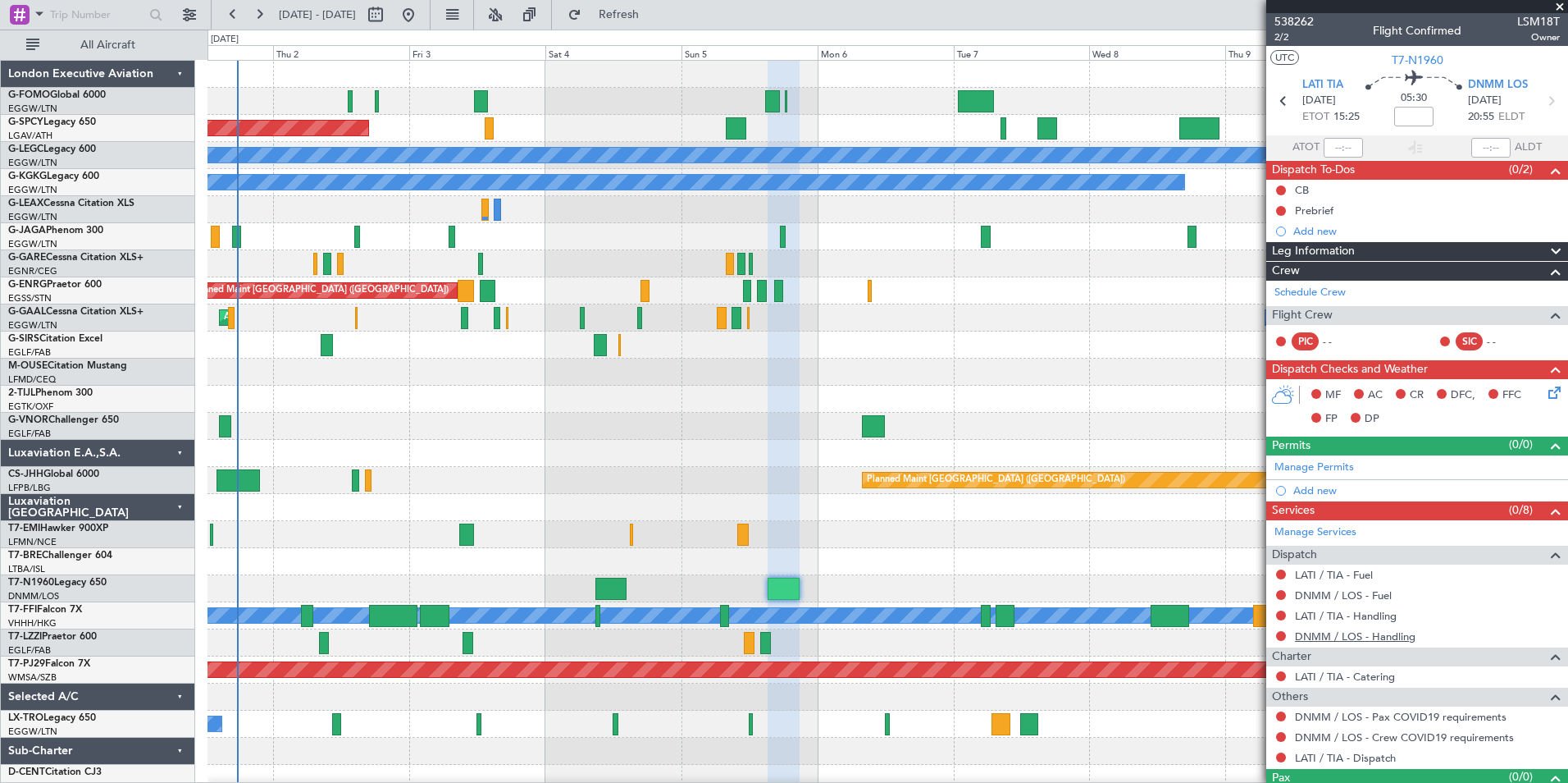
click at [1394, 636] on link "DNMM / LOS - Handling" at bounding box center [1355, 636] width 120 height 14
click at [1357, 613] on link "LATI / TIA - Handling" at bounding box center [1346, 615] width 102 height 14
click at [654, 16] on span "Refresh" at bounding box center [619, 15] width 69 height 12
click at [1328, 595] on link "DNMM / LOS - Fuel" at bounding box center [1343, 594] width 97 height 14
click at [657, 23] on button "Refresh" at bounding box center [610, 15] width 99 height 26
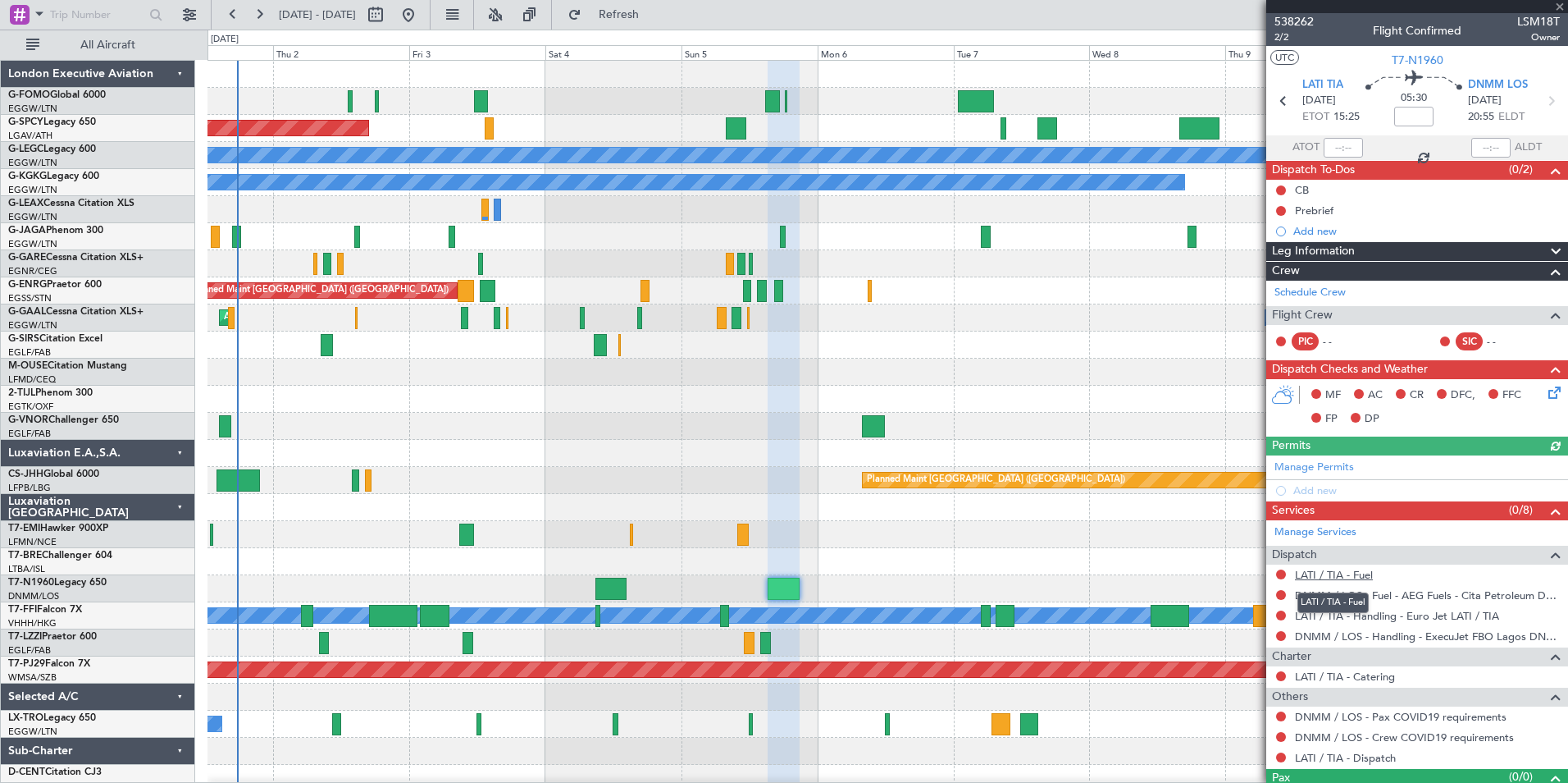
click at [1345, 571] on link "LATI / TIA - Fuel" at bounding box center [1333, 575] width 78 height 14
click at [654, 16] on span "Refresh" at bounding box center [619, 15] width 69 height 12
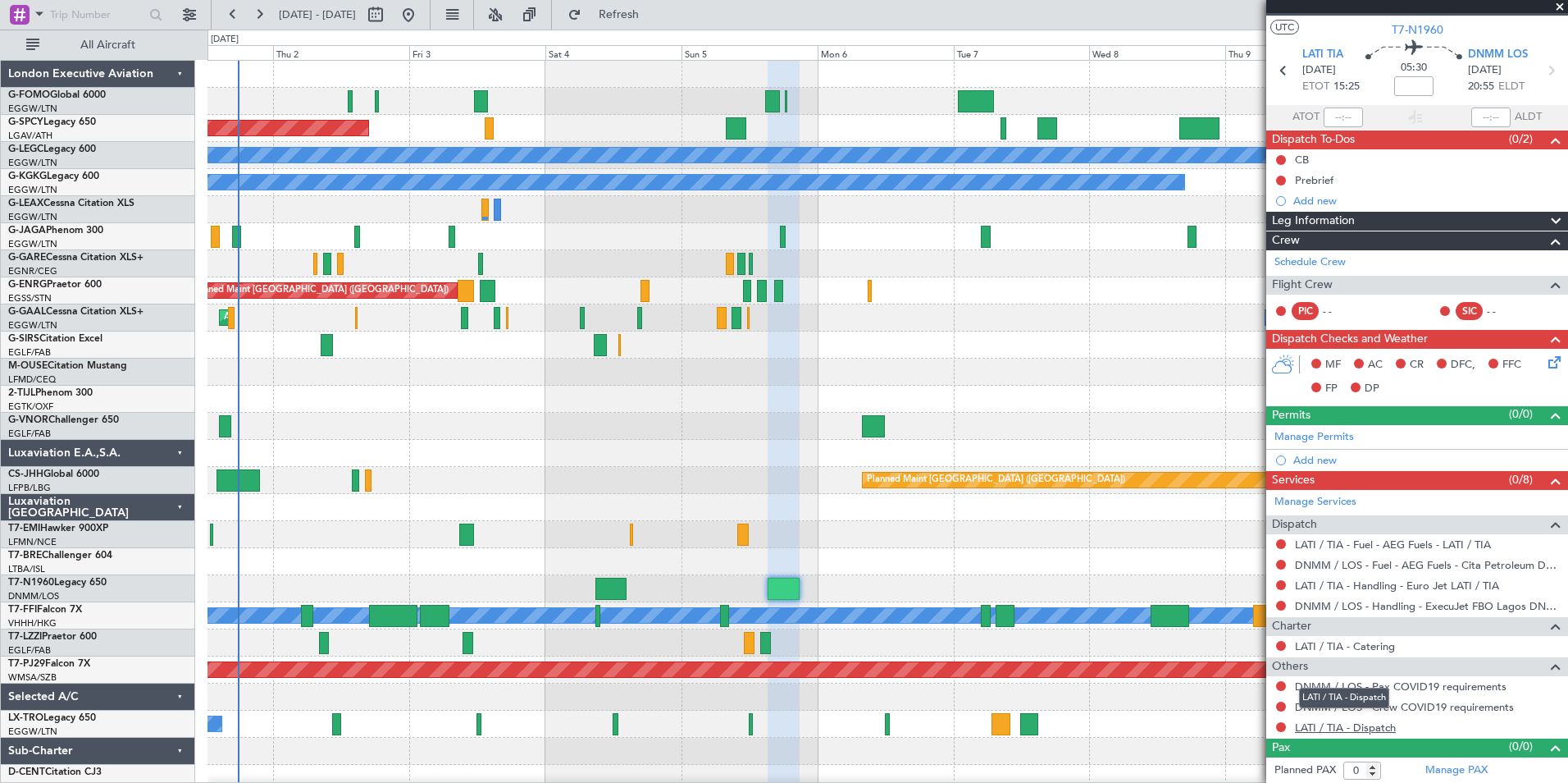
click at [1356, 729] on link "LATI / TIA - Dispatch" at bounding box center [1345, 727] width 101 height 14
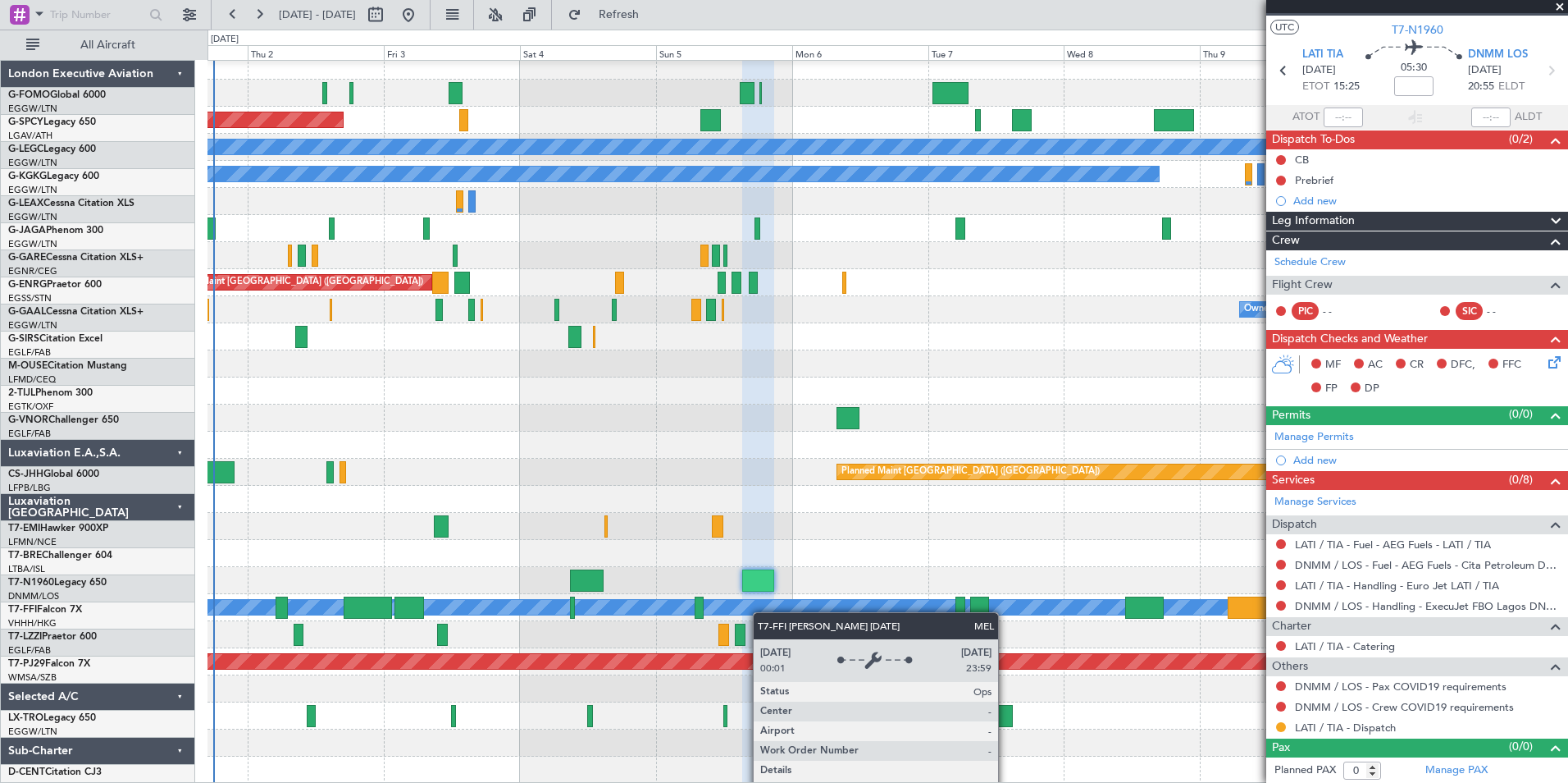
scroll to position [8, 0]
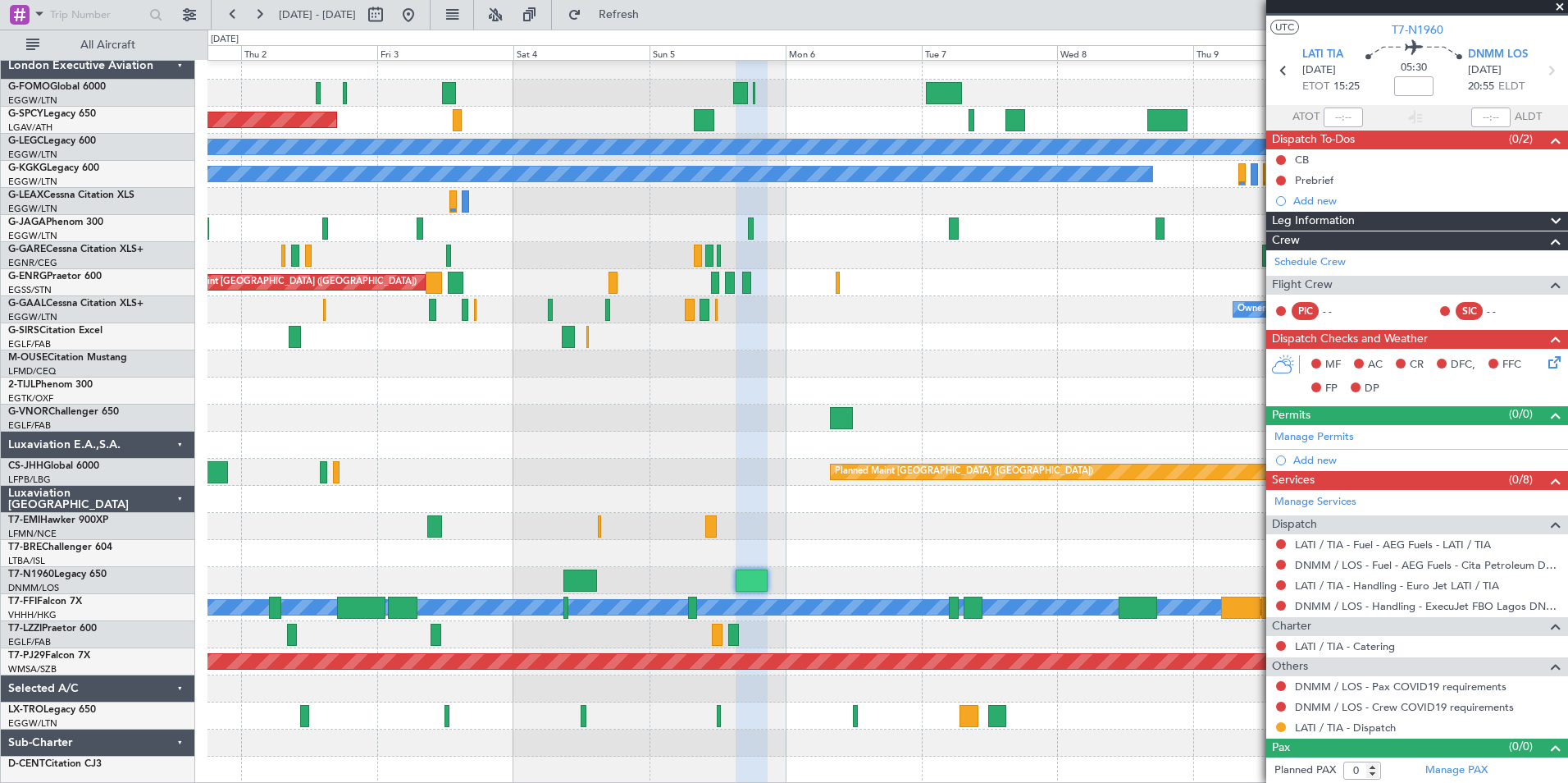
click at [755, 561] on div "Planned Maint Bremen A/C Unavailable London (Luton) A/C Unavailable Istanbul (A…" at bounding box center [887, 418] width 1360 height 731
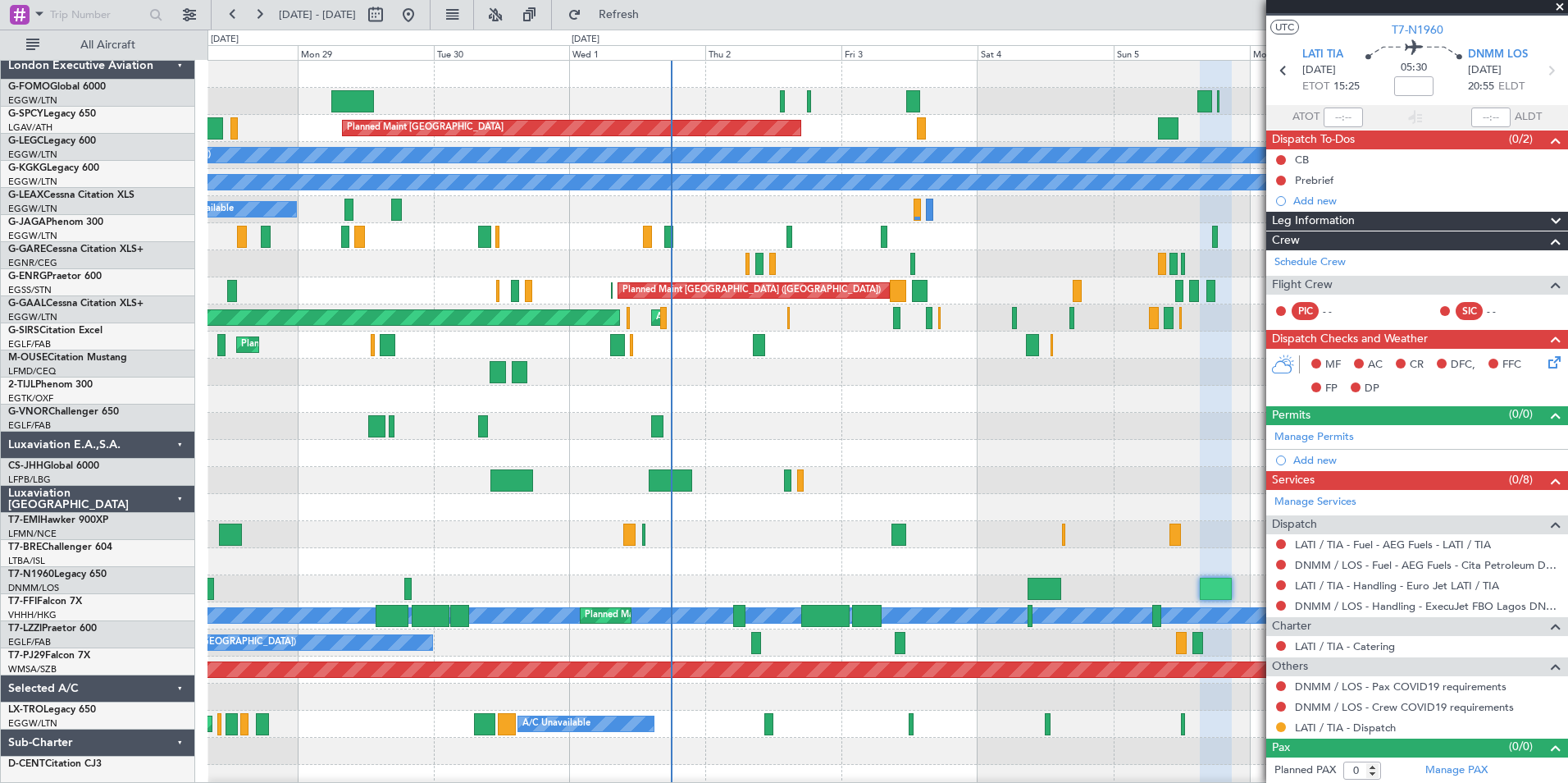
scroll to position [0, 0]
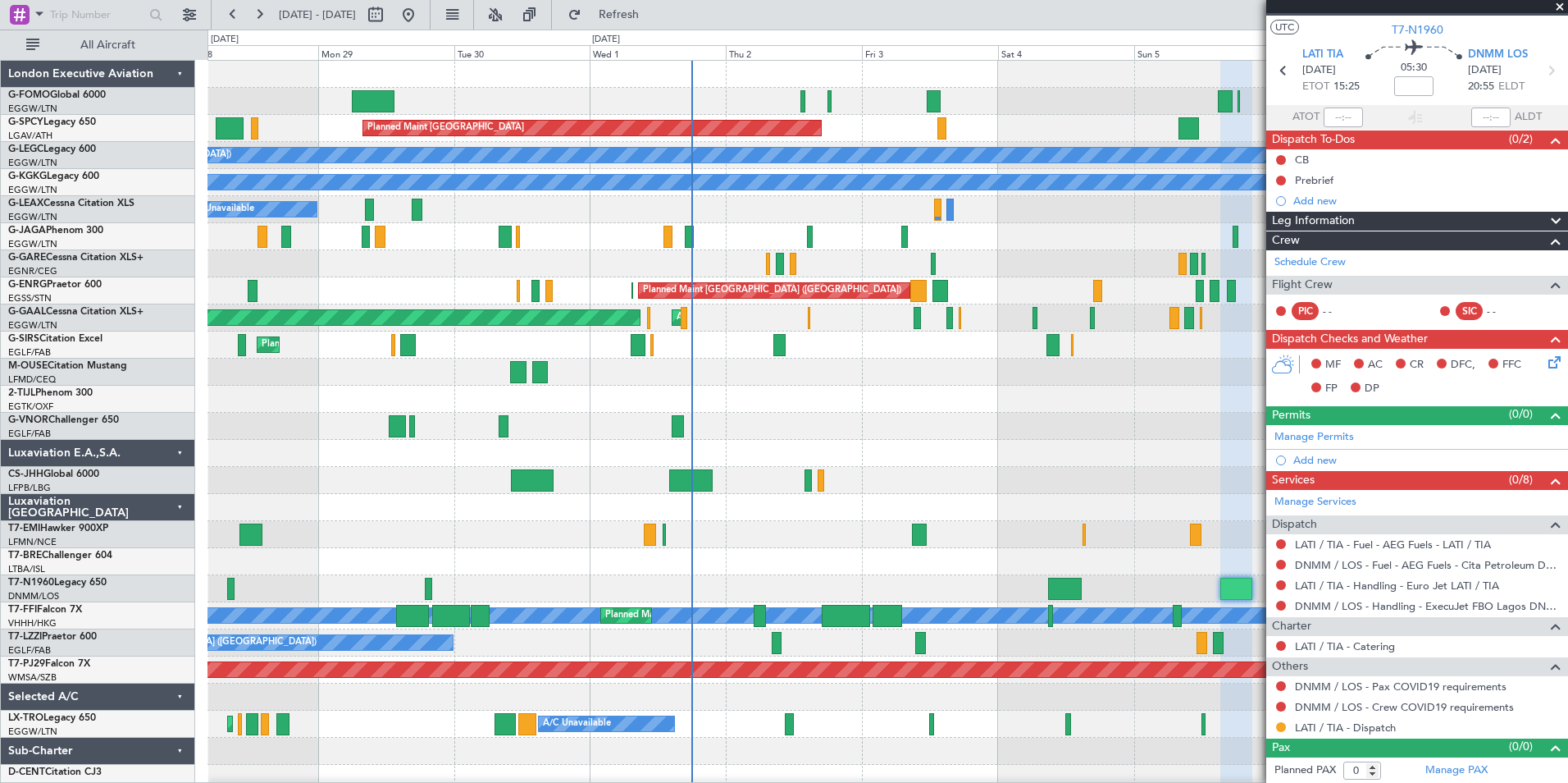
click at [981, 566] on div "Planned Maint Bremen A/C Unavailable London (Luton) A/C Unavailable Istanbul (A…" at bounding box center [887, 426] width 1360 height 731
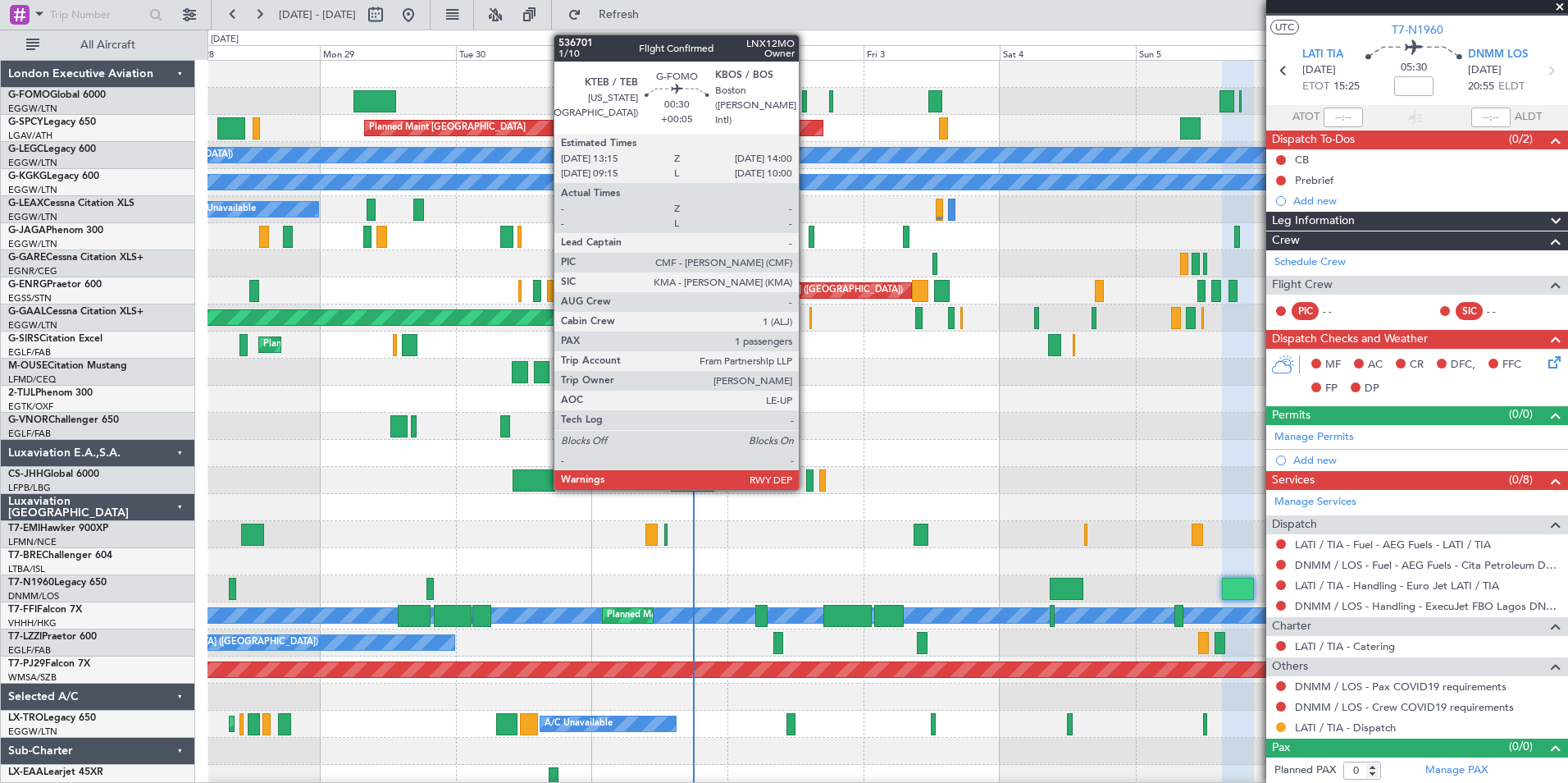
click at [806, 109] on div at bounding box center [805, 101] width 5 height 22
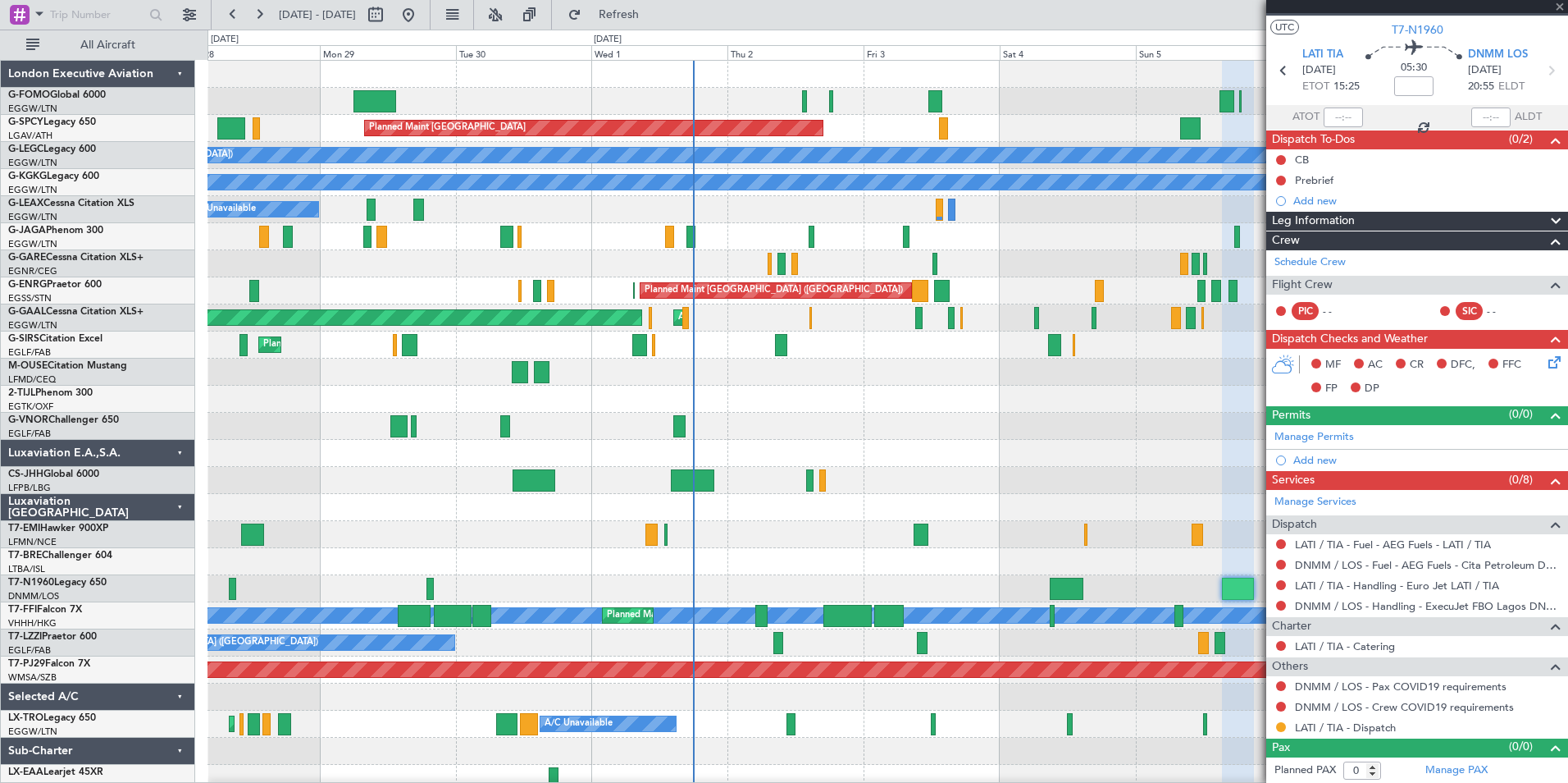
type input "+00:05"
type input "1"
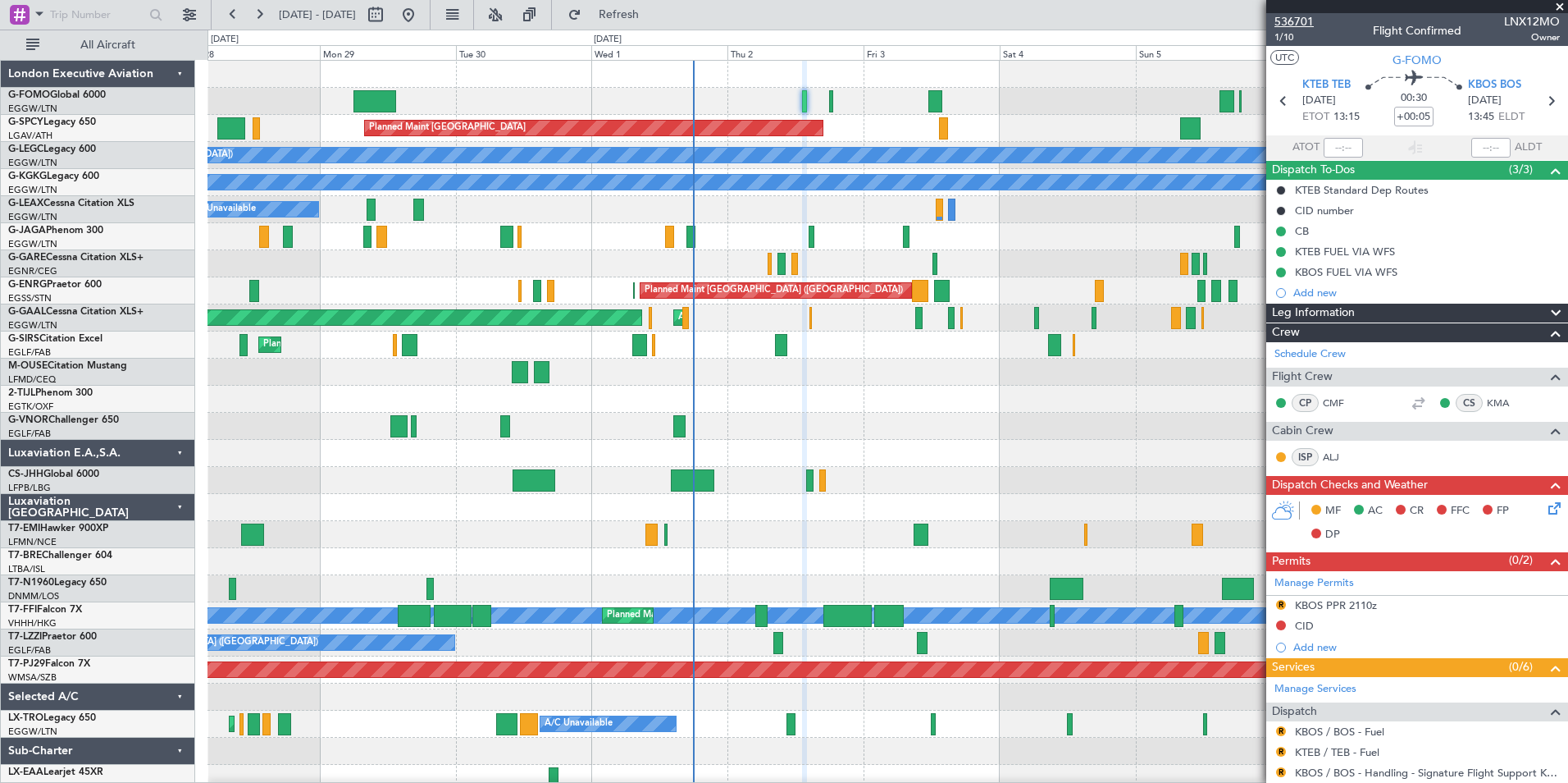
click at [1306, 20] on span "536701" at bounding box center [1294, 21] width 40 height 17
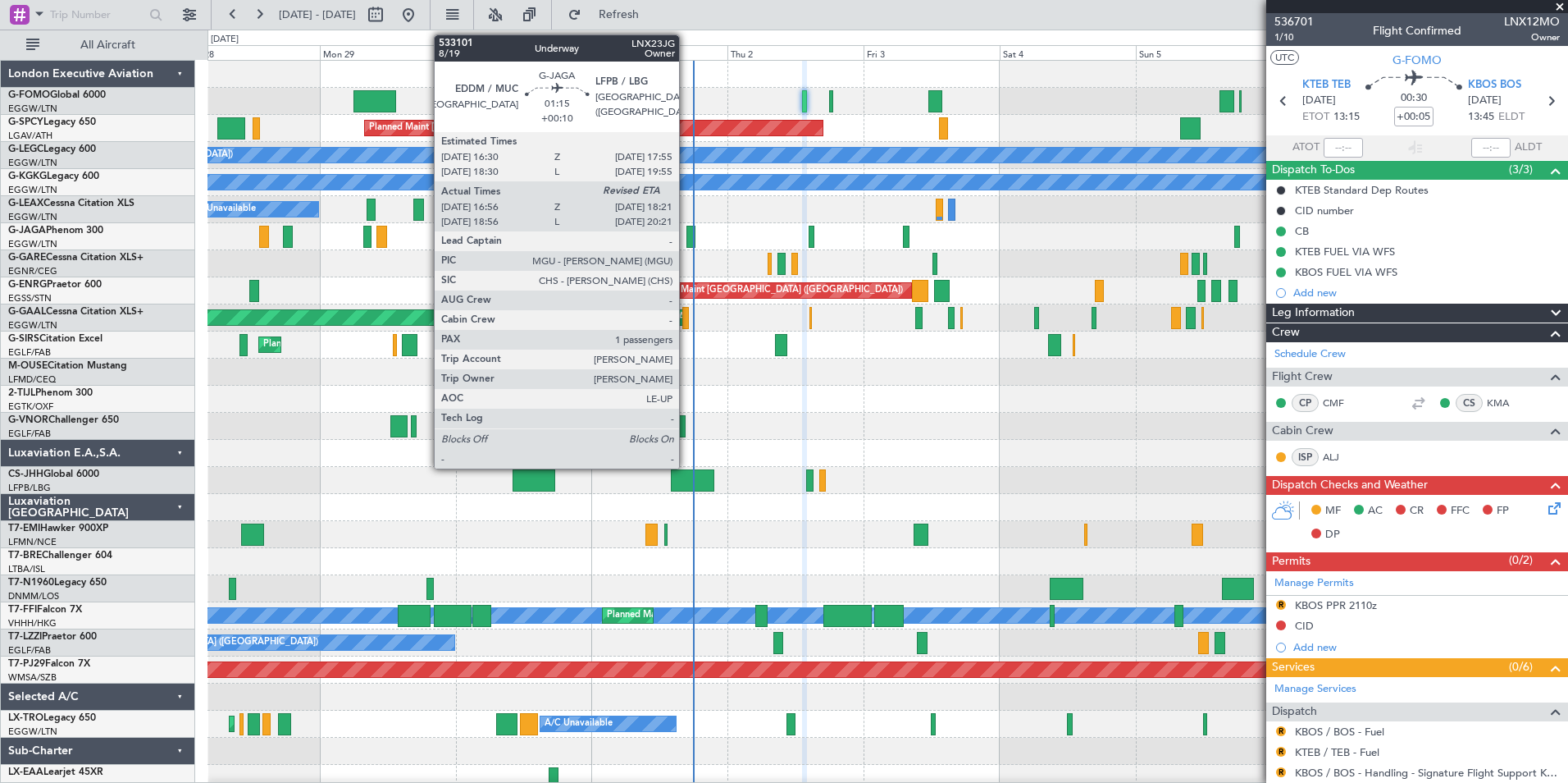
click at [686, 226] on div at bounding box center [691, 236] width 8 height 22
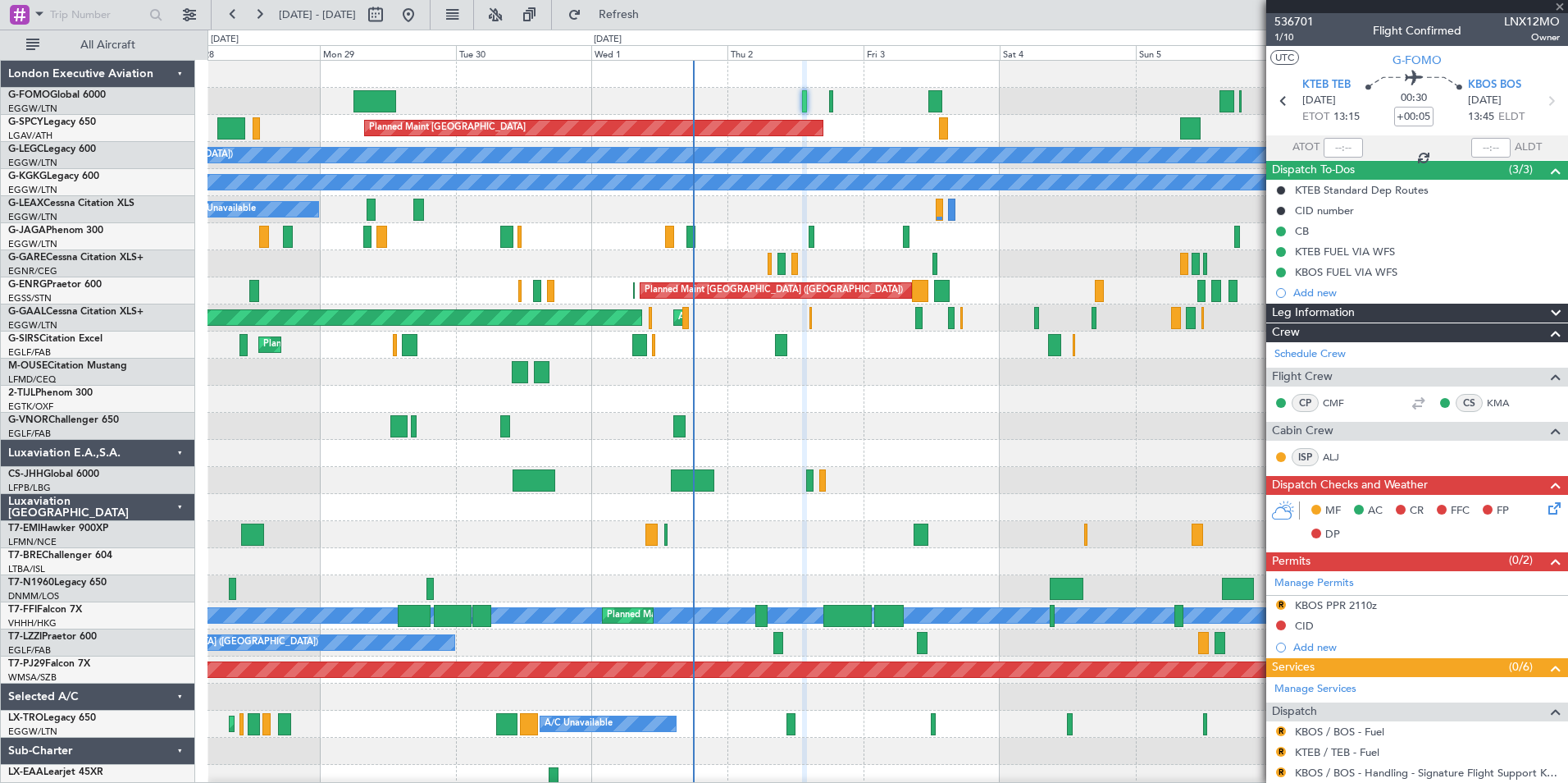
type input "+00:10"
type input "16:56"
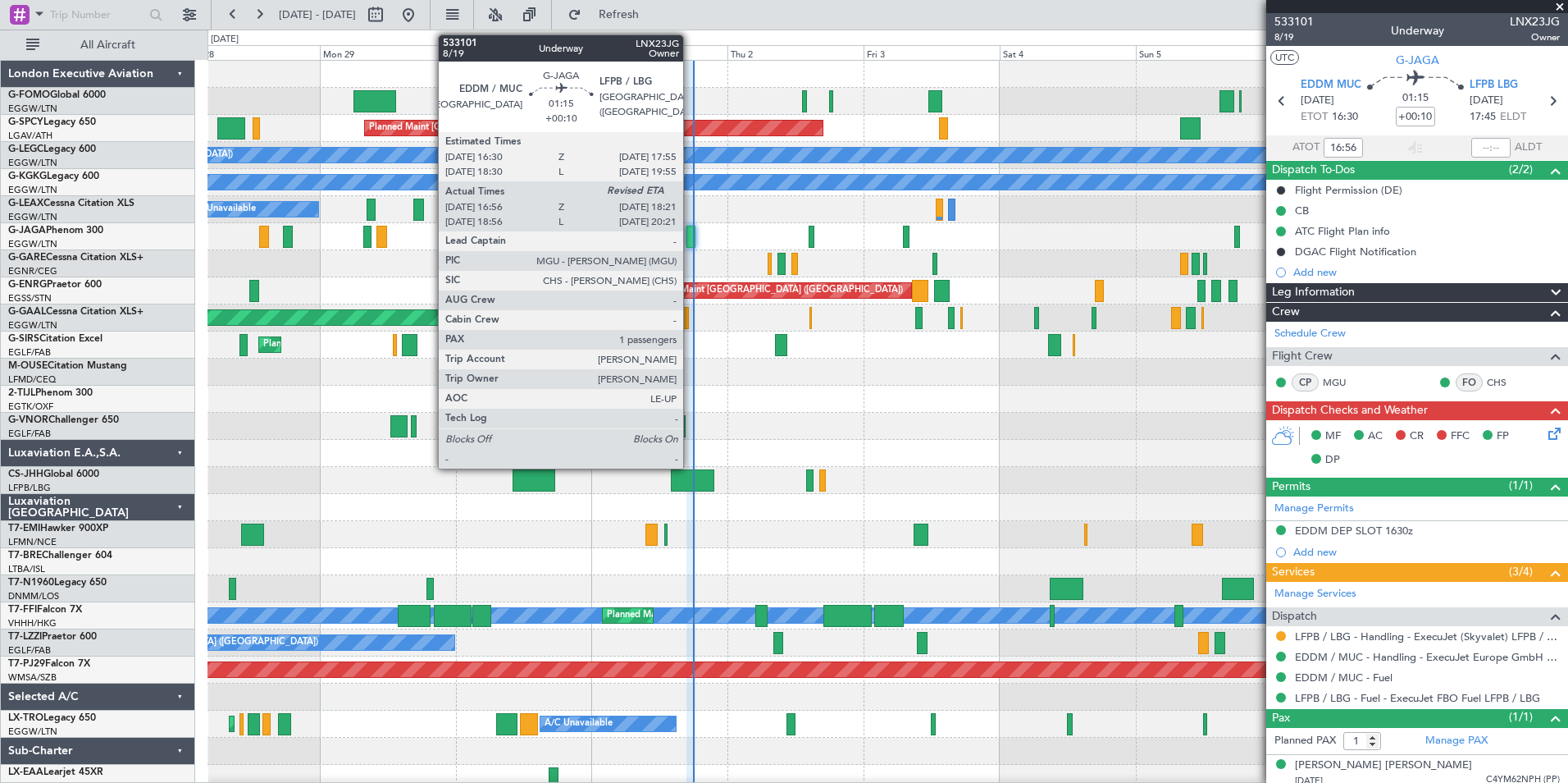
click at [691, 232] on div at bounding box center [691, 236] width 8 height 22
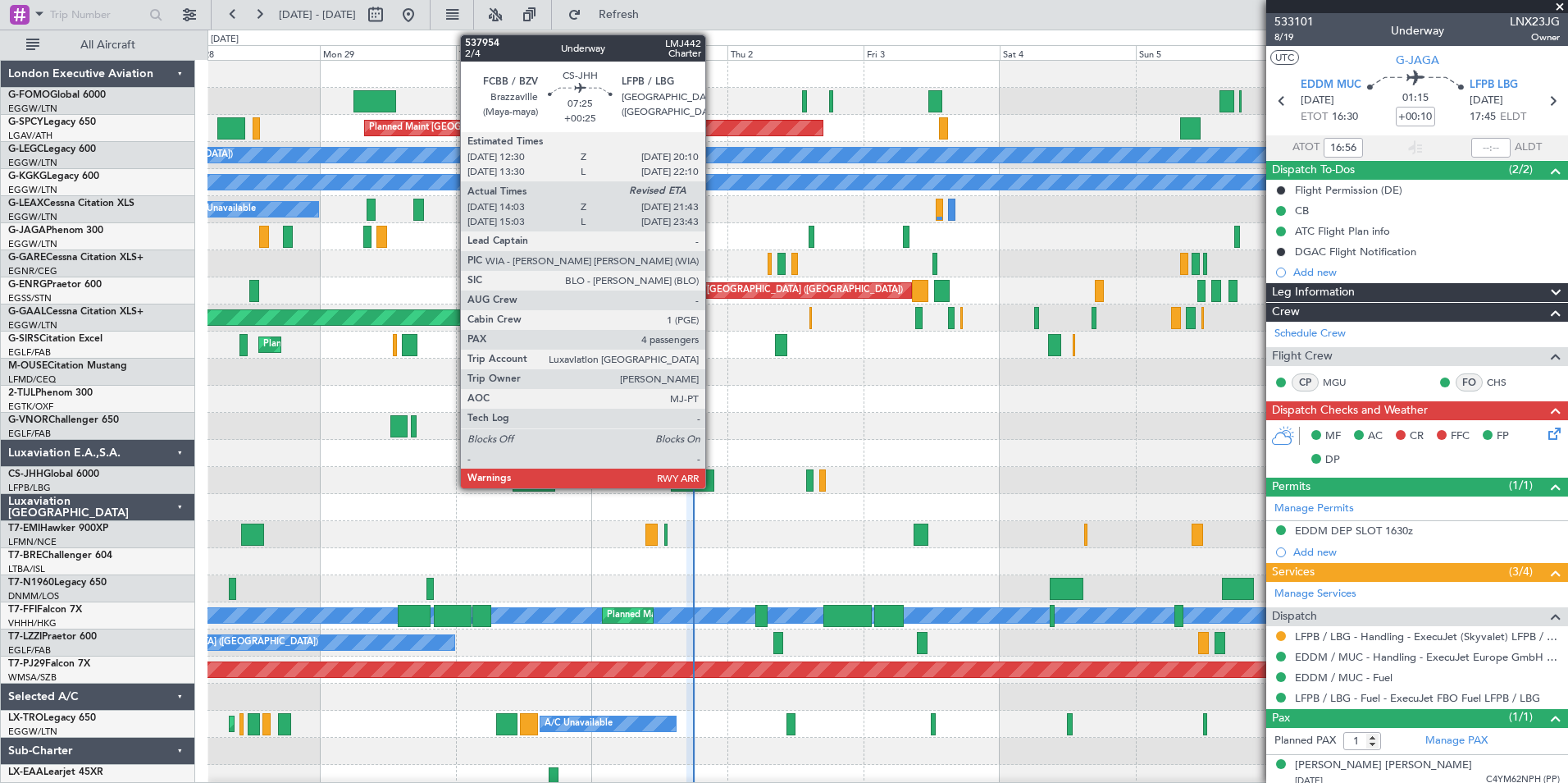
click at [713, 486] on div at bounding box center [692, 480] width 44 height 22
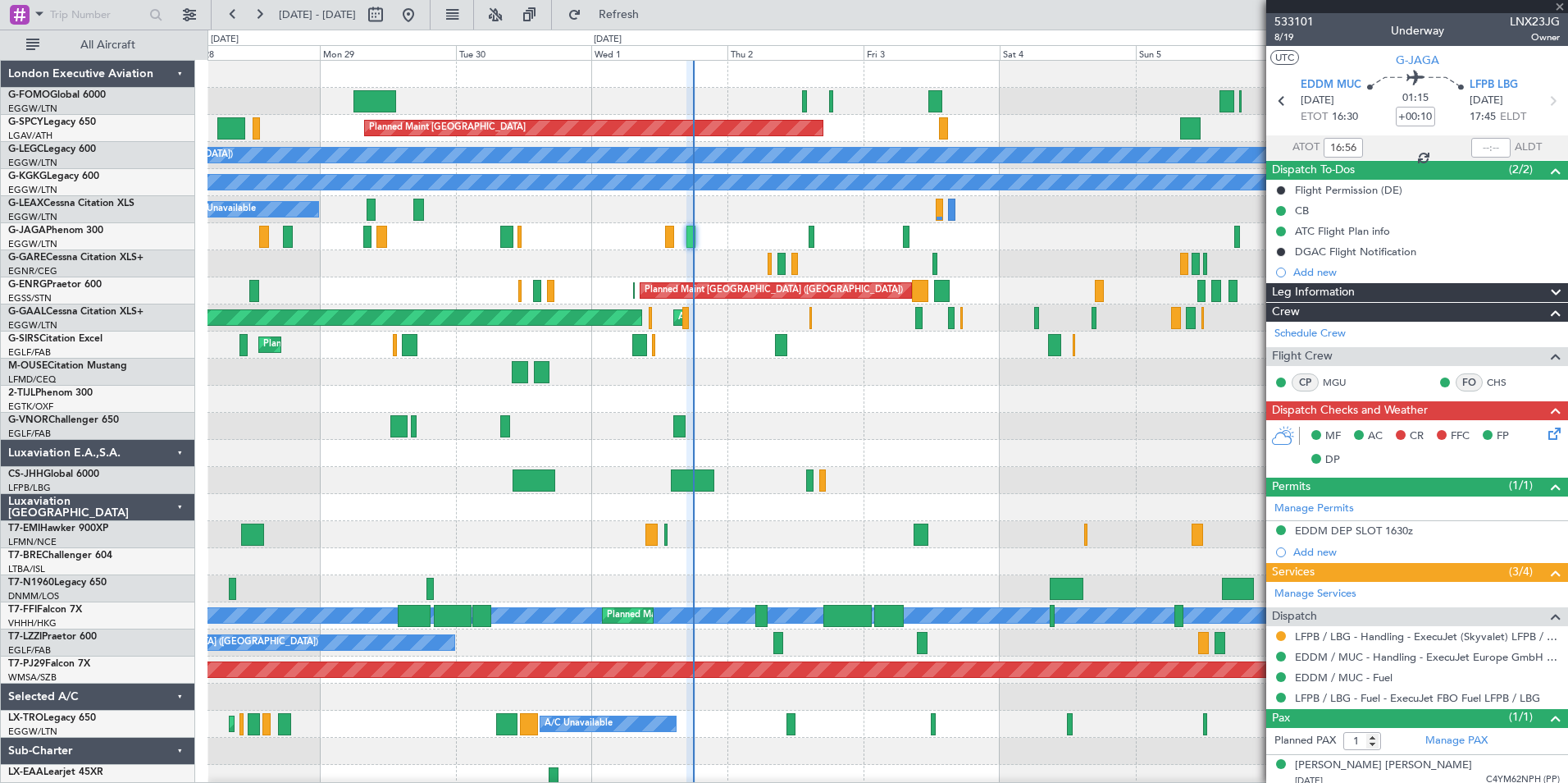
type input "+00:25"
type input "14:13"
type input "4"
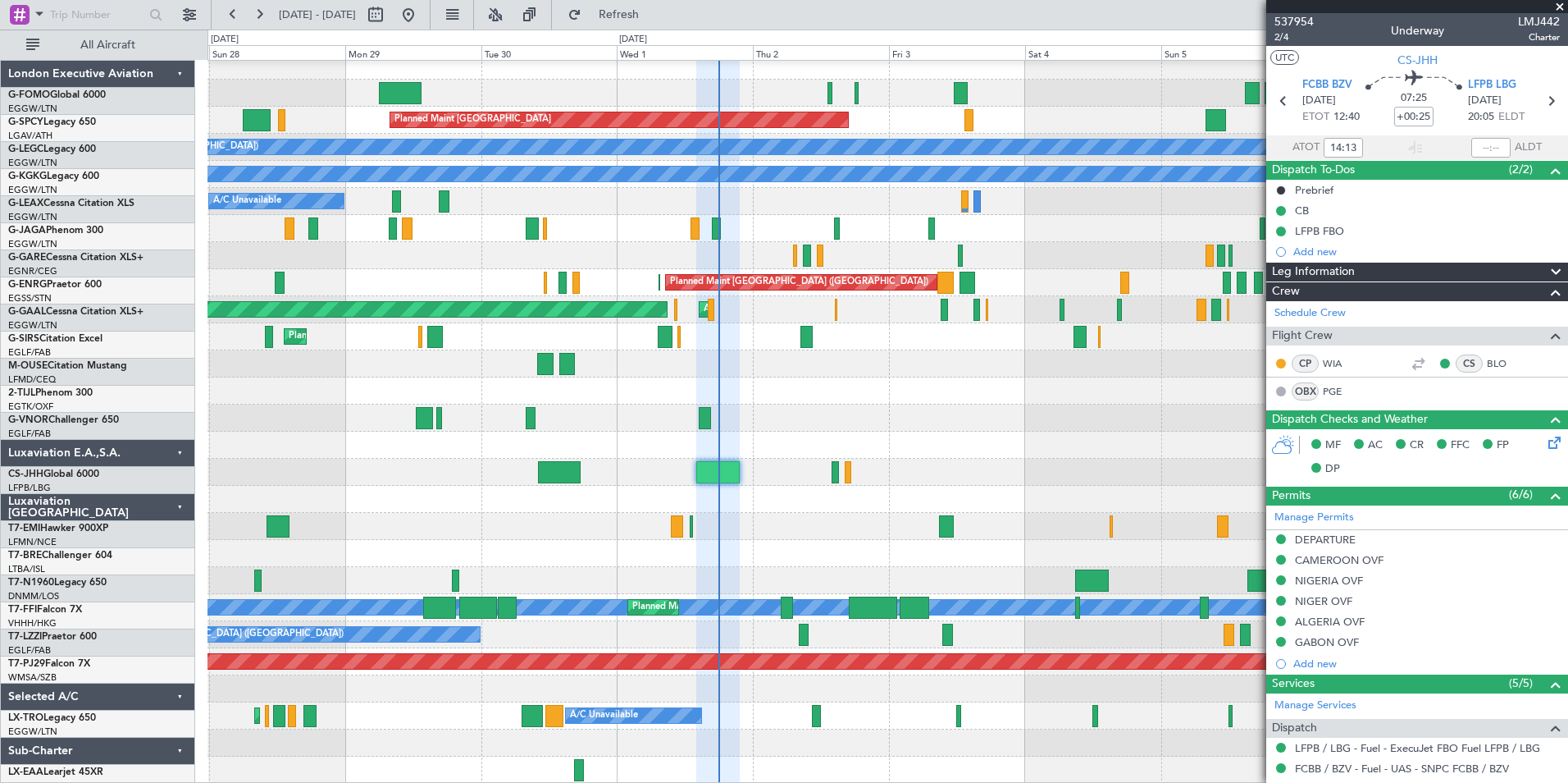
scroll to position [8, 0]
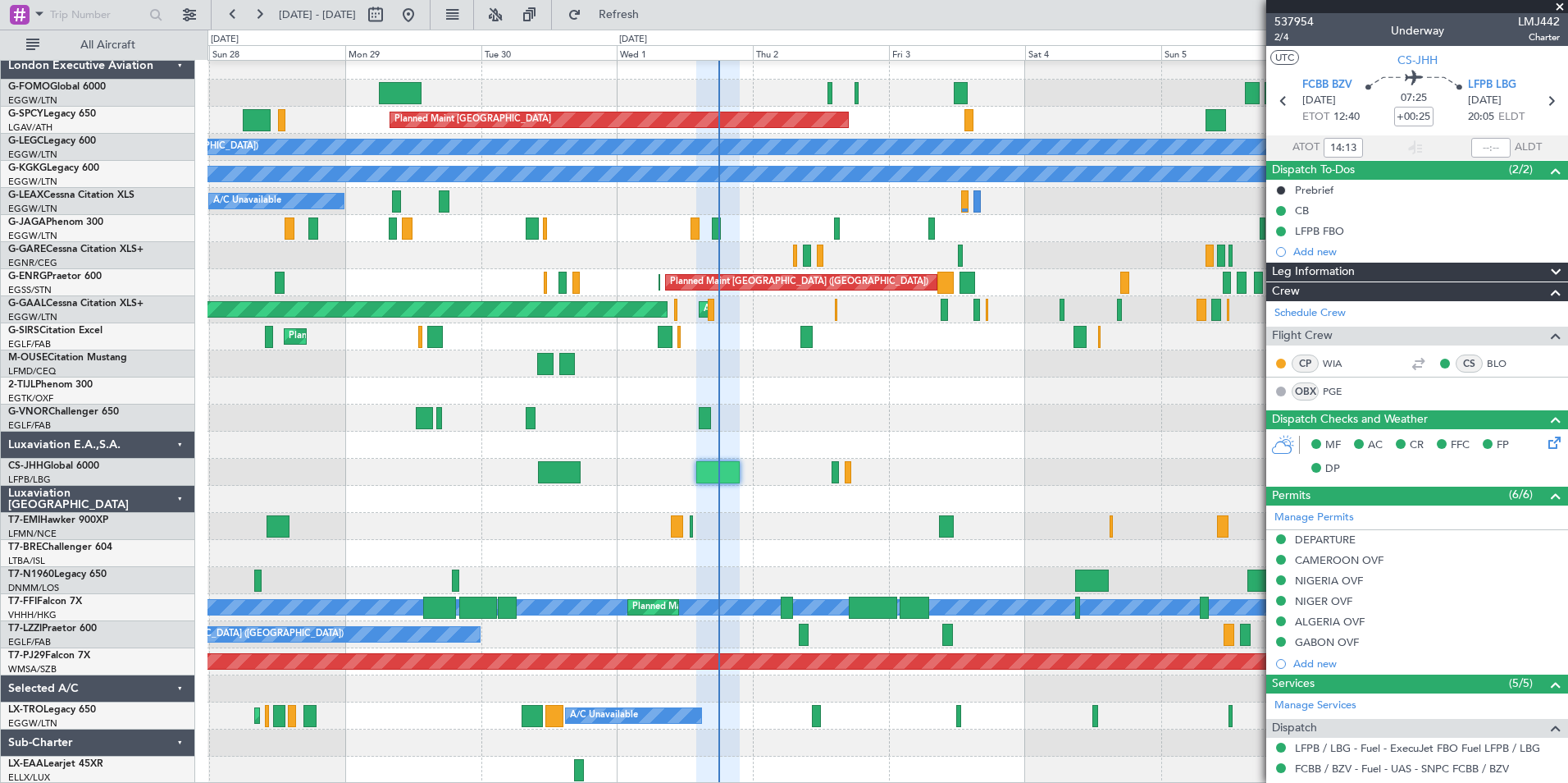
click at [701, 557] on div "Planned Maint Bremen A/C Unavailable London (Luton) A/C Unavailable Istanbul (A…" at bounding box center [887, 418] width 1360 height 731
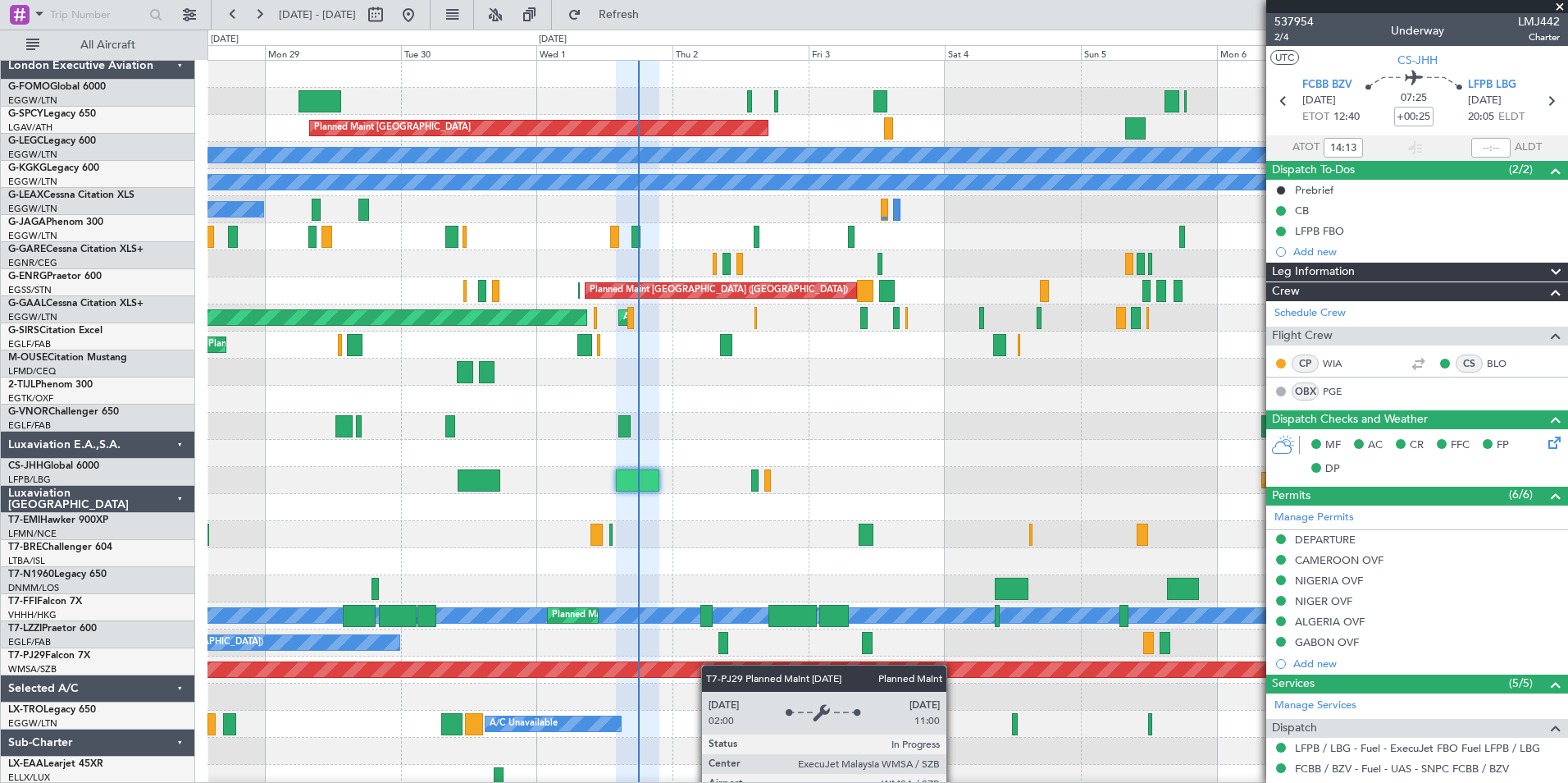
scroll to position [0, 0]
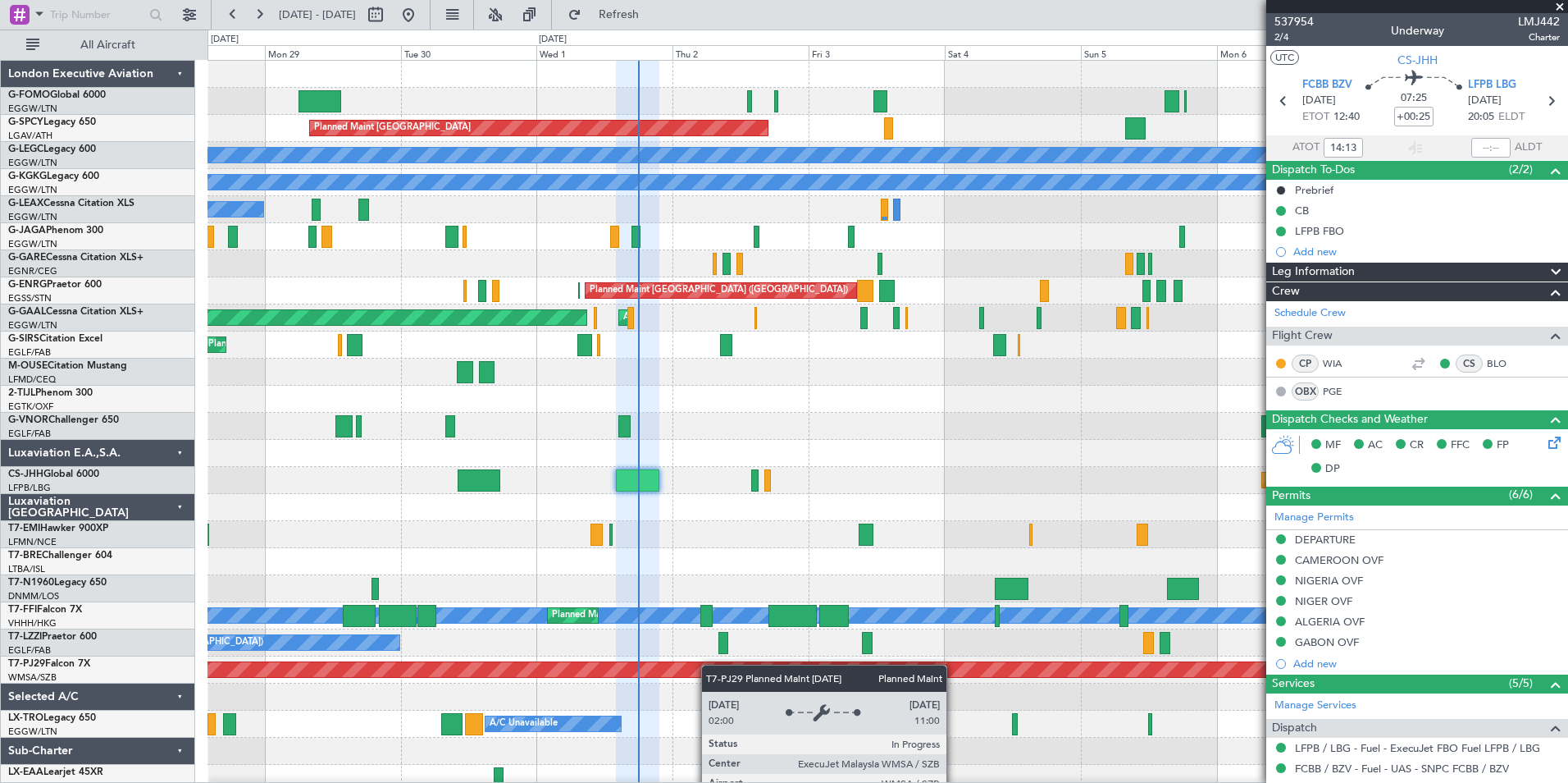
click at [709, 666] on div "Planned Maint Bremen A/C Unavailable London (Luton) A/C Unavailable Istanbul (A…" at bounding box center [887, 426] width 1360 height 731
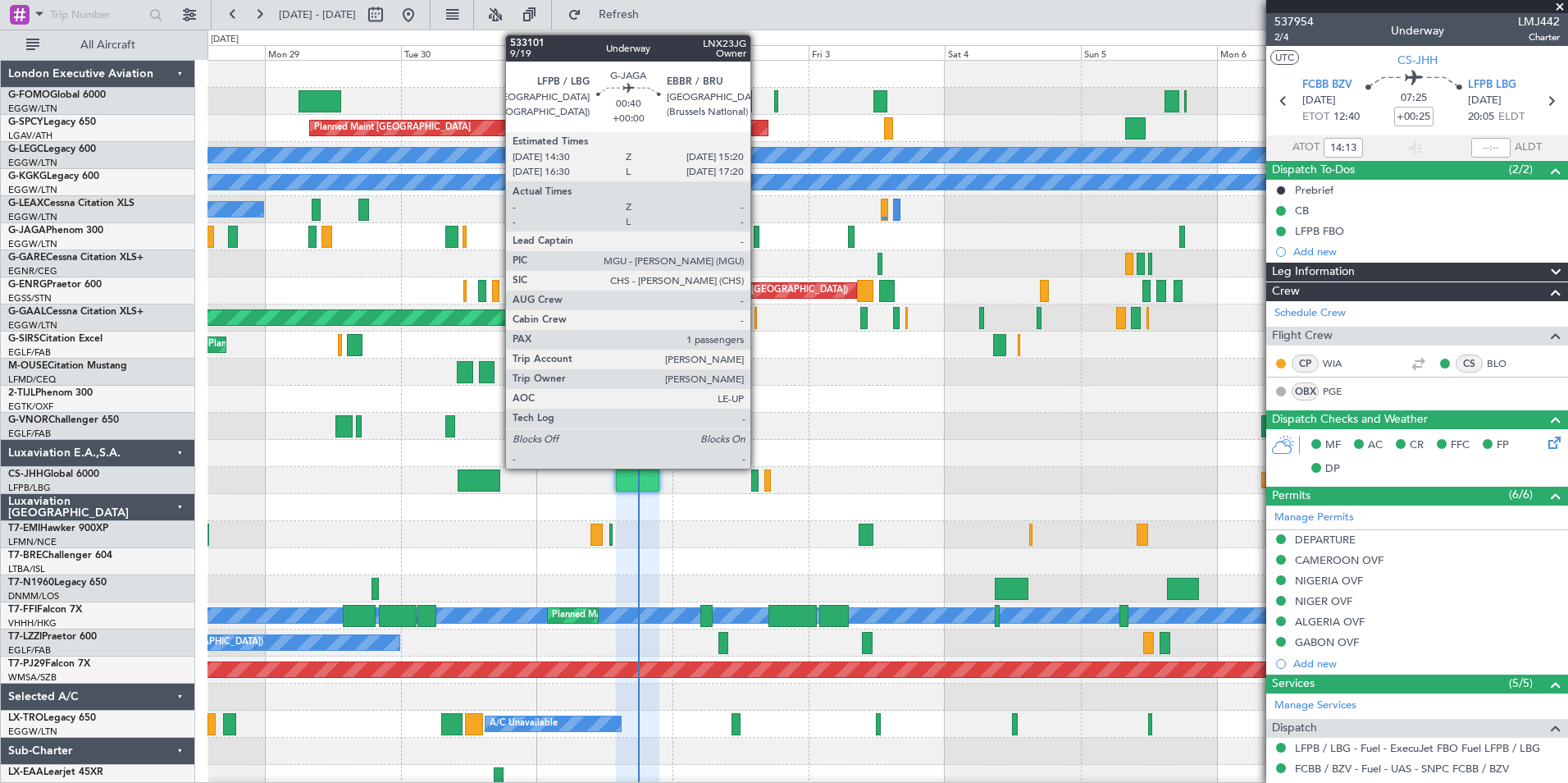
click at [758, 246] on div at bounding box center [756, 236] width 5 height 22
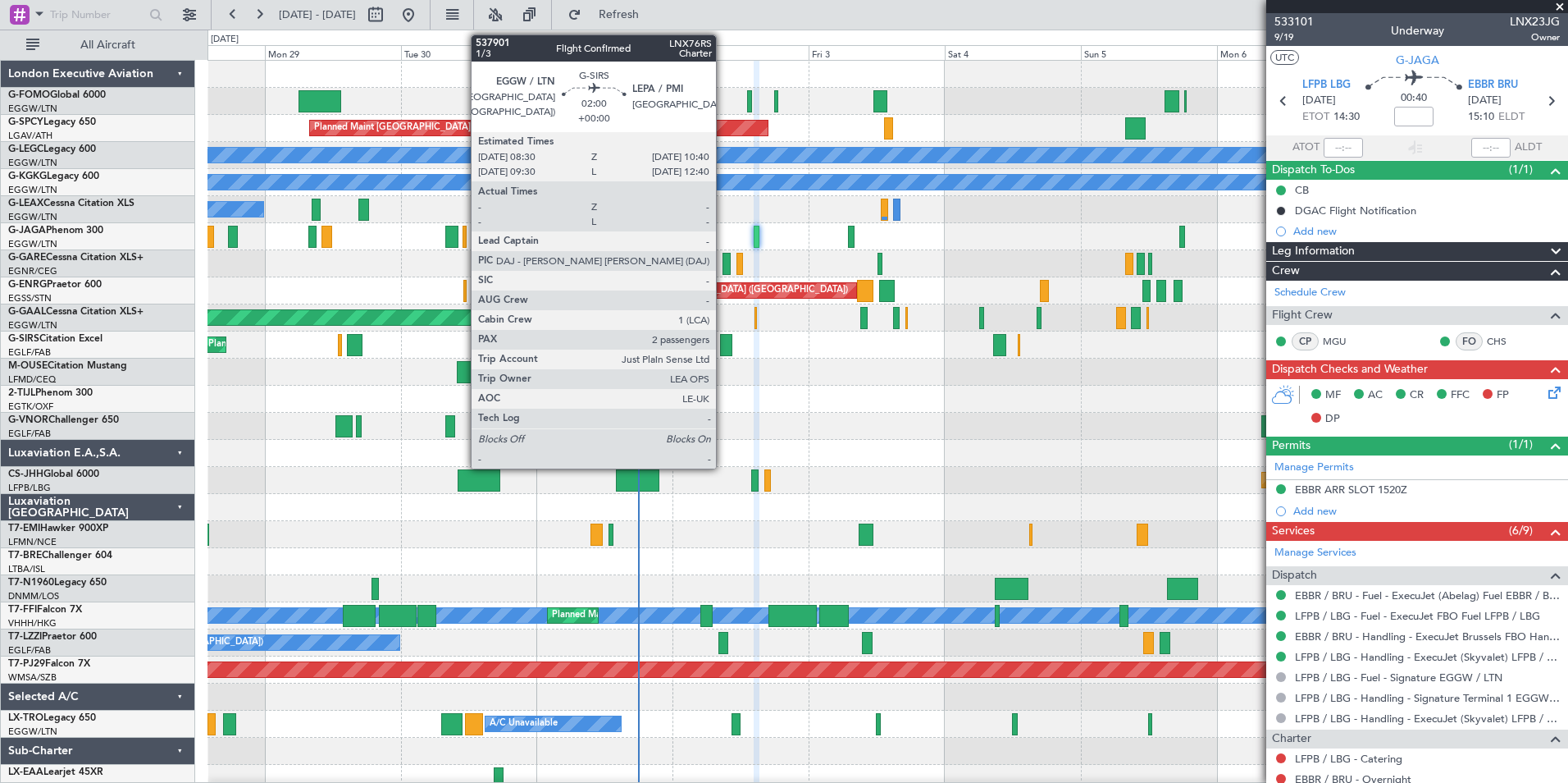
click at [724, 350] on div at bounding box center [726, 345] width 12 height 22
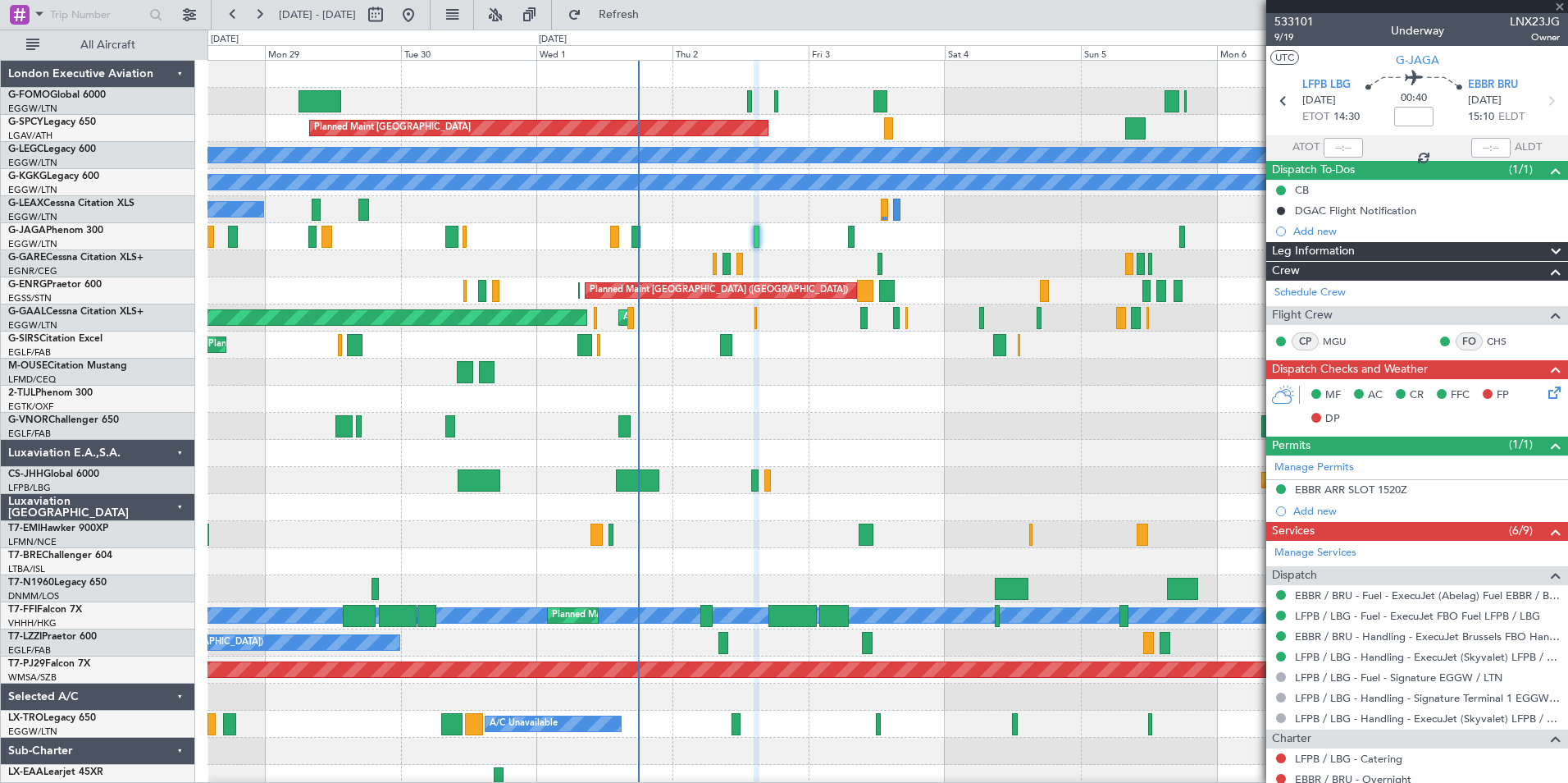
type input "2"
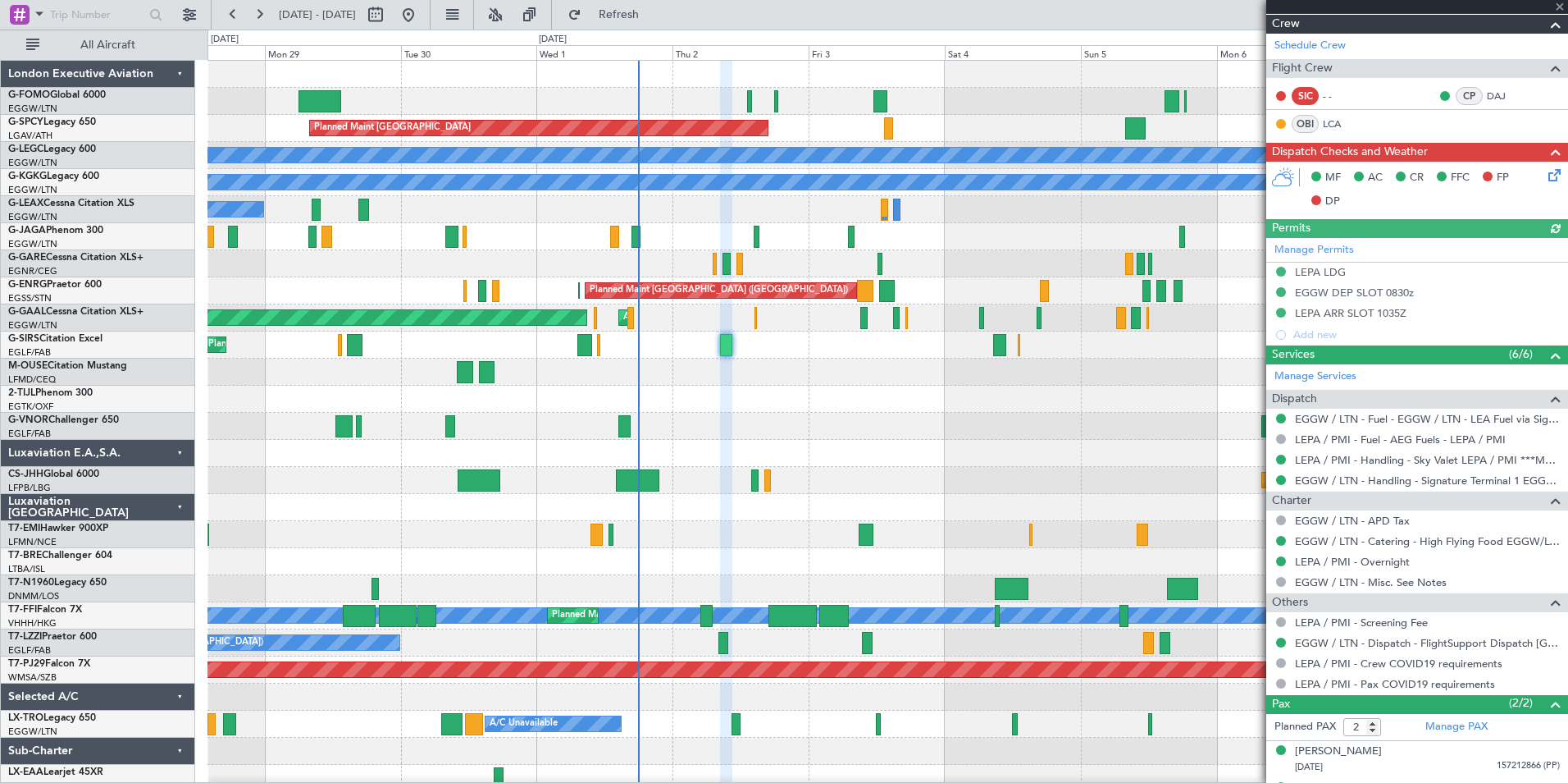
scroll to position [299, 0]
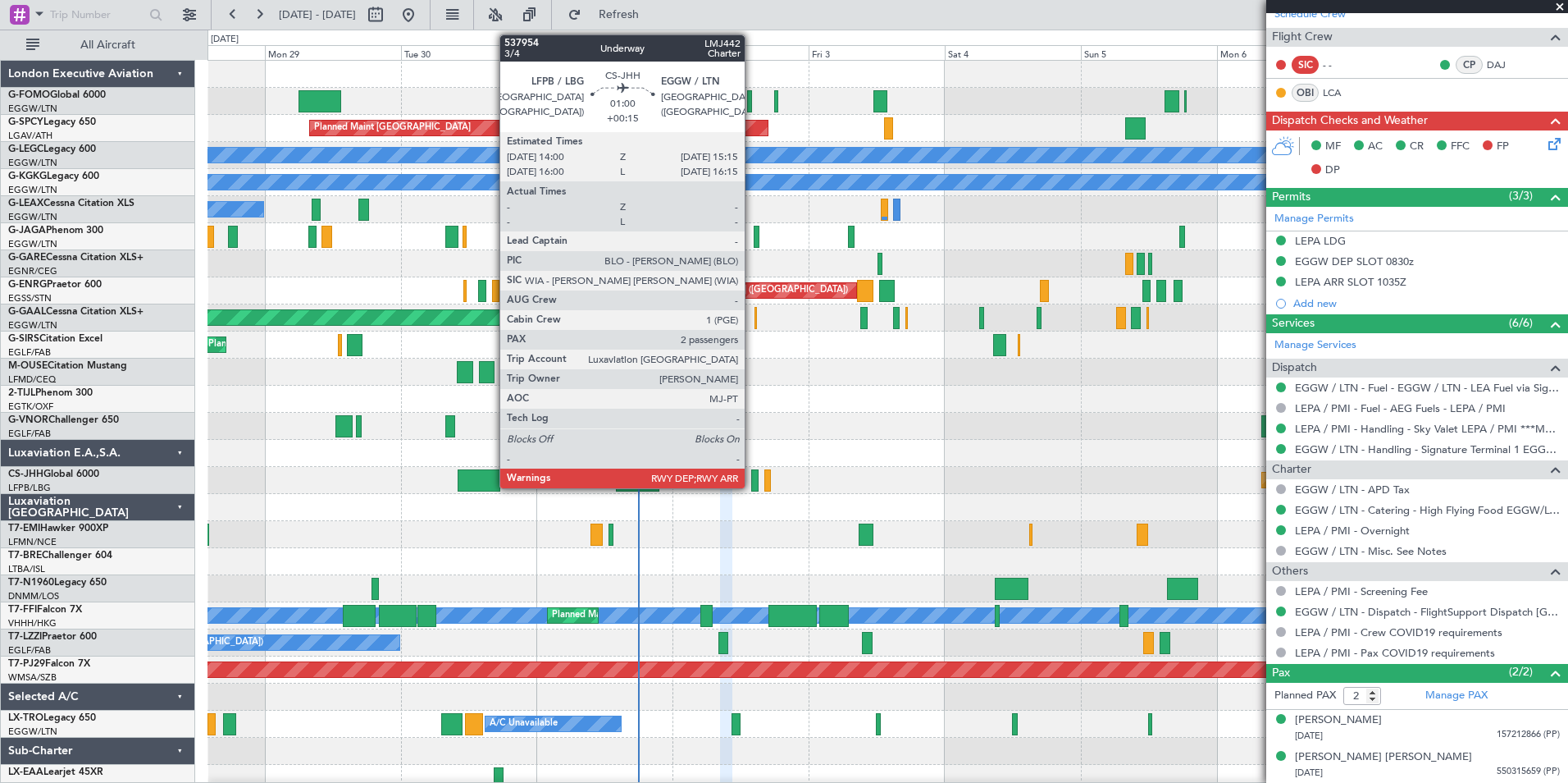
click at [752, 484] on div at bounding box center [755, 480] width 7 height 22
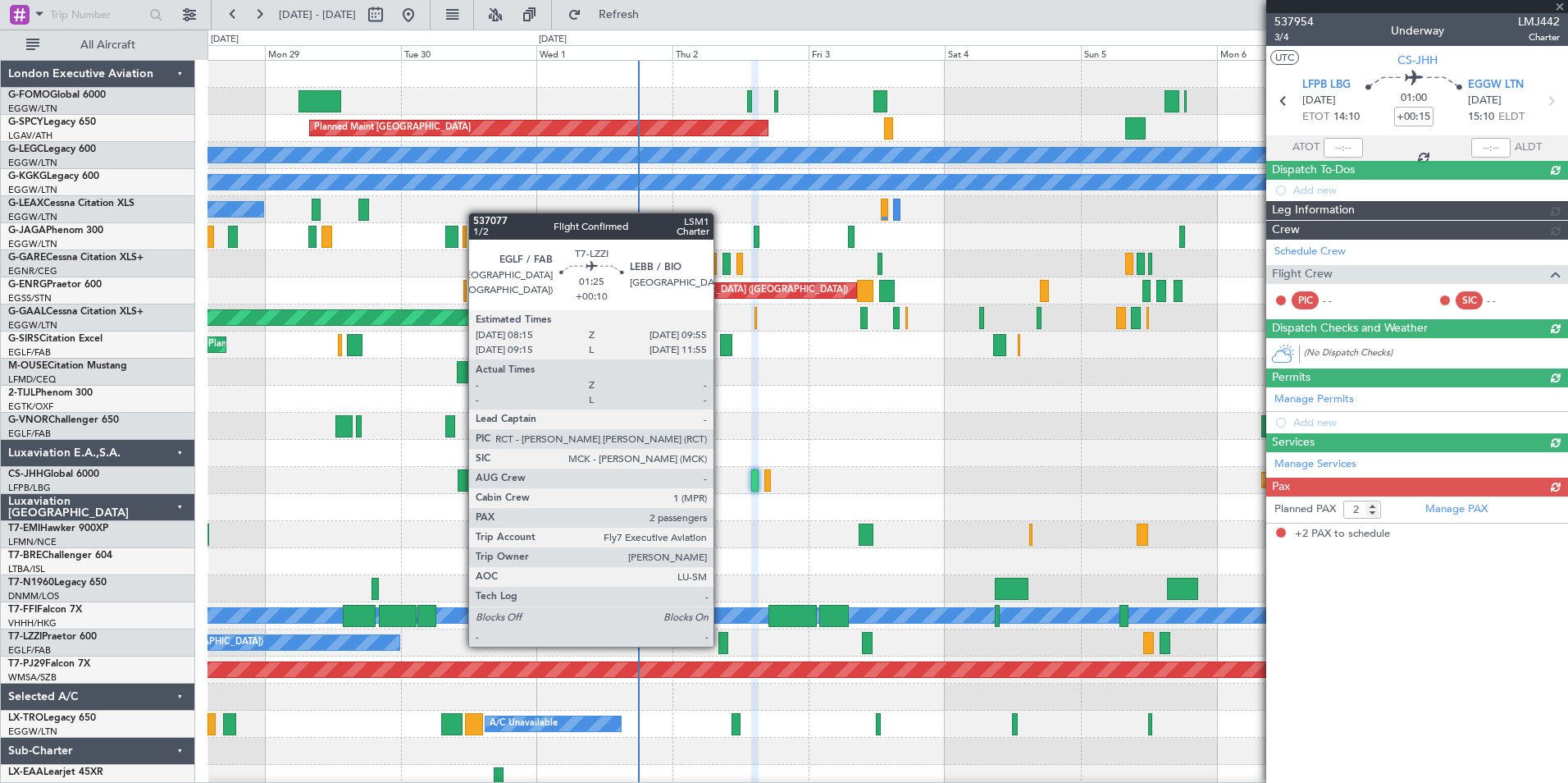
scroll to position [0, 0]
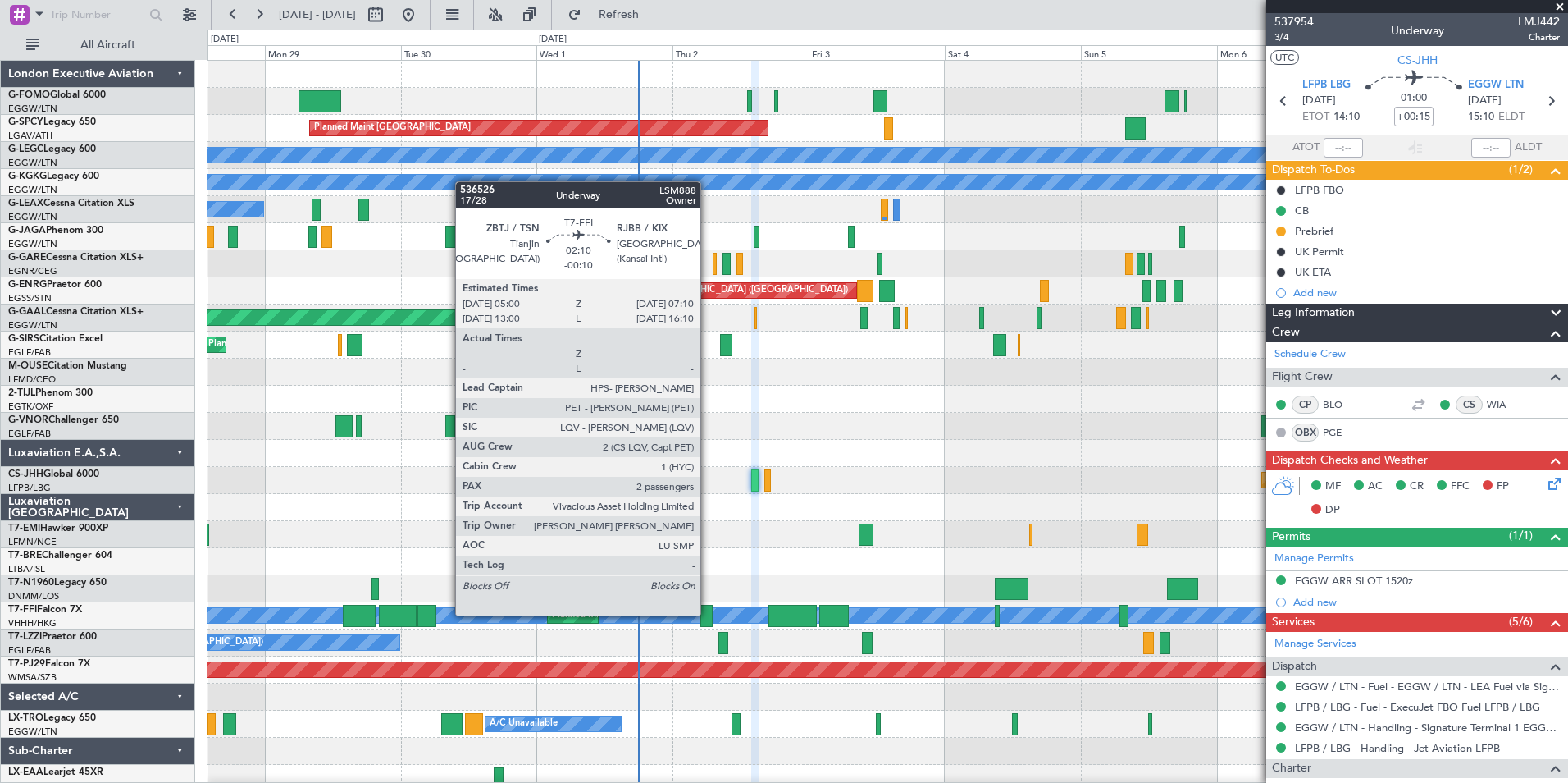
click at [708, 613] on div at bounding box center [706, 615] width 12 height 22
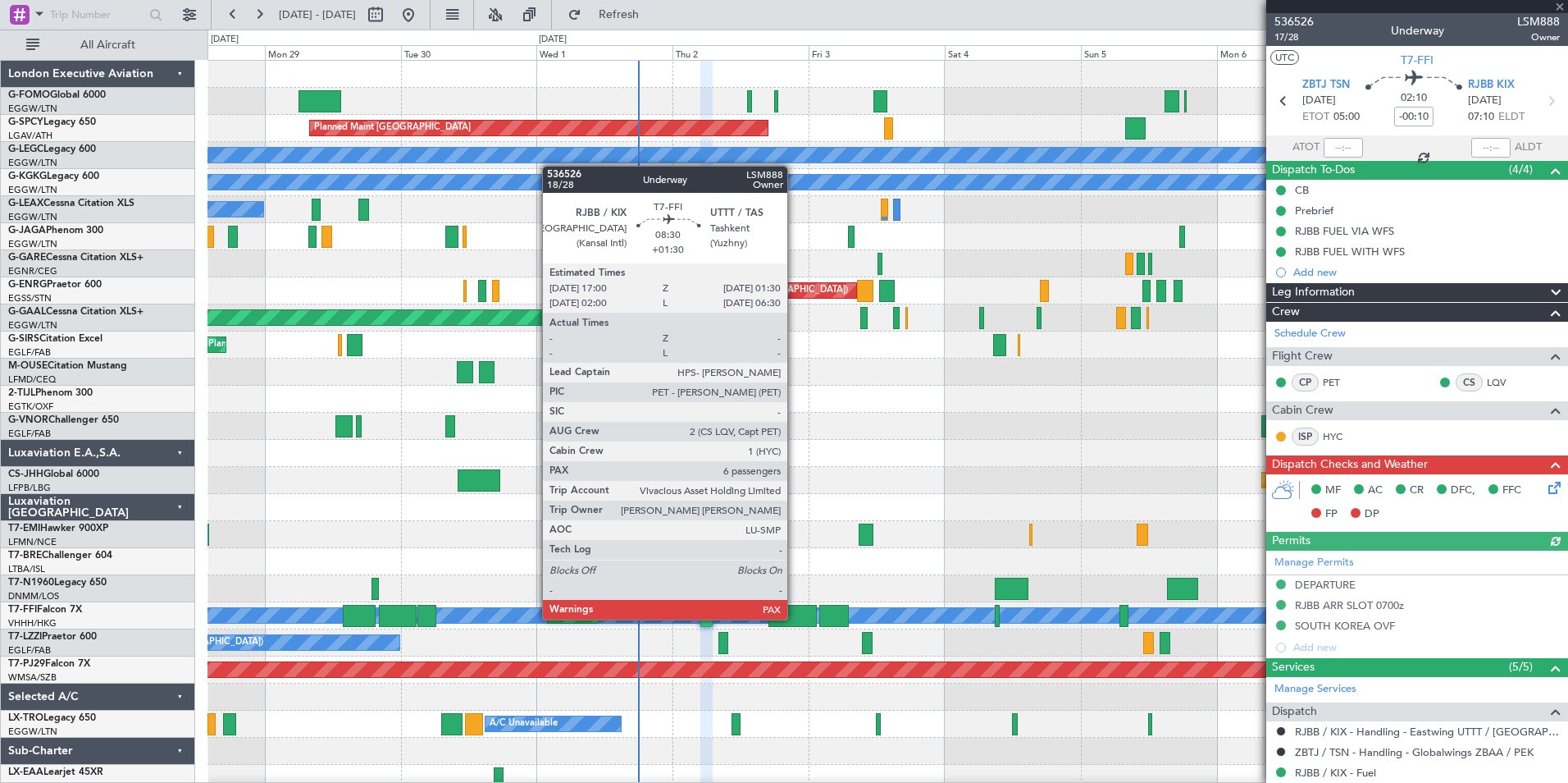
click at [795, 618] on div at bounding box center [793, 615] width 49 height 22
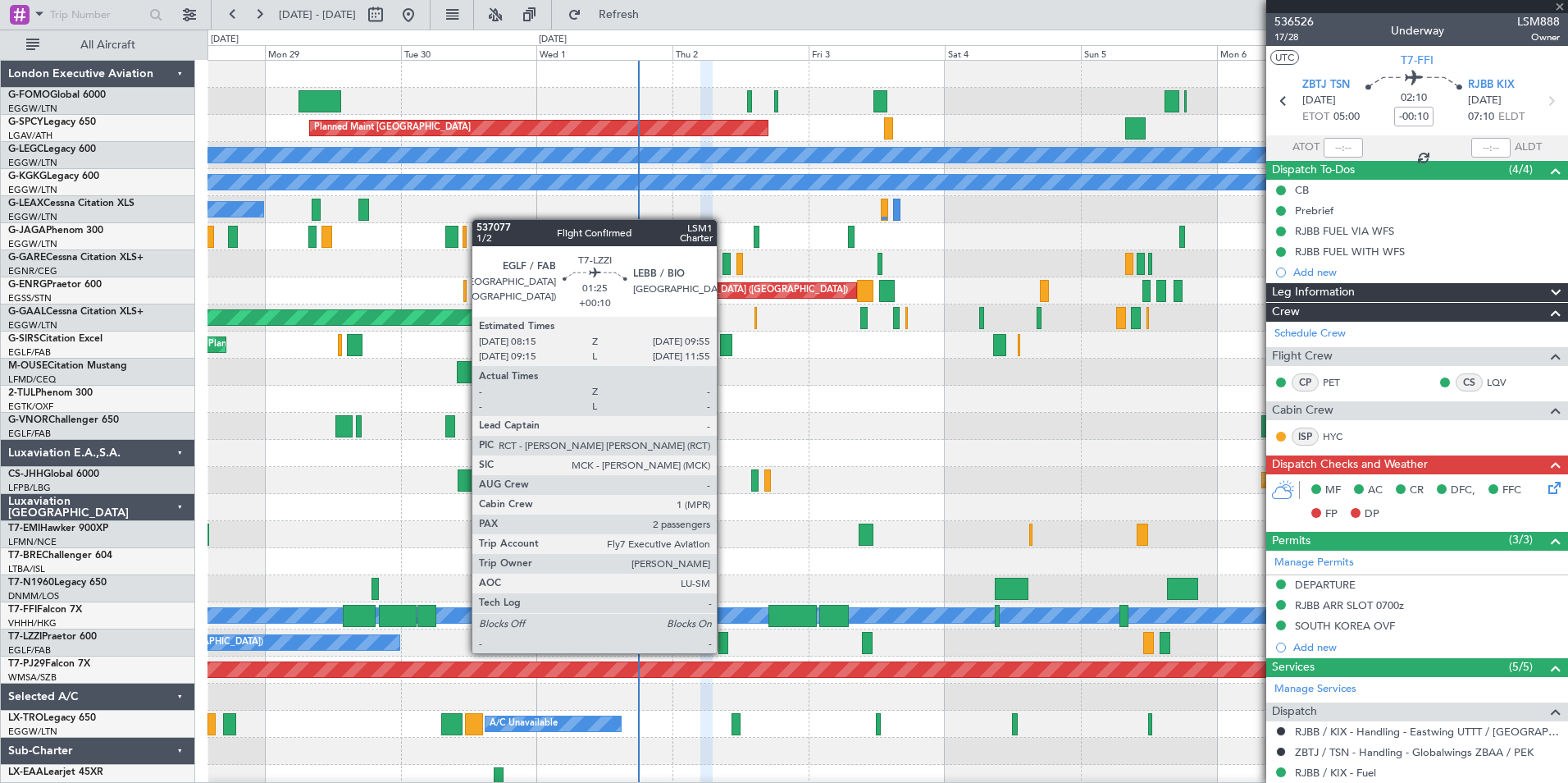
type input "+01:30"
type input "6"
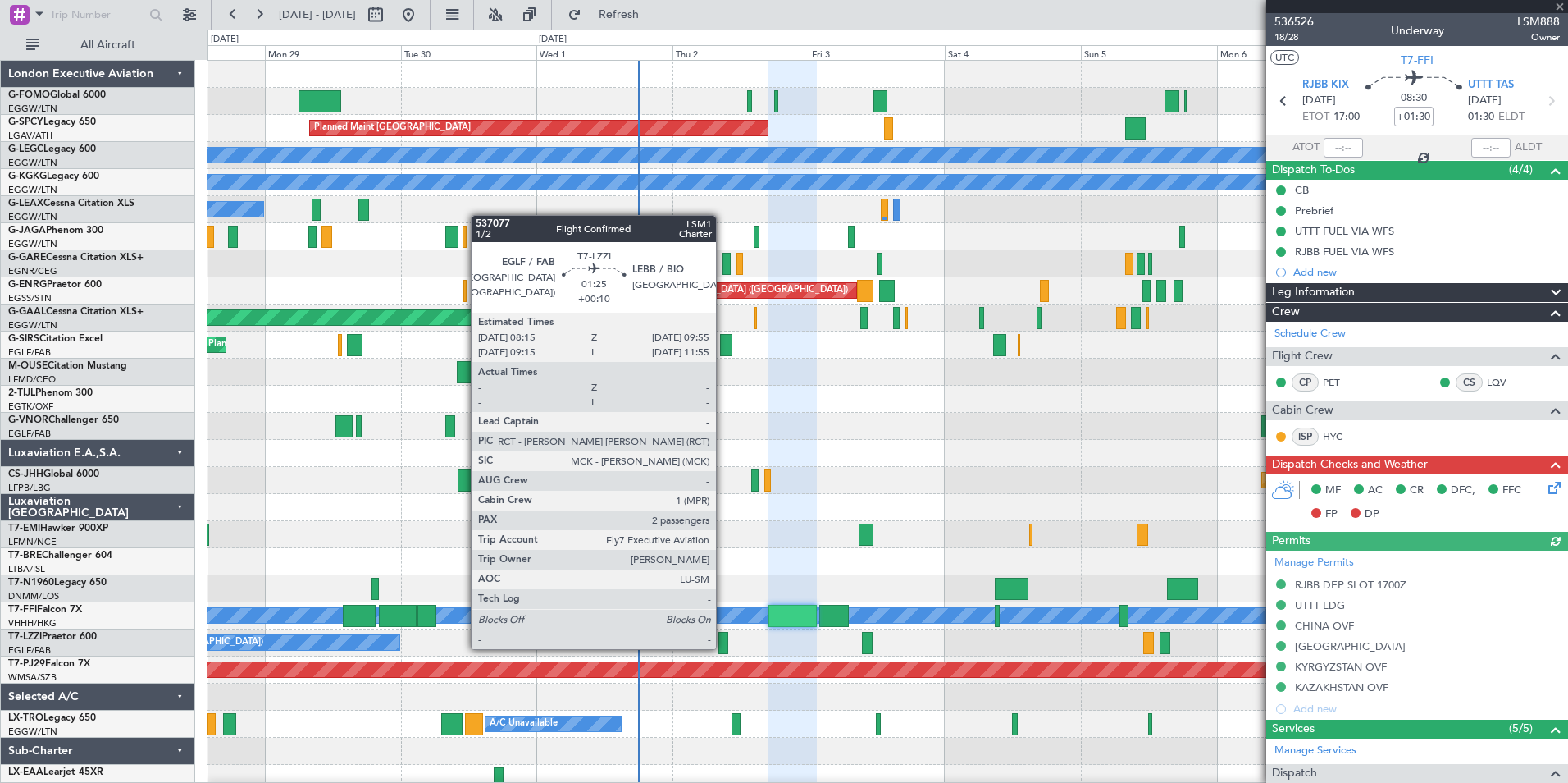
click at [724, 647] on div at bounding box center [724, 642] width 10 height 22
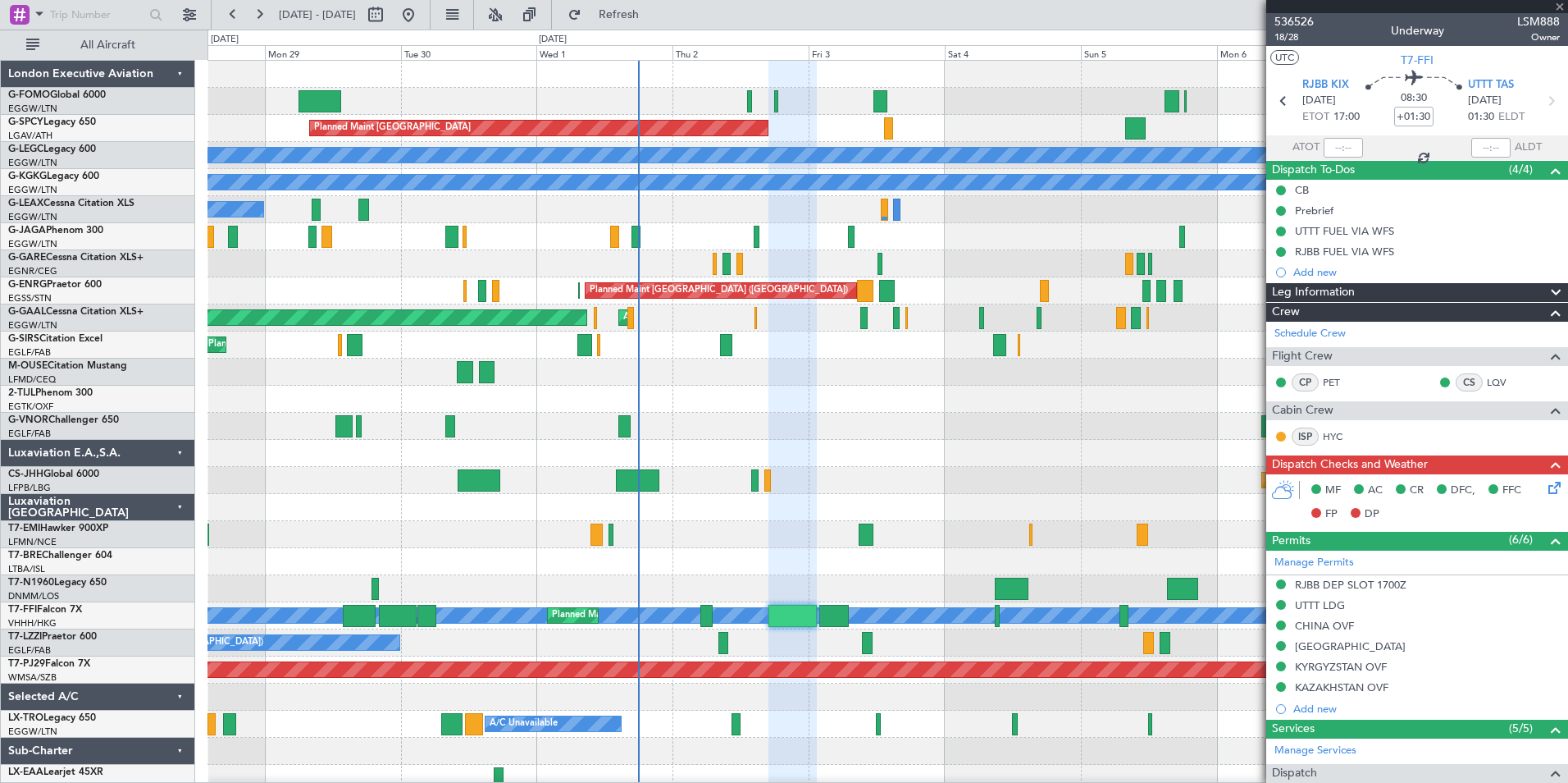
type input "+00:10"
type input "2"
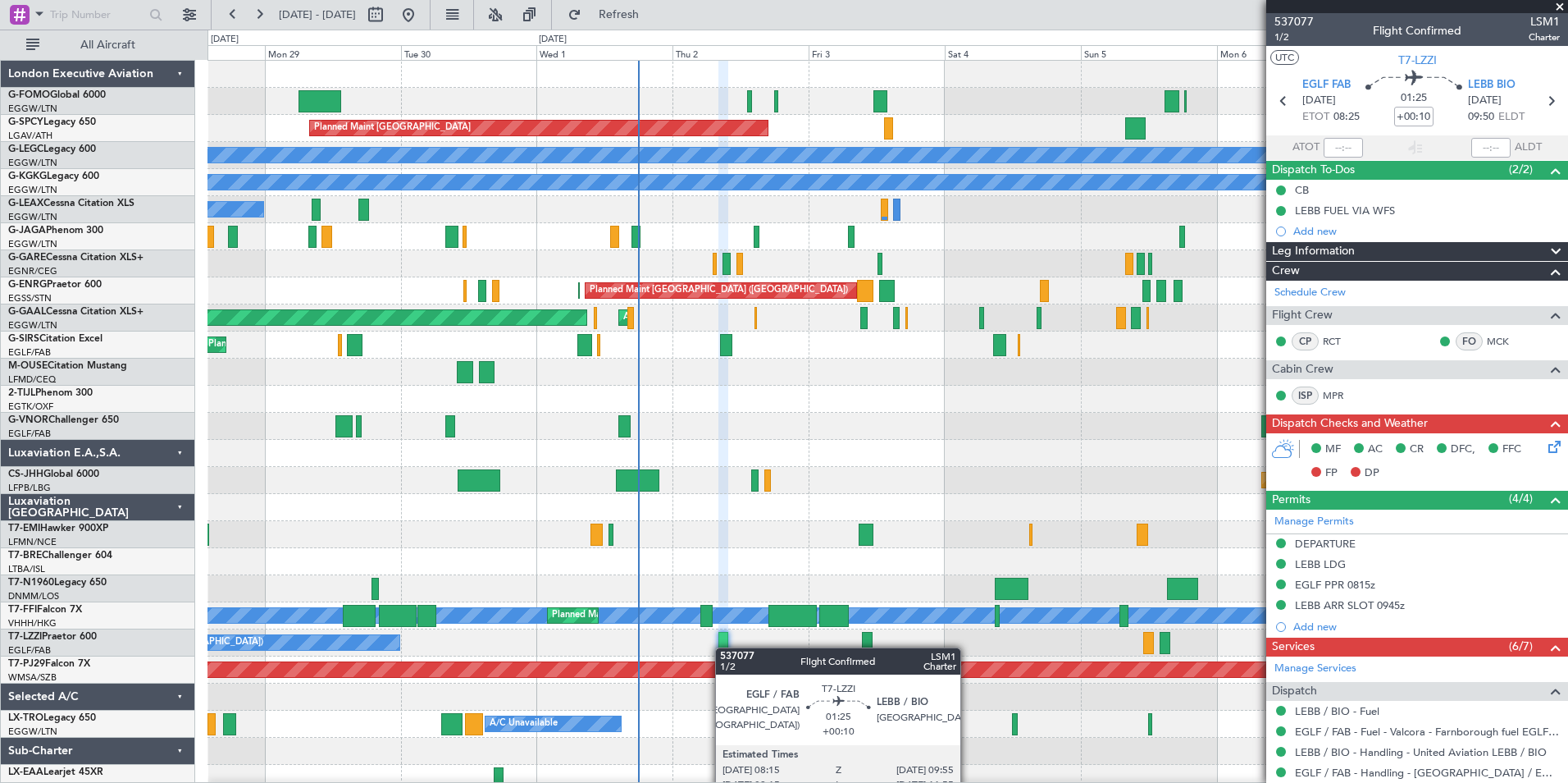
click at [724, 647] on div at bounding box center [724, 642] width 10 height 22
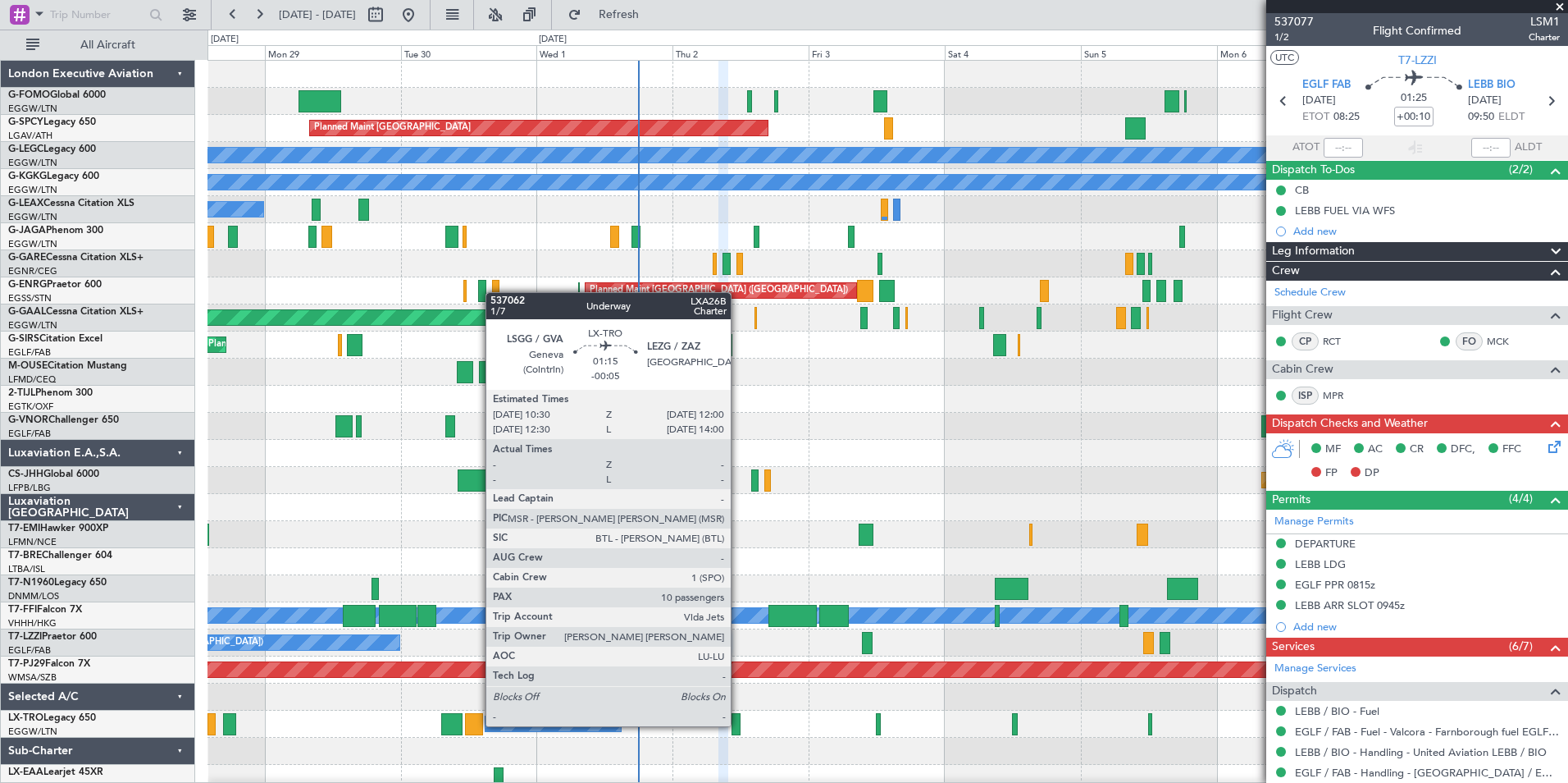
click at [738, 725] on div at bounding box center [736, 724] width 9 height 22
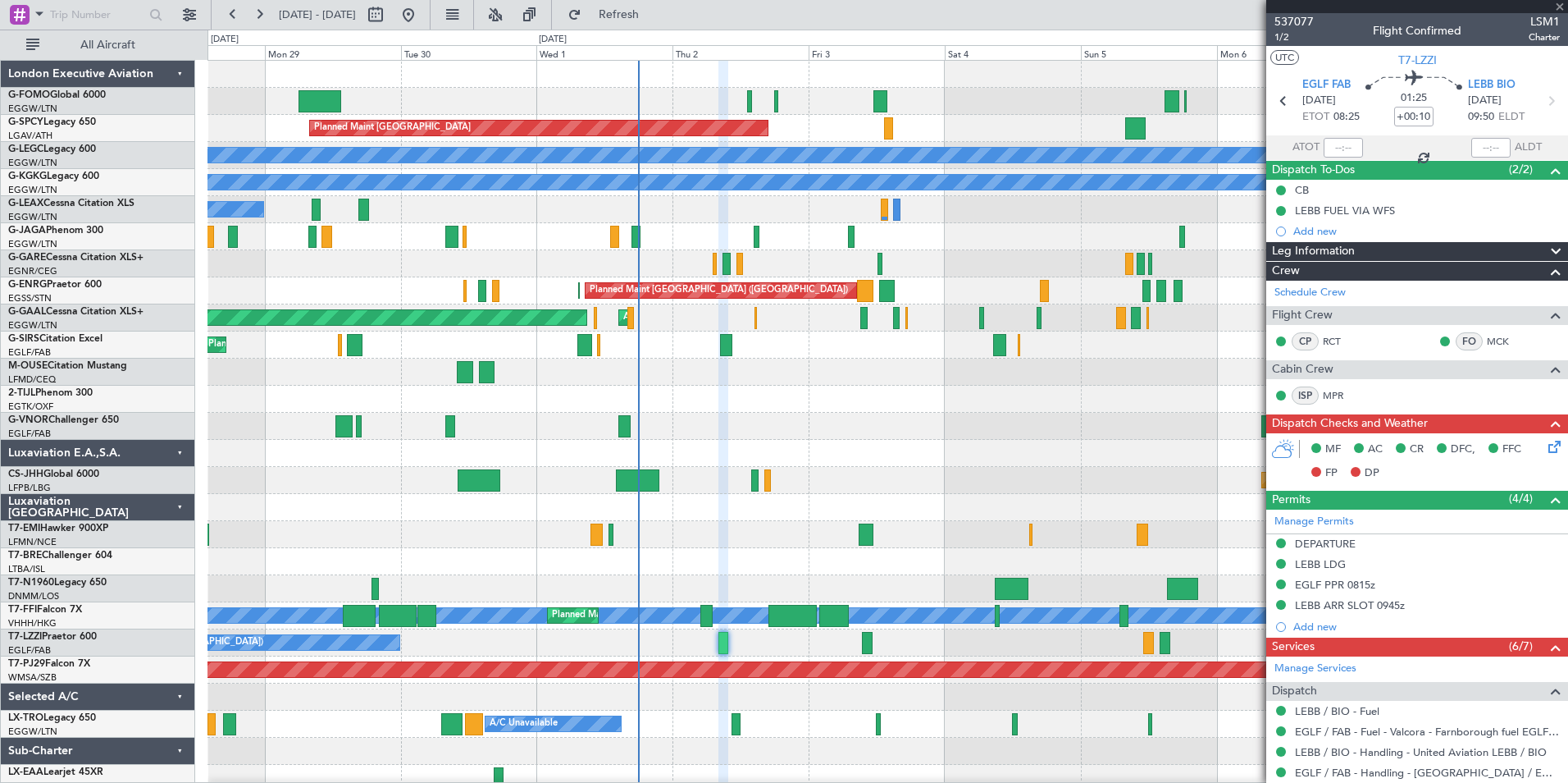
type input "-00:05"
type input "10"
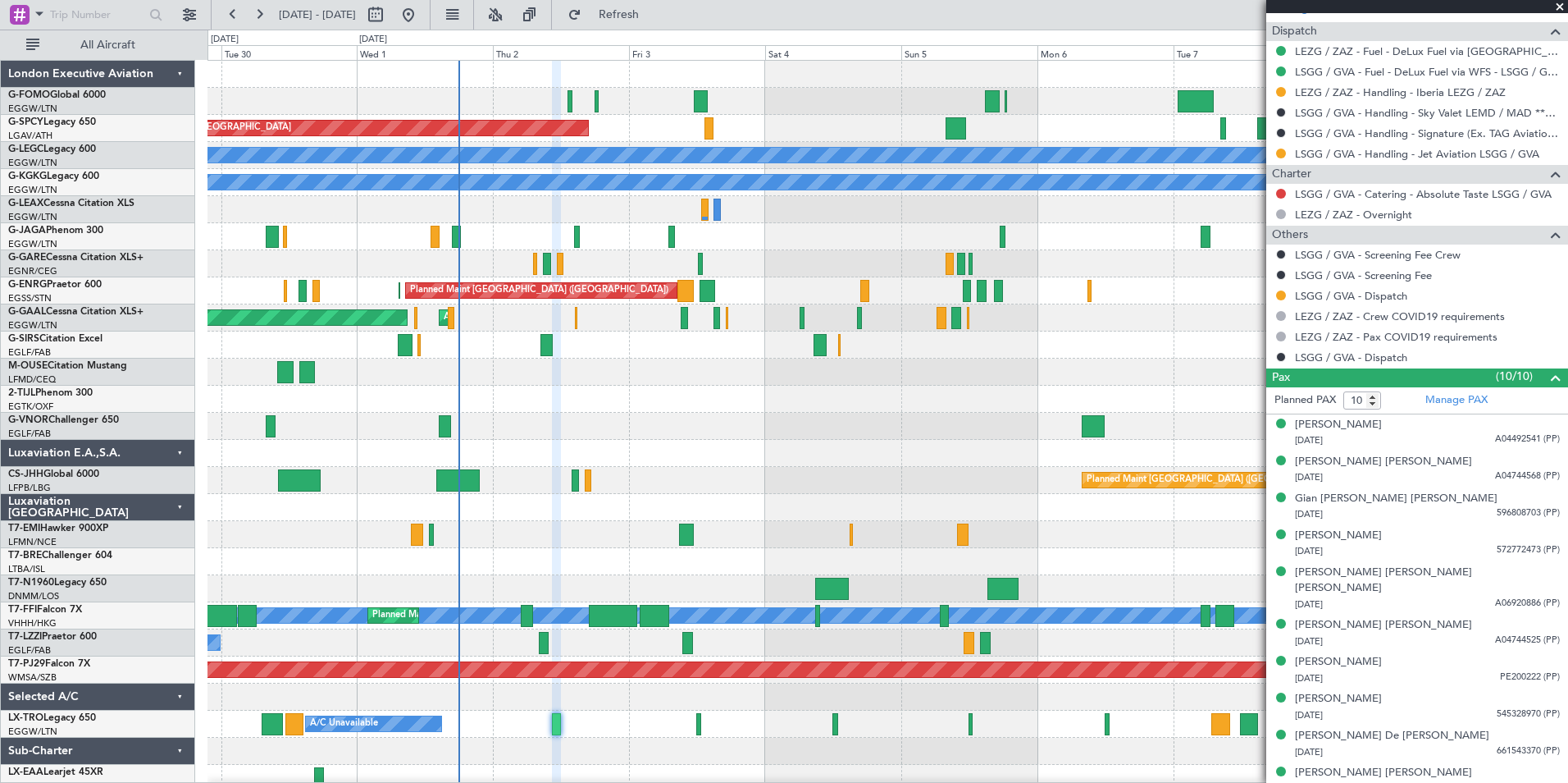
click at [586, 560] on div at bounding box center [887, 562] width 1360 height 27
